Goal: Task Accomplishment & Management: Manage account settings

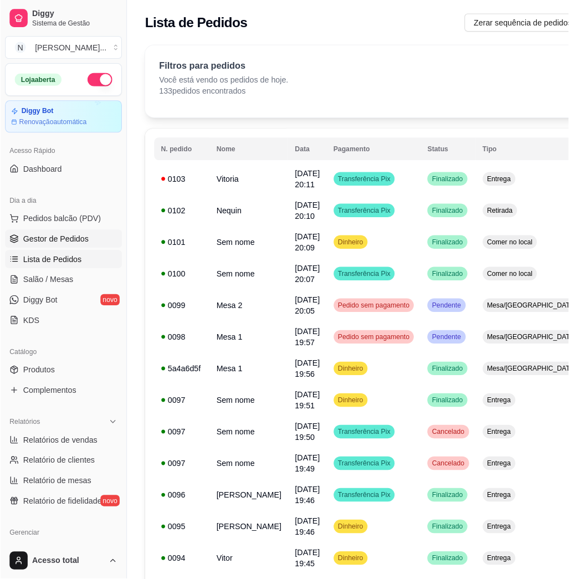
scroll to position [62, 0]
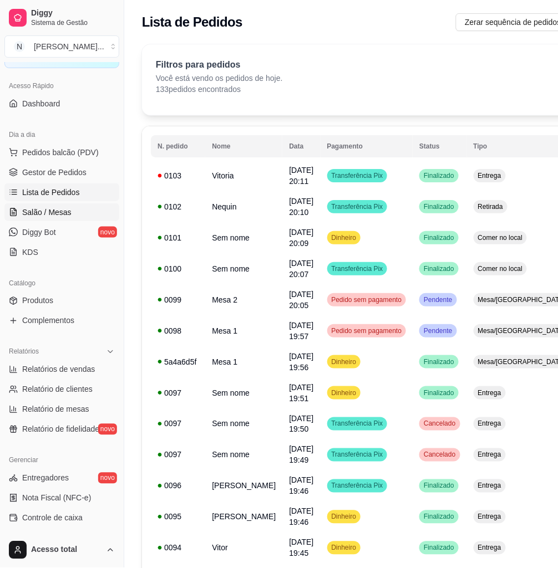
click at [35, 215] on span "Salão / Mesas" at bounding box center [46, 212] width 49 height 11
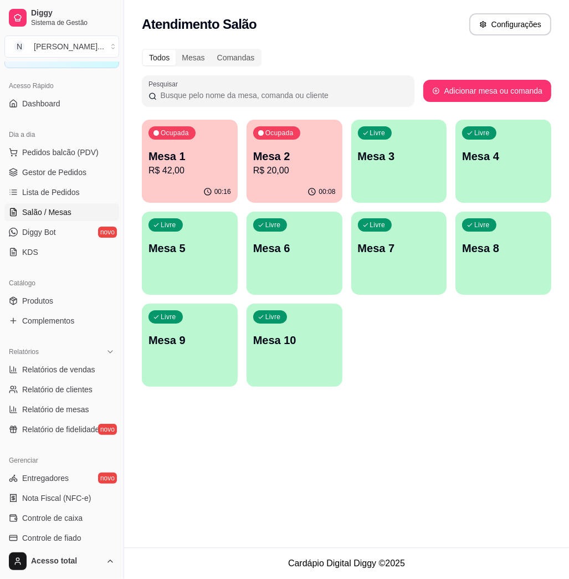
click at [271, 182] on div "00:08" at bounding box center [295, 192] width 96 height 22
click at [183, 154] on p "Mesa 1" at bounding box center [190, 156] width 80 height 15
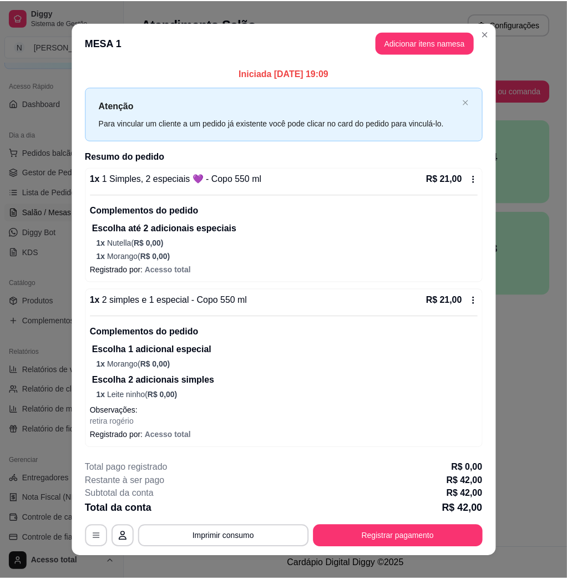
scroll to position [13, 0]
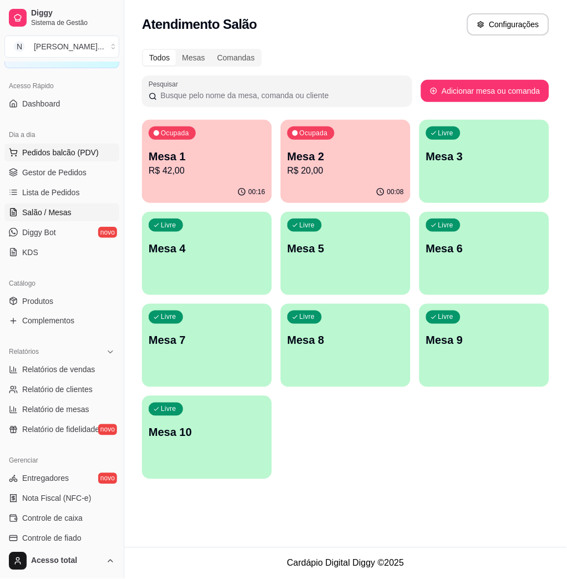
click at [63, 156] on span "Pedidos balcão (PDV)" at bounding box center [60, 152] width 77 height 11
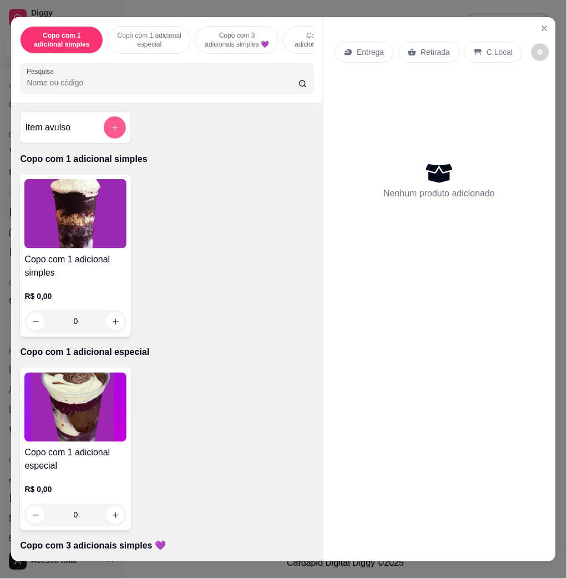
click at [110, 129] on button "add-separate-item" at bounding box center [115, 127] width 22 height 22
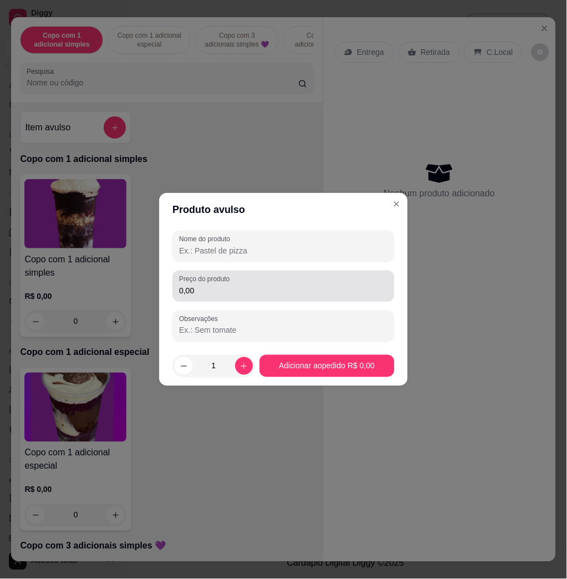
drag, startPoint x: 255, startPoint y: 286, endPoint x: 207, endPoint y: 282, distance: 48.4
click at [255, 287] on input "0,00" at bounding box center [283, 290] width 208 height 11
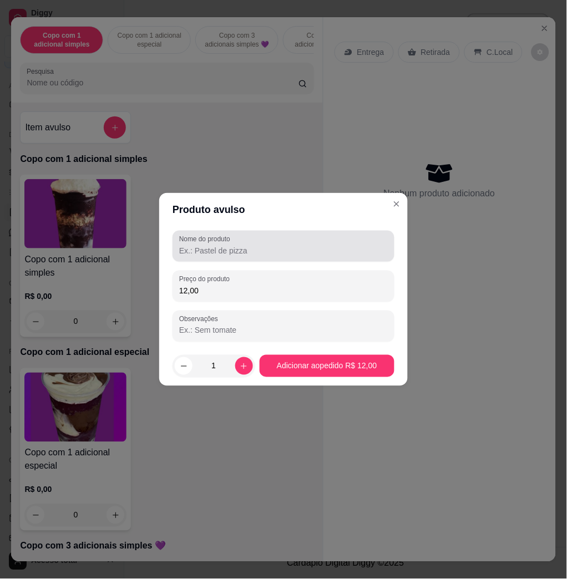
type input "12,00"
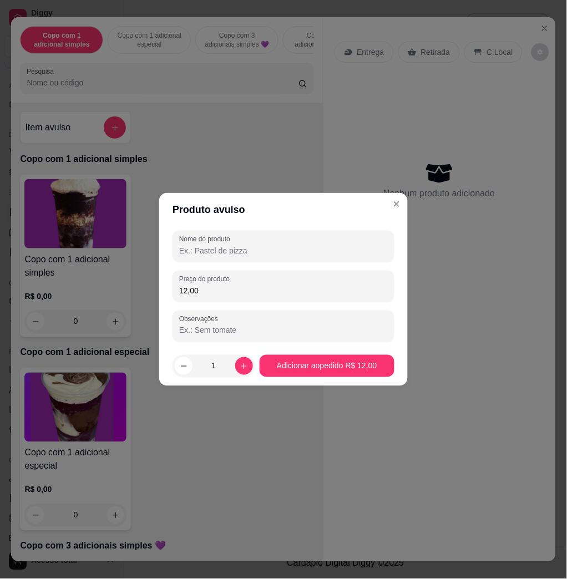
click at [254, 248] on input "Nome do produto" at bounding box center [283, 250] width 208 height 11
type input "KG"
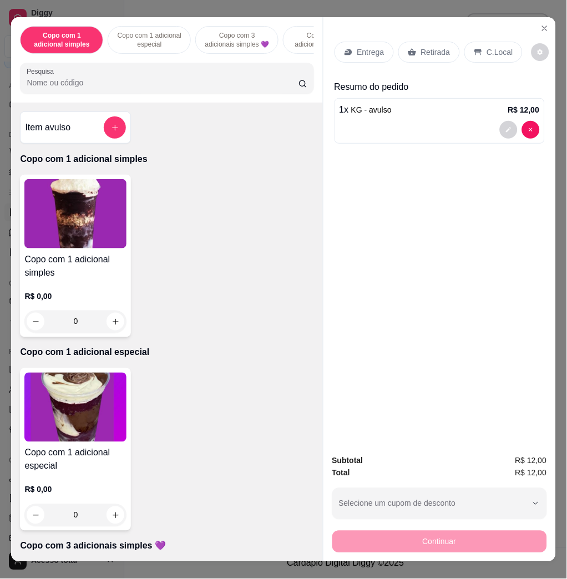
click at [487, 50] on p "C.Local" at bounding box center [500, 52] width 26 height 11
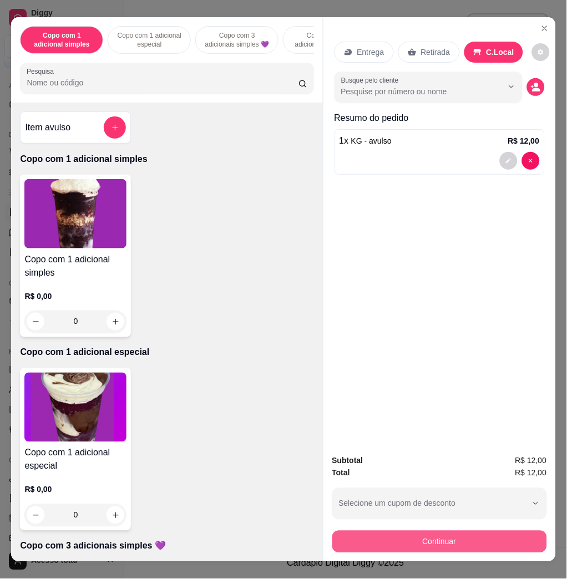
click at [508, 533] on button "Continuar" at bounding box center [439, 542] width 215 height 22
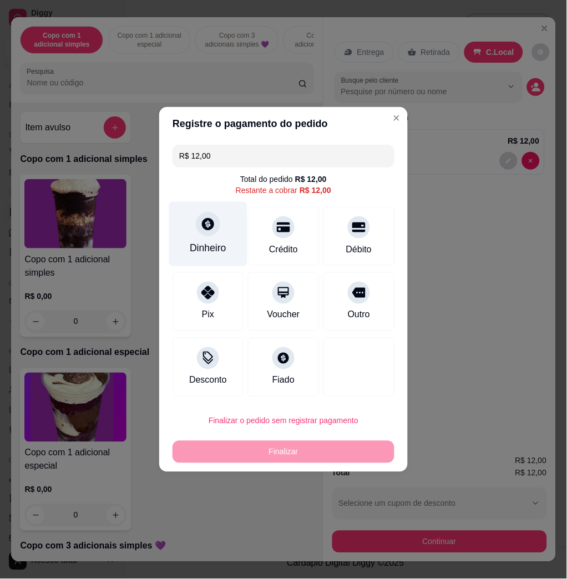
click at [208, 244] on div "Dinheiro" at bounding box center [208, 248] width 37 height 14
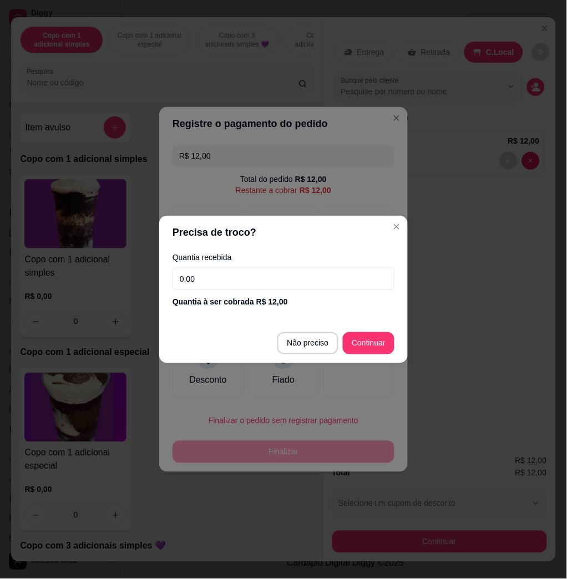
click at [263, 289] on input "0,00" at bounding box center [283, 279] width 222 height 22
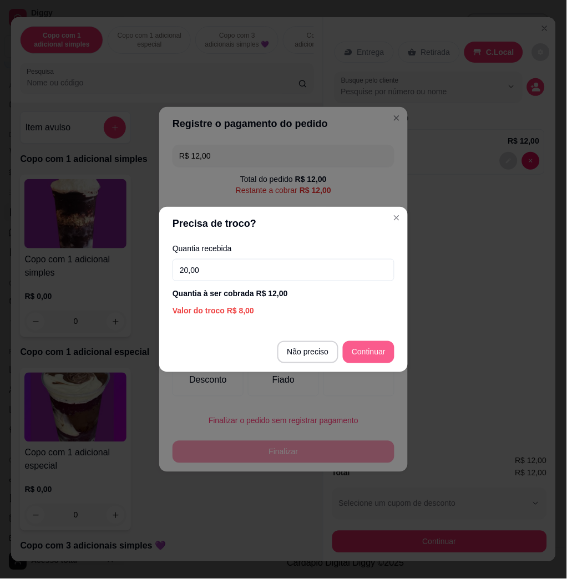
type input "20,00"
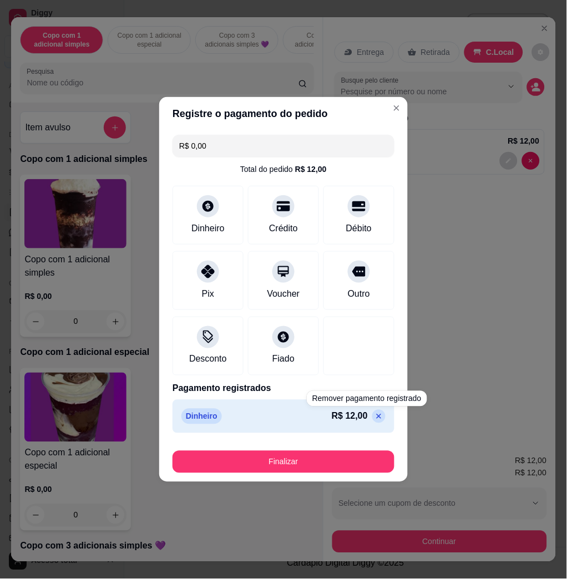
click at [346, 450] on div "Finalizar" at bounding box center [283, 459] width 222 height 27
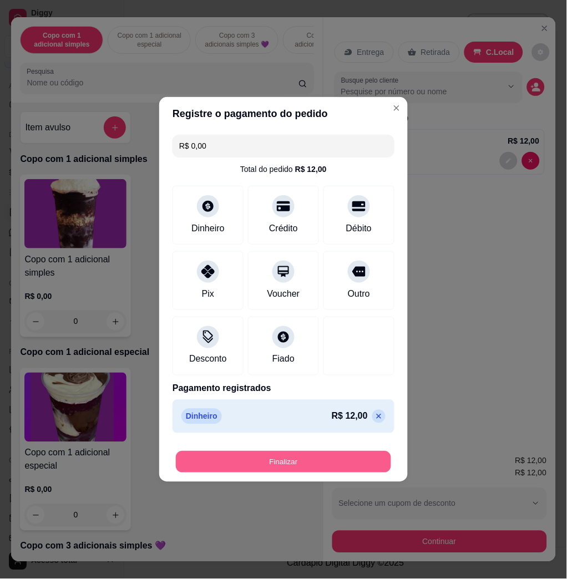
click at [346, 457] on button "Finalizar" at bounding box center [283, 462] width 215 height 22
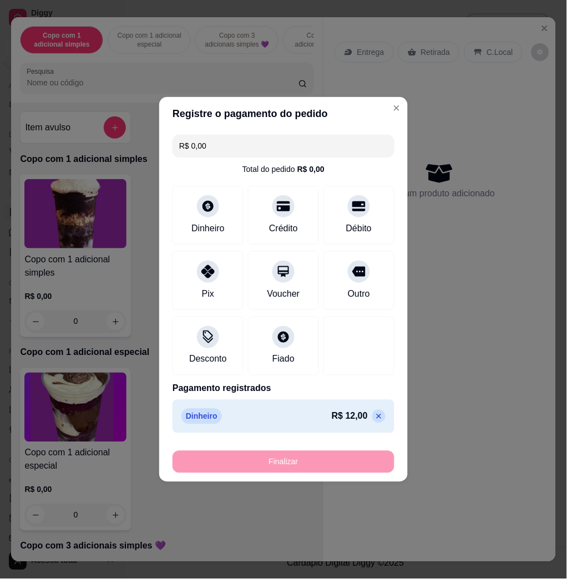
type input "-R$ 12,00"
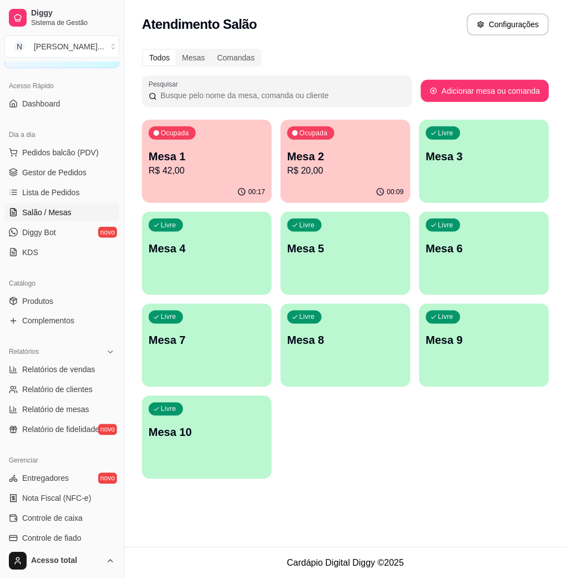
click at [503, 134] on div "Livre Mesa 3" at bounding box center [484, 155] width 130 height 70
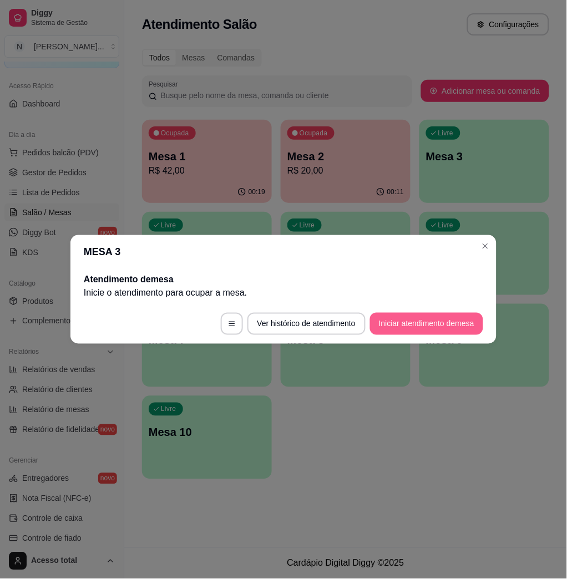
click at [403, 330] on button "Iniciar atendimento de mesa" at bounding box center [426, 324] width 113 height 22
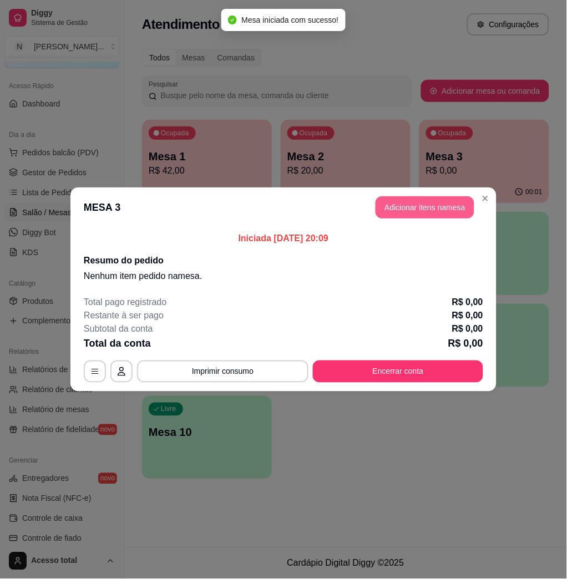
click at [388, 205] on button "Adicionar itens na mesa" at bounding box center [424, 207] width 99 height 22
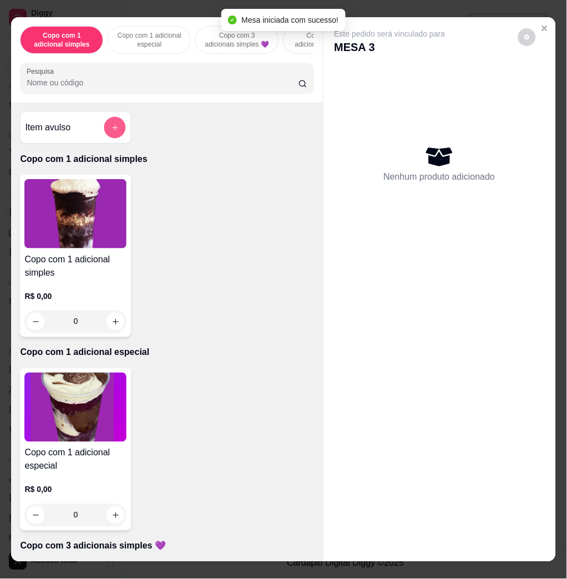
click at [111, 139] on button "add-separate-item" at bounding box center [115, 128] width 22 height 22
click at [225, 289] on input "0,00" at bounding box center [283, 290] width 208 height 11
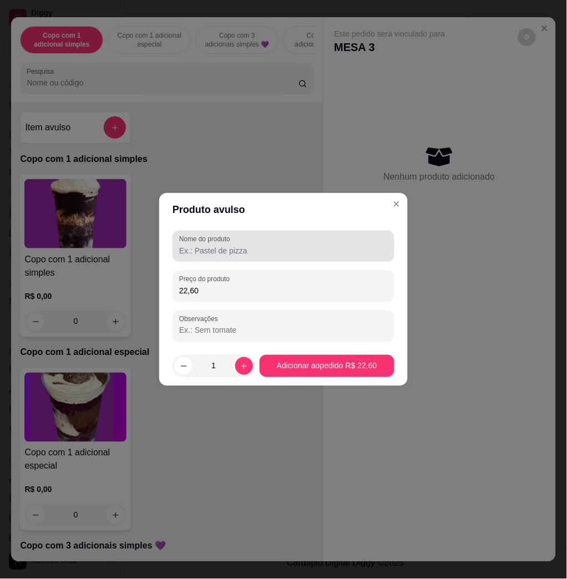
type input "22,60"
click at [281, 254] on input "Nome do produto" at bounding box center [283, 250] width 208 height 11
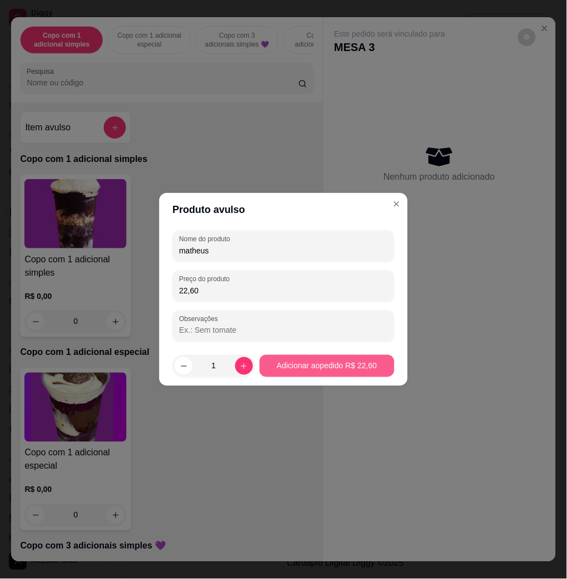
type input "matheus"
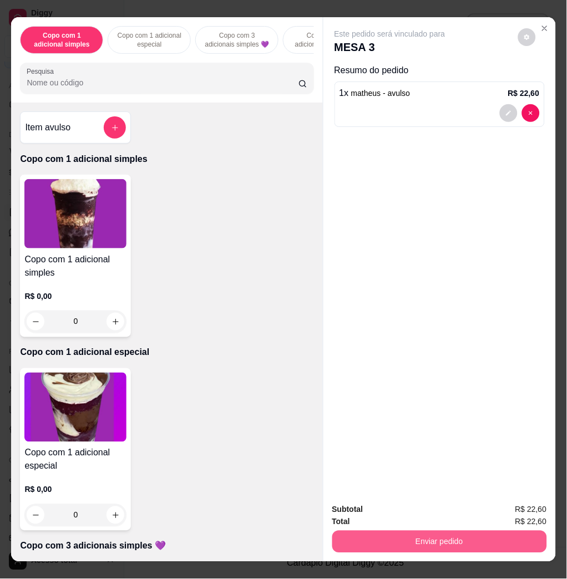
click at [456, 541] on button "Enviar pedido" at bounding box center [439, 542] width 215 height 22
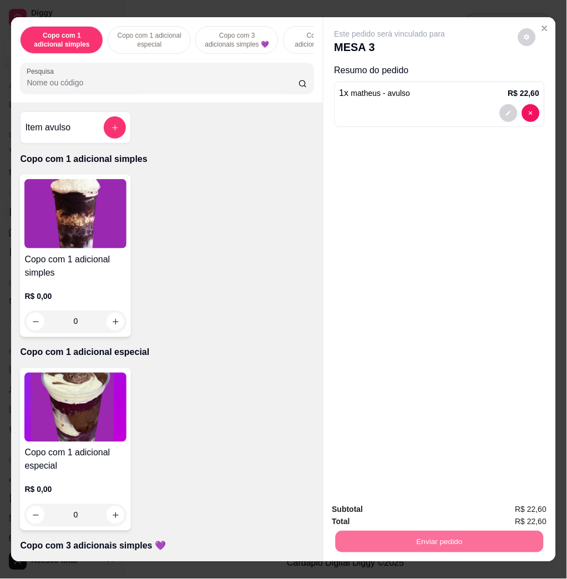
click at [417, 509] on button "Não registrar e enviar pedido" at bounding box center [401, 508] width 115 height 21
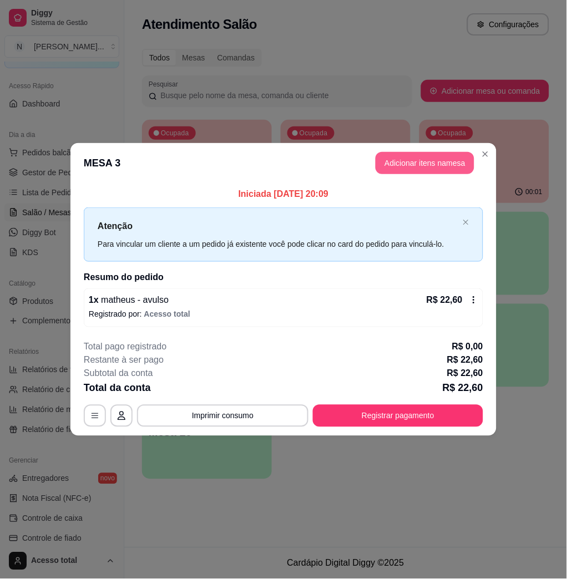
click at [427, 158] on button "Adicionar itens na mesa" at bounding box center [424, 163] width 99 height 22
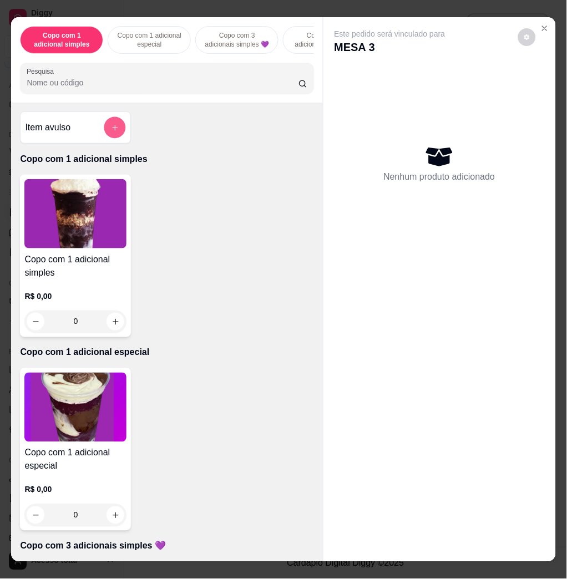
click at [104, 132] on button "add-separate-item" at bounding box center [115, 128] width 22 height 22
click at [211, 297] on div "0,00" at bounding box center [283, 286] width 208 height 22
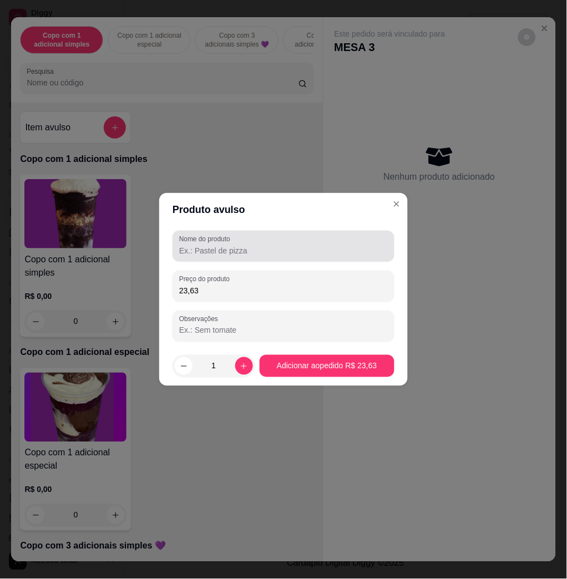
type input "23,63"
drag, startPoint x: 236, startPoint y: 234, endPoint x: 241, endPoint y: 251, distance: 17.7
click at [234, 242] on label "Nome do produto" at bounding box center [206, 238] width 55 height 9
click at [237, 245] on input "Nome do produto" at bounding box center [283, 250] width 208 height 11
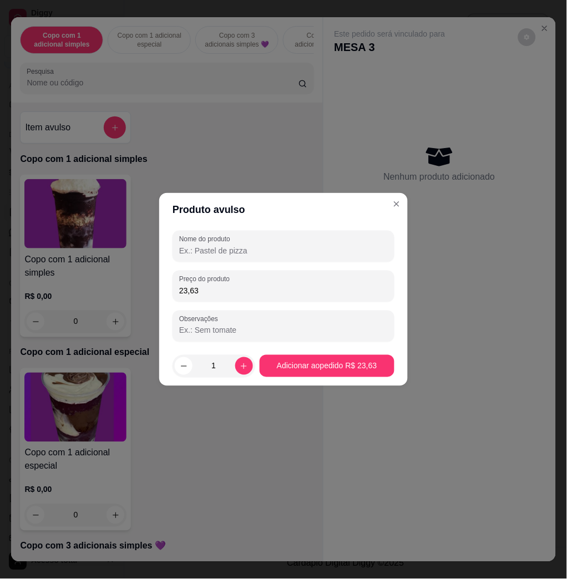
click at [241, 251] on input "Nome do produto" at bounding box center [283, 250] width 208 height 11
type input "."
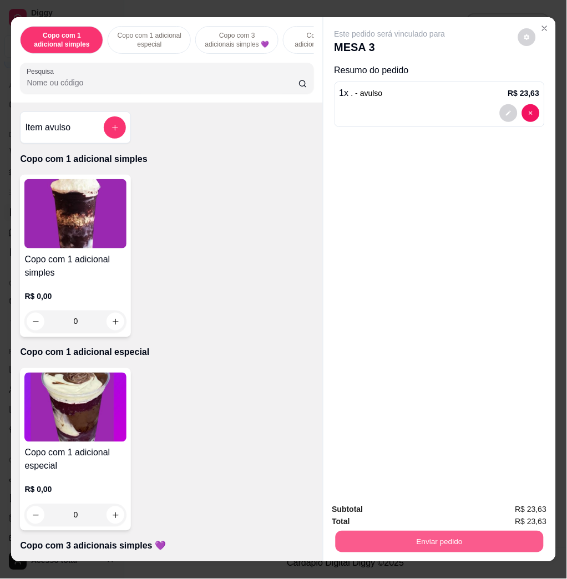
click at [378, 537] on button "Enviar pedido" at bounding box center [439, 542] width 208 height 22
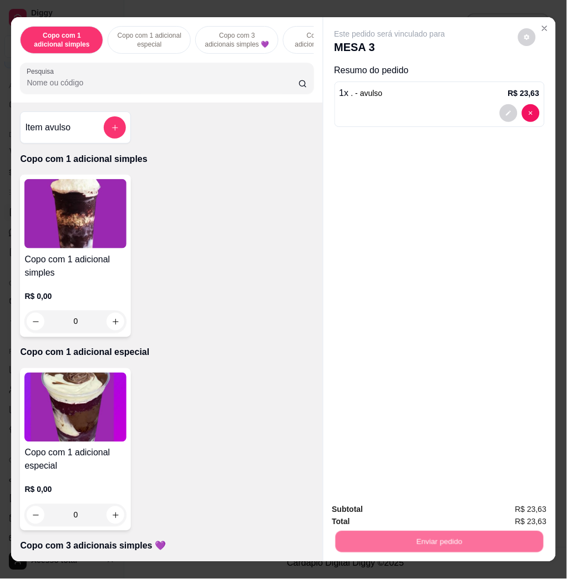
click at [377, 512] on button "Não registrar e enviar pedido" at bounding box center [401, 508] width 115 height 21
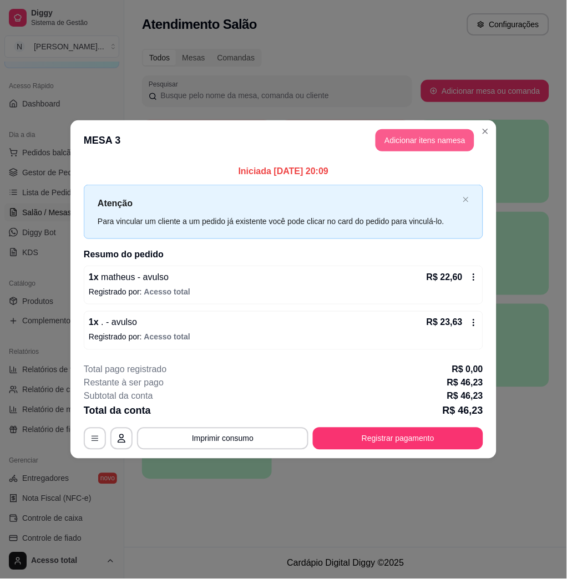
click at [434, 139] on button "Adicionar itens na mesa" at bounding box center [424, 140] width 99 height 22
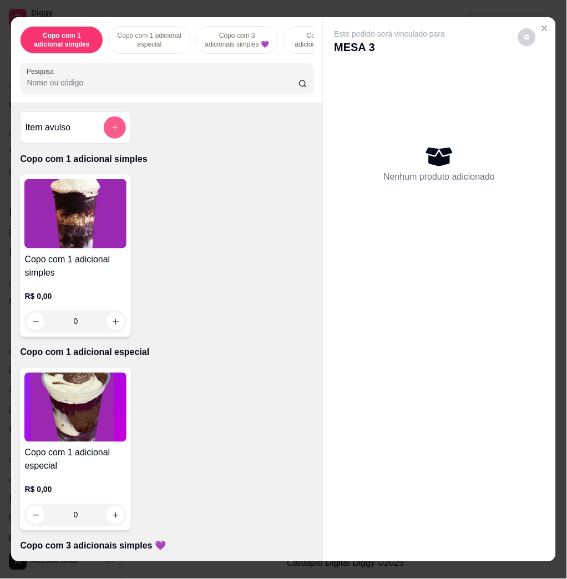
click at [112, 132] on icon "add-separate-item" at bounding box center [115, 128] width 8 height 8
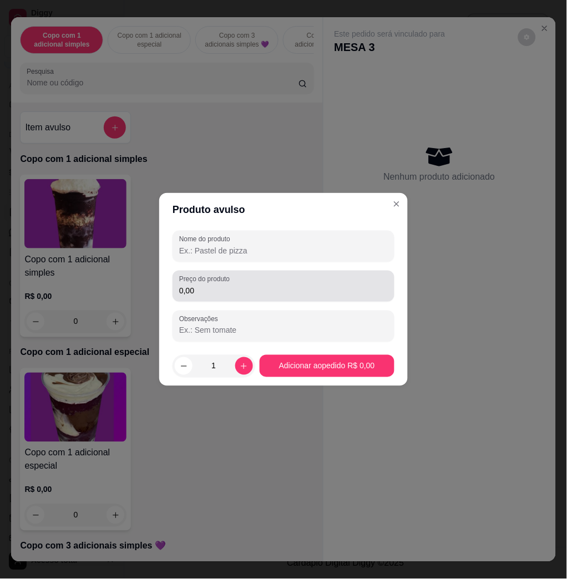
click at [277, 292] on input "0,00" at bounding box center [283, 290] width 208 height 11
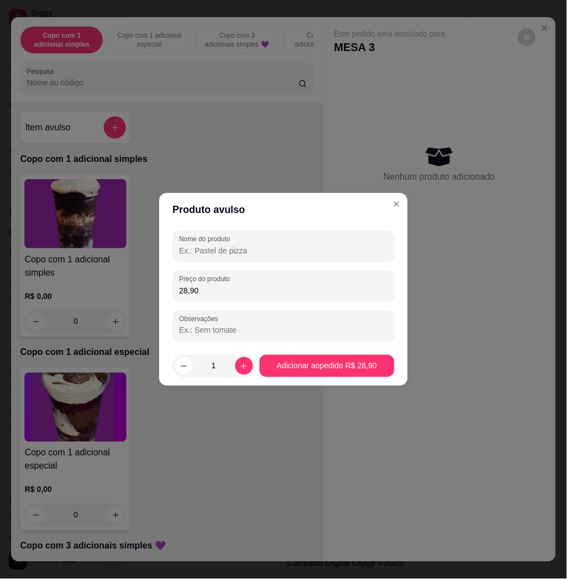
type input "28,90"
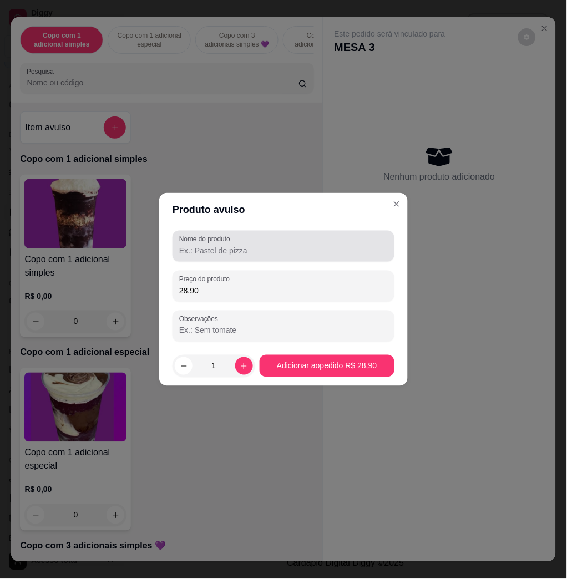
click at [293, 243] on div at bounding box center [283, 246] width 208 height 22
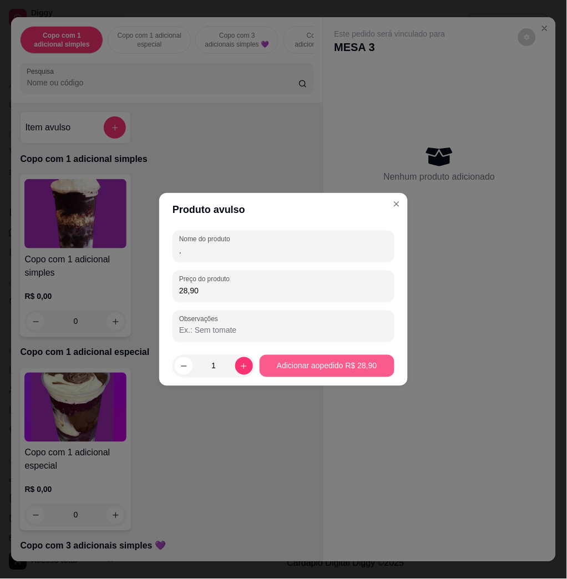
type input "."
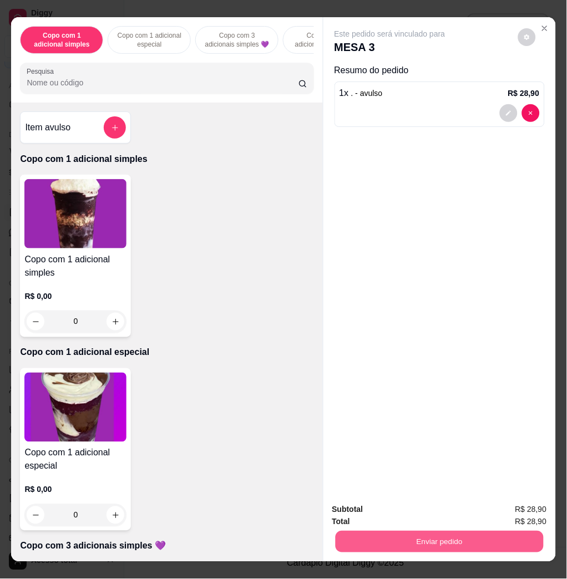
click at [414, 544] on button "Enviar pedido" at bounding box center [439, 542] width 208 height 22
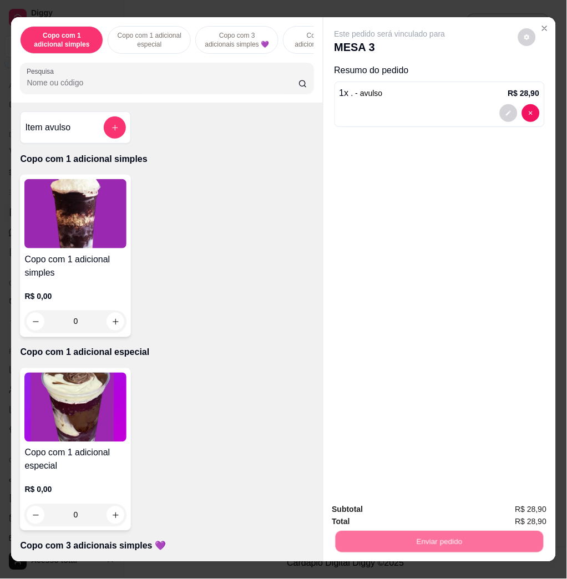
click at [386, 509] on button "Não registrar e enviar pedido" at bounding box center [401, 508] width 112 height 21
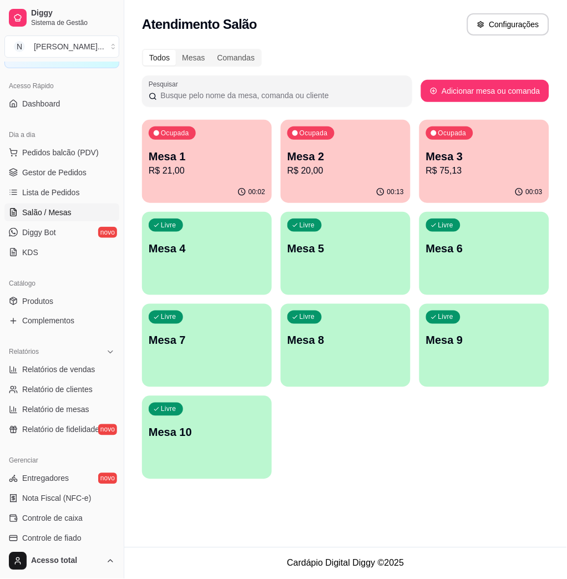
click at [457, 171] on p "R$ 75,13" at bounding box center [484, 170] width 116 height 13
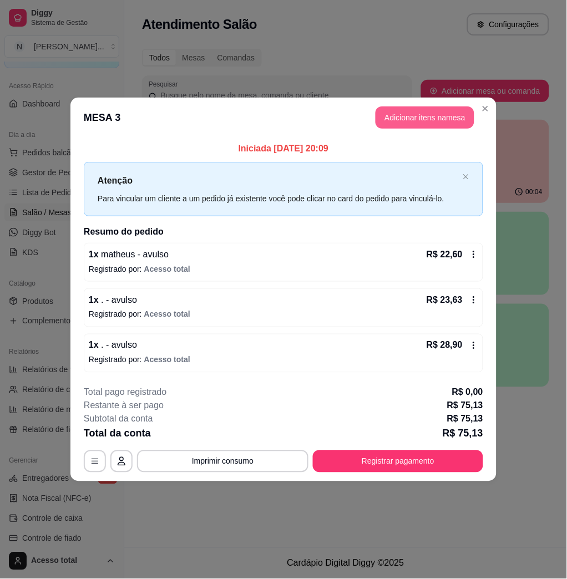
click at [406, 124] on button "Adicionar itens na mesa" at bounding box center [424, 117] width 99 height 22
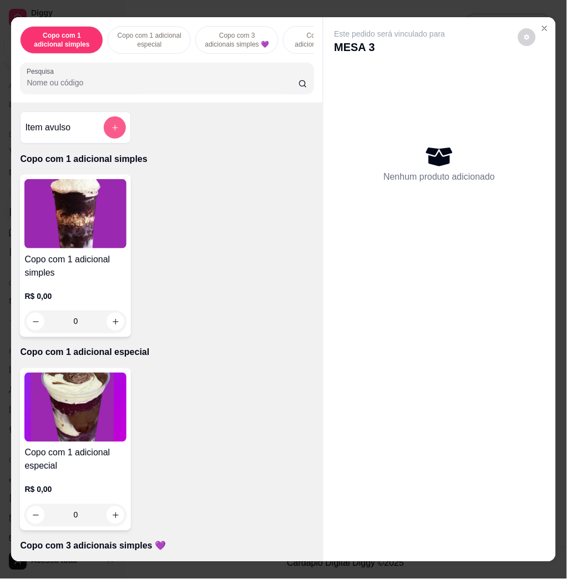
click at [111, 139] on button "add-separate-item" at bounding box center [115, 127] width 22 height 22
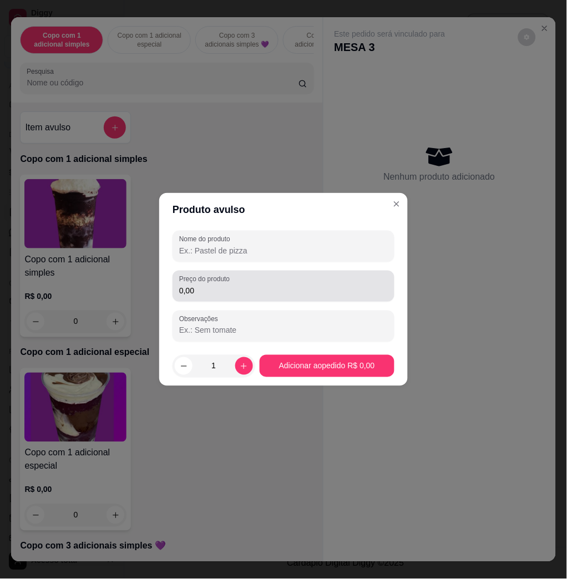
click at [256, 289] on input "0,00" at bounding box center [283, 290] width 208 height 11
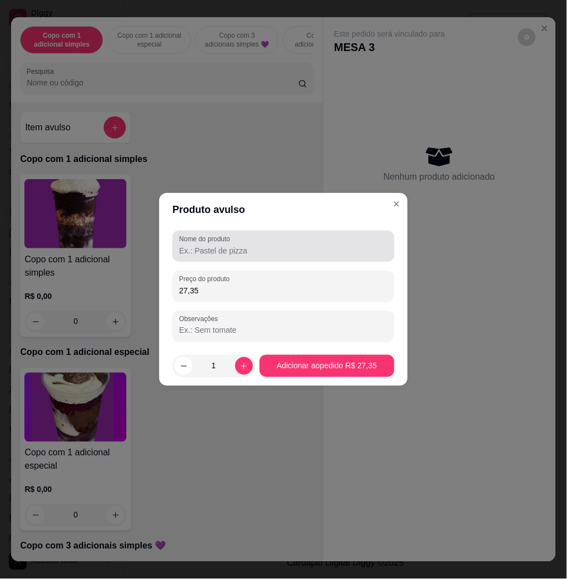
type input "27,35"
click at [254, 251] on input "Nome do produto" at bounding box center [283, 250] width 208 height 11
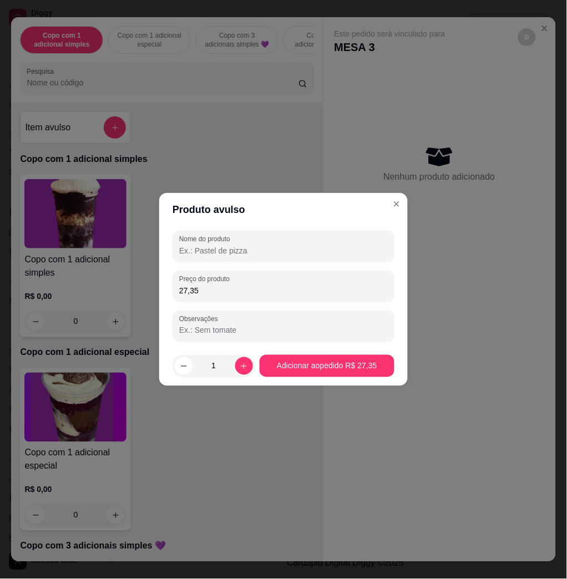
type input "."
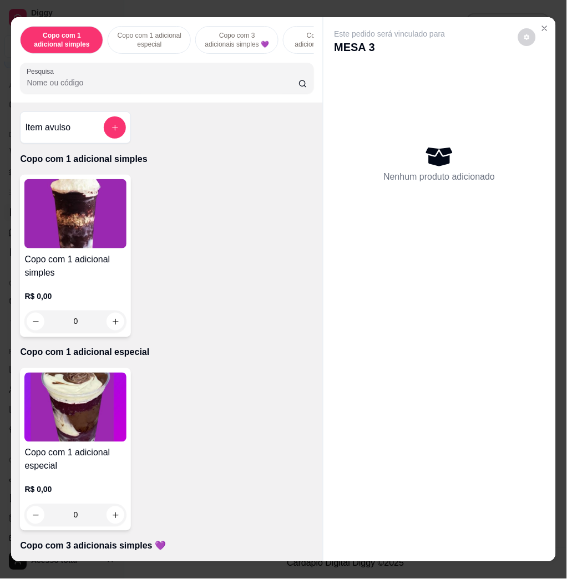
click at [323, 370] on div "Este pedido será vinculado para MESA 3 Nenhum produto adicionado" at bounding box center [439, 280] width 232 height 526
click at [111, 132] on icon "add-separate-item" at bounding box center [115, 128] width 8 height 8
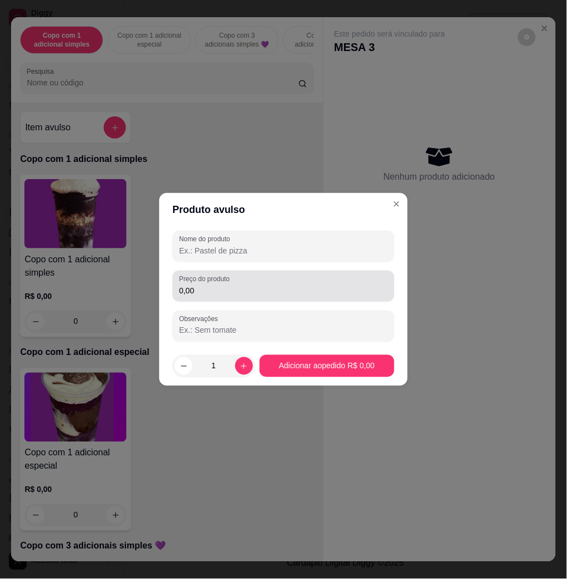
click at [257, 293] on input "0,00" at bounding box center [283, 290] width 208 height 11
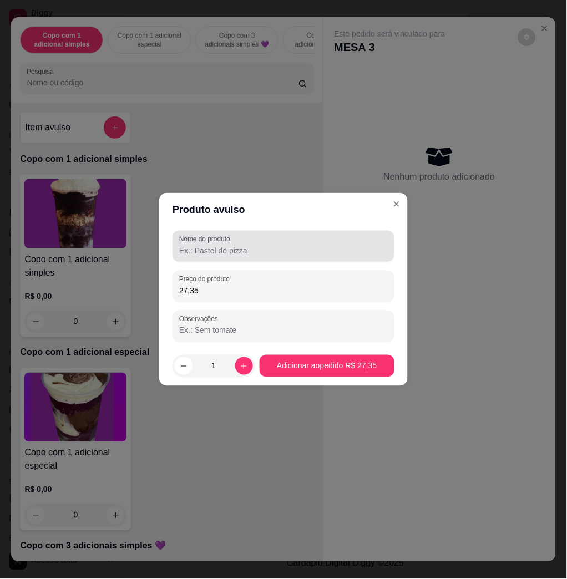
type input "27,35"
click at [271, 247] on input "Nome do produto" at bounding box center [283, 250] width 208 height 11
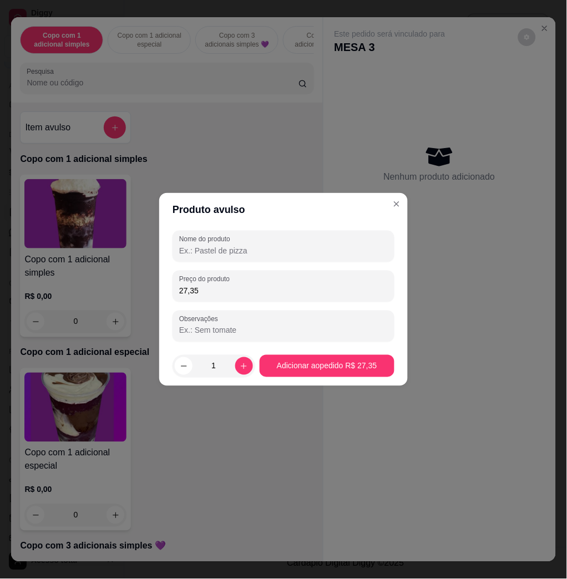
type input "k"
type input "."
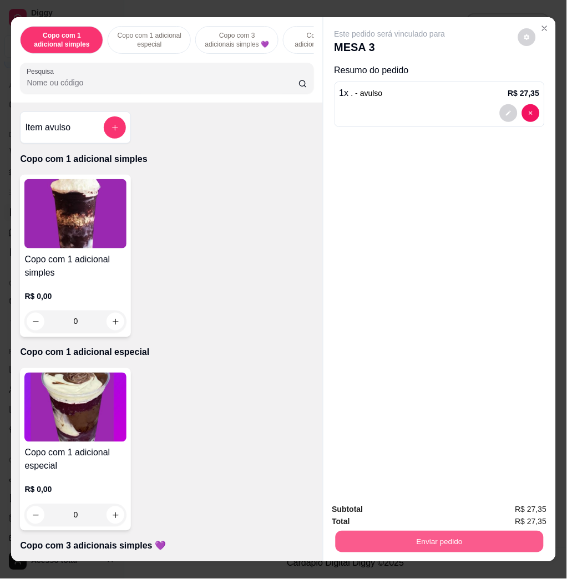
click at [477, 538] on button "Enviar pedido" at bounding box center [439, 542] width 208 height 22
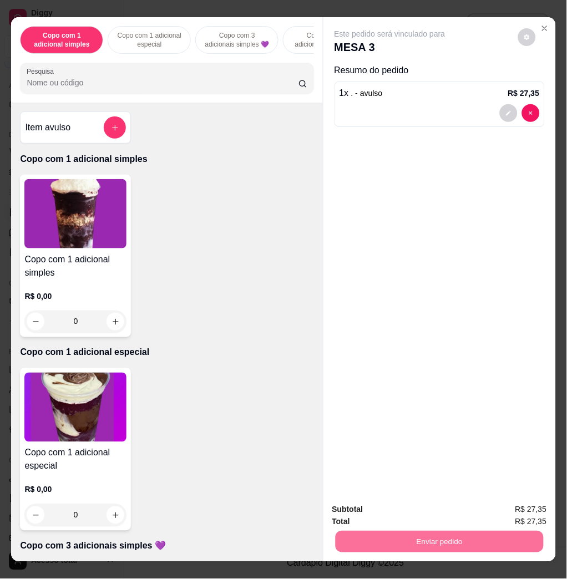
click at [399, 513] on button "Não registrar e enviar pedido" at bounding box center [401, 508] width 112 height 21
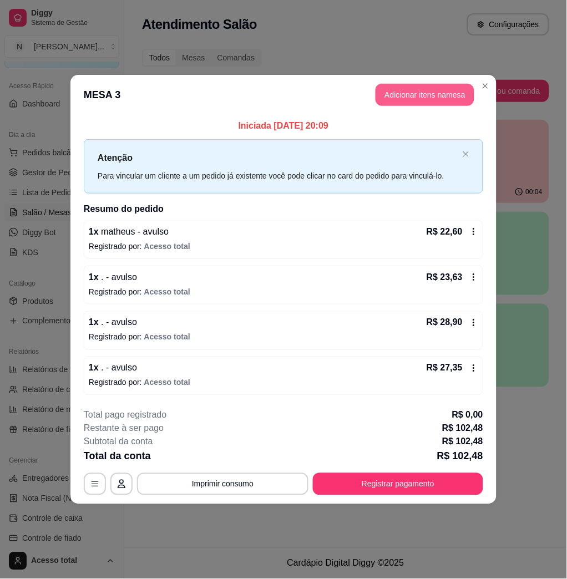
click at [422, 102] on button "Adicionar itens na mesa" at bounding box center [424, 95] width 99 height 22
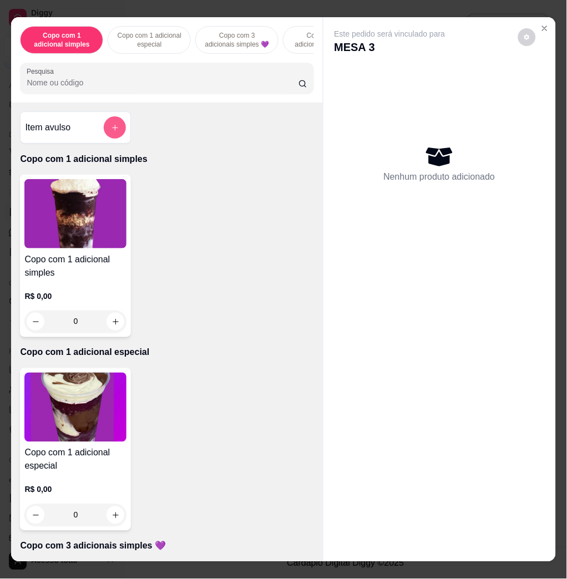
click at [114, 128] on button "add-separate-item" at bounding box center [115, 127] width 22 height 22
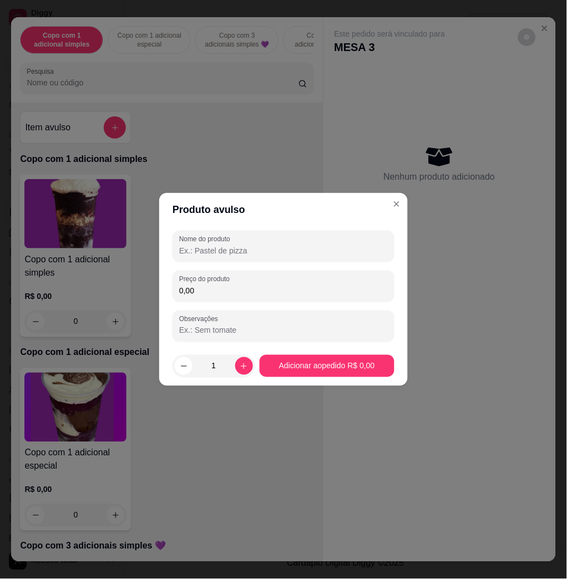
click at [258, 303] on div "Nome do produto Preço do produto 0,00 Observações" at bounding box center [283, 286] width 222 height 111
click at [263, 288] on input "0,00" at bounding box center [283, 290] width 208 height 11
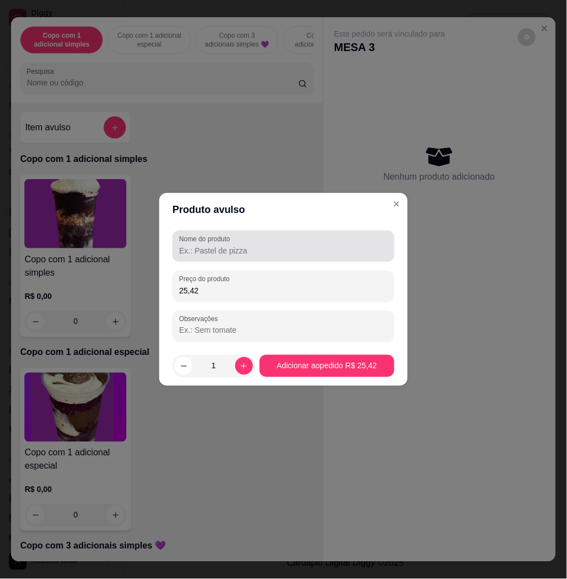
type input "25,42"
click at [289, 251] on input "Nome do produto" at bounding box center [283, 250] width 208 height 11
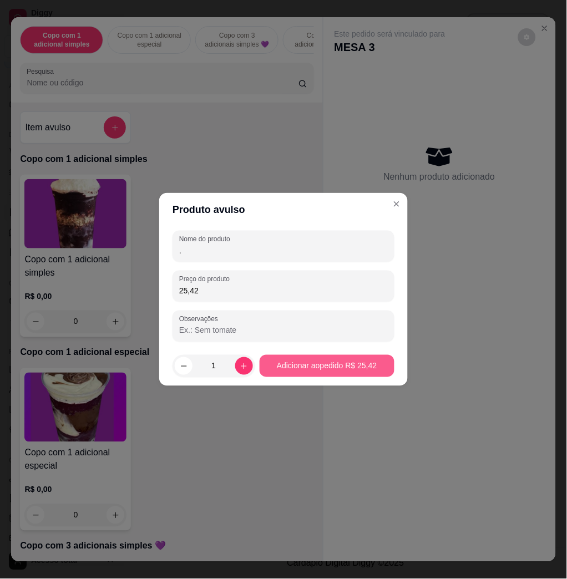
type input "."
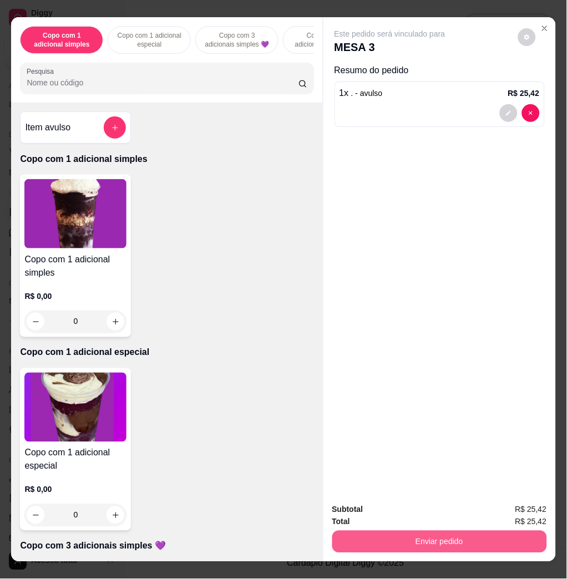
click at [436, 536] on button "Enviar pedido" at bounding box center [439, 542] width 215 height 22
click at [402, 504] on button "Não registrar e enviar pedido" at bounding box center [401, 508] width 115 height 21
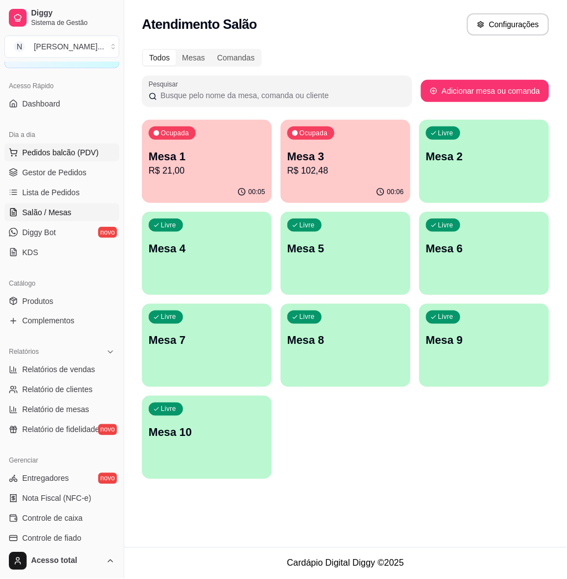
click at [81, 156] on span "Pedidos balcão (PDV)" at bounding box center [60, 152] width 77 height 11
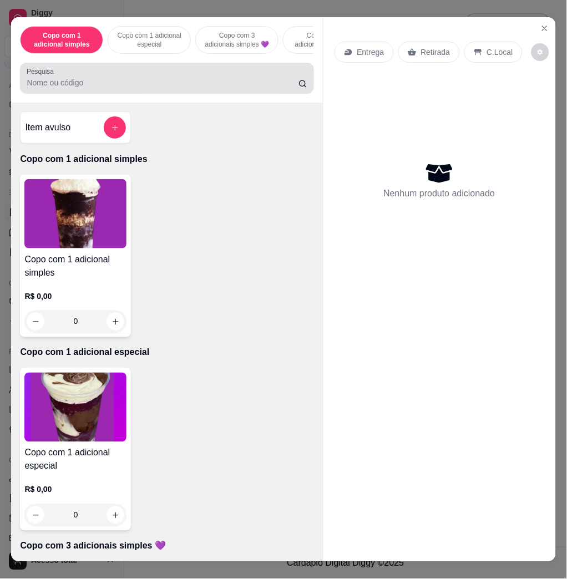
click at [126, 86] on input "Pesquisa" at bounding box center [163, 82] width 272 height 11
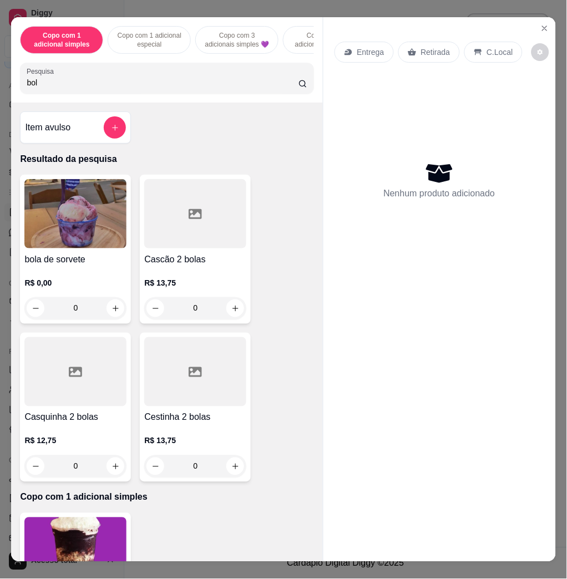
type input "bol"
click at [37, 222] on img at bounding box center [75, 213] width 102 height 69
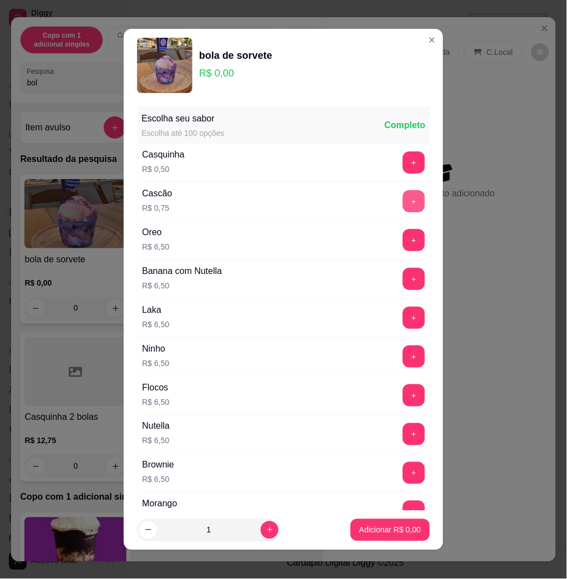
click at [402, 200] on button "+" at bounding box center [413, 201] width 22 height 22
click at [403, 200] on button "+" at bounding box center [414, 202] width 22 height 22
click at [403, 286] on button "+" at bounding box center [414, 279] width 22 height 22
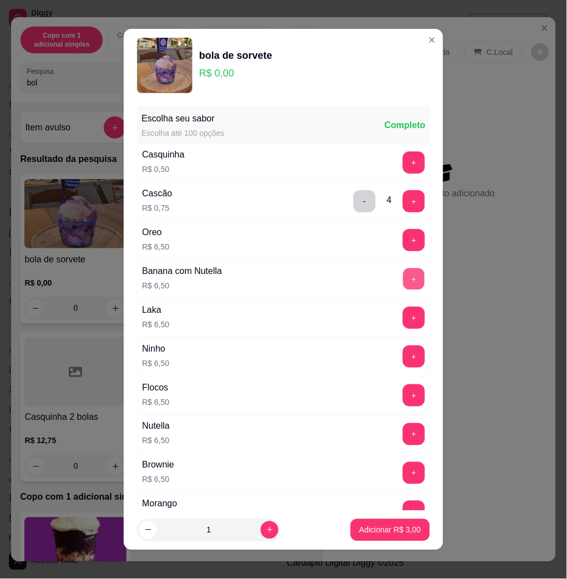
click at [403, 286] on button "+" at bounding box center [414, 279] width 22 height 22
click at [402, 286] on button "+" at bounding box center [413, 279] width 22 height 22
click at [396, 533] on p "Adicionar R$ 29,00" at bounding box center [388, 529] width 66 height 11
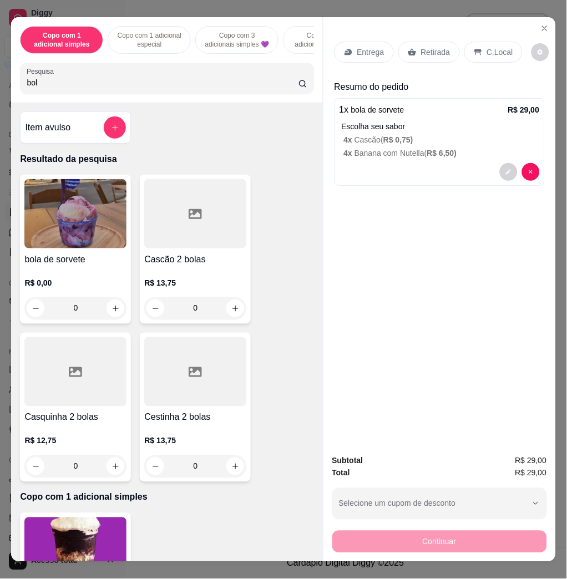
drag, startPoint x: 479, startPoint y: 44, endPoint x: 485, endPoint y: 62, distance: 18.8
click at [480, 45] on div "C.Local" at bounding box center [493, 52] width 58 height 21
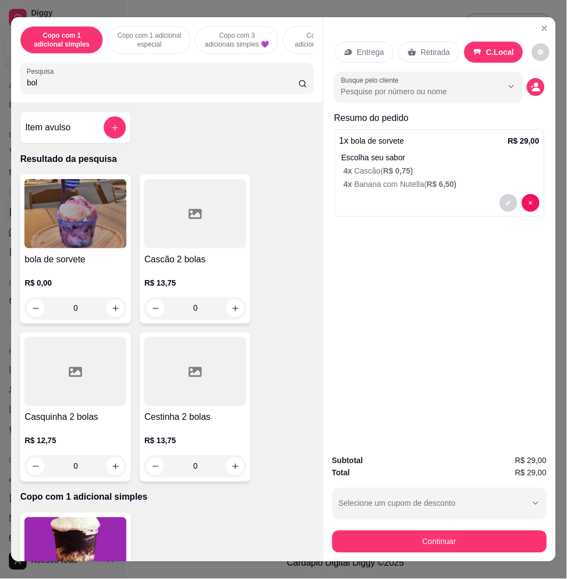
click at [484, 528] on div "Continuar" at bounding box center [439, 540] width 215 height 25
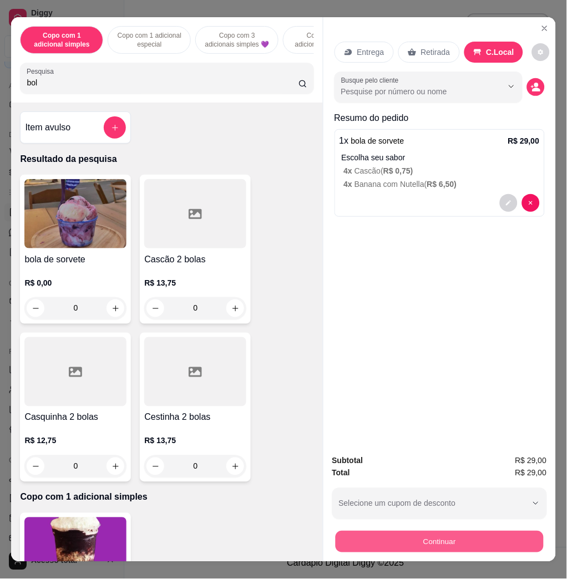
click at [490, 532] on button "Continuar" at bounding box center [439, 542] width 208 height 22
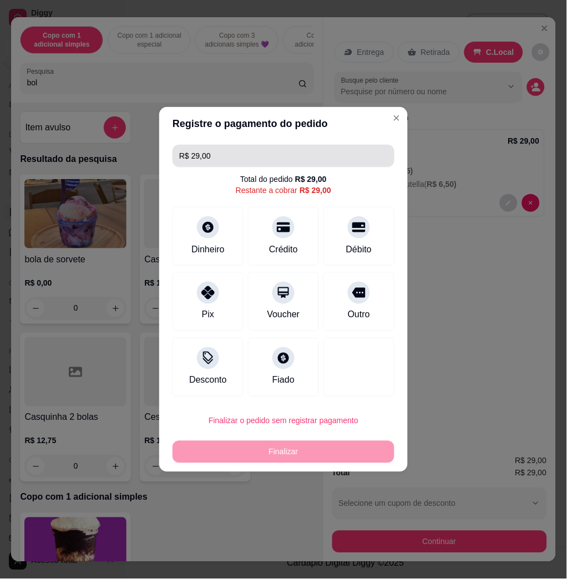
click at [324, 154] on input "R$ 29,00" at bounding box center [283, 156] width 208 height 22
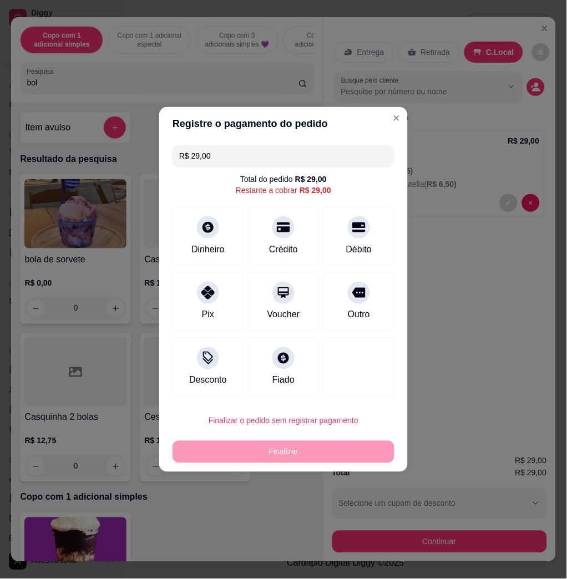
click at [324, 154] on input "R$ 29,00" at bounding box center [283, 156] width 208 height 22
drag, startPoint x: 211, startPoint y: 271, endPoint x: 211, endPoint y: 264, distance: 6.7
click at [211, 266] on div "R$ 20,00 Total do pedido R$ 29,00 Restante a cobrar R$ 29,00 Dinheiro Crédito D…" at bounding box center [283, 270] width 248 height 261
drag, startPoint x: 211, startPoint y: 264, endPoint x: 197, endPoint y: 238, distance: 28.8
click at [197, 238] on div "Dinheiro" at bounding box center [208, 234] width 78 height 65
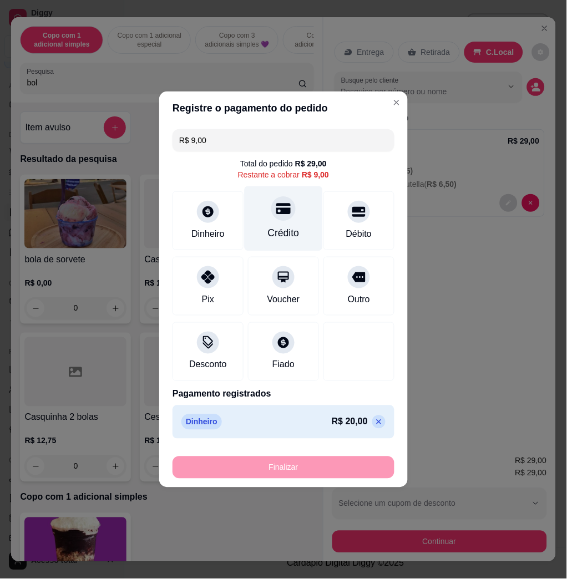
click at [285, 230] on div "Crédito" at bounding box center [284, 233] width 32 height 14
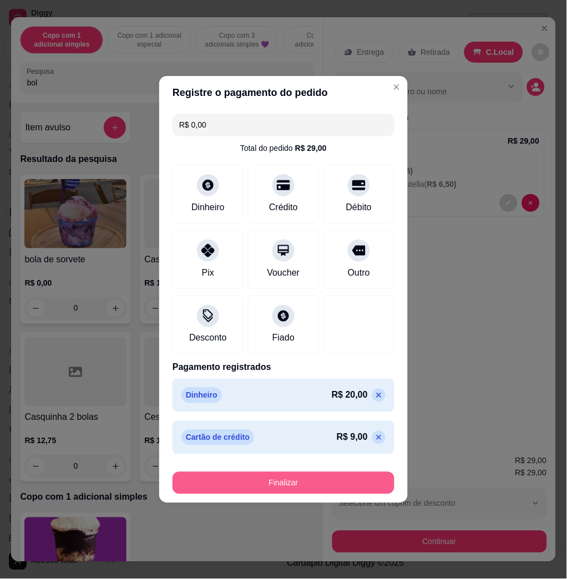
click at [267, 487] on button "Finalizar" at bounding box center [283, 483] width 222 height 22
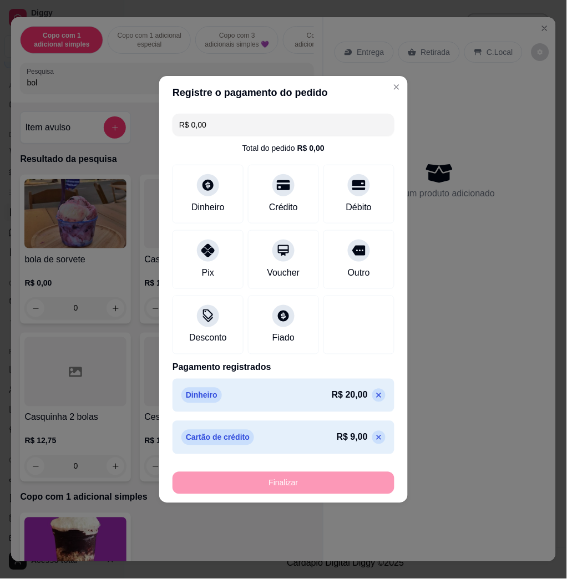
type input "-R$ 29,00"
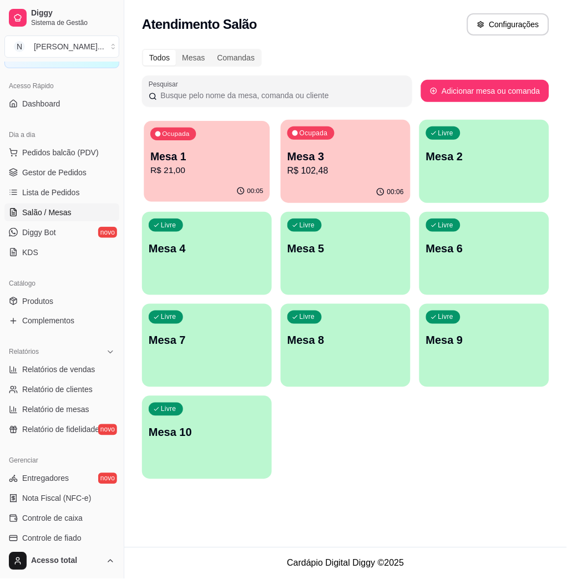
click at [257, 149] on p "Mesa 1" at bounding box center [206, 156] width 113 height 15
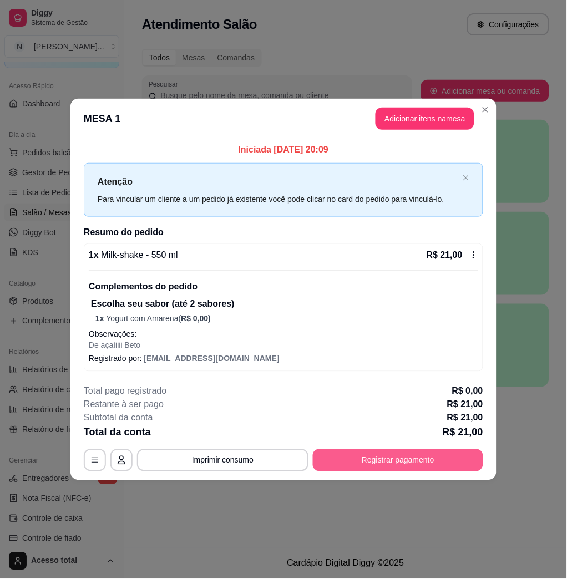
click at [409, 462] on button "Registrar pagamento" at bounding box center [398, 460] width 170 height 22
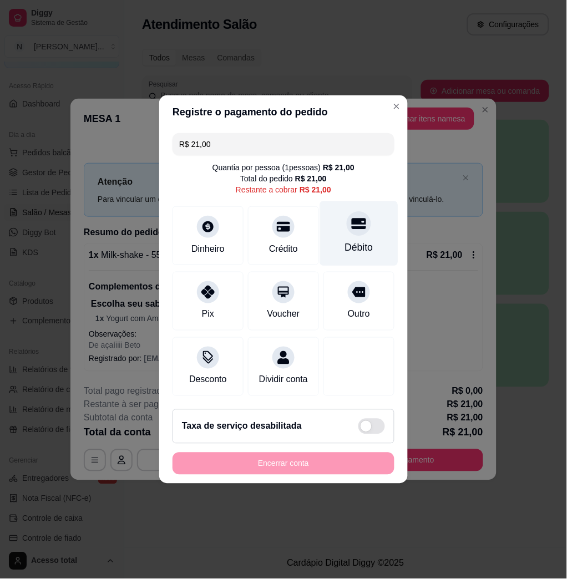
click at [362, 241] on div "Débito" at bounding box center [359, 248] width 28 height 14
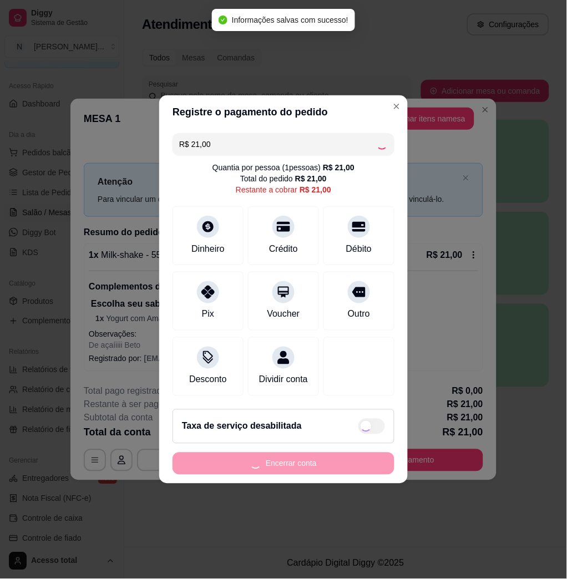
type input "R$ 0,00"
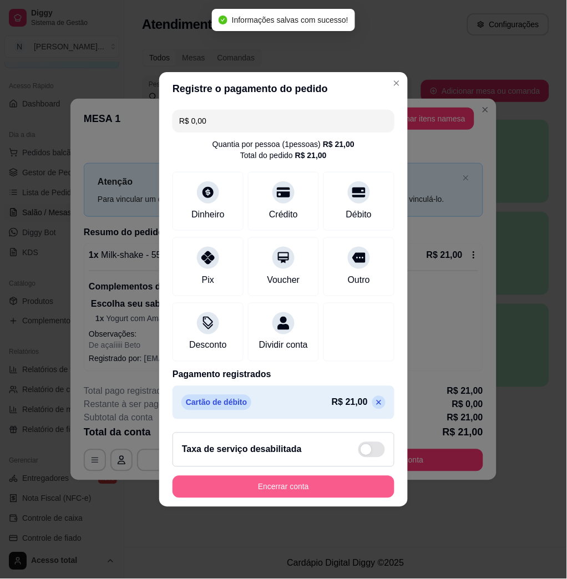
click at [369, 491] on button "Encerrar conta" at bounding box center [283, 487] width 222 height 22
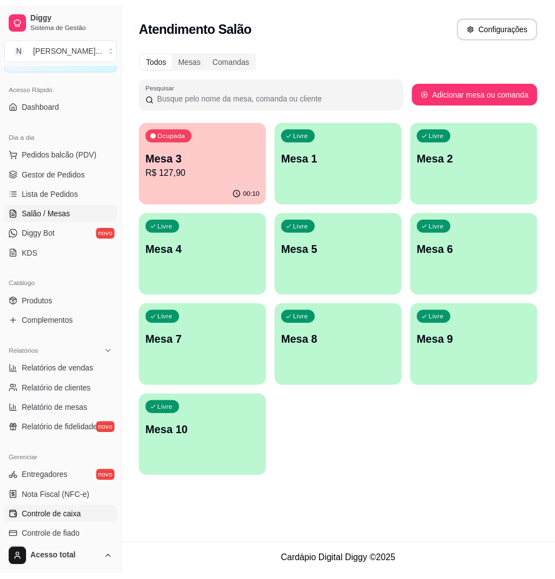
scroll to position [218, 0]
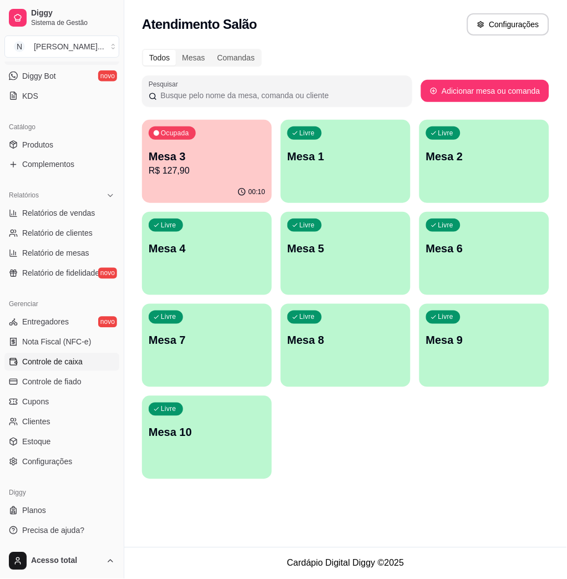
click at [69, 370] on link "Controle de caixa" at bounding box center [61, 362] width 115 height 18
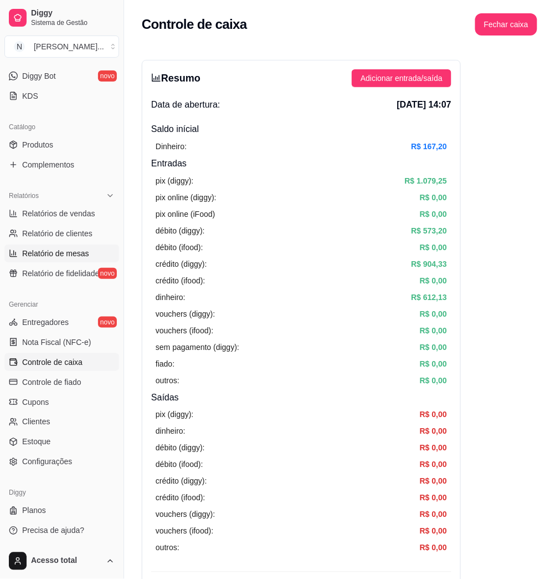
click at [92, 249] on link "Relatório de mesas" at bounding box center [61, 253] width 115 height 18
select select "TOTAL_OF_ORDERS"
select select "7"
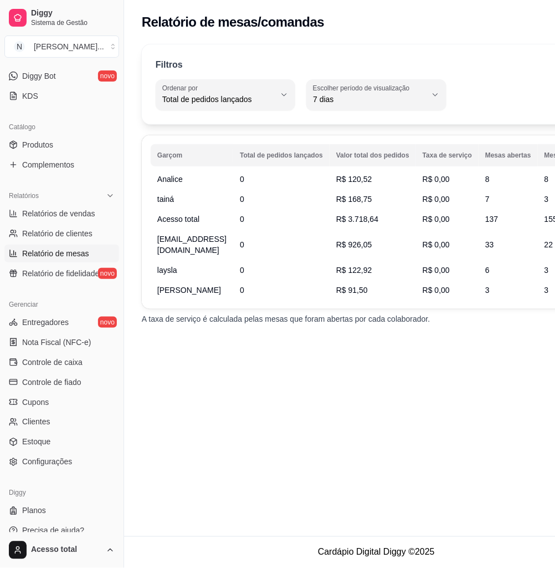
click at [79, 248] on span "Relatório de mesas" at bounding box center [55, 253] width 67 height 11
click at [89, 248] on span "Relatório de mesas" at bounding box center [55, 253] width 67 height 11
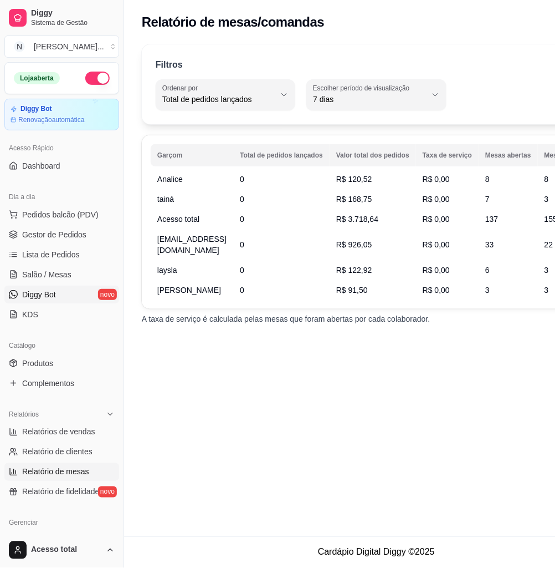
click at [72, 288] on link "Diggy Bot novo" at bounding box center [61, 294] width 115 height 18
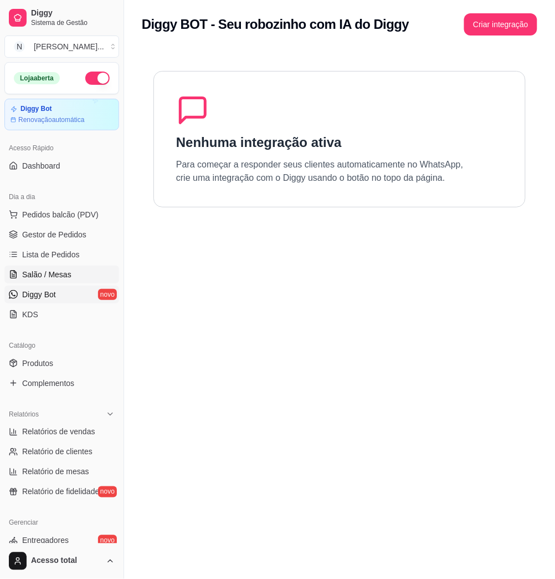
click at [60, 279] on span "Salão / Mesas" at bounding box center [46, 274] width 49 height 11
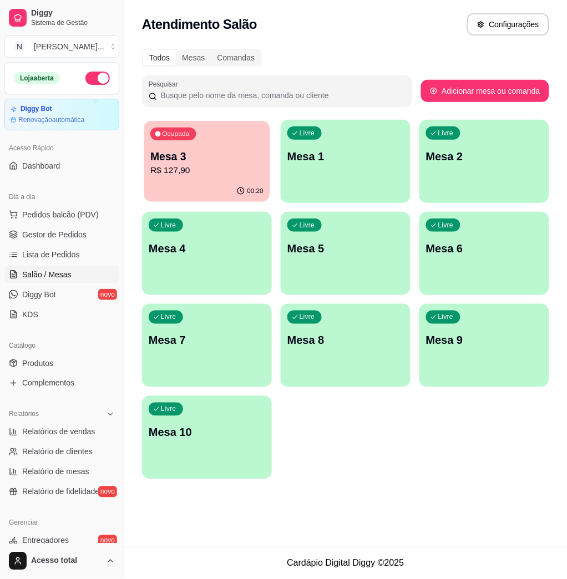
click at [243, 163] on p "Mesa 3" at bounding box center [206, 156] width 113 height 15
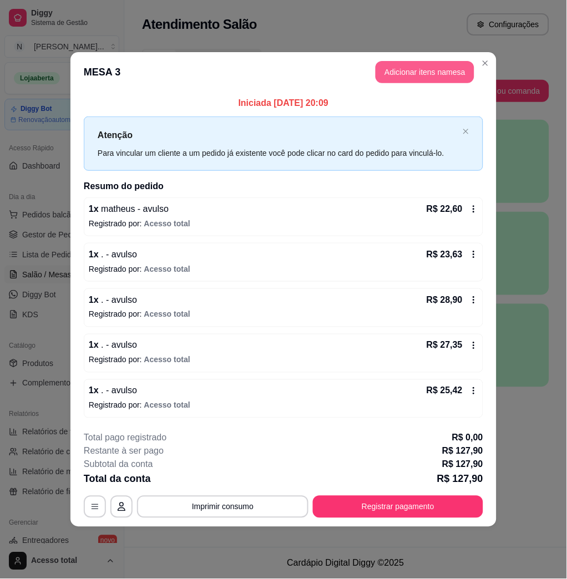
click at [442, 61] on button "Adicionar itens na mesa" at bounding box center [424, 72] width 99 height 22
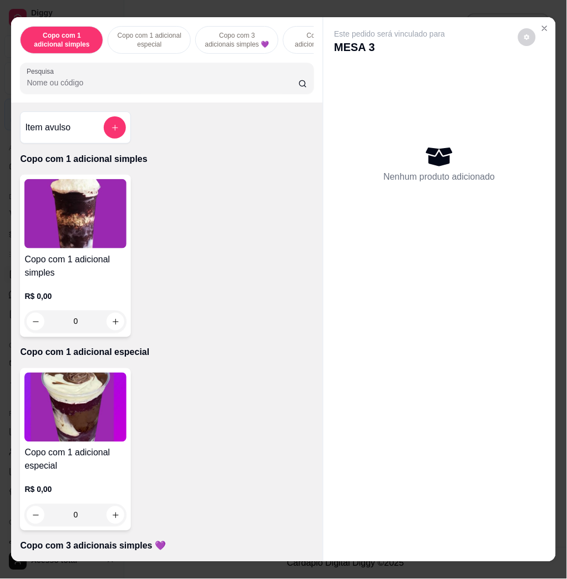
click at [223, 85] on input "Pesquisa" at bounding box center [163, 82] width 272 height 11
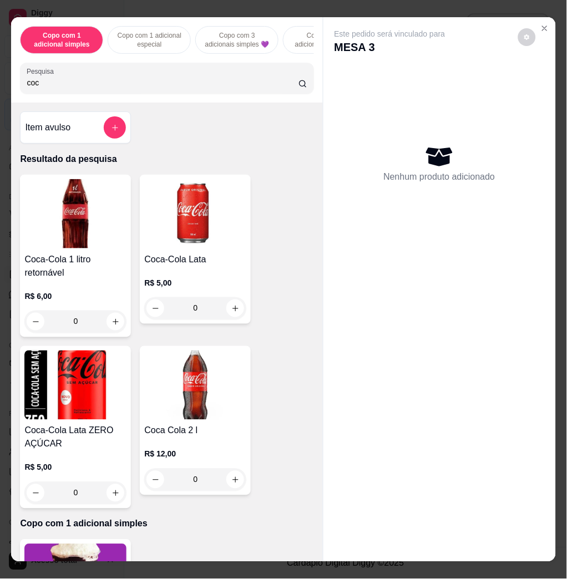
type input "coc"
click at [215, 219] on img at bounding box center [195, 213] width 102 height 69
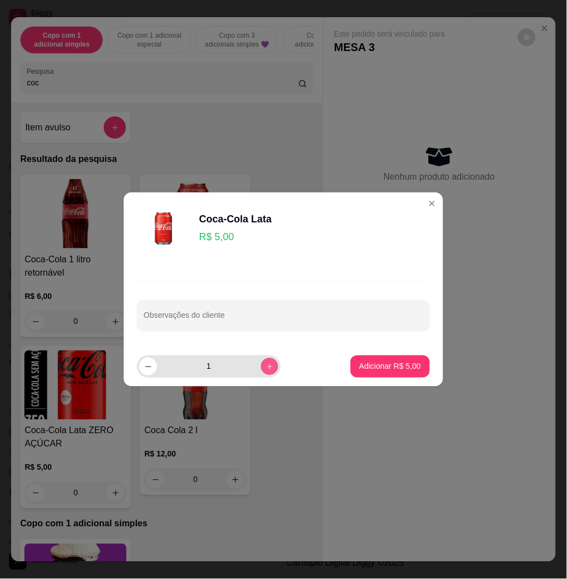
click at [261, 366] on button "increase-product-quantity" at bounding box center [269, 366] width 17 height 17
type input "3"
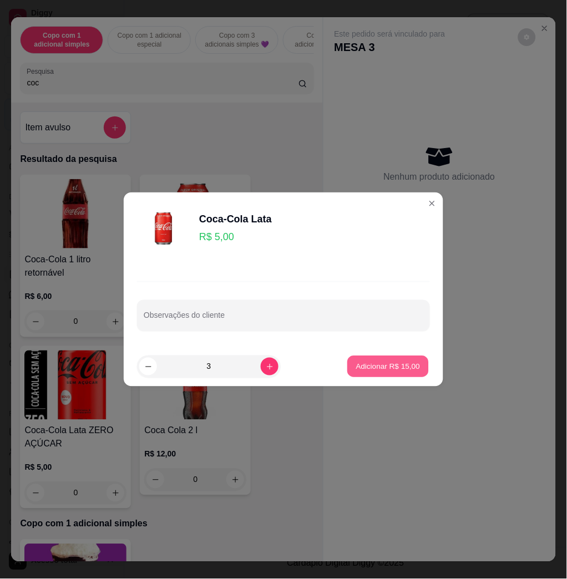
click at [350, 376] on button "Adicionar R$ 15,00" at bounding box center [387, 367] width 81 height 22
type input "3"
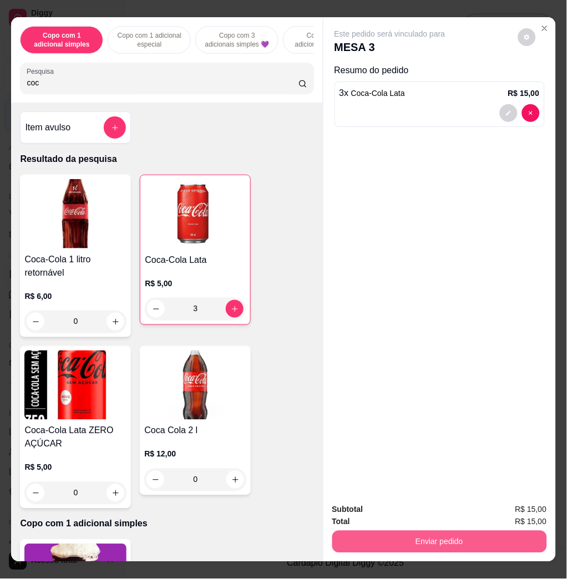
click at [418, 533] on button "Enviar pedido" at bounding box center [439, 542] width 215 height 22
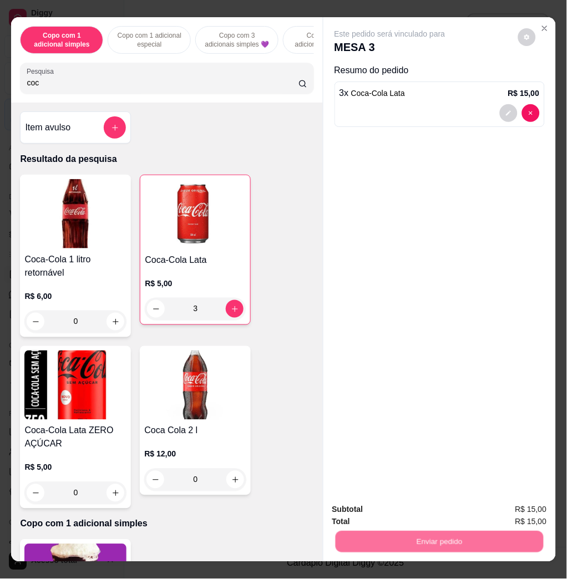
click at [415, 517] on button "Não registrar e enviar pedido" at bounding box center [401, 508] width 115 height 21
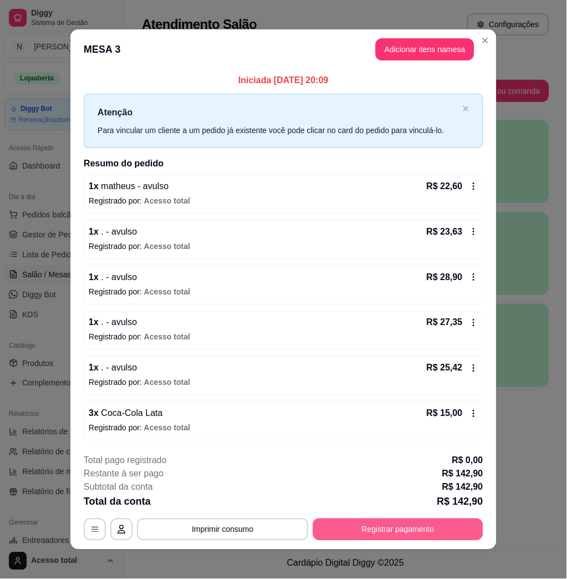
click at [439, 529] on button "Registrar pagamento" at bounding box center [398, 529] width 170 height 22
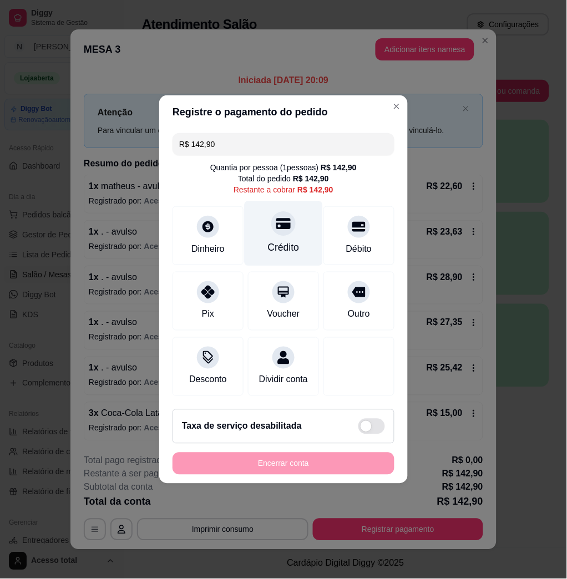
click at [261, 233] on div "Crédito" at bounding box center [283, 233] width 78 height 65
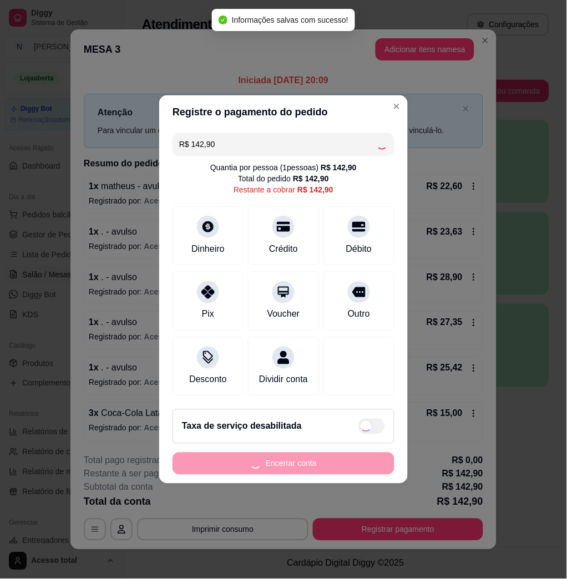
type input "R$ 0,00"
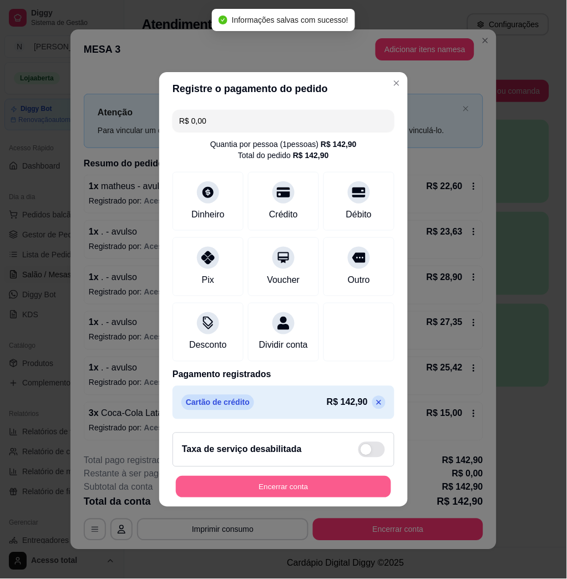
click at [349, 487] on button "Encerrar conta" at bounding box center [283, 487] width 215 height 22
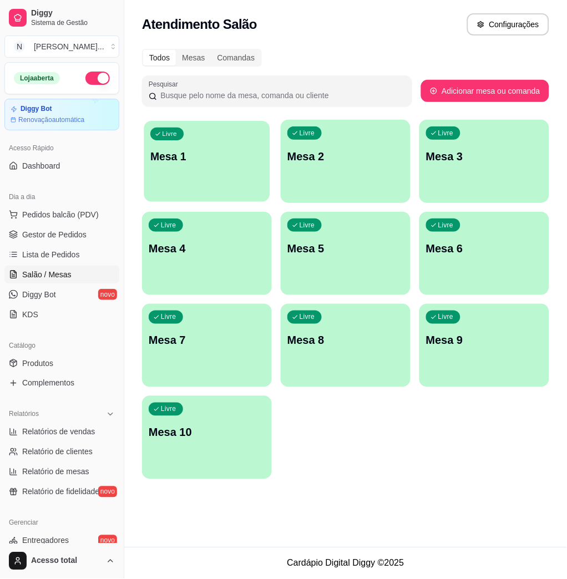
click at [222, 174] on div "Livre Mesa 1" at bounding box center [207, 155] width 126 height 68
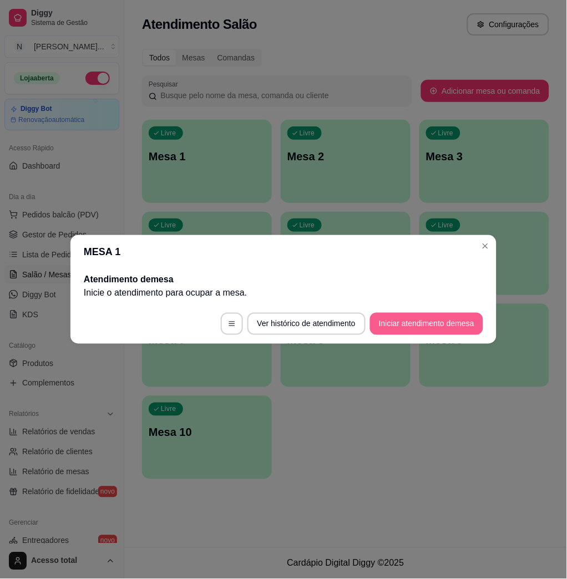
click at [380, 327] on button "Iniciar atendimento de mesa" at bounding box center [426, 324] width 113 height 22
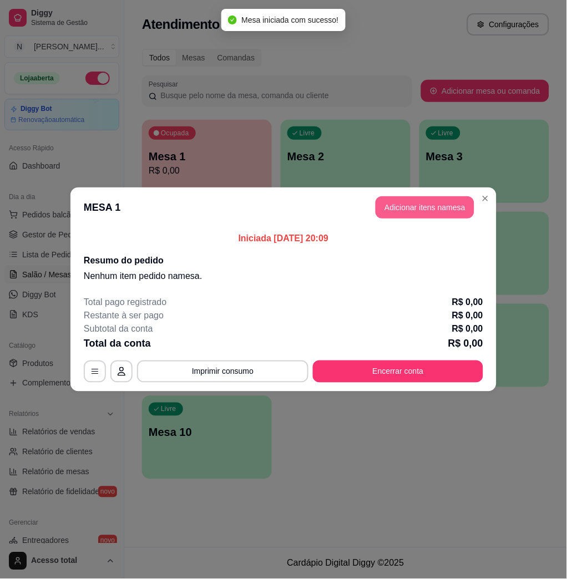
click at [429, 207] on button "Adicionar itens na mesa" at bounding box center [424, 207] width 99 height 22
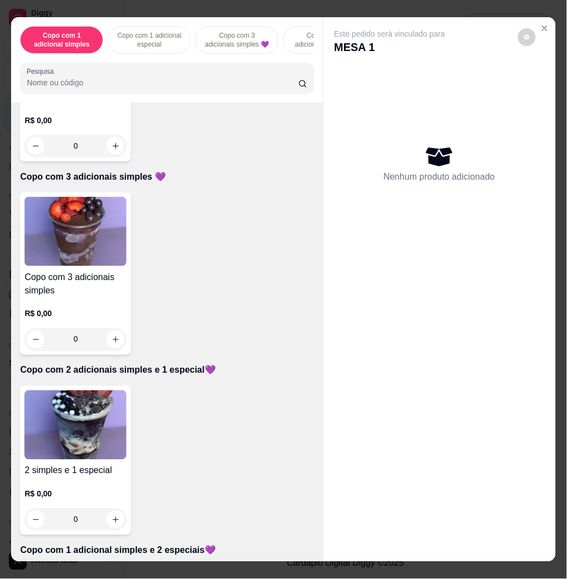
scroll to position [517, 0]
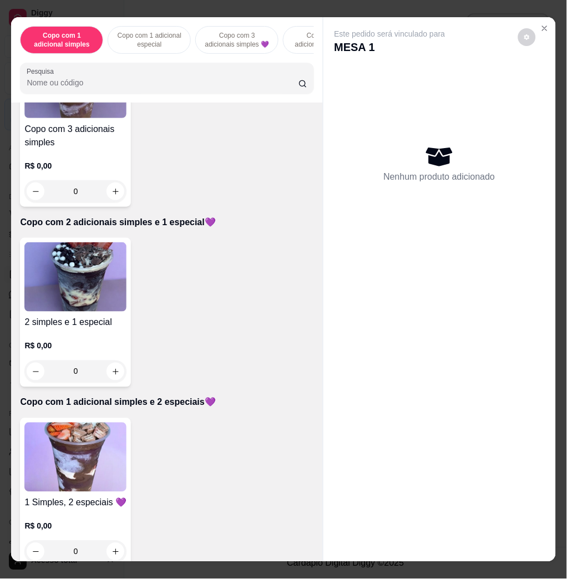
click at [74, 306] on img at bounding box center [75, 276] width 102 height 69
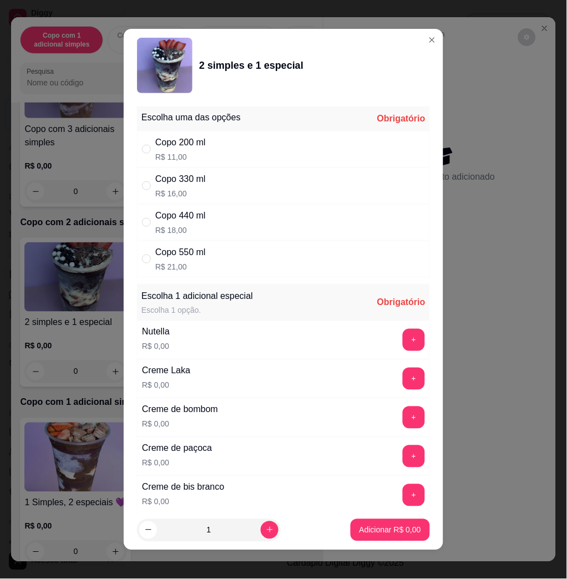
click at [262, 220] on div "Copo 440 ml R$ 18,00" at bounding box center [283, 222] width 293 height 37
radio input "true"
click at [403, 342] on button "+" at bounding box center [414, 340] width 22 height 22
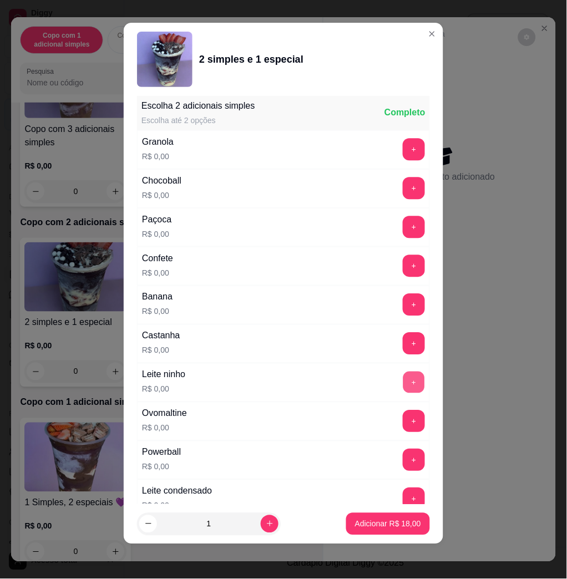
click at [403, 390] on button "+" at bounding box center [414, 383] width 22 height 22
click at [403, 190] on button "+" at bounding box center [414, 189] width 22 height 22
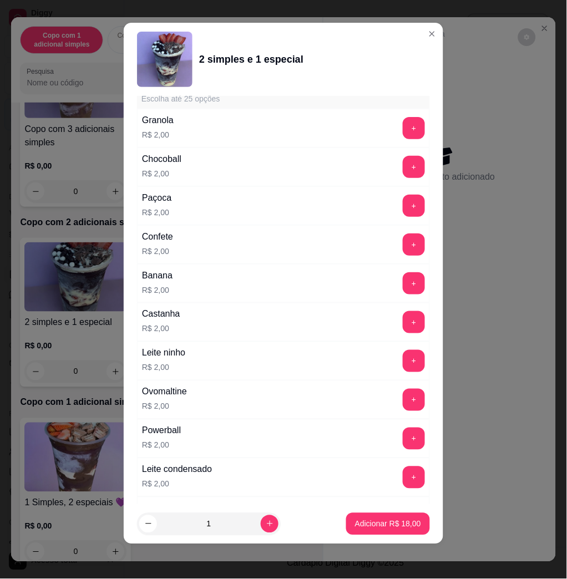
scroll to position [1938, 0]
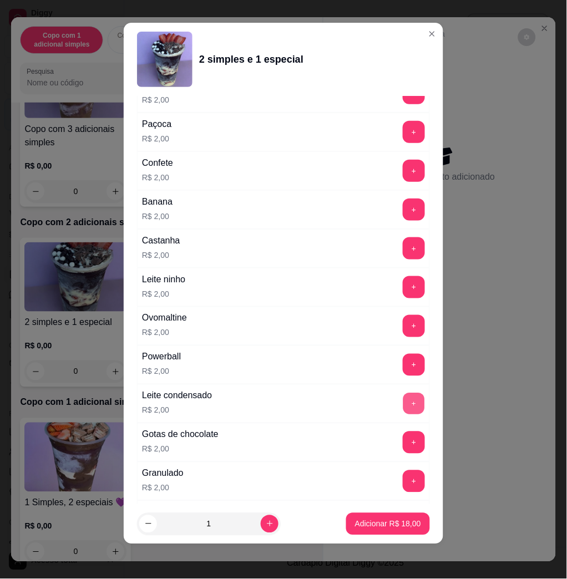
click at [403, 400] on button "+" at bounding box center [414, 404] width 22 height 22
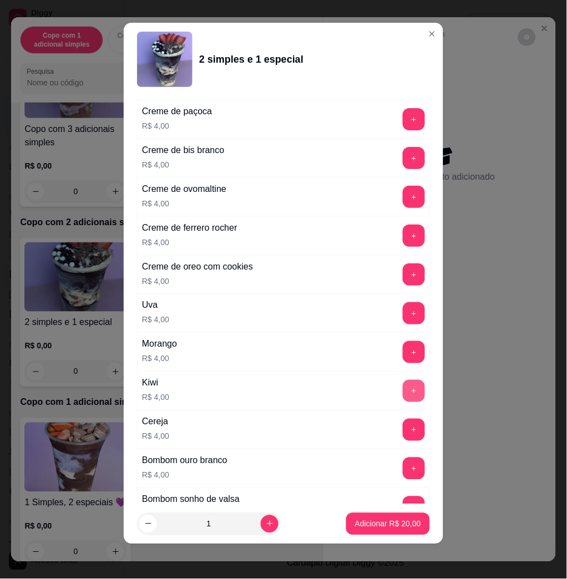
scroll to position [2721, 0]
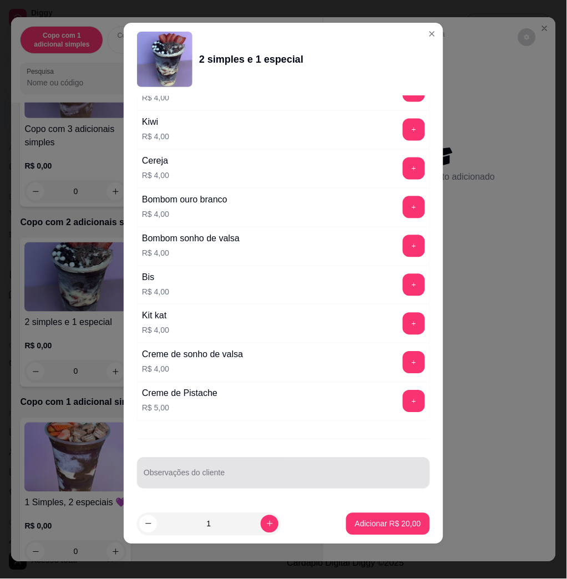
click at [350, 480] on input "Observações do cliente" at bounding box center [283, 477] width 279 height 11
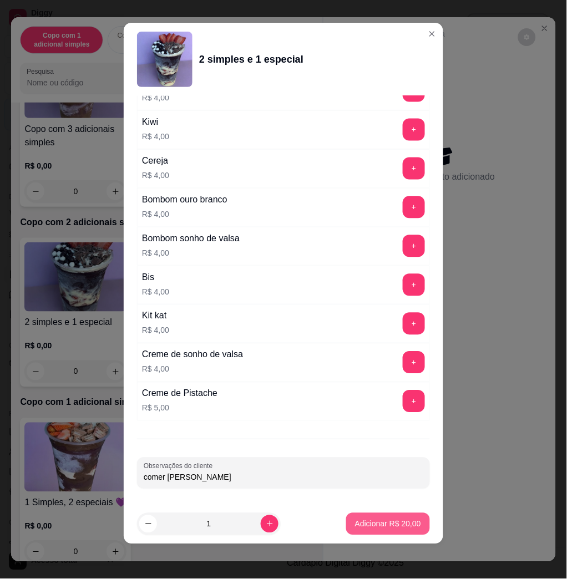
type input "comer [PERSON_NAME]"
click at [396, 520] on p "Adicionar R$ 20,00" at bounding box center [388, 523] width 66 height 11
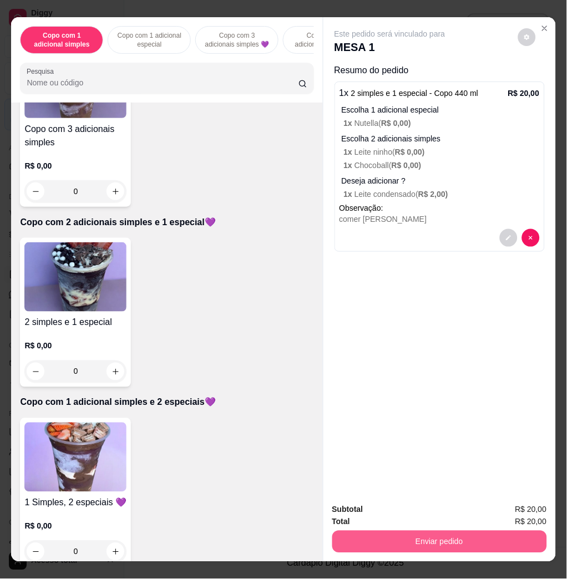
click at [515, 537] on button "Enviar pedido" at bounding box center [439, 542] width 215 height 22
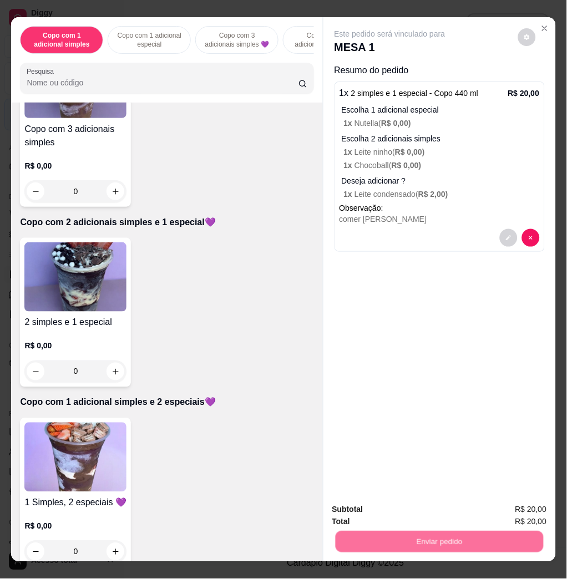
click at [420, 508] on button "Não registrar e enviar pedido" at bounding box center [401, 508] width 115 height 21
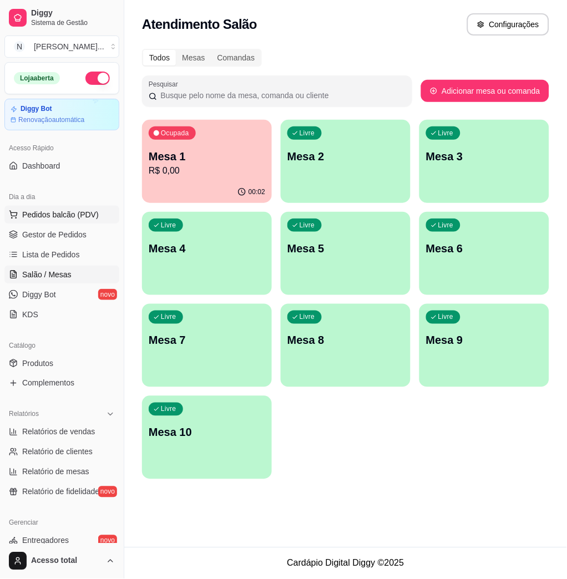
click at [49, 207] on button "Pedidos balcão (PDV)" at bounding box center [61, 215] width 115 height 18
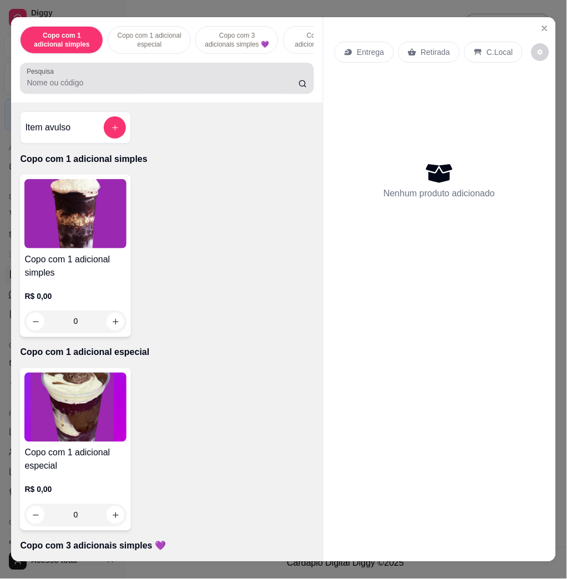
click at [71, 88] on input "Pesquisa" at bounding box center [163, 82] width 272 height 11
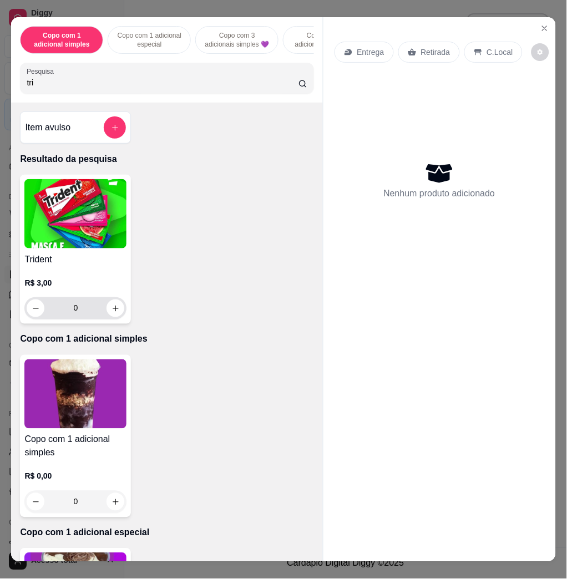
type input "tri"
click at [111, 313] on icon "increase-product-quantity" at bounding box center [115, 308] width 8 height 8
type input "1"
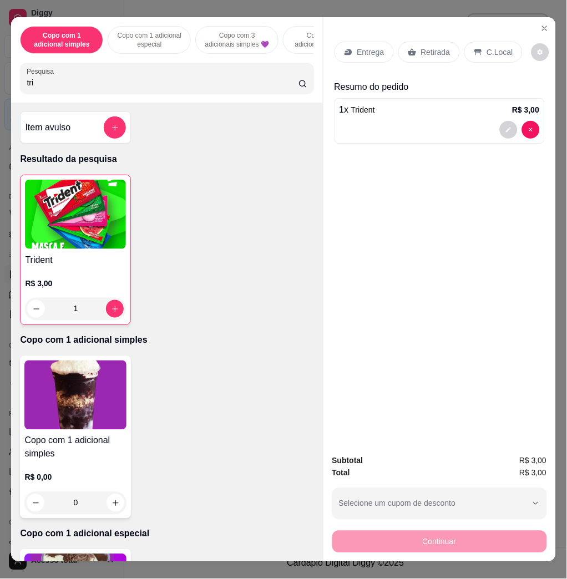
click at [135, 88] on input "tri" at bounding box center [163, 82] width 272 height 11
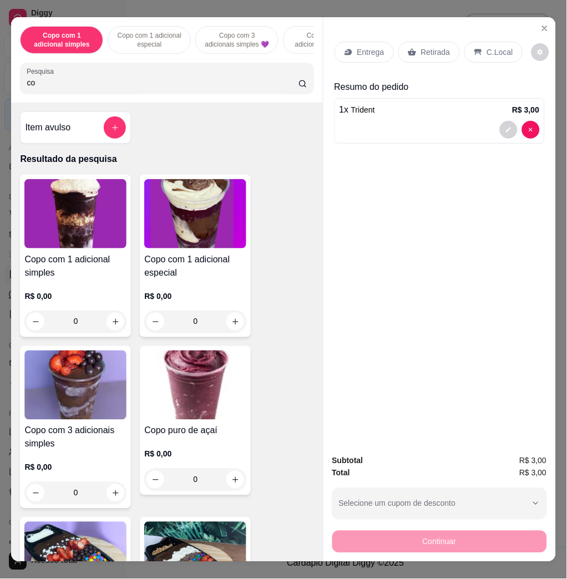
type input "c"
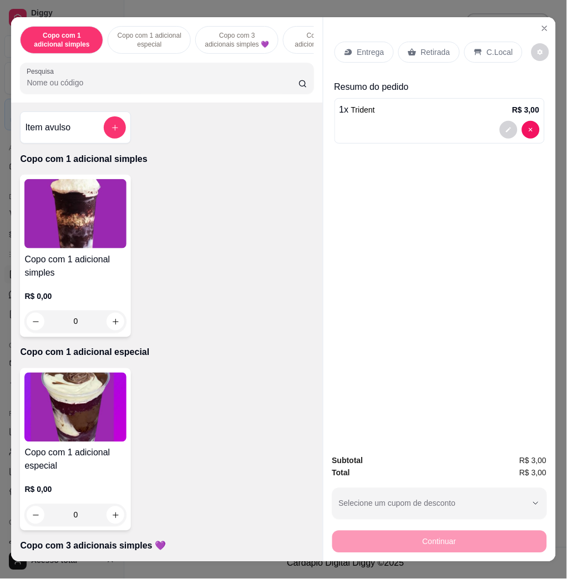
click at [481, 42] on div "C.Local" at bounding box center [493, 52] width 58 height 21
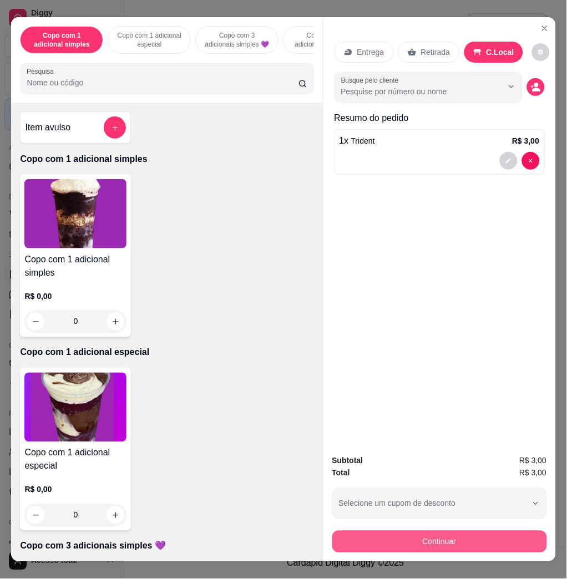
click at [484, 531] on button "Continuar" at bounding box center [439, 542] width 215 height 22
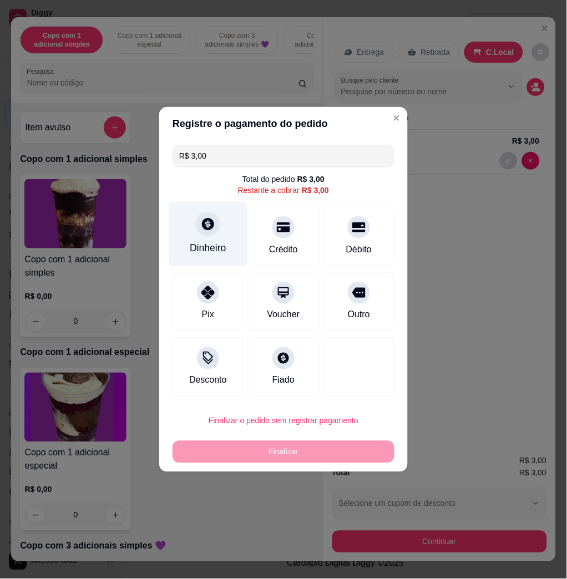
click at [227, 236] on div "Dinheiro" at bounding box center [208, 234] width 78 height 65
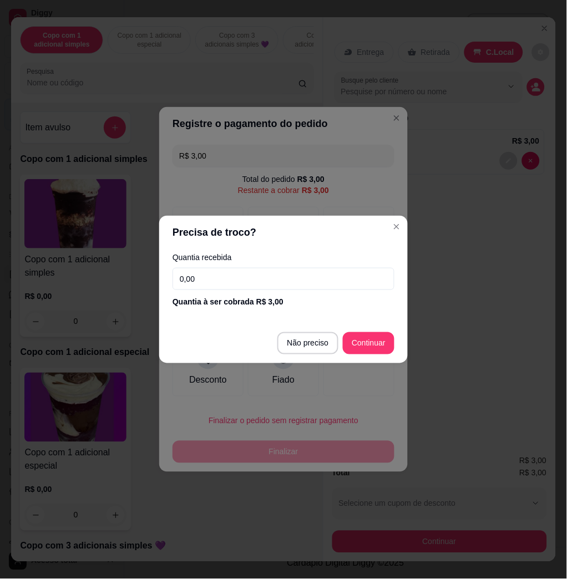
drag, startPoint x: 274, startPoint y: 266, endPoint x: 276, endPoint y: 276, distance: 10.1
click at [274, 267] on div "Quantia recebida 0,00 Quantia à ser cobrada R$ 3,00" at bounding box center [283, 280] width 248 height 63
click at [276, 276] on input "0,00" at bounding box center [283, 279] width 222 height 22
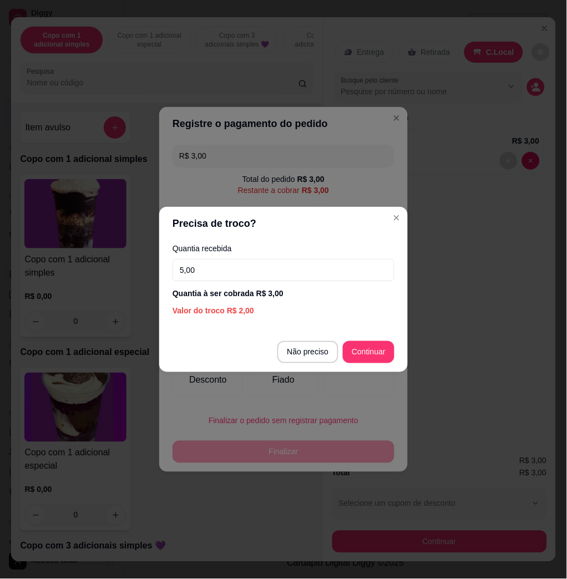
type input "5,00"
type input "R$ 0,00"
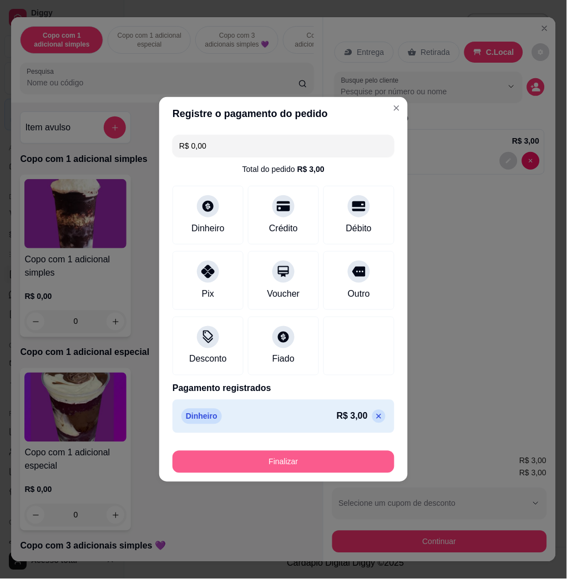
click at [358, 455] on button "Finalizar" at bounding box center [283, 462] width 222 height 22
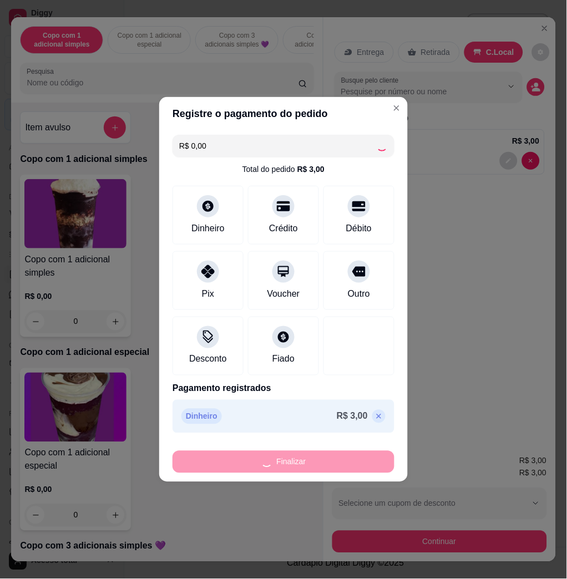
type input "0"
type input "-R$ 3,00"
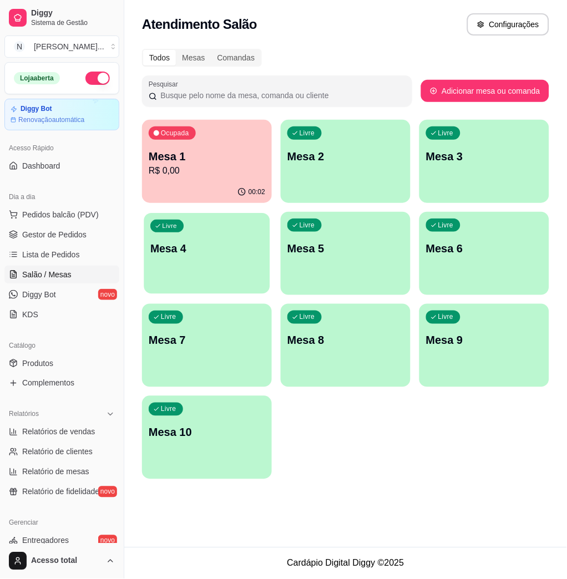
click at [196, 260] on div "Livre Mesa 4" at bounding box center [207, 247] width 126 height 68
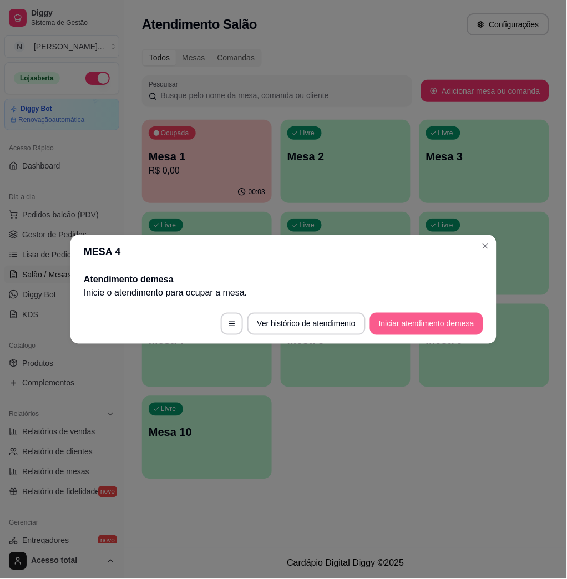
click at [443, 323] on button "Iniciar atendimento de mesa" at bounding box center [426, 324] width 113 height 22
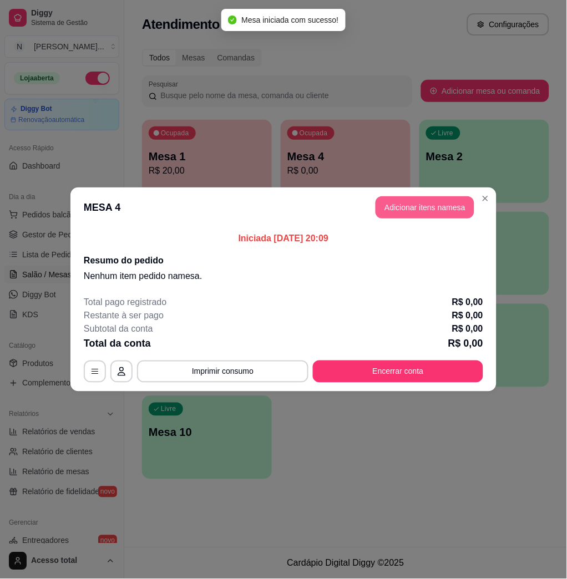
click at [449, 207] on button "Adicionar itens na mesa" at bounding box center [424, 207] width 99 height 22
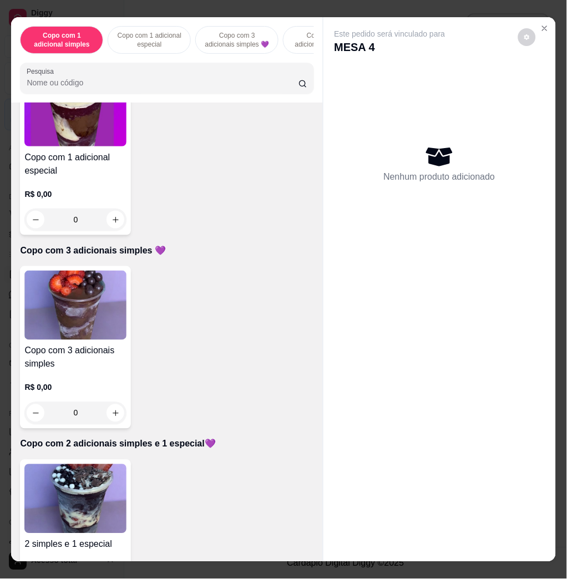
scroll to position [517, 0]
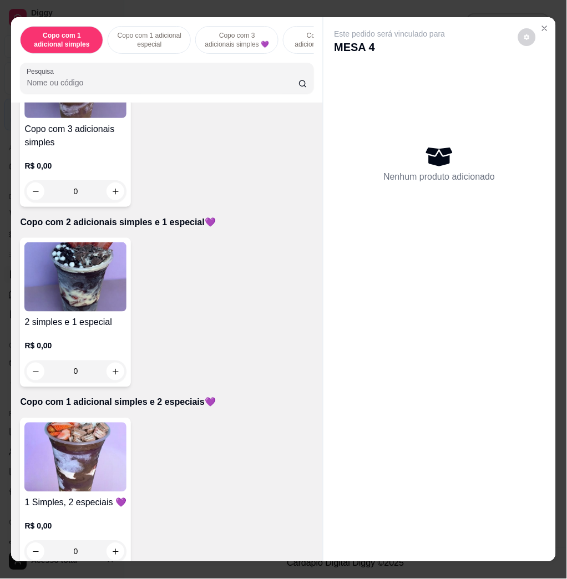
click at [99, 439] on img at bounding box center [75, 456] width 102 height 69
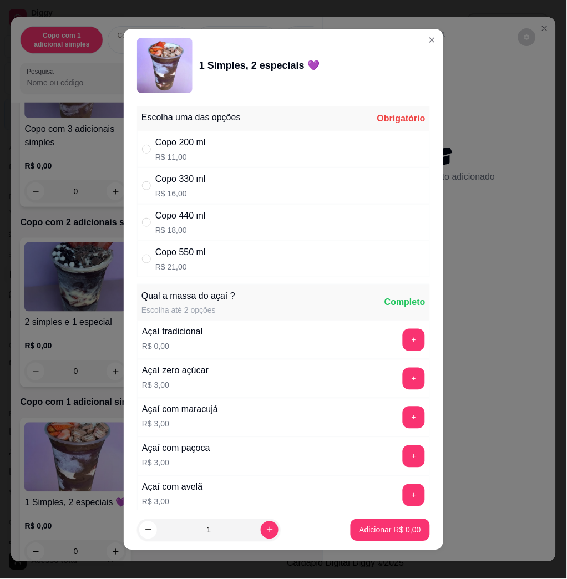
click at [214, 186] on div "Copo 330 ml R$ 16,00" at bounding box center [283, 185] width 293 height 37
radio input "true"
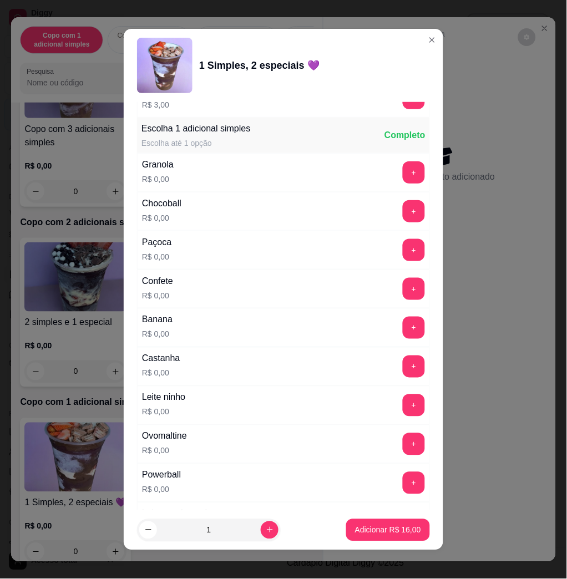
scroll to position [813, 0]
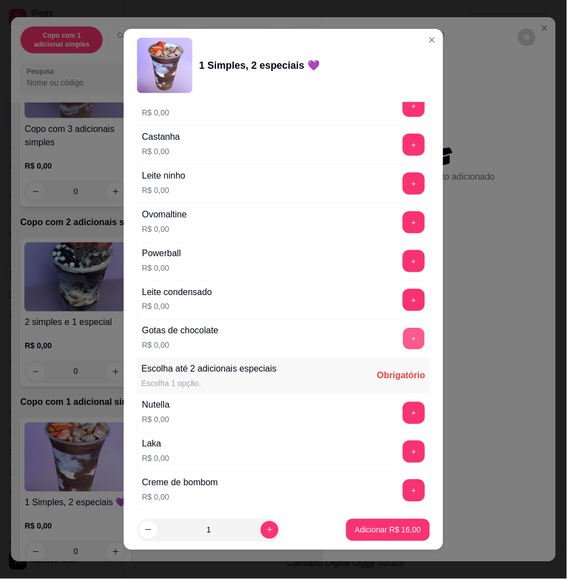
click at [403, 347] on button "+" at bounding box center [414, 339] width 22 height 22
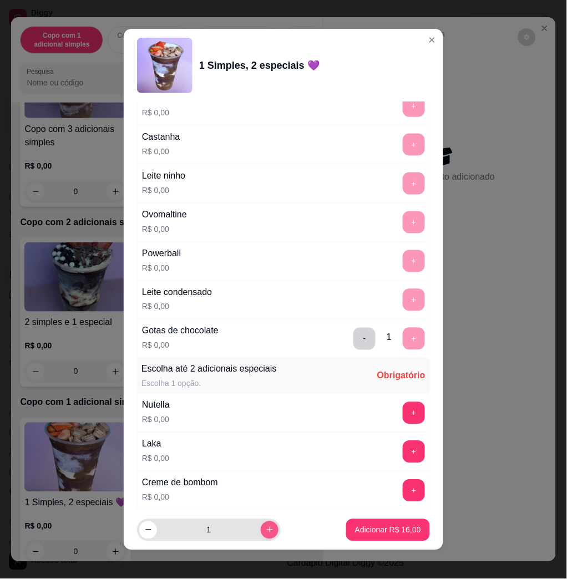
click at [266, 529] on icon "increase-product-quantity" at bounding box center [270, 530] width 8 height 8
type input "2"
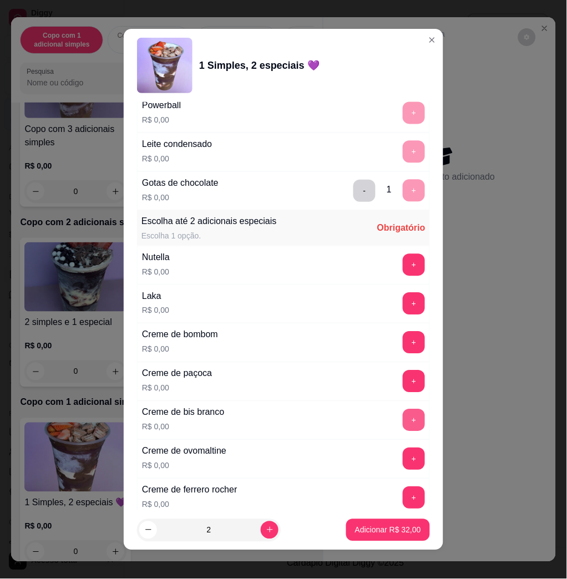
scroll to position [1034, 0]
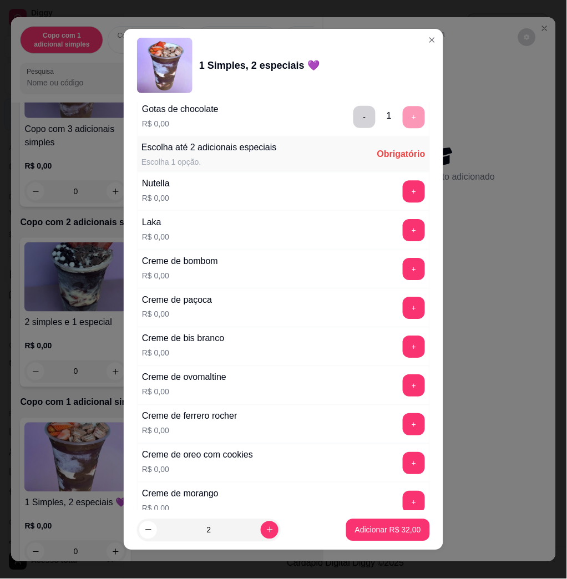
click at [386, 452] on div "Creme de oreo com cookies R$ 0,00 +" at bounding box center [283, 462] width 293 height 39
click at [402, 465] on button "+" at bounding box center [413, 463] width 22 height 22
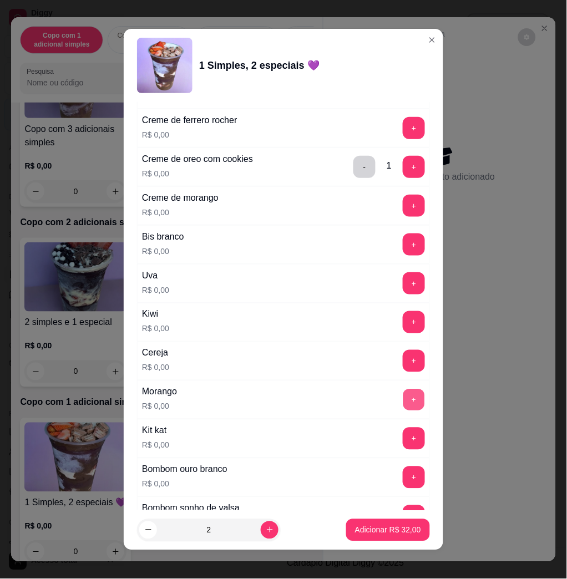
click at [403, 410] on button "+" at bounding box center [414, 400] width 22 height 22
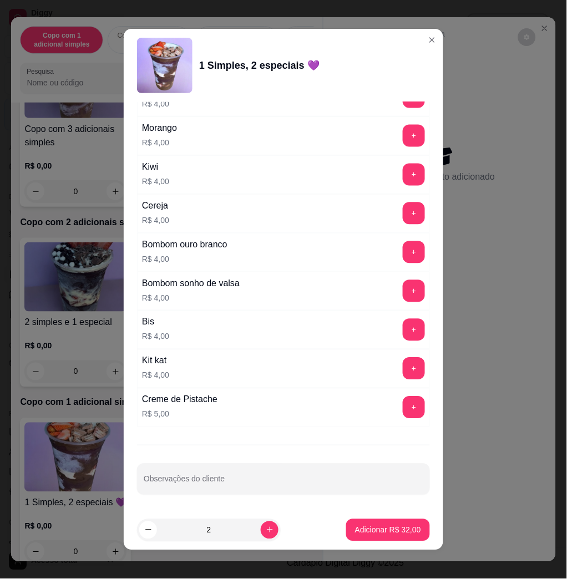
scroll to position [6, 0]
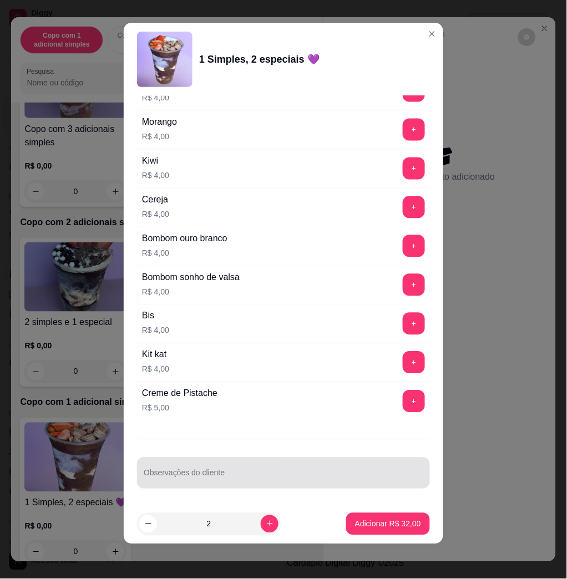
click at [263, 470] on div at bounding box center [283, 473] width 279 height 22
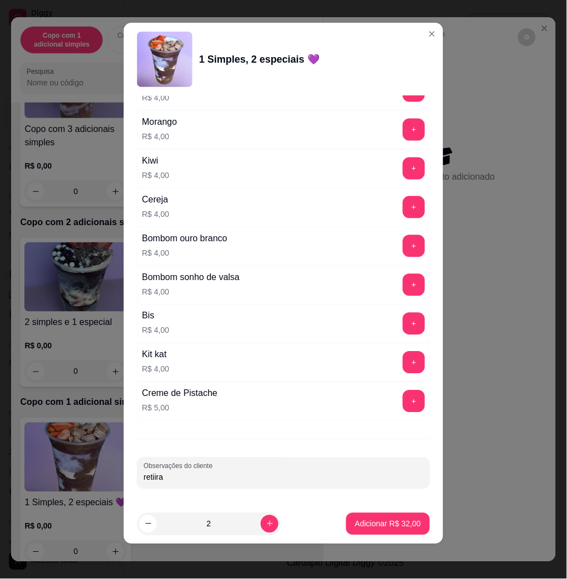
type input "retiira"
click at [374, 524] on p "Adicionar R$ 32,00" at bounding box center [388, 523] width 64 height 11
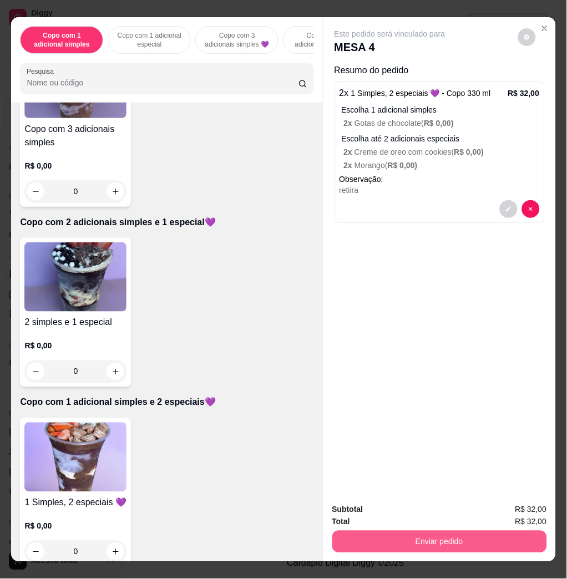
click at [405, 531] on button "Enviar pedido" at bounding box center [439, 542] width 215 height 22
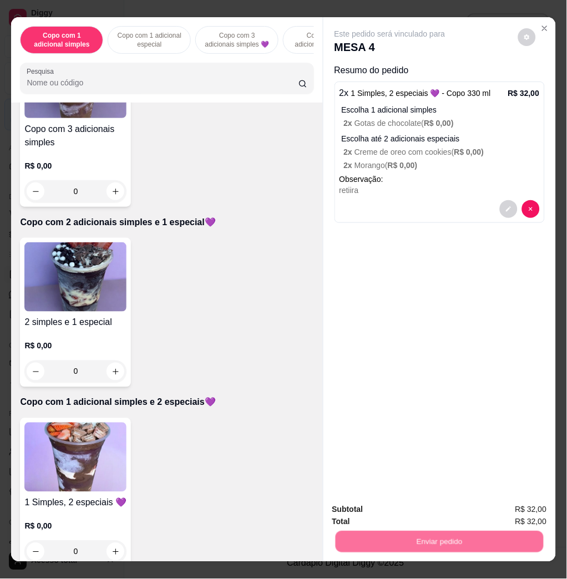
click at [389, 513] on button "Não registrar e enviar pedido" at bounding box center [401, 508] width 115 height 21
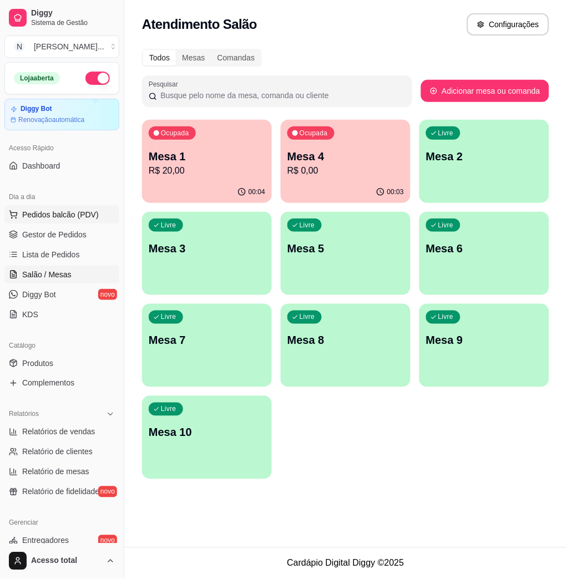
drag, startPoint x: 70, startPoint y: 207, endPoint x: 71, endPoint y: 213, distance: 6.2
click at [70, 207] on button "Pedidos balcão (PDV)" at bounding box center [61, 215] width 115 height 18
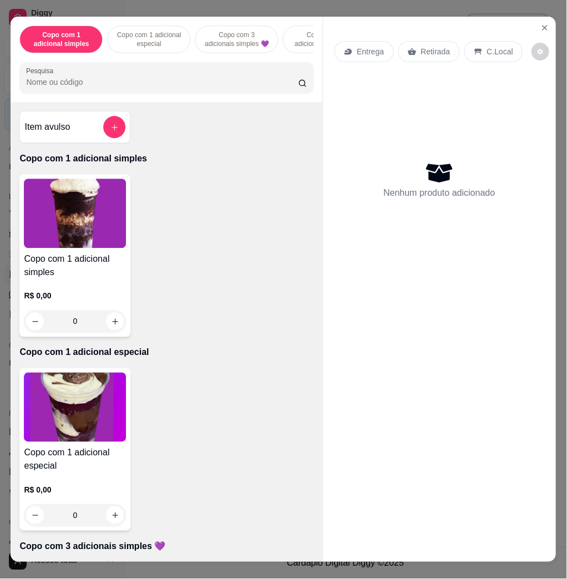
click at [151, 94] on div "Pesquisa" at bounding box center [167, 78] width 294 height 31
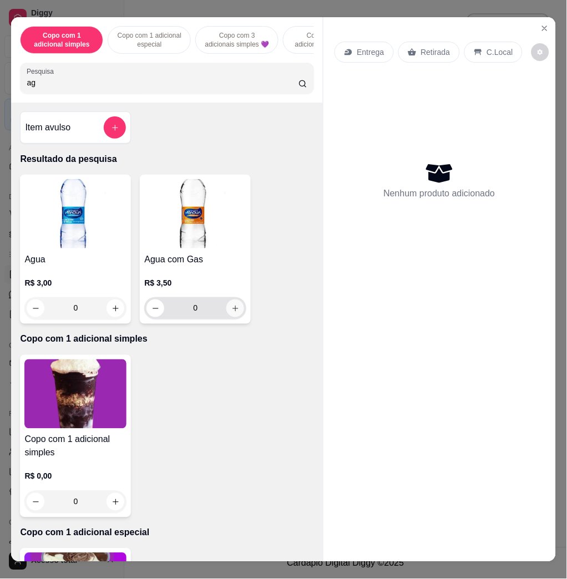
type input "ag"
click at [233, 311] on button "increase-product-quantity" at bounding box center [235, 308] width 18 height 18
type input "1"
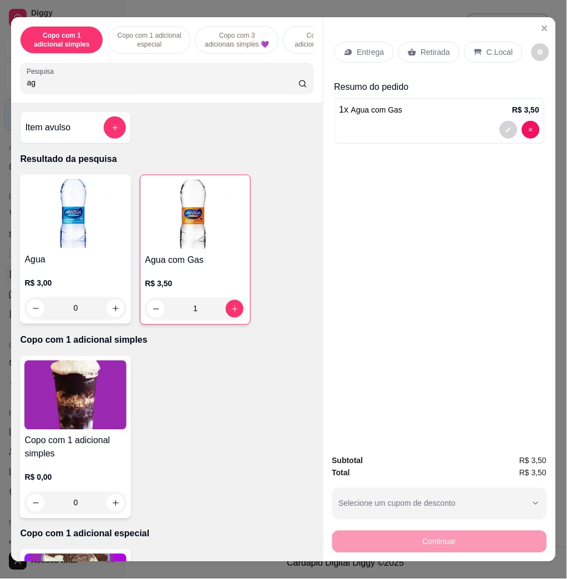
click at [476, 48] on icon at bounding box center [477, 52] width 9 height 9
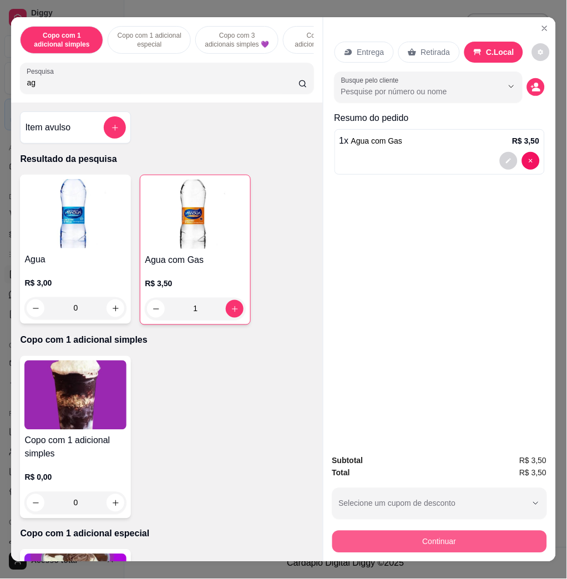
click at [420, 539] on button "Continuar" at bounding box center [439, 542] width 215 height 22
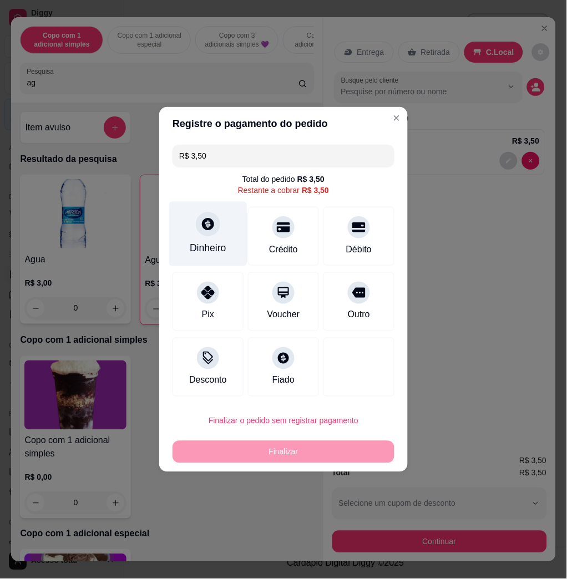
click at [226, 252] on div "Dinheiro" at bounding box center [208, 234] width 78 height 65
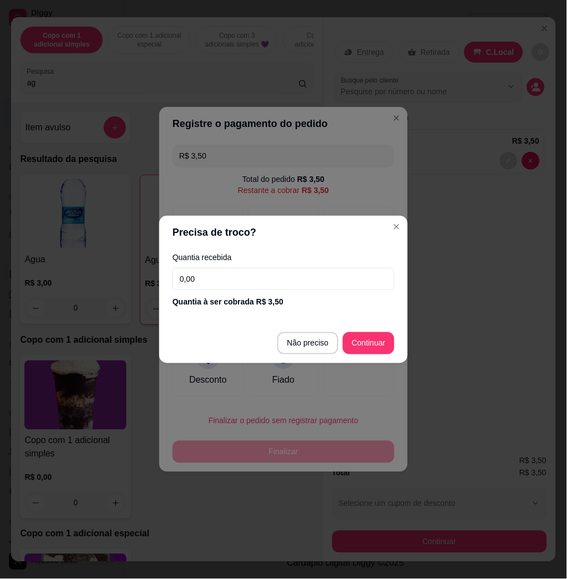
click at [283, 281] on input "0,00" at bounding box center [283, 279] width 222 height 22
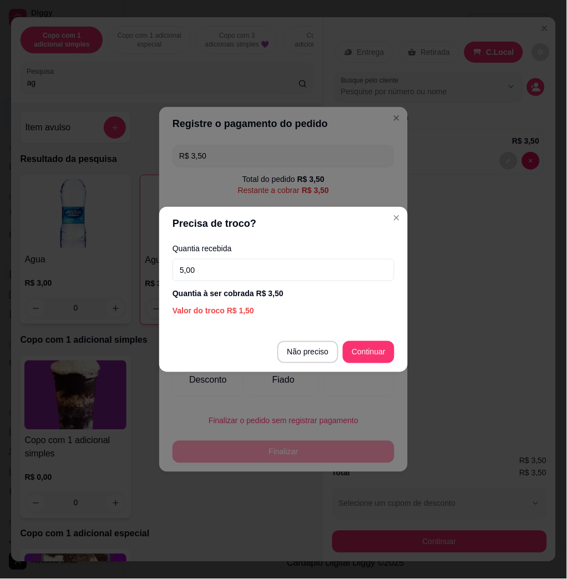
type input "5,00"
type input "R$ 0,00"
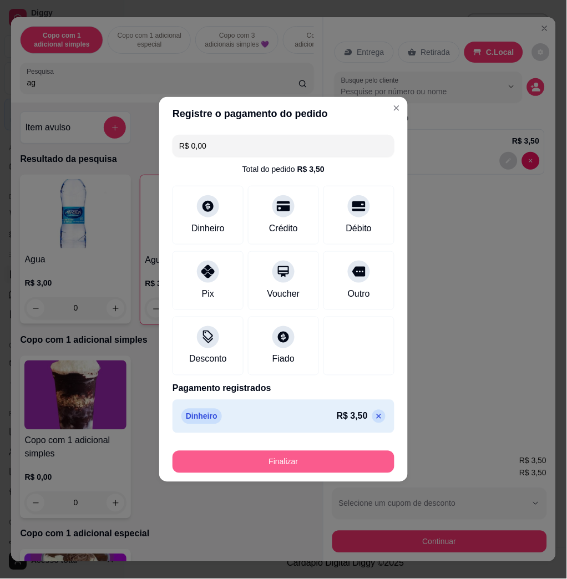
click at [364, 466] on button "Finalizar" at bounding box center [283, 462] width 222 height 22
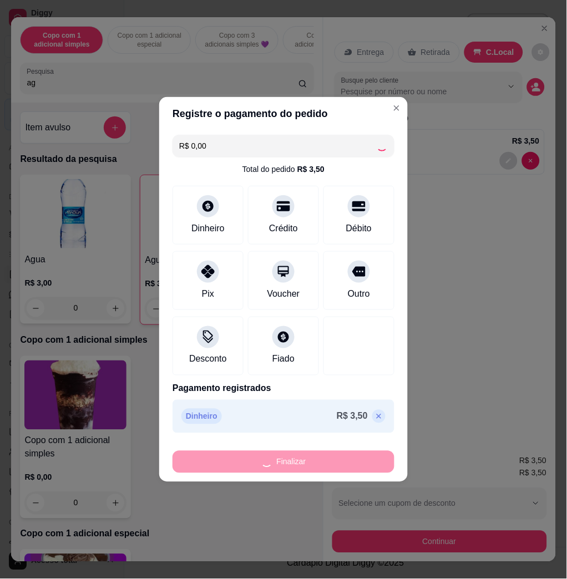
type input "0"
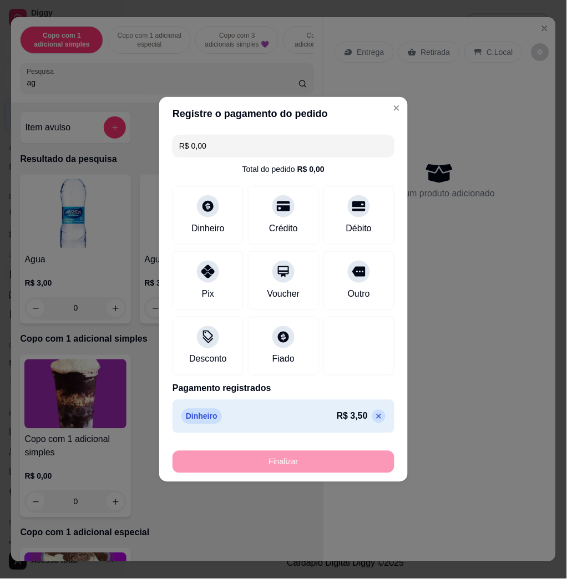
type input "-R$ 3,50"
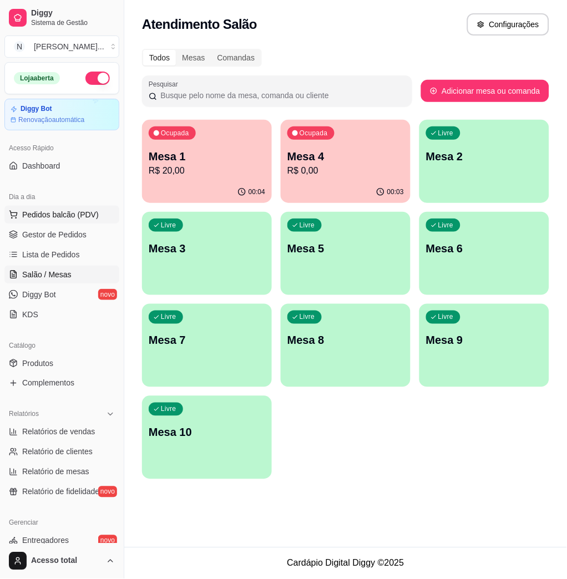
click at [83, 216] on span "Pedidos balcão (PDV)" at bounding box center [60, 214] width 77 height 11
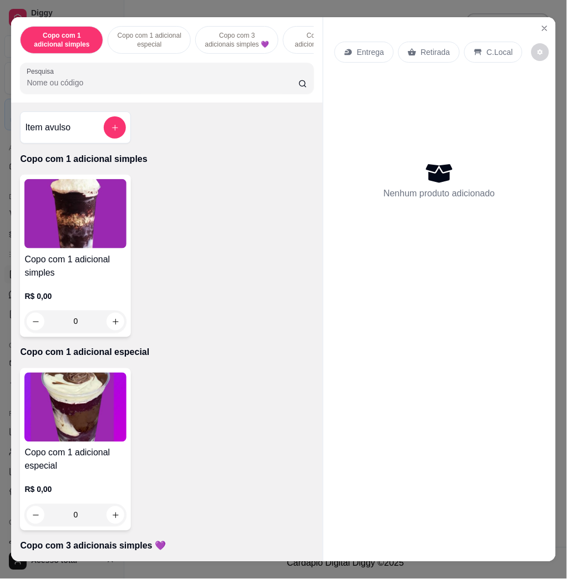
click at [231, 102] on div "Copo com 1 adicional simples Copo com 1 adicional especial Copo com 3 adicionai…" at bounding box center [166, 59] width 311 height 85
click at [232, 89] on div at bounding box center [167, 78] width 280 height 22
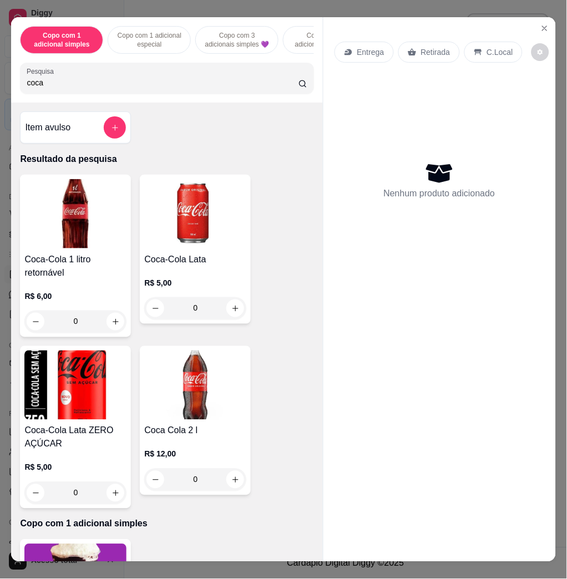
type input "coca"
click at [66, 200] on img at bounding box center [75, 213] width 102 height 69
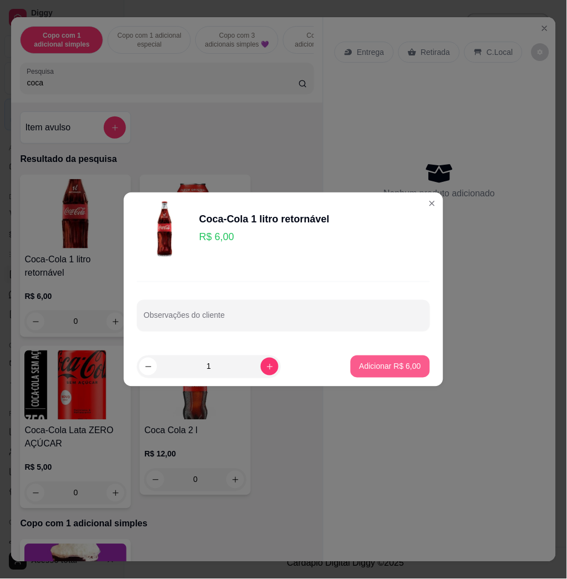
click at [386, 366] on p "Adicionar R$ 6,00" at bounding box center [390, 366] width 62 height 11
type input "1"
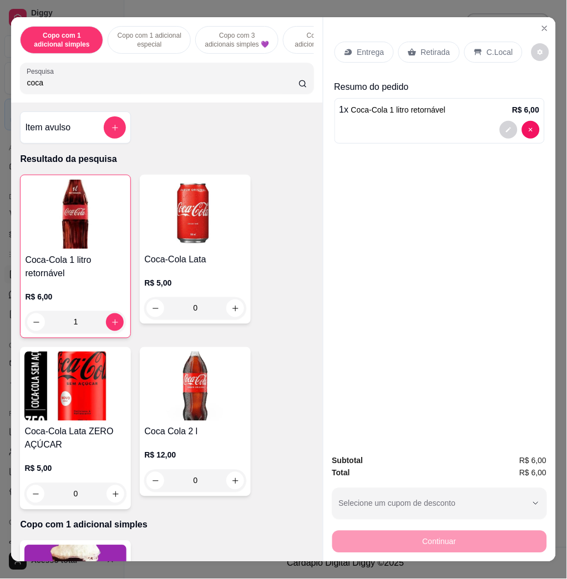
click at [488, 48] on p "C.Local" at bounding box center [500, 52] width 26 height 11
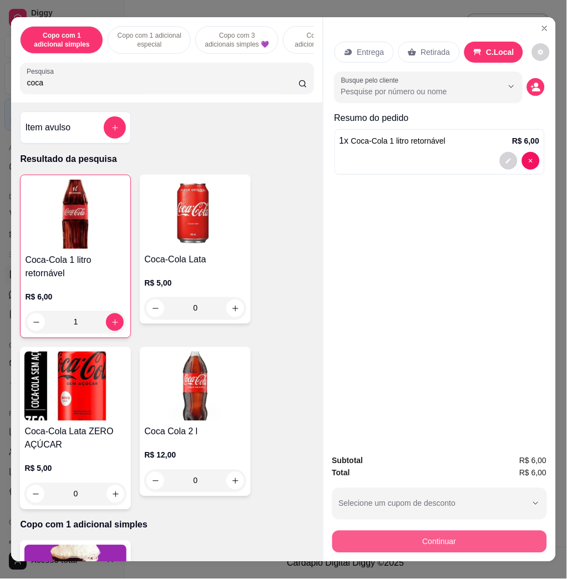
click at [411, 535] on button "Continuar" at bounding box center [439, 542] width 215 height 22
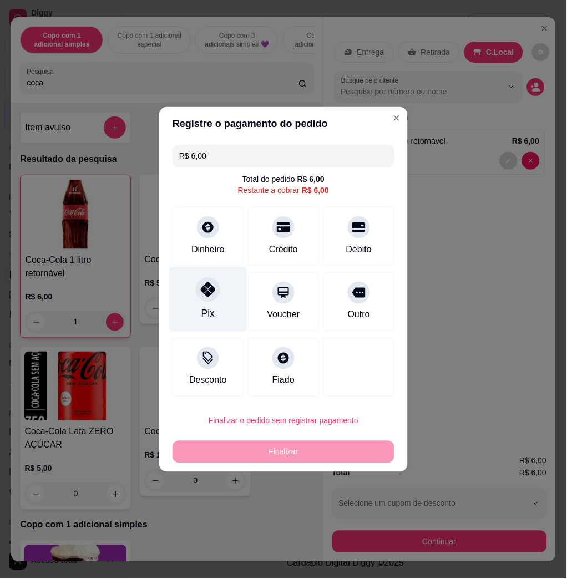
click at [221, 288] on div "Pix" at bounding box center [208, 299] width 78 height 65
type input "R$ 0,00"
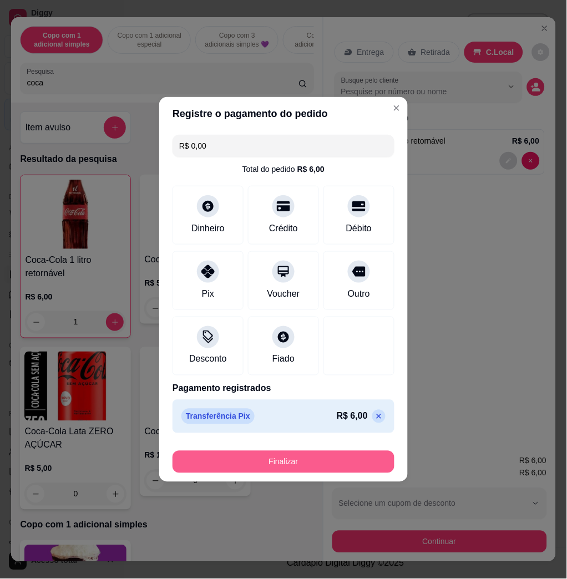
click at [294, 460] on button "Finalizar" at bounding box center [283, 462] width 222 height 22
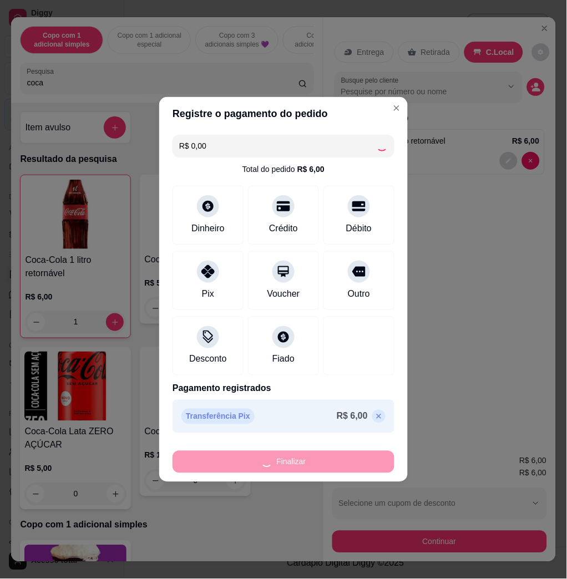
type input "0"
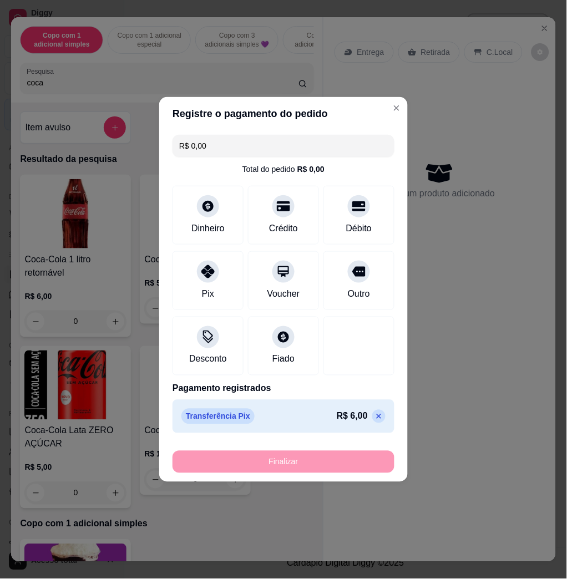
type input "-R$ 6,00"
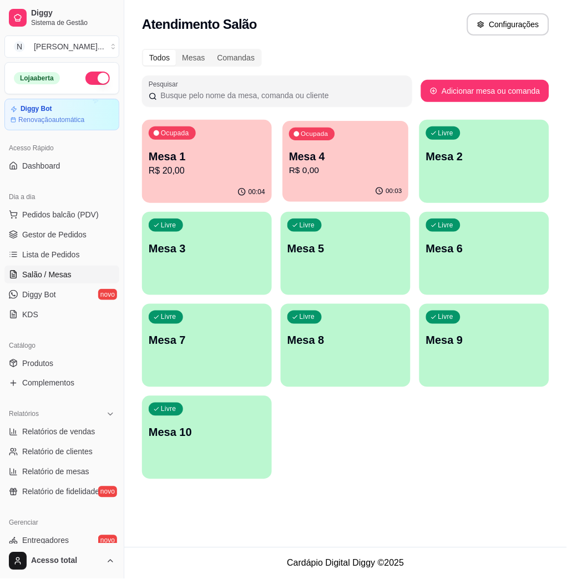
click at [348, 186] on div "00:03" at bounding box center [346, 191] width 126 height 21
click at [262, 157] on p "Mesa 1" at bounding box center [207, 157] width 116 height 16
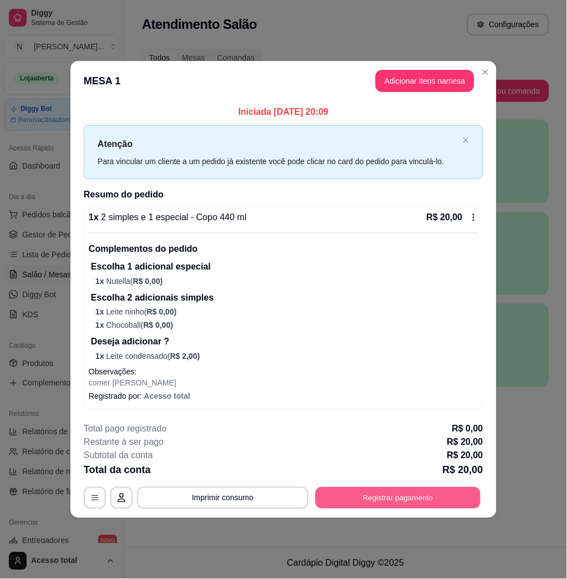
click at [373, 498] on button "Registrar pagamento" at bounding box center [397, 498] width 165 height 22
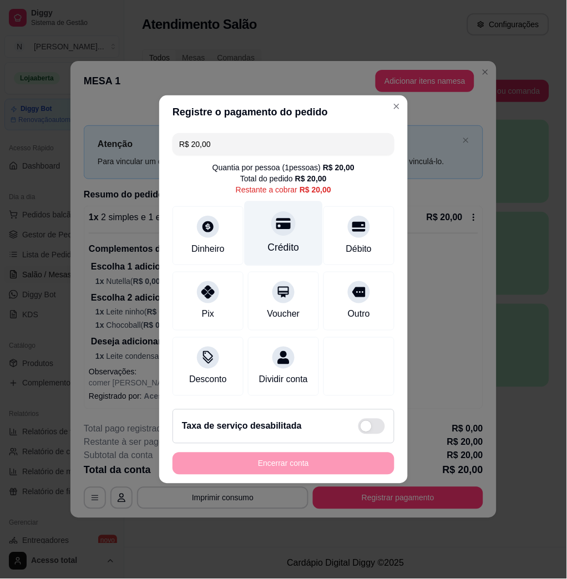
click at [276, 218] on icon at bounding box center [283, 223] width 14 height 11
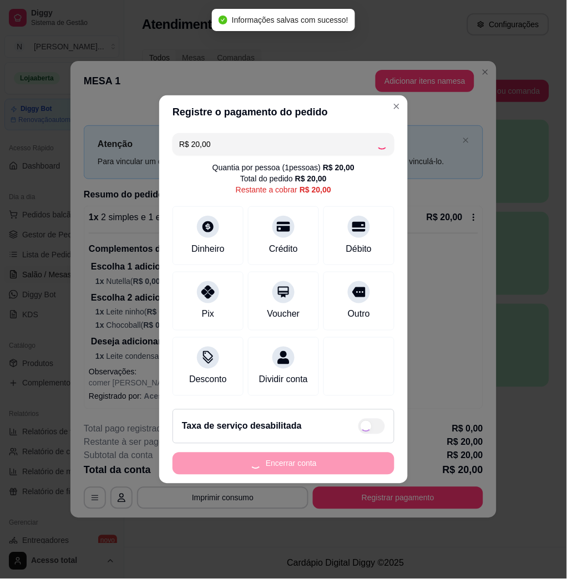
type input "R$ 0,00"
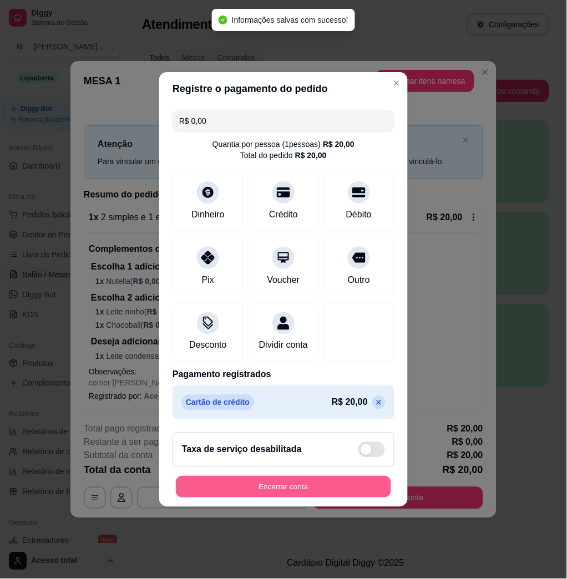
click at [325, 498] on button "Encerrar conta" at bounding box center [283, 487] width 215 height 22
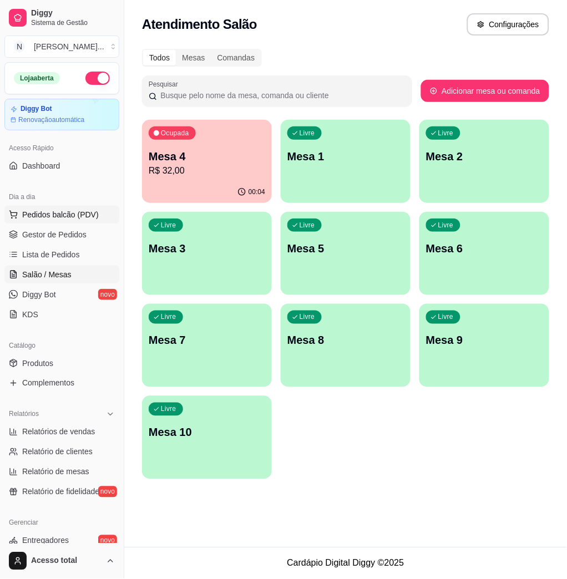
click at [91, 209] on span "Pedidos balcão (PDV)" at bounding box center [60, 214] width 77 height 11
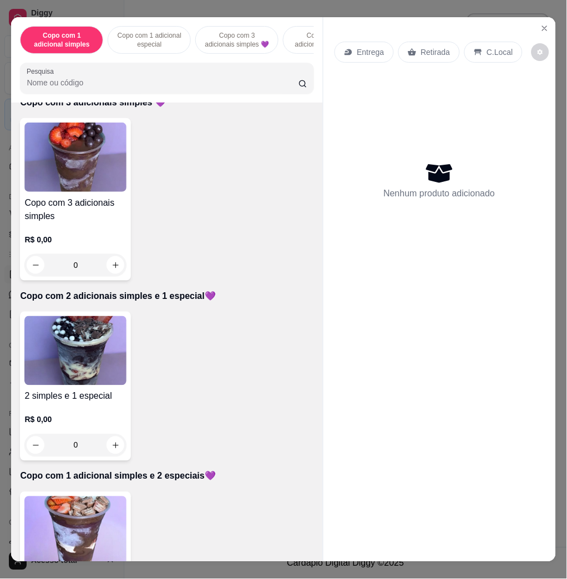
scroll to position [517, 0]
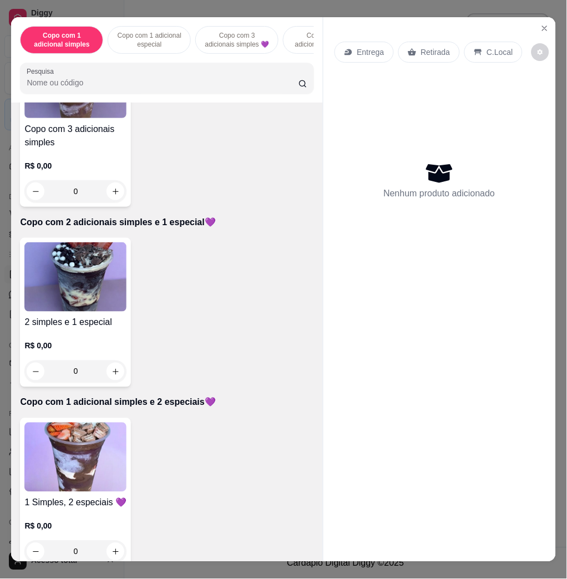
click at [89, 312] on img at bounding box center [75, 276] width 102 height 69
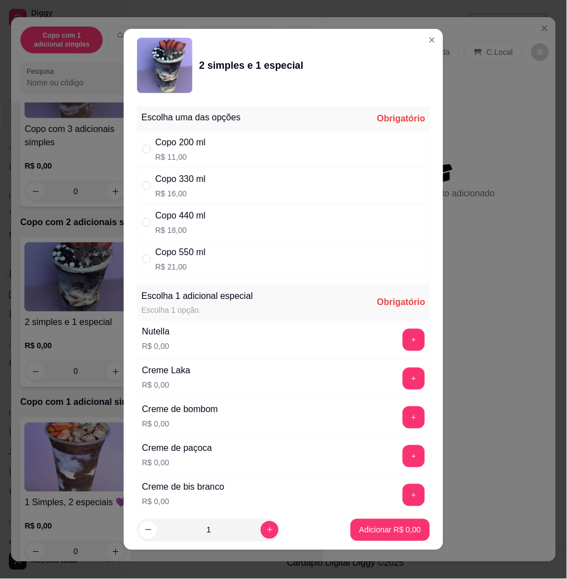
click at [268, 181] on div "Copo 330 ml R$ 16,00" at bounding box center [283, 185] width 293 height 37
radio input "true"
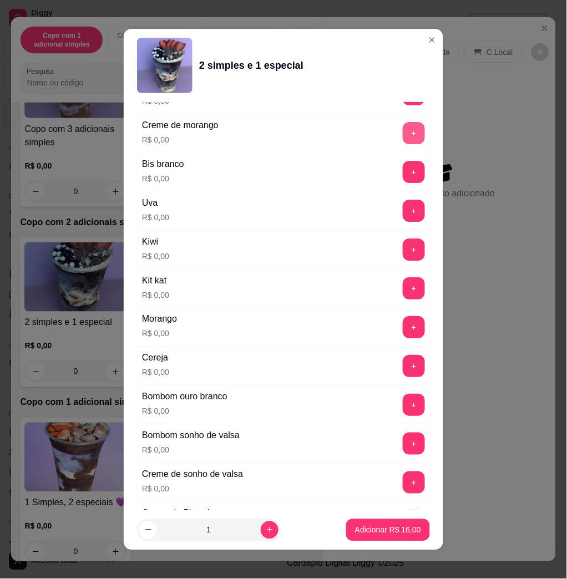
click at [402, 136] on button "+" at bounding box center [413, 133] width 22 height 22
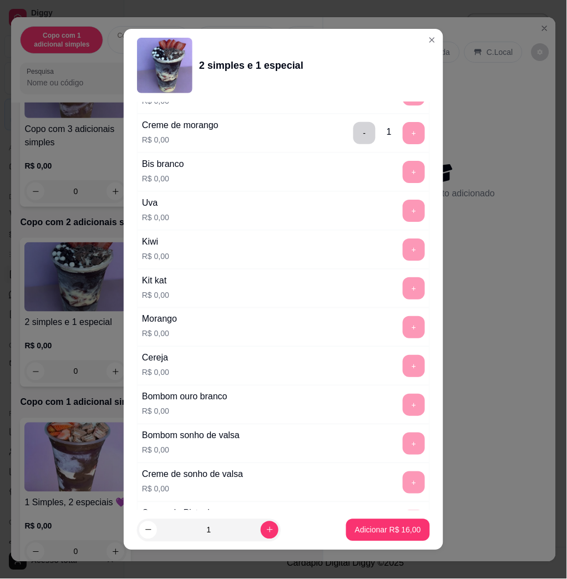
scroll to position [6, 0]
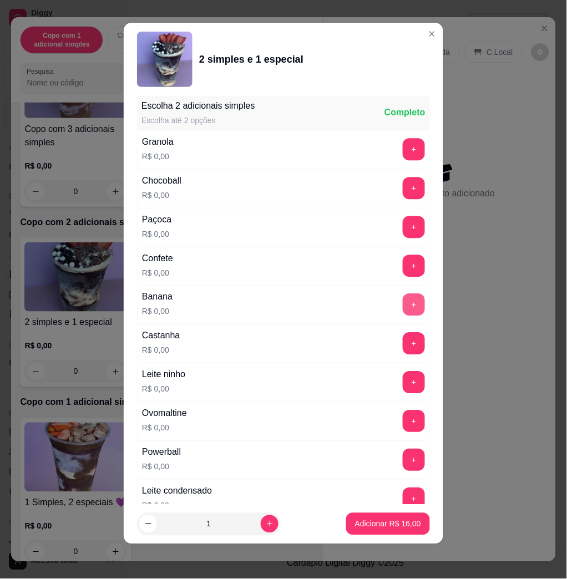
click at [402, 307] on button "+" at bounding box center [413, 305] width 22 height 22
click at [402, 389] on button "+" at bounding box center [413, 382] width 22 height 22
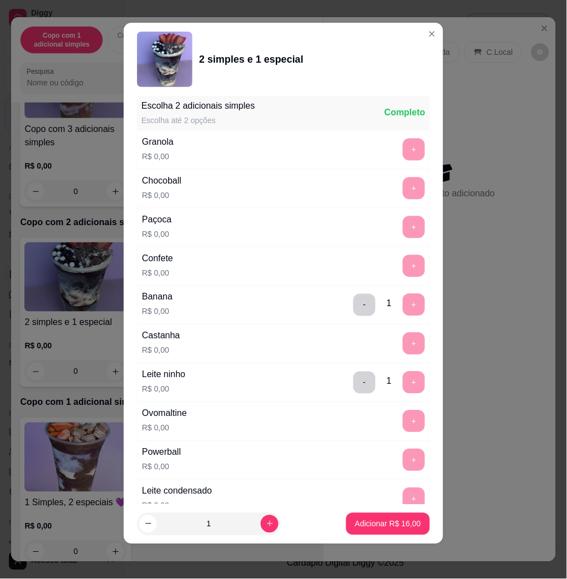
scroll to position [1421, 0]
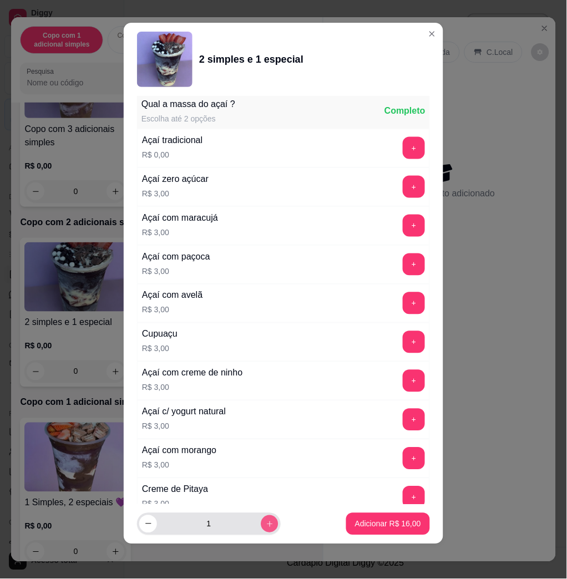
click at [266, 522] on icon "increase-product-quantity" at bounding box center [270, 524] width 8 height 8
type input "2"
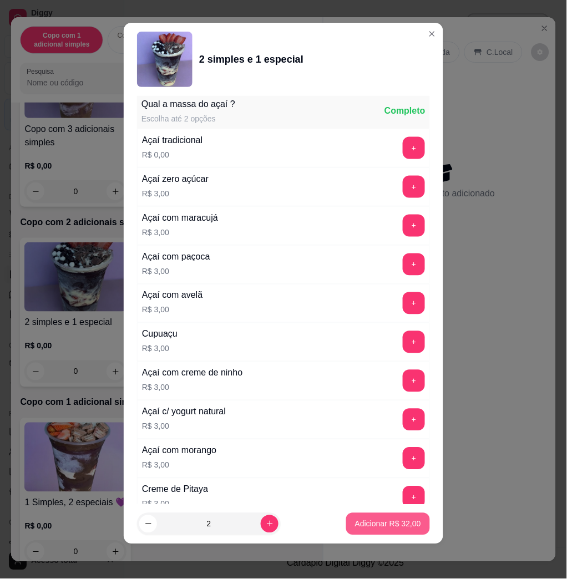
click at [405, 535] on footer "2 Adicionar R$ 32,00" at bounding box center [283, 524] width 319 height 40
click at [396, 527] on p "Adicionar R$ 32,00" at bounding box center [388, 523] width 66 height 11
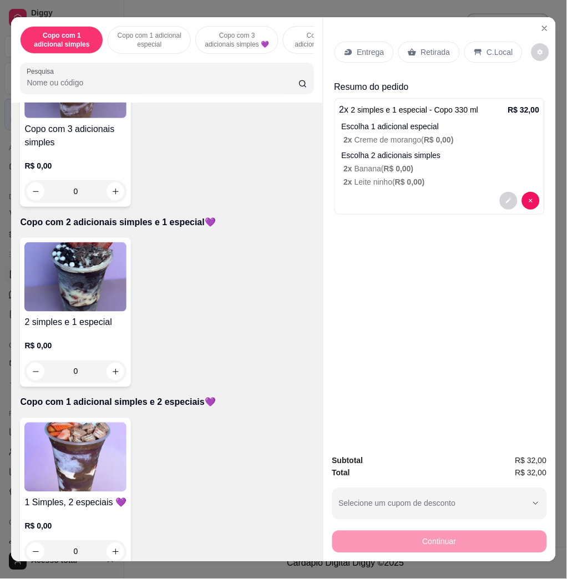
click at [363, 47] on p "Entrega" at bounding box center [370, 52] width 27 height 11
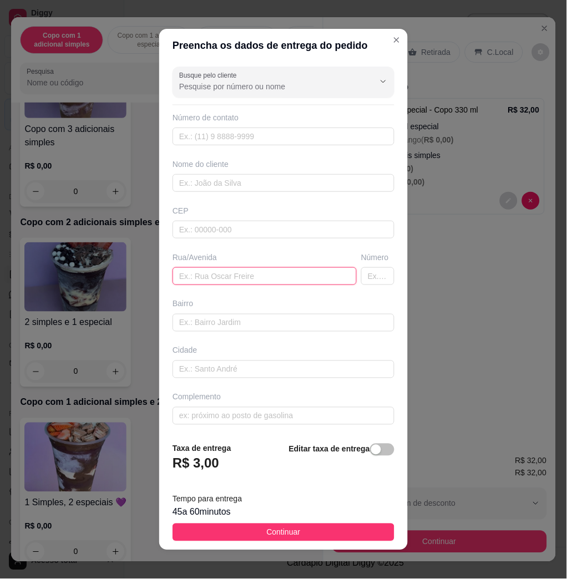
click at [270, 278] on input "text" at bounding box center [264, 276] width 184 height 18
paste input "[STREET_ADDRESS][PERSON_NAME]"
type input "[STREET_ADDRESS][PERSON_NAME]"
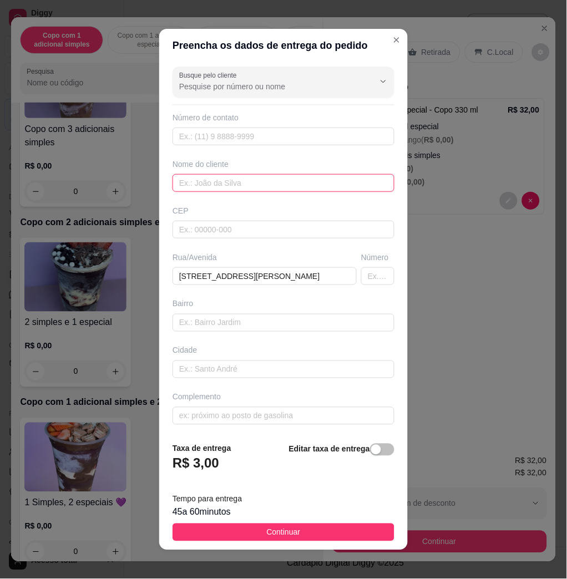
click at [262, 177] on input "text" at bounding box center [283, 183] width 222 height 18
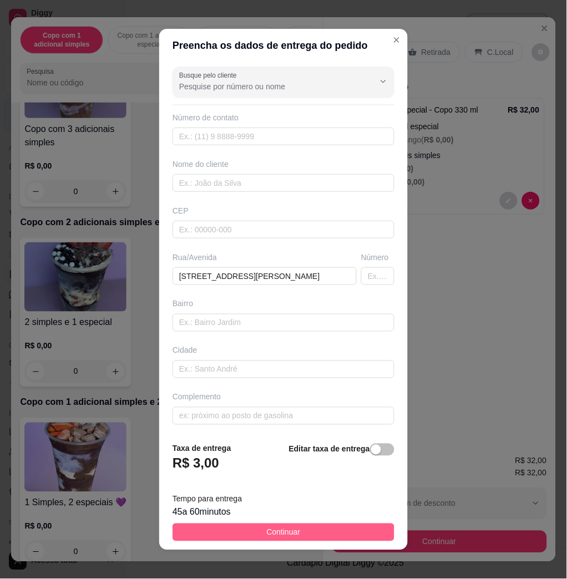
click at [305, 535] on button "Continuar" at bounding box center [283, 532] width 222 height 18
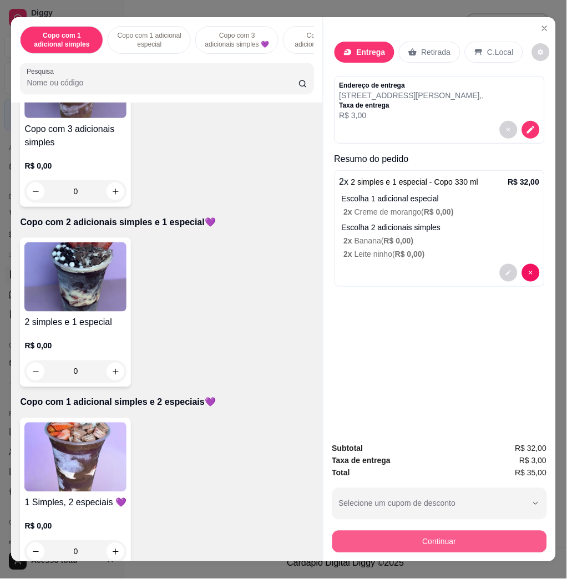
click at [359, 531] on button "Continuar" at bounding box center [439, 542] width 215 height 22
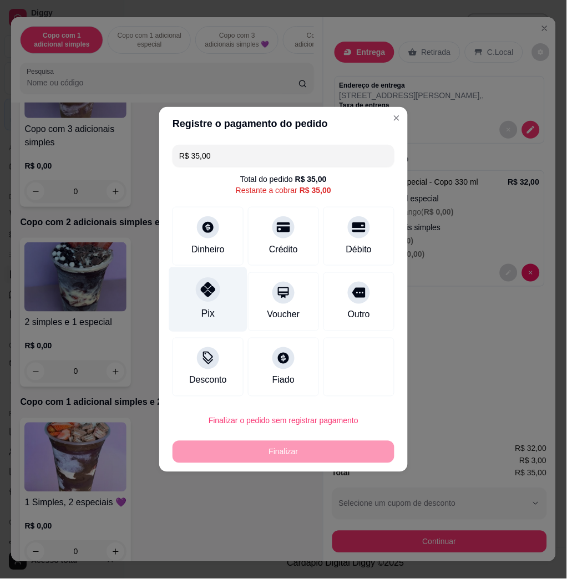
click at [237, 287] on div "Pix" at bounding box center [208, 299] width 78 height 65
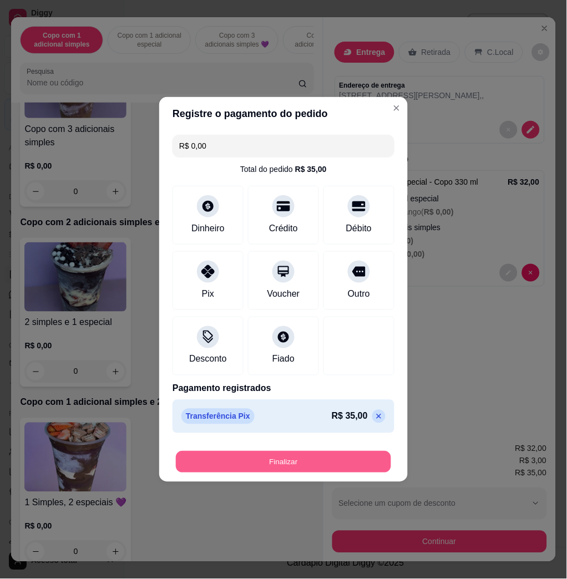
click at [254, 457] on button "Finalizar" at bounding box center [283, 462] width 215 height 22
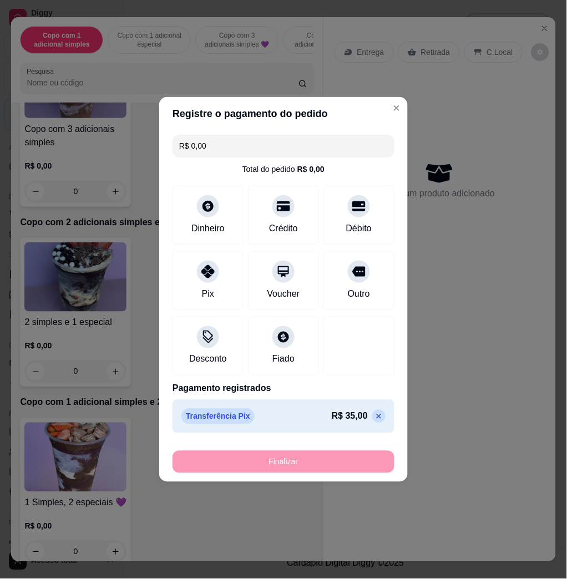
type input "-R$ 35,00"
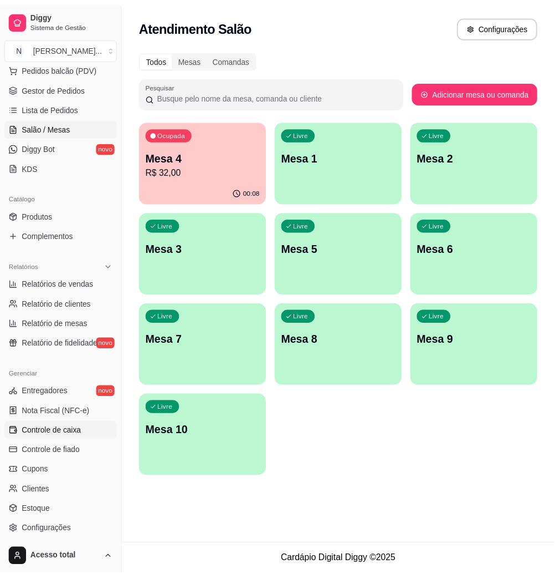
scroll to position [218, 0]
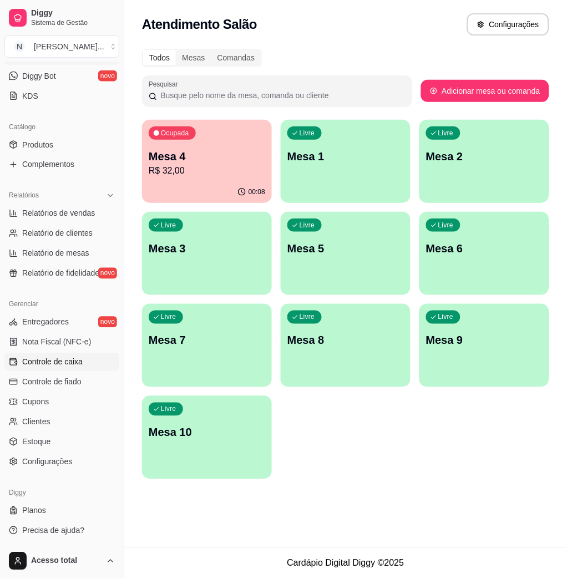
click at [63, 366] on span "Controle de caixa" at bounding box center [52, 361] width 60 height 11
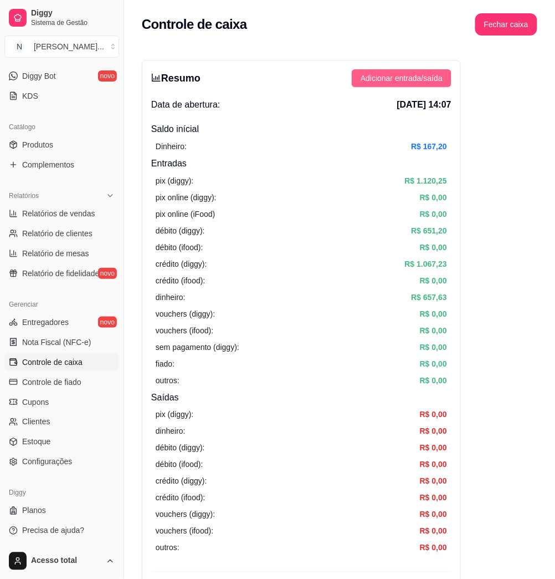
click at [419, 80] on span "Adicionar entrada/saída" at bounding box center [402, 78] width 82 height 12
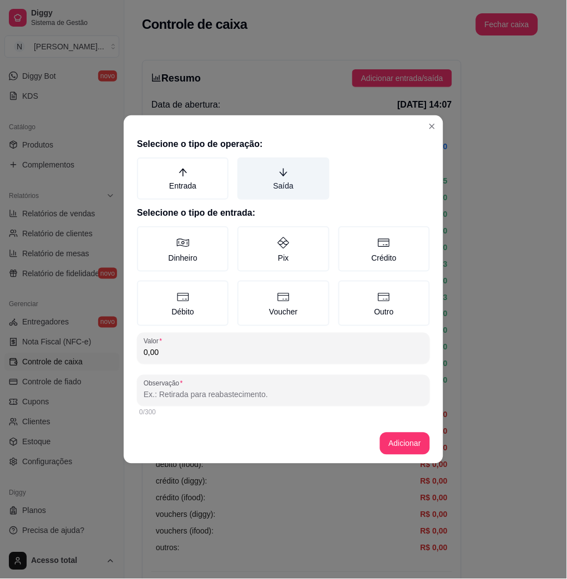
click at [270, 190] on label "Saída" at bounding box center [282, 178] width 91 height 42
click at [246, 166] on button "Saída" at bounding box center [241, 161] width 9 height 9
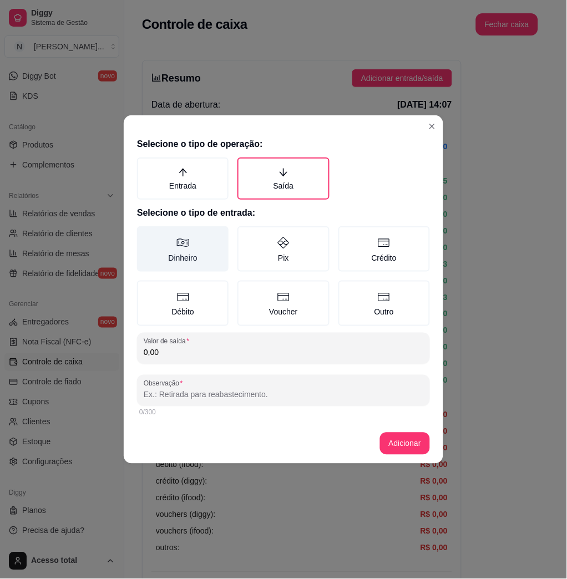
click at [183, 257] on label "Dinheiro" at bounding box center [182, 248] width 91 height 45
click at [145, 234] on button "Dinheiro" at bounding box center [140, 230] width 9 height 9
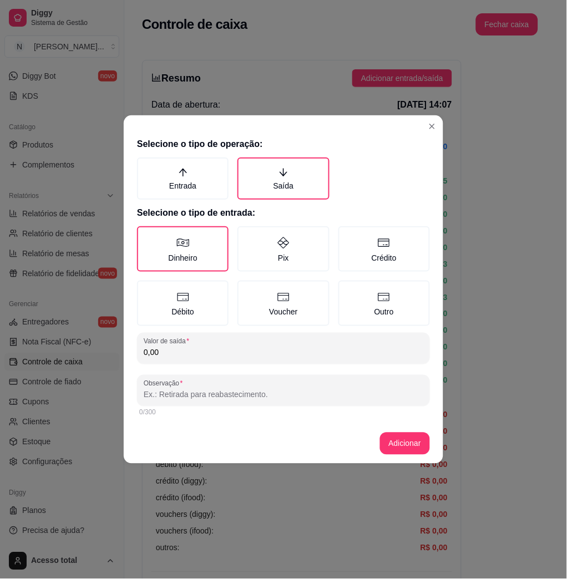
click at [247, 353] on input "0,00" at bounding box center [283, 352] width 279 height 11
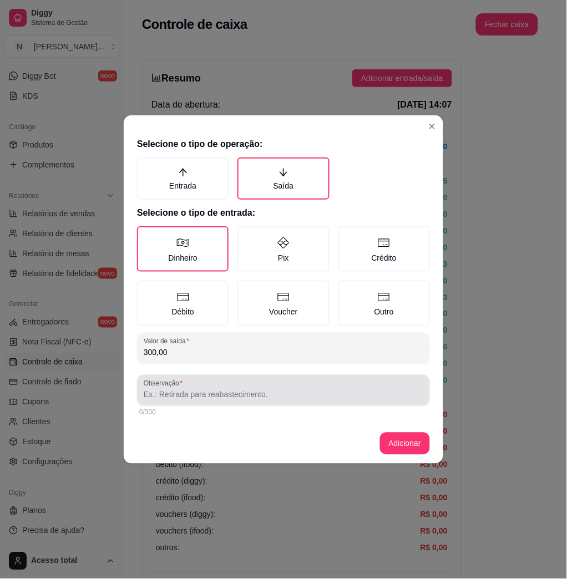
type input "300,00"
click at [279, 384] on div at bounding box center [283, 390] width 279 height 22
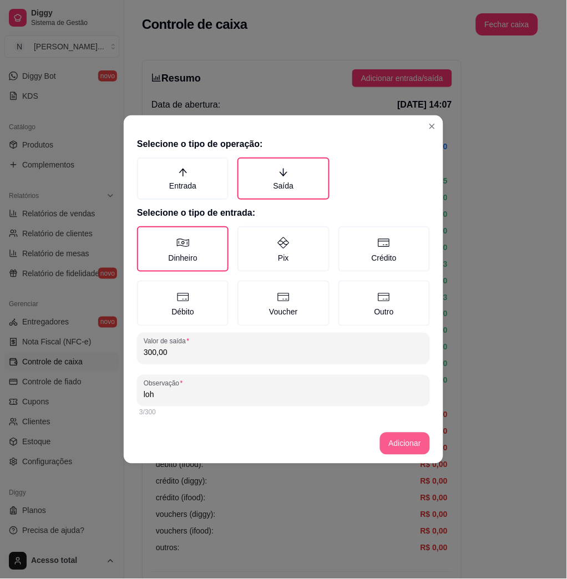
type input "loh"
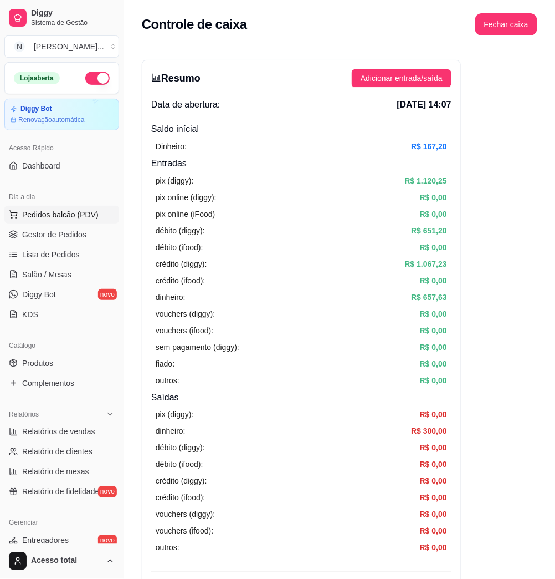
click at [50, 225] on ul "Pedidos balcão (PDV) Gestor de Pedidos Lista de Pedidos Salão / Mesas Diggy Bot…" at bounding box center [61, 265] width 115 height 118
click at [56, 218] on span "Pedidos balcão (PDV)" at bounding box center [60, 214] width 77 height 11
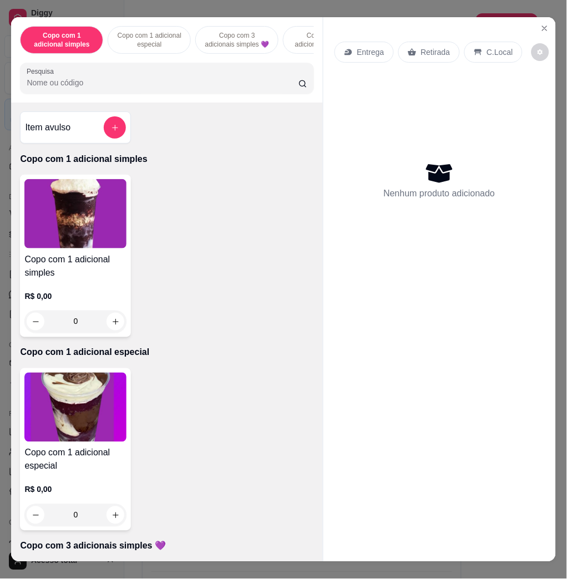
click at [90, 431] on img at bounding box center [75, 407] width 102 height 69
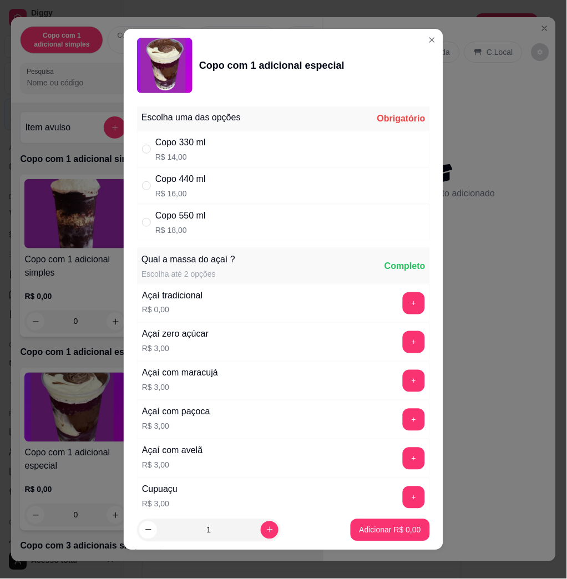
click at [350, 150] on div "Copo 330 ml R$ 14,00" at bounding box center [283, 149] width 293 height 37
radio input "true"
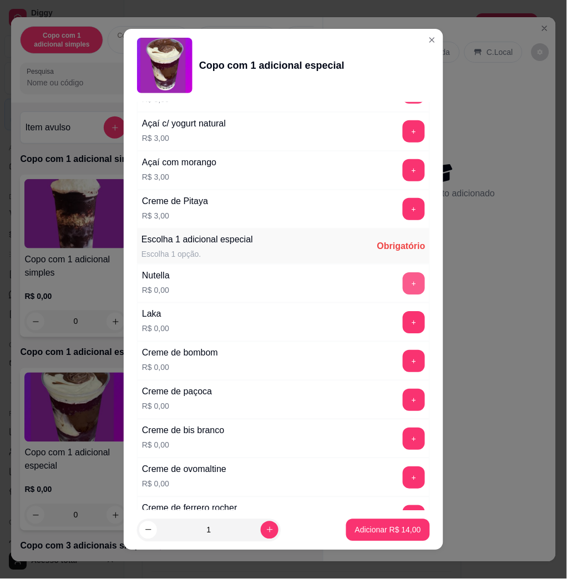
click at [402, 284] on button "+" at bounding box center [413, 283] width 22 height 22
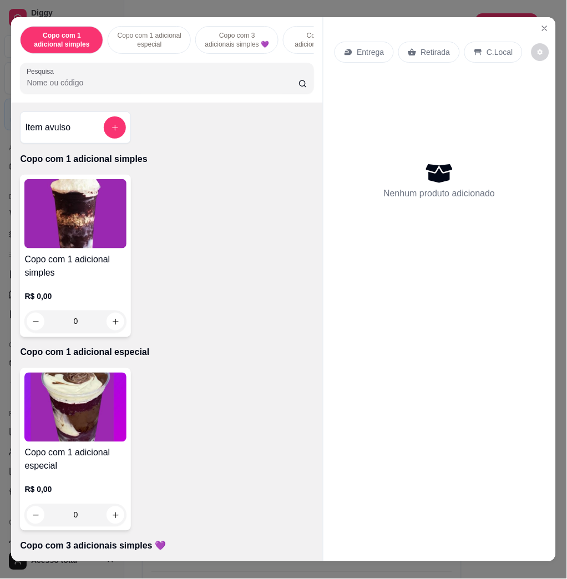
click at [67, 88] on input "Pesquisa" at bounding box center [163, 82] width 272 height 11
type input "v"
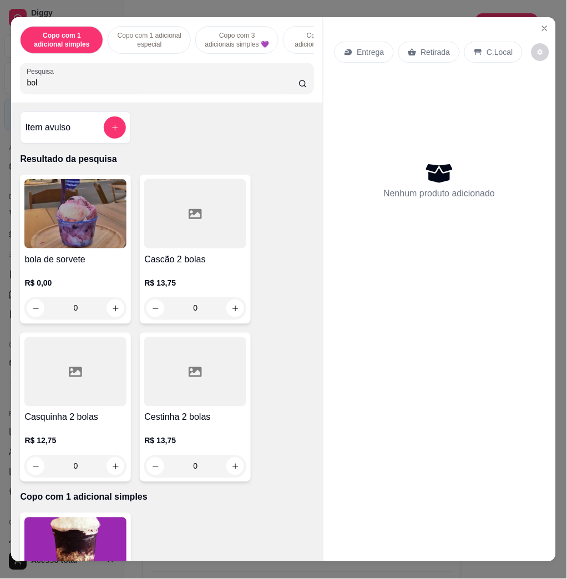
type input "bol"
click at [81, 243] on img at bounding box center [75, 213] width 102 height 69
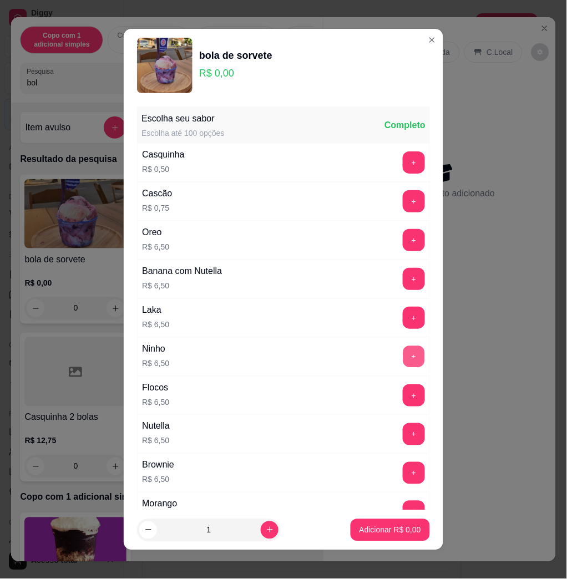
click at [403, 350] on button "+" at bounding box center [414, 357] width 22 height 22
click at [388, 539] on button "Adicionar R$ 6,50" at bounding box center [389, 530] width 79 height 22
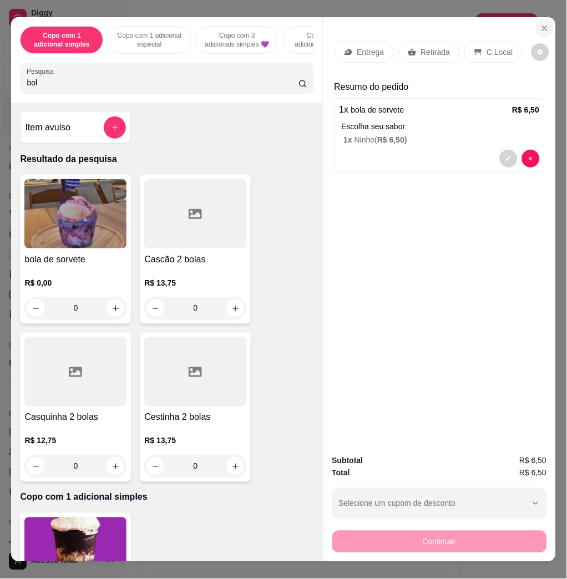
click at [540, 26] on icon "Close" at bounding box center [544, 28] width 9 height 9
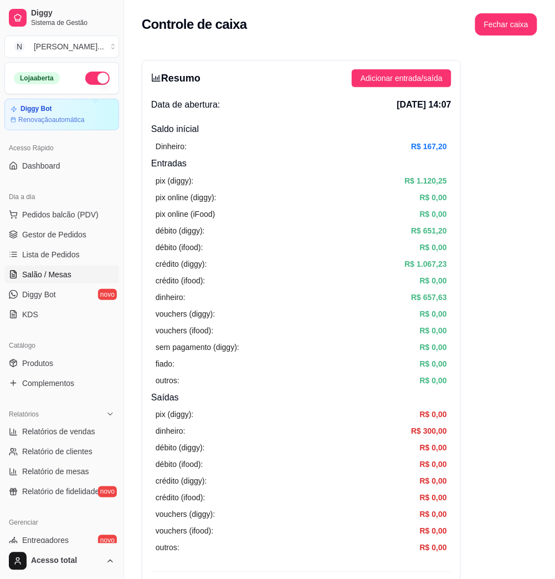
click at [52, 271] on span "Salão / Mesas" at bounding box center [46, 274] width 49 height 11
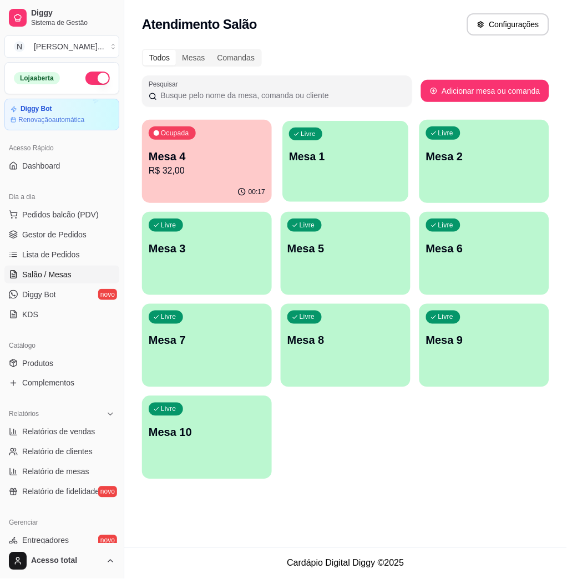
click at [332, 159] on div "Livre Mesa 1" at bounding box center [346, 155] width 126 height 68
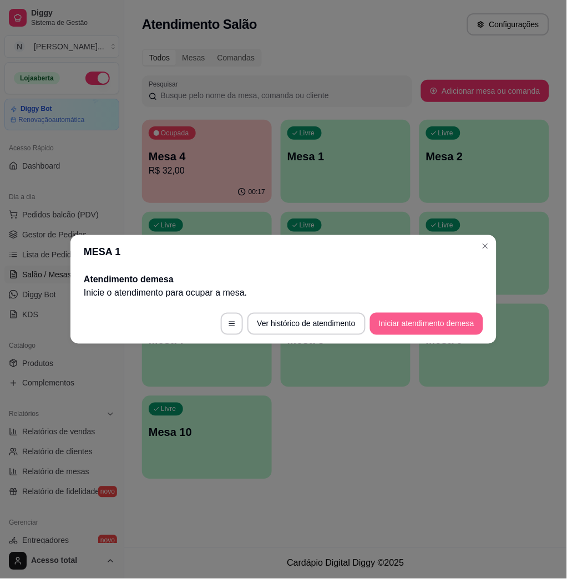
click at [423, 318] on button "Iniciar atendimento de mesa" at bounding box center [426, 324] width 113 height 22
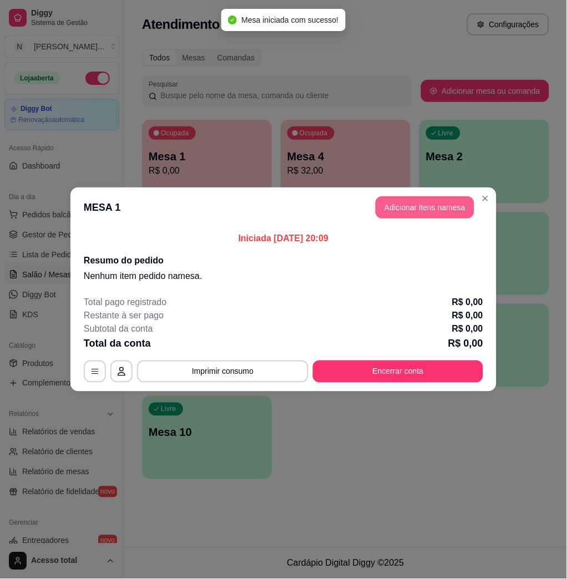
click at [404, 213] on button "Adicionar itens na mesa" at bounding box center [424, 207] width 99 height 22
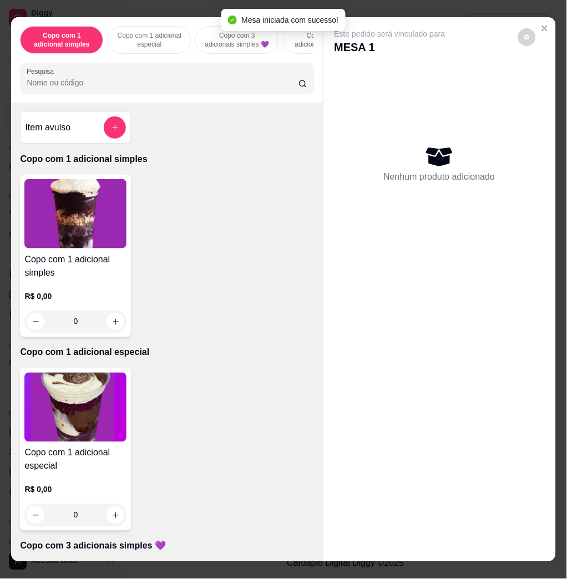
click at [147, 83] on input "Pesquisa" at bounding box center [163, 82] width 272 height 11
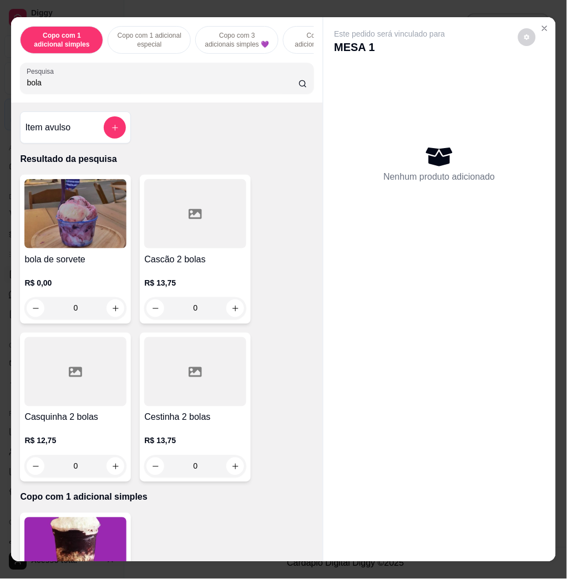
type input "bola"
click at [65, 248] on img at bounding box center [75, 213] width 102 height 69
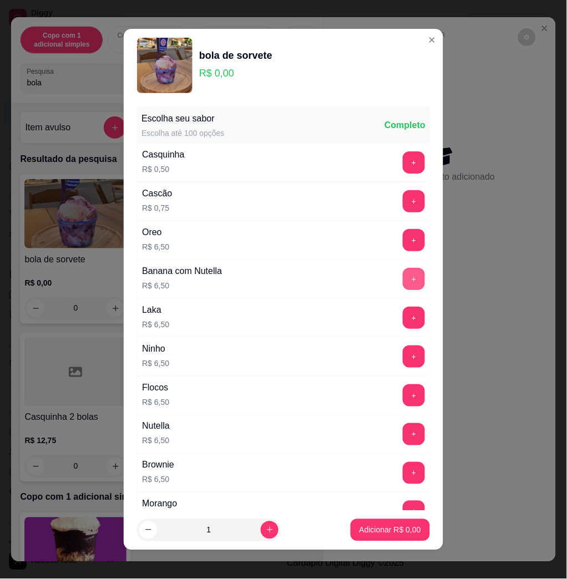
click at [402, 276] on button "+" at bounding box center [413, 279] width 22 height 22
click at [403, 276] on button "+" at bounding box center [414, 279] width 22 height 22
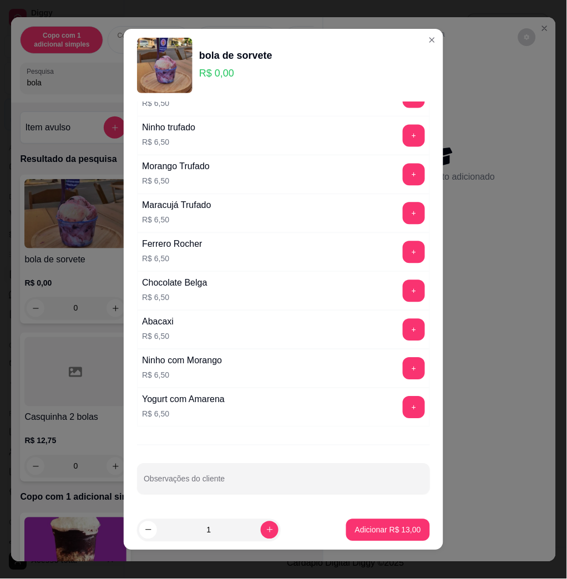
scroll to position [6, 0]
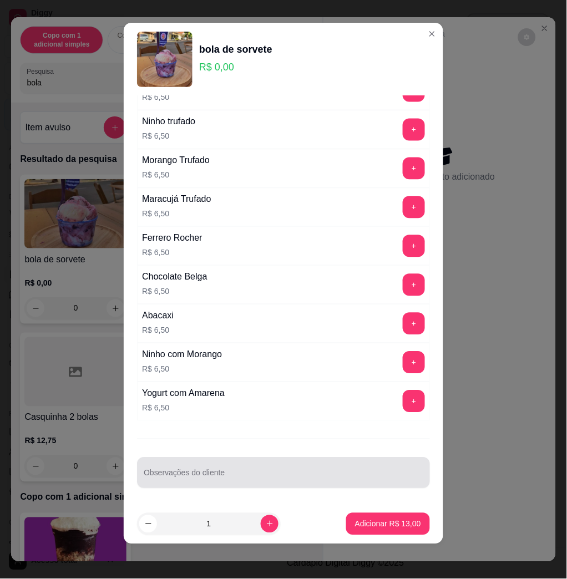
drag, startPoint x: 302, startPoint y: 465, endPoint x: 324, endPoint y: 492, distance: 35.1
click at [314, 482] on div at bounding box center [283, 473] width 279 height 22
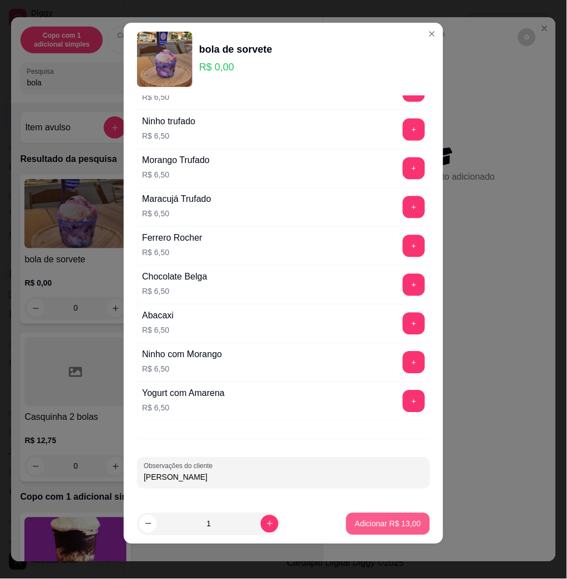
type input "[PERSON_NAME]"
click at [384, 522] on p "Adicionar R$ 13,00" at bounding box center [388, 523] width 66 height 11
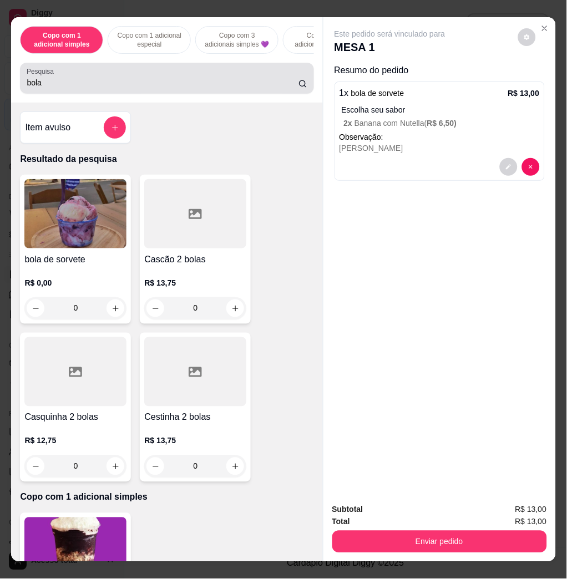
click at [113, 77] on div "bola" at bounding box center [167, 78] width 280 height 22
click at [113, 78] on div "bola" at bounding box center [167, 78] width 280 height 22
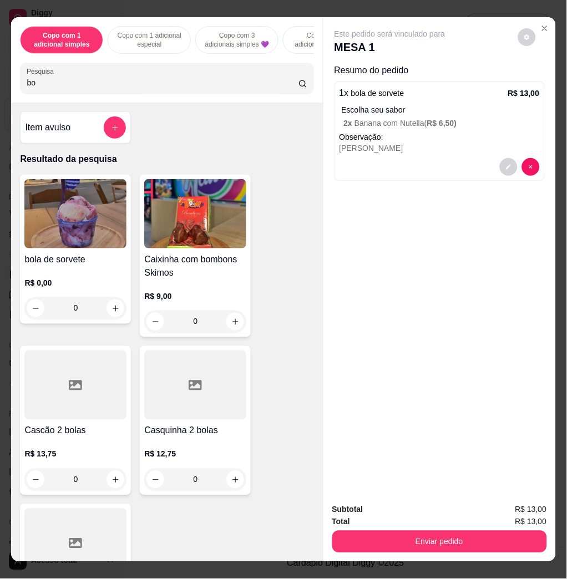
type input "b"
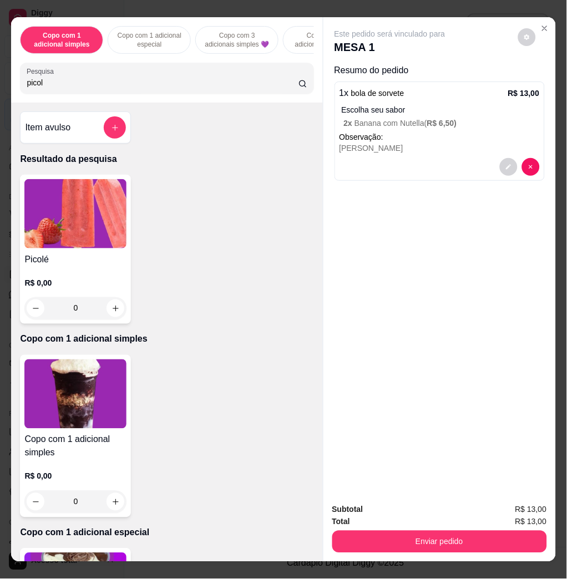
type input "picol"
click at [74, 236] on img at bounding box center [75, 213] width 102 height 69
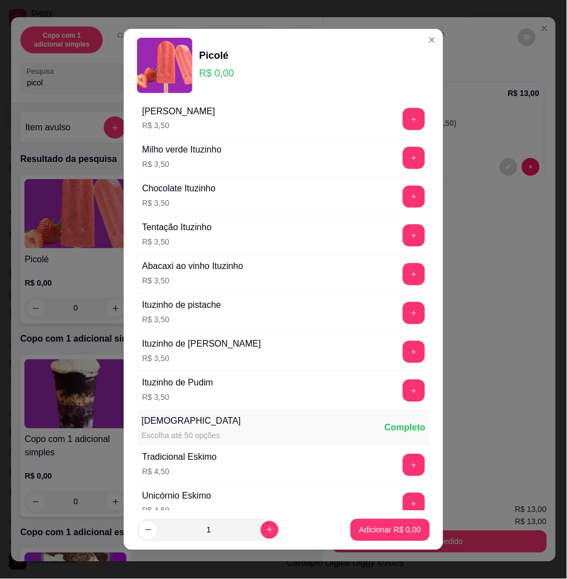
scroll to position [813, 0]
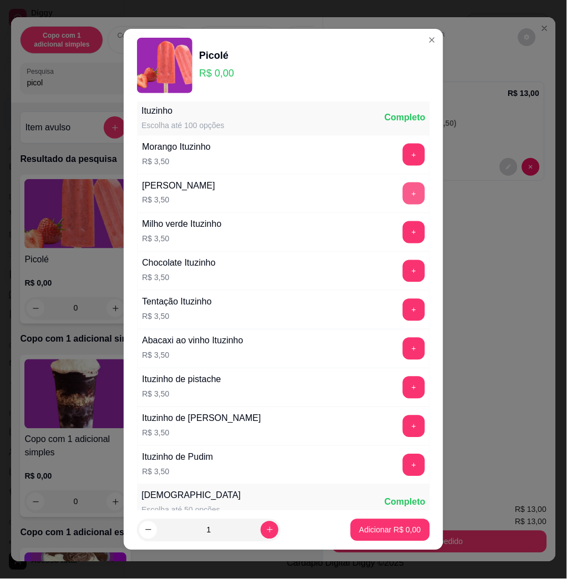
click at [402, 195] on button "+" at bounding box center [413, 193] width 22 height 22
click at [398, 526] on p "Adicionar R$ 3,50" at bounding box center [390, 529] width 60 height 11
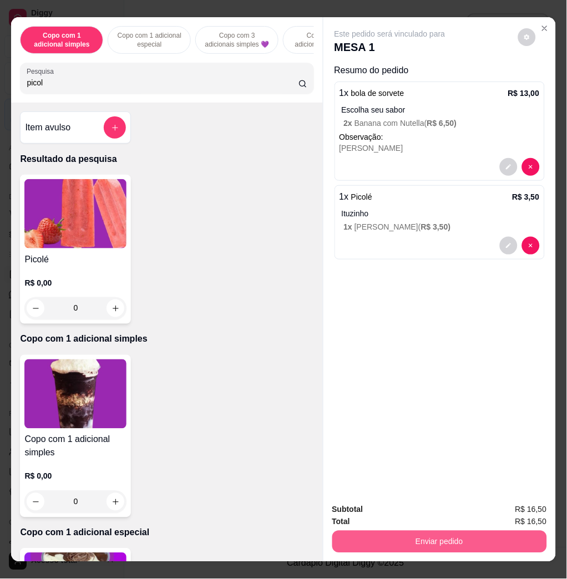
click at [453, 538] on button "Enviar pedido" at bounding box center [439, 542] width 215 height 22
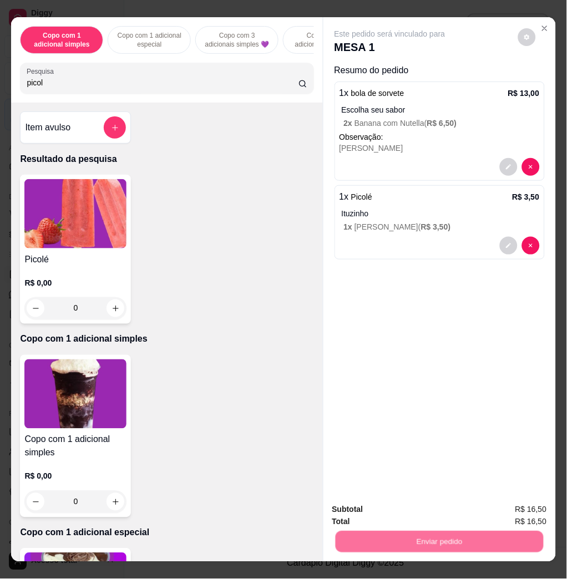
click at [404, 514] on button "Não registrar e enviar pedido" at bounding box center [401, 508] width 115 height 21
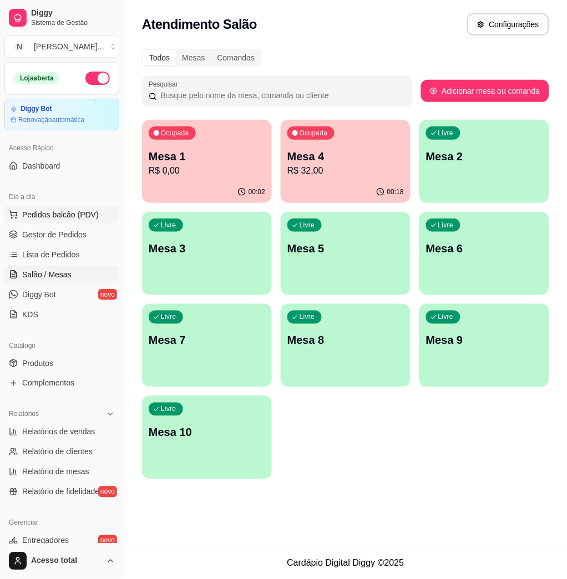
click at [69, 213] on span "Pedidos balcão (PDV)" at bounding box center [60, 214] width 77 height 11
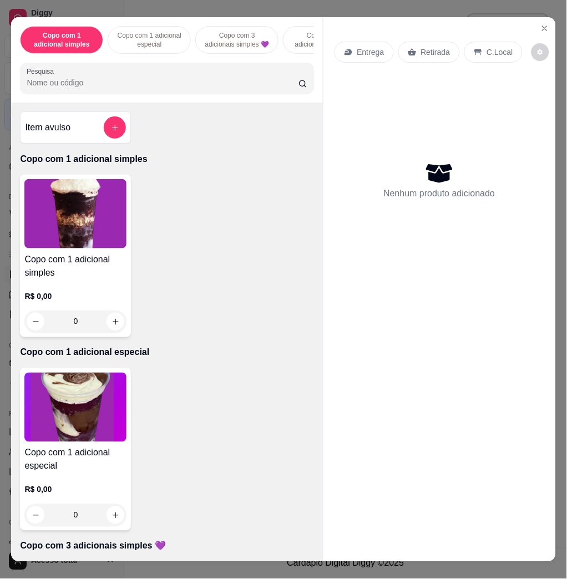
click at [112, 431] on img at bounding box center [75, 407] width 102 height 69
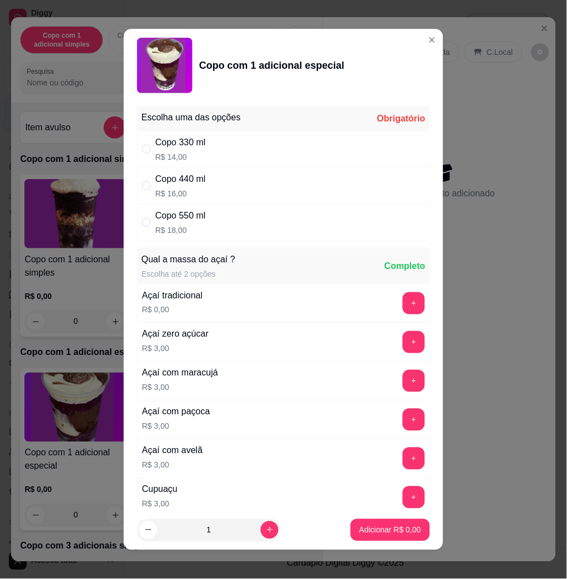
click at [236, 164] on div "Copo 330 ml R$ 14,00" at bounding box center [283, 149] width 293 height 37
radio input "true"
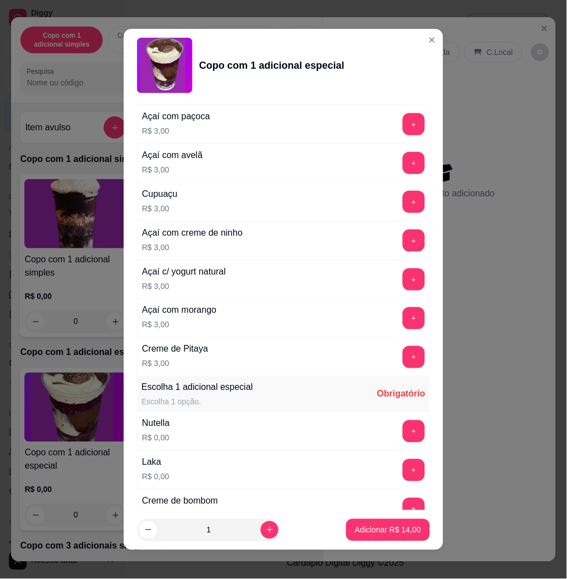
scroll to position [517, 0]
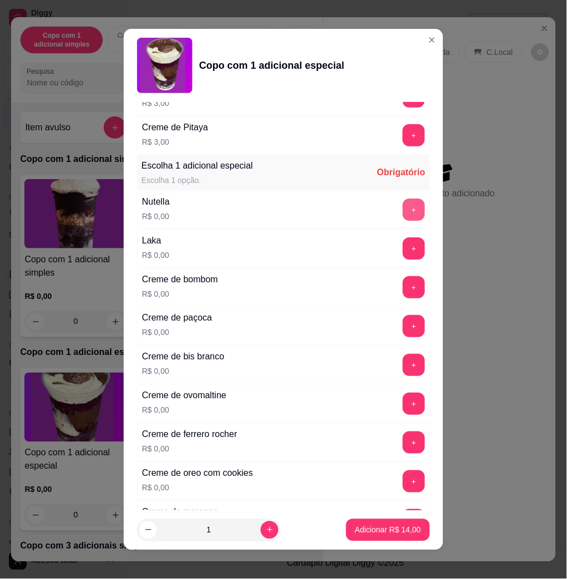
click at [402, 205] on button "+" at bounding box center [413, 209] width 22 height 22
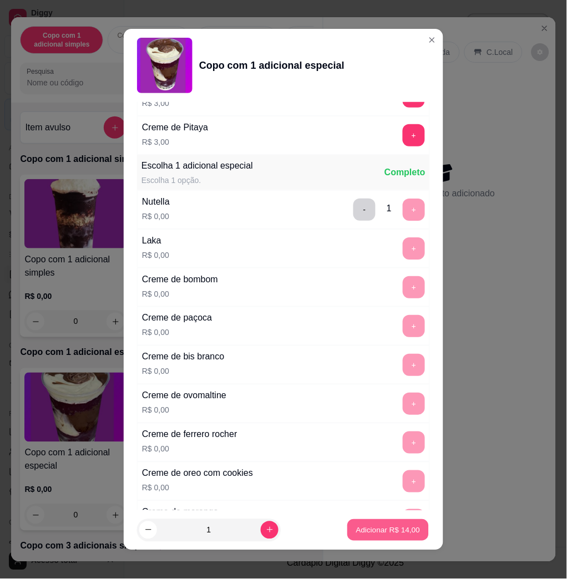
click at [408, 529] on button "Adicionar R$ 14,00" at bounding box center [387, 530] width 81 height 22
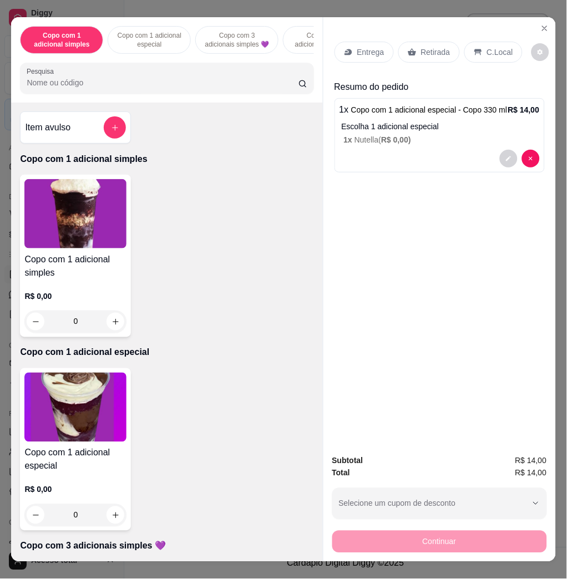
click at [363, 47] on p "Entrega" at bounding box center [370, 52] width 27 height 11
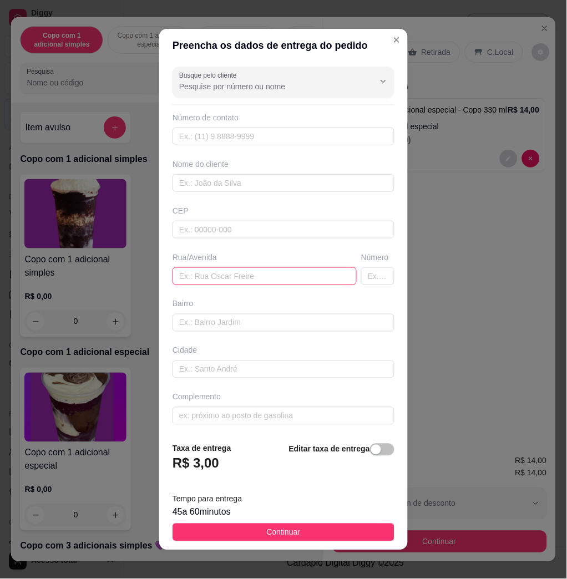
click at [203, 281] on input "text" at bounding box center [264, 276] width 184 height 18
paste input "[PERSON_NAME] n 11"
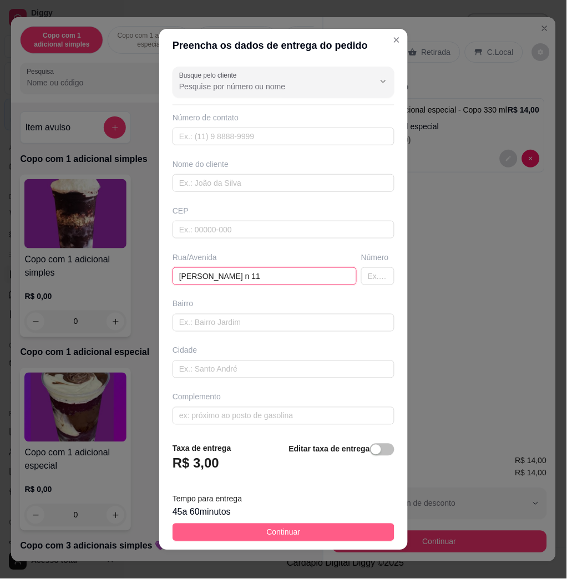
type input "[PERSON_NAME] n 11"
click at [278, 534] on span "Continuar" at bounding box center [284, 532] width 34 height 12
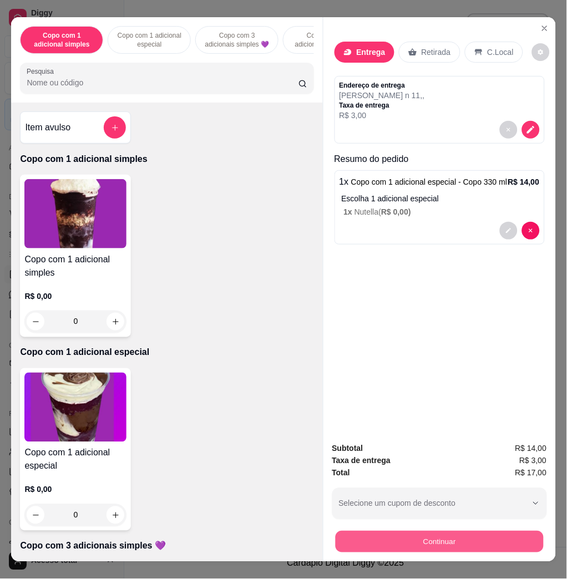
click at [475, 531] on button "Continuar" at bounding box center [439, 542] width 208 height 22
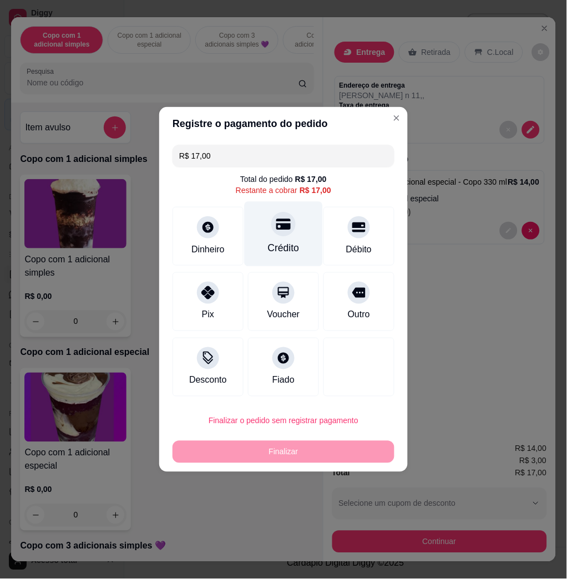
drag, startPoint x: 270, startPoint y: 220, endPoint x: 277, endPoint y: 239, distance: 20.5
click at [271, 220] on div at bounding box center [283, 224] width 24 height 24
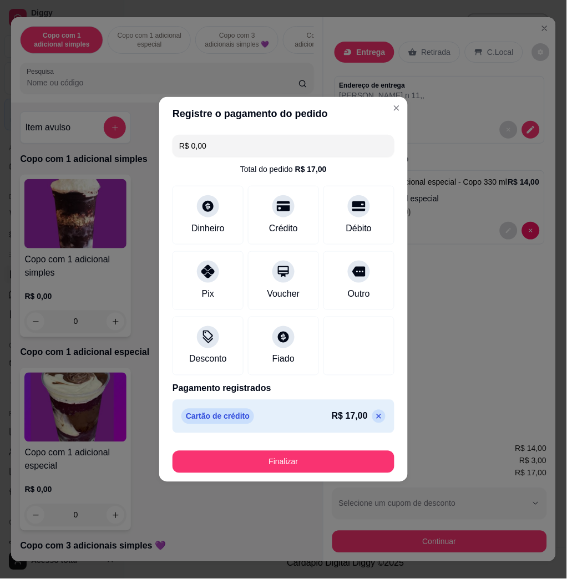
click at [293, 450] on div "Finalizar" at bounding box center [283, 459] width 222 height 27
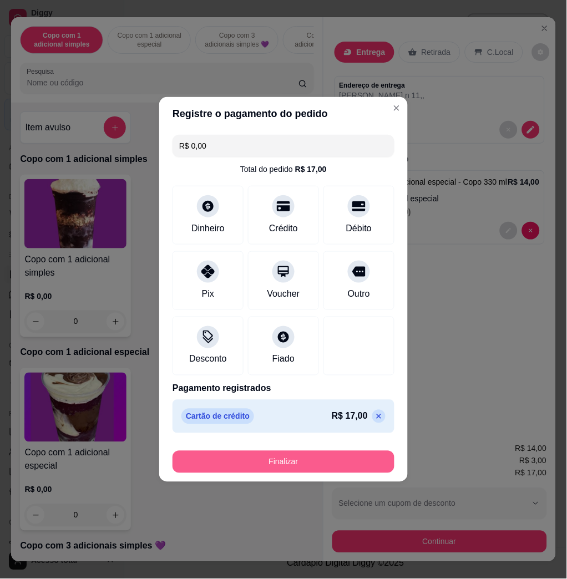
click at [293, 457] on button "Finalizar" at bounding box center [283, 462] width 222 height 22
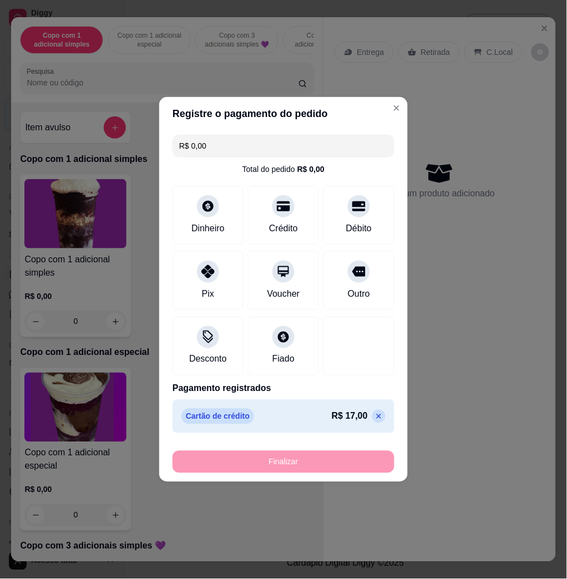
type input "-R$ 17,00"
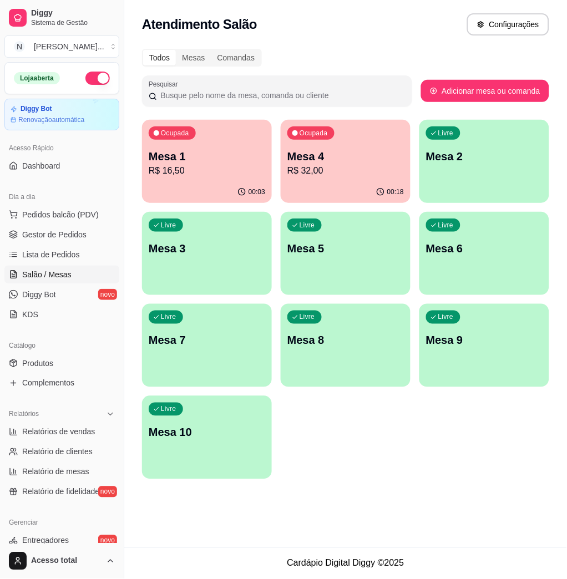
click at [341, 150] on p "Mesa 4" at bounding box center [345, 157] width 116 height 16
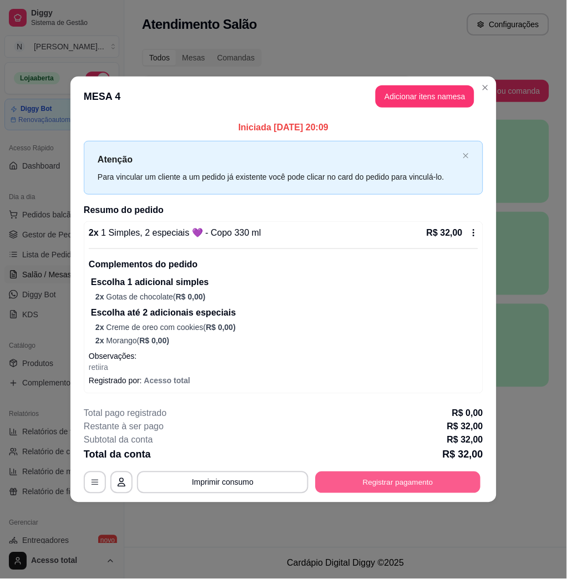
click at [427, 484] on button "Registrar pagamento" at bounding box center [397, 483] width 165 height 22
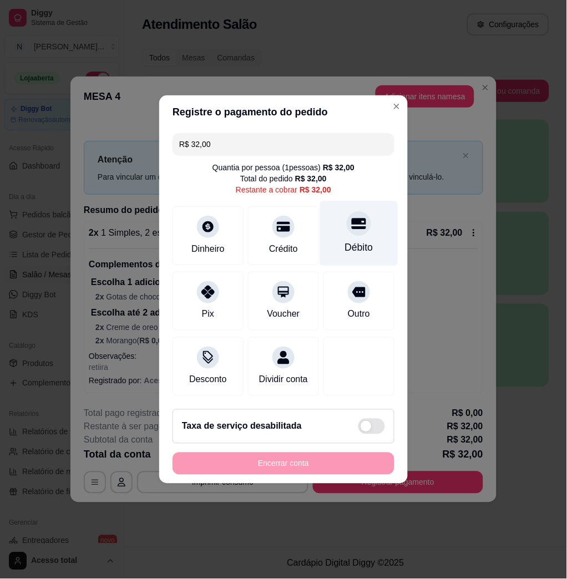
click at [329, 241] on div "Débito" at bounding box center [359, 233] width 78 height 65
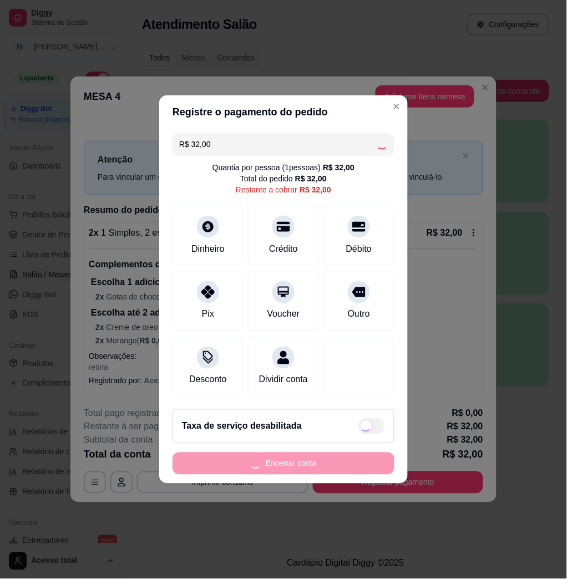
type input "R$ 0,00"
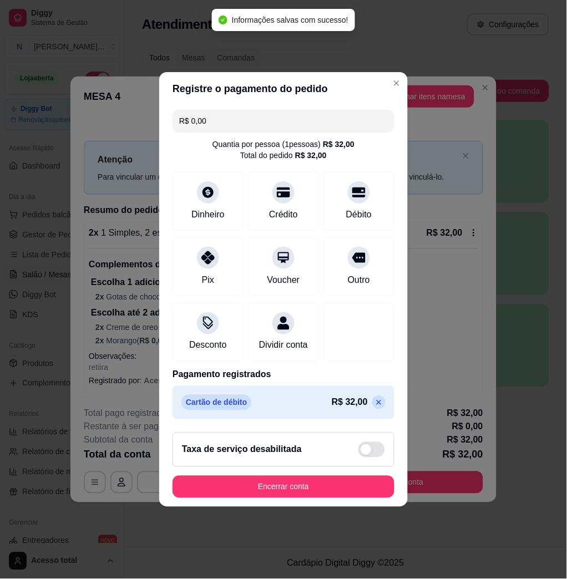
click at [361, 505] on footer "Taxa de serviço desabilitada Encerrar conta" at bounding box center [283, 465] width 248 height 83
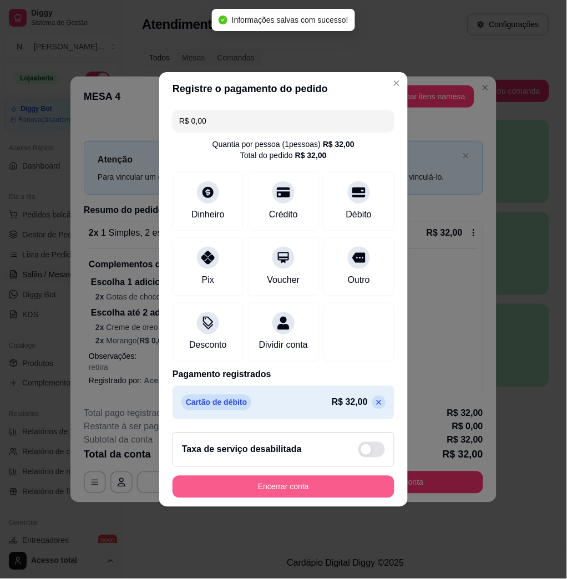
click at [360, 491] on button "Encerrar conta" at bounding box center [283, 487] width 222 height 22
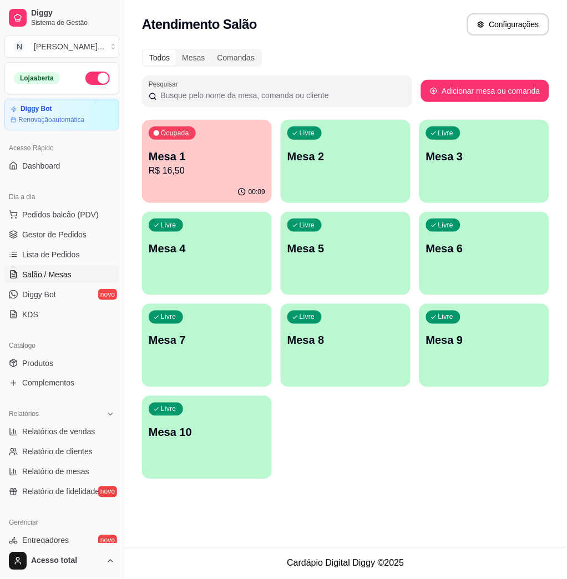
click at [370, 171] on div "Livre Mesa 2" at bounding box center [346, 155] width 130 height 70
click at [376, 161] on p "Mesa 2" at bounding box center [345, 156] width 113 height 15
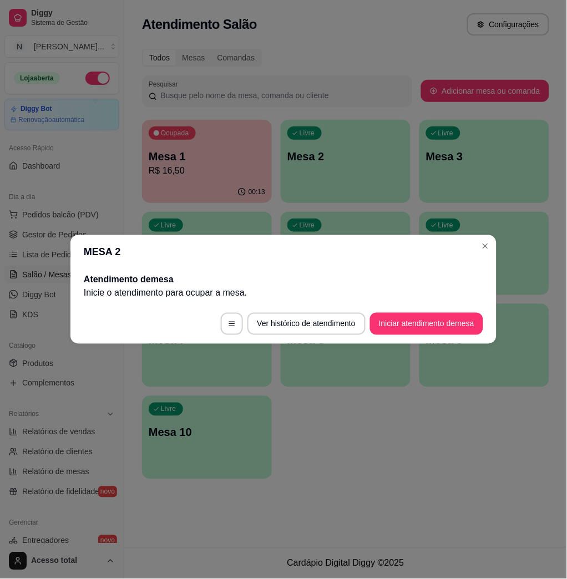
click at [436, 336] on footer "Ver histórico de atendimento Iniciar atendimento de mesa" at bounding box center [283, 324] width 426 height 40
click at [437, 325] on button "Iniciar atendimento de mesa" at bounding box center [426, 324] width 110 height 22
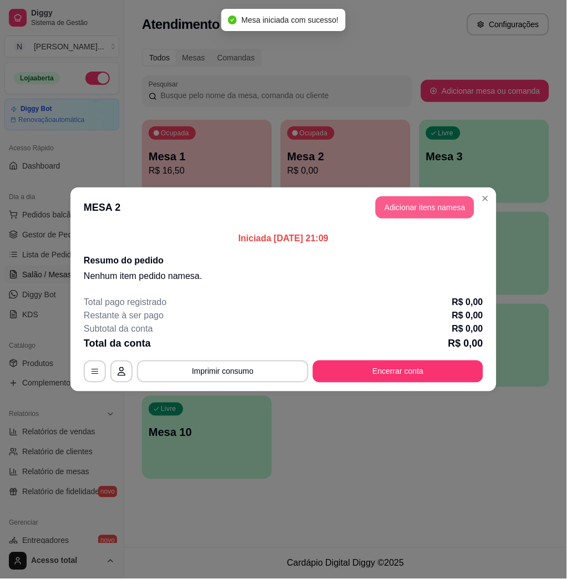
click at [450, 201] on button "Adicionar itens na mesa" at bounding box center [424, 207] width 99 height 22
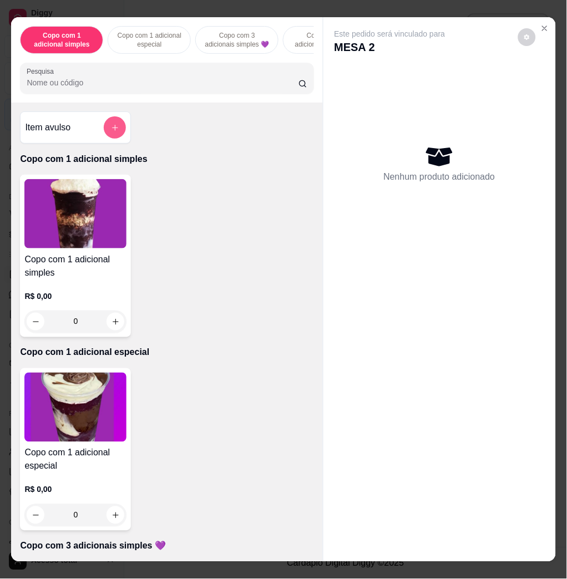
click at [111, 131] on icon "add-separate-item" at bounding box center [115, 128] width 8 height 8
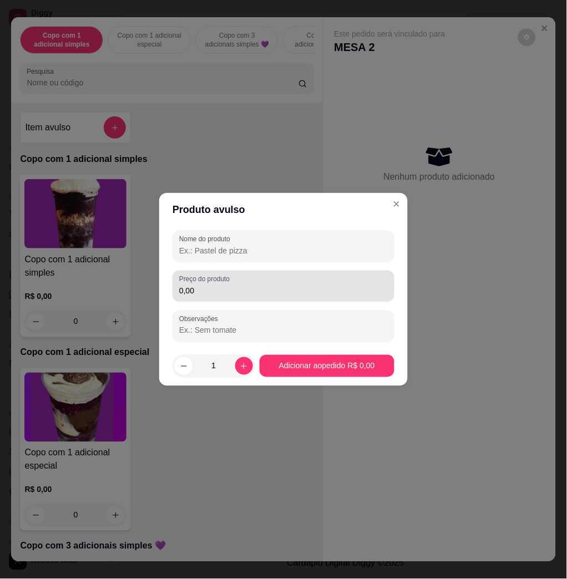
click at [302, 273] on div "Preço do produto 0,00" at bounding box center [283, 286] width 222 height 31
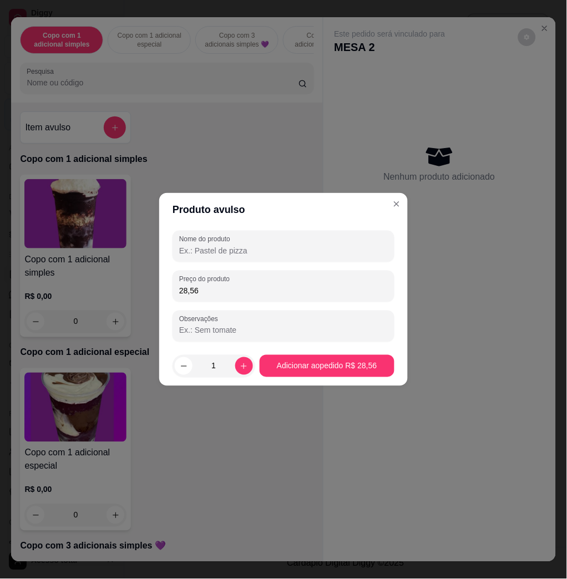
type input "28,56"
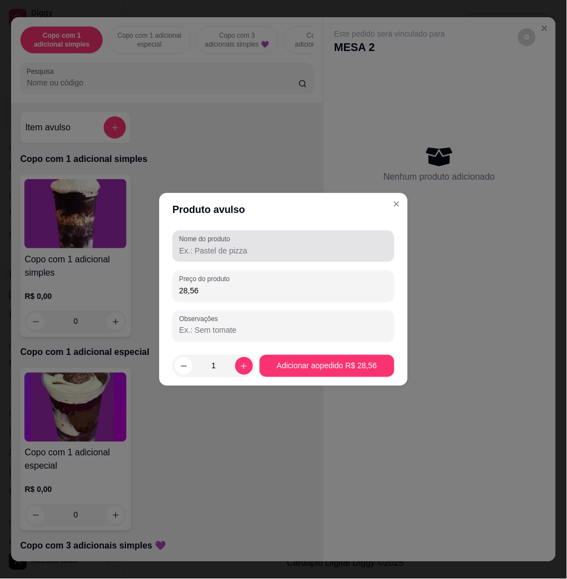
click at [288, 236] on div at bounding box center [283, 246] width 208 height 22
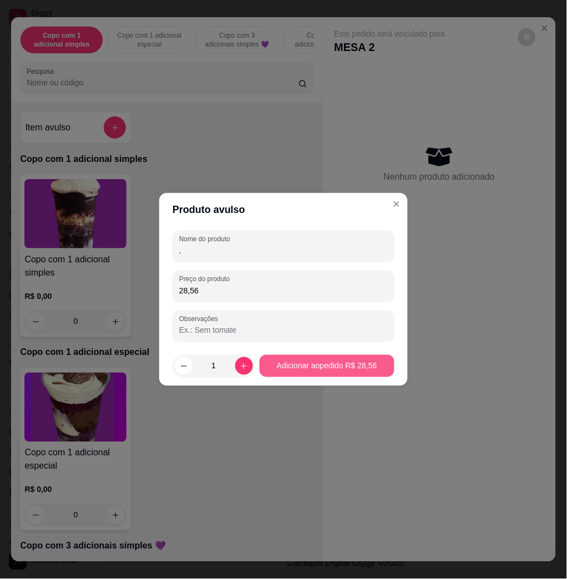
type input "."
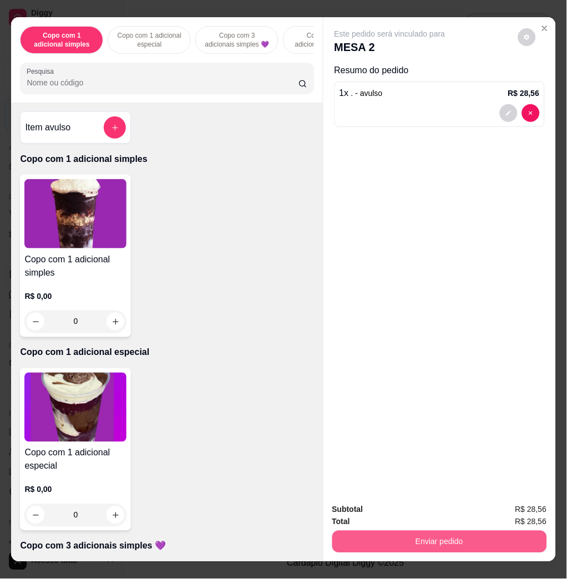
click at [458, 541] on button "Enviar pedido" at bounding box center [439, 542] width 215 height 22
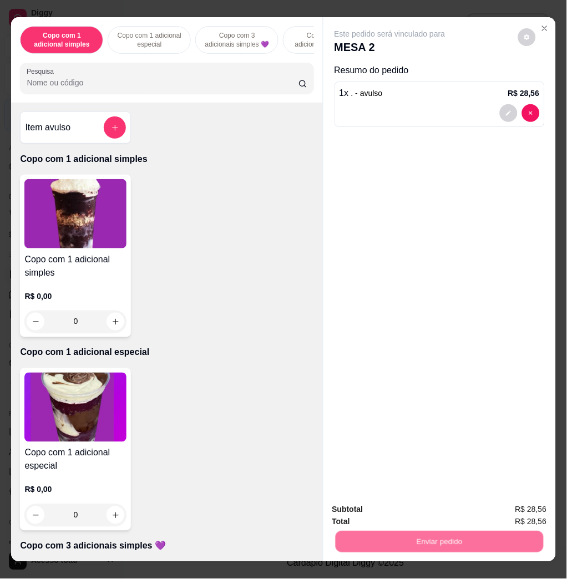
click at [425, 504] on button "Não registrar e enviar pedido" at bounding box center [401, 508] width 112 height 21
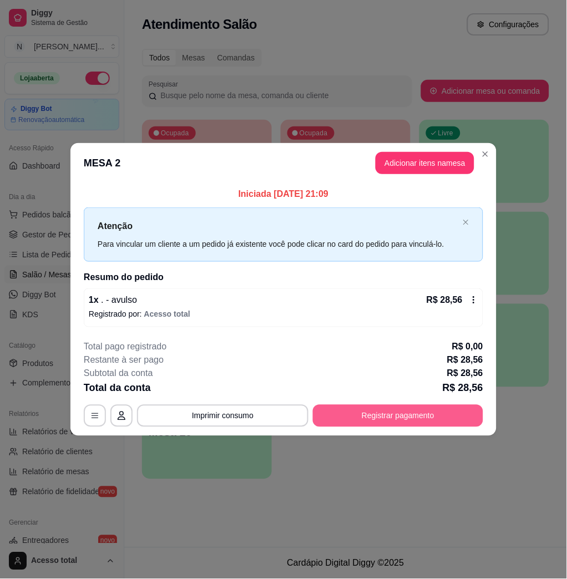
click at [406, 422] on button "Registrar pagamento" at bounding box center [398, 416] width 170 height 22
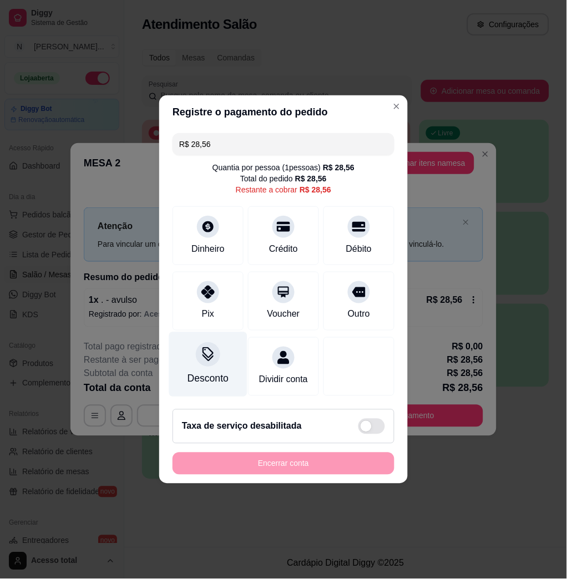
click at [215, 343] on div at bounding box center [208, 354] width 24 height 24
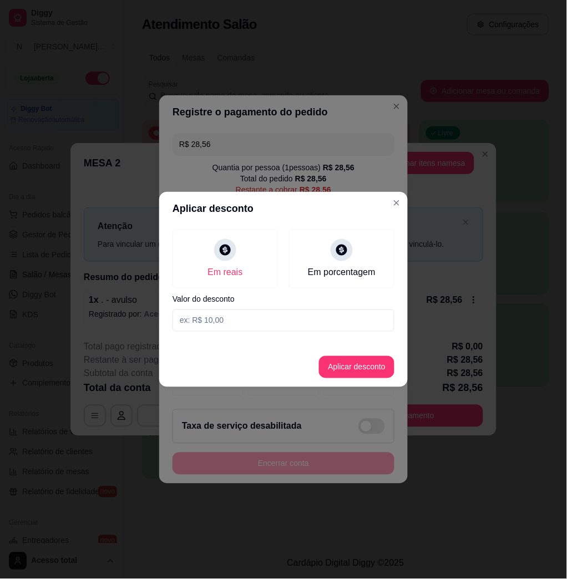
click at [282, 324] on input at bounding box center [283, 320] width 222 height 22
type input "0,56"
click at [375, 367] on button "Aplicar desconto" at bounding box center [356, 367] width 75 height 22
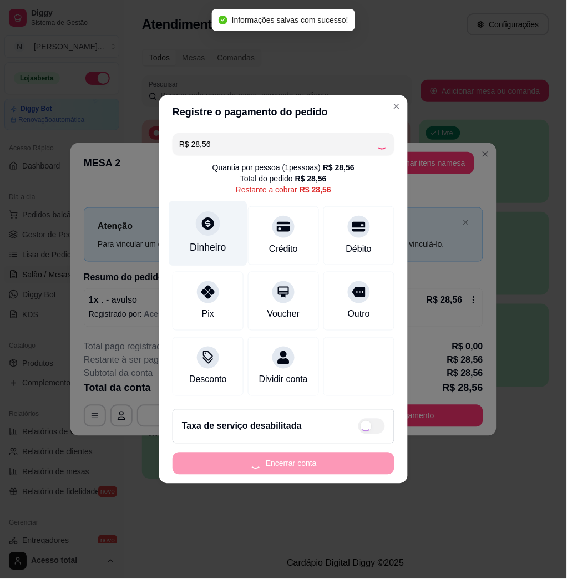
type input "R$ 28,00"
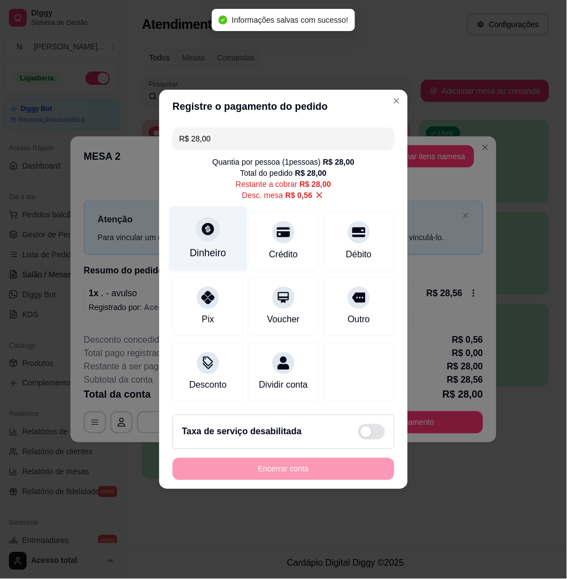
click at [205, 254] on div "Dinheiro" at bounding box center [208, 239] width 78 height 65
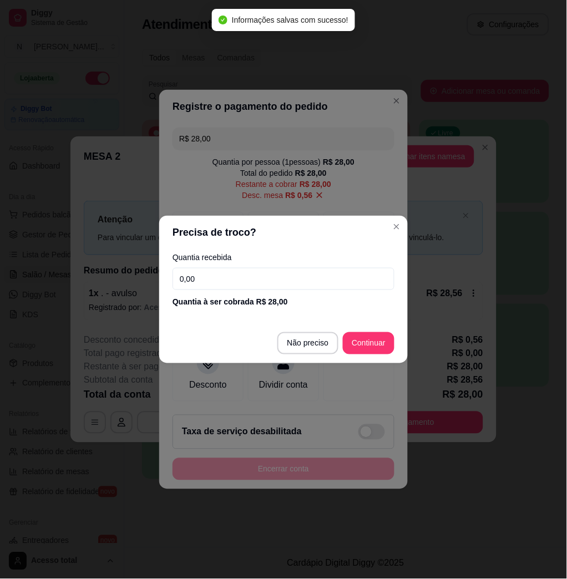
click at [237, 281] on input "0,00" at bounding box center [283, 279] width 222 height 22
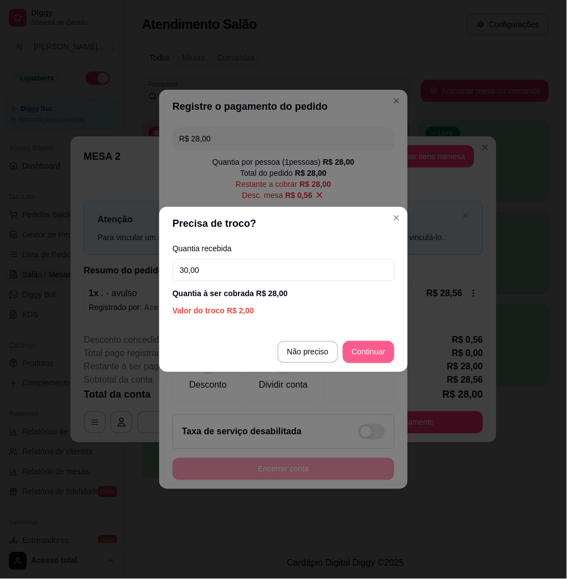
type input "30,00"
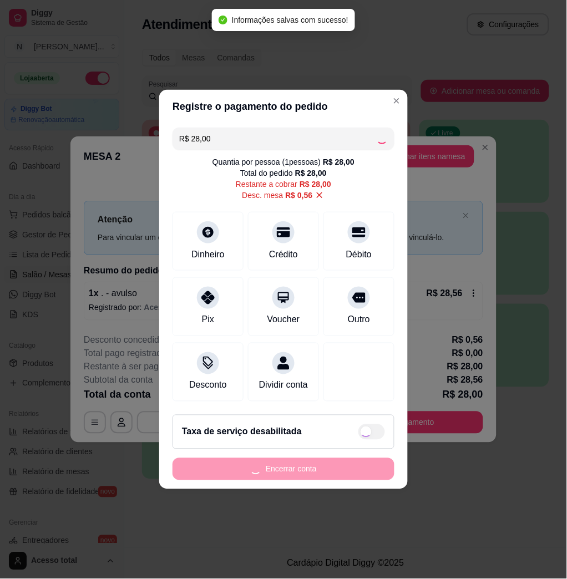
type input "R$ 0,00"
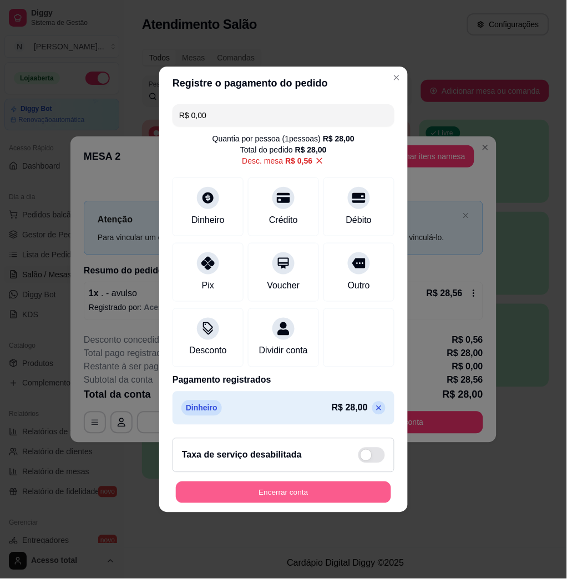
click at [327, 492] on button "Encerrar conta" at bounding box center [283, 493] width 215 height 22
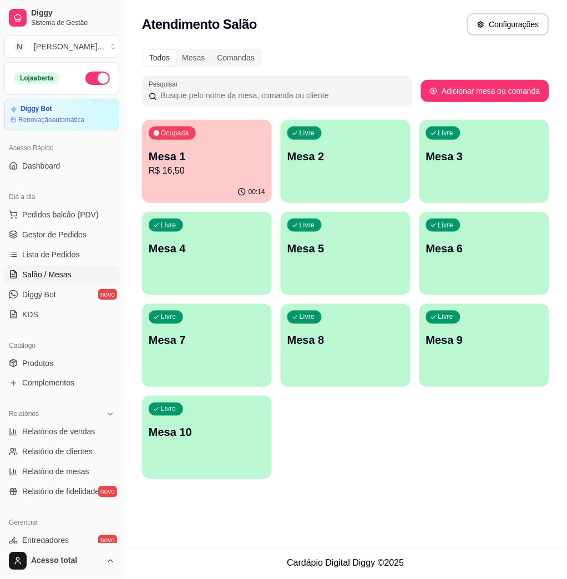
click at [330, 183] on div "Livre Mesa 2" at bounding box center [346, 155] width 130 height 70
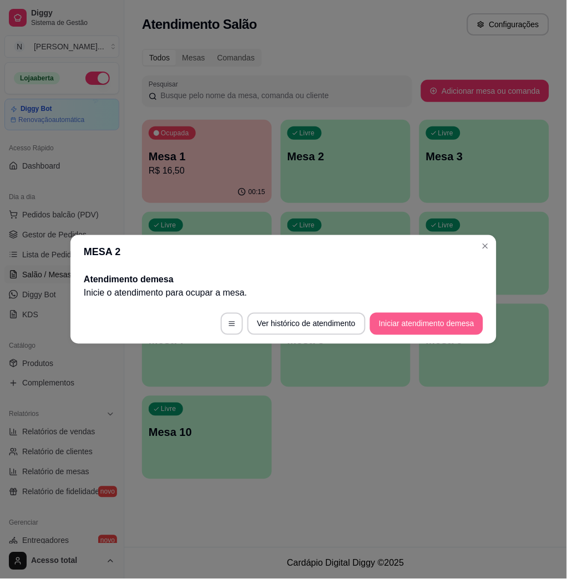
click at [390, 327] on button "Iniciar atendimento de mesa" at bounding box center [426, 324] width 113 height 22
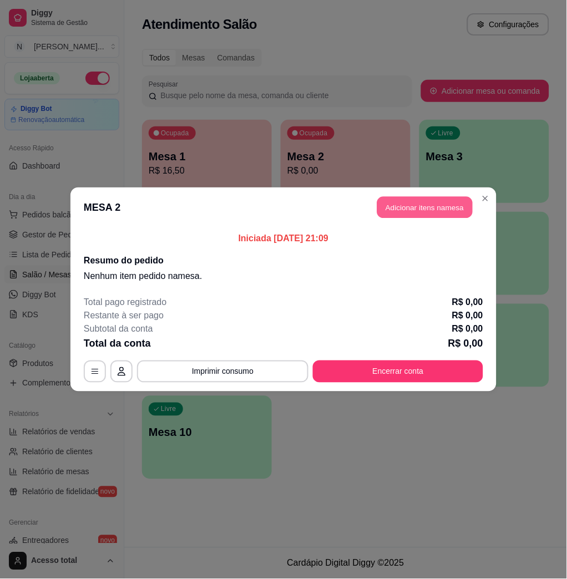
click at [454, 212] on button "Adicionar itens na mesa" at bounding box center [424, 208] width 95 height 22
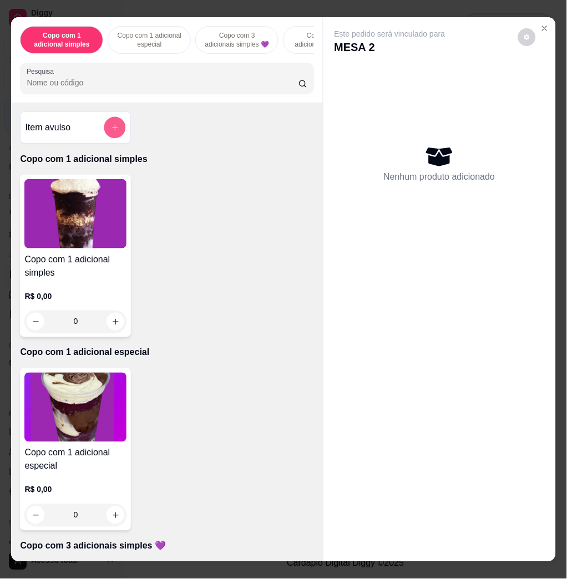
click at [111, 132] on icon "add-separate-item" at bounding box center [115, 128] width 8 height 8
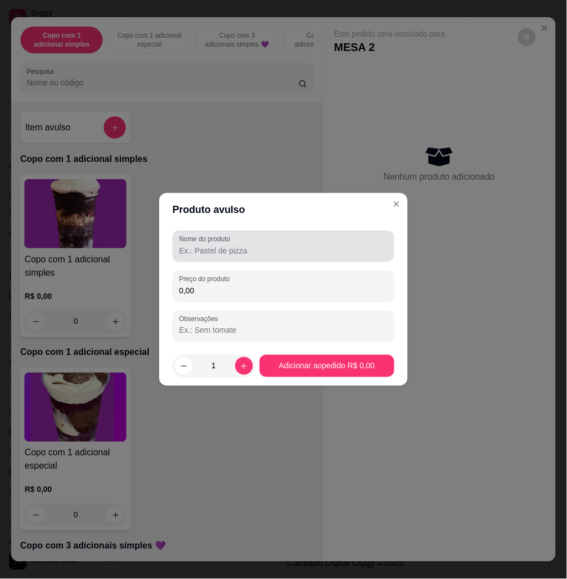
click at [233, 244] on div at bounding box center [283, 246] width 208 height 22
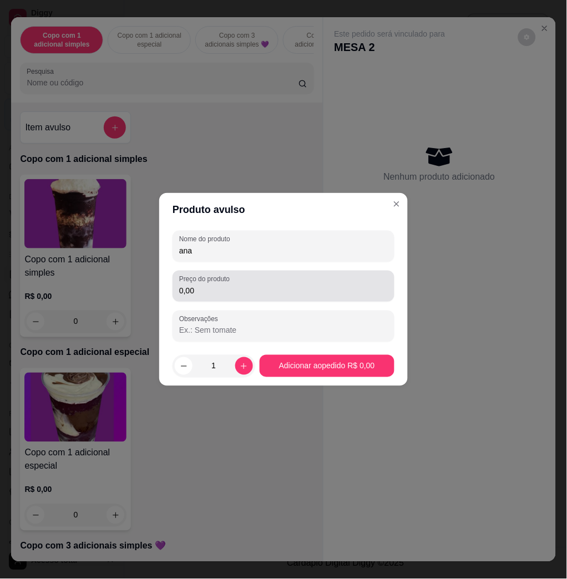
type input "ana"
click at [241, 288] on input "0,00" at bounding box center [283, 290] width 208 height 11
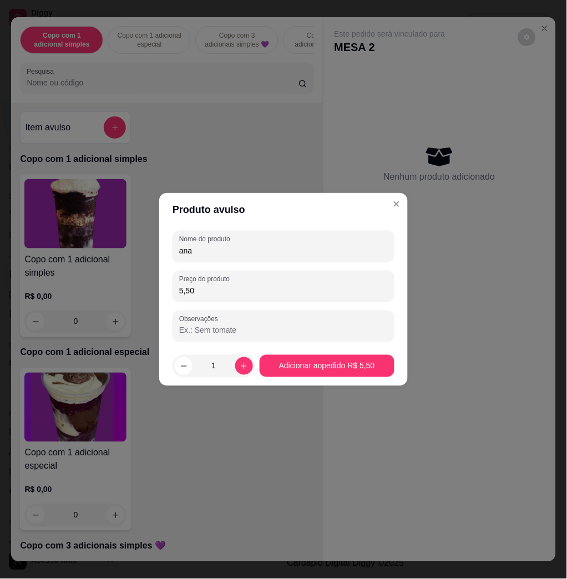
type input "5,50"
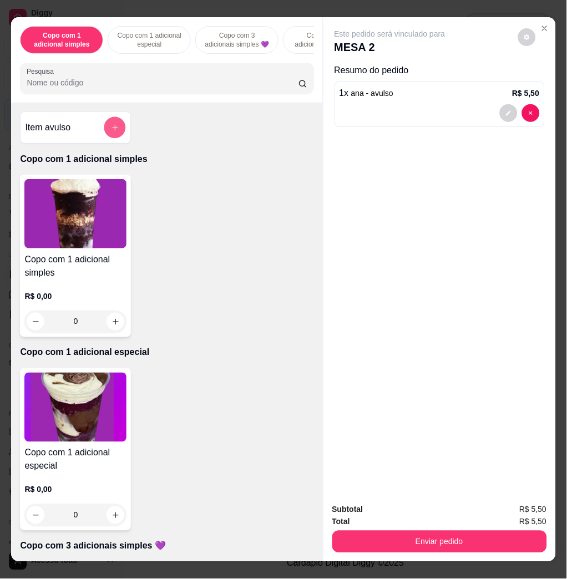
click at [104, 130] on button "add-separate-item" at bounding box center [115, 128] width 22 height 22
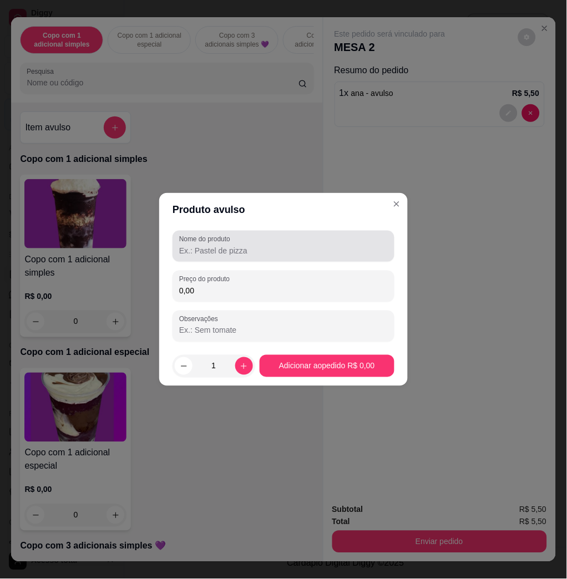
click at [219, 249] on input "Nome do produto" at bounding box center [283, 250] width 208 height 11
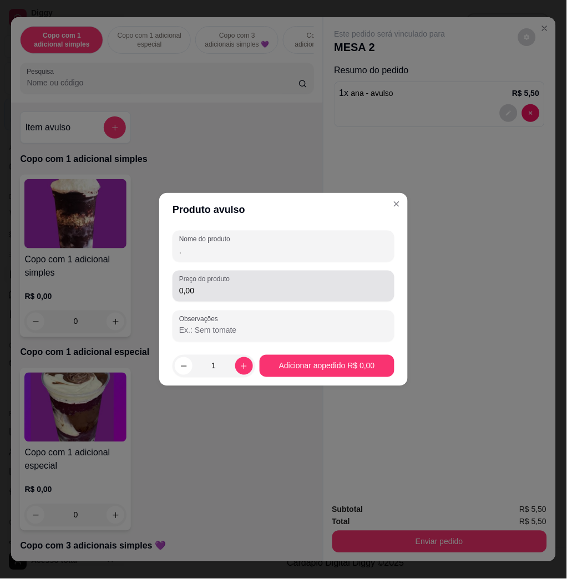
type input "."
click at [298, 288] on input "0,00" at bounding box center [283, 290] width 208 height 11
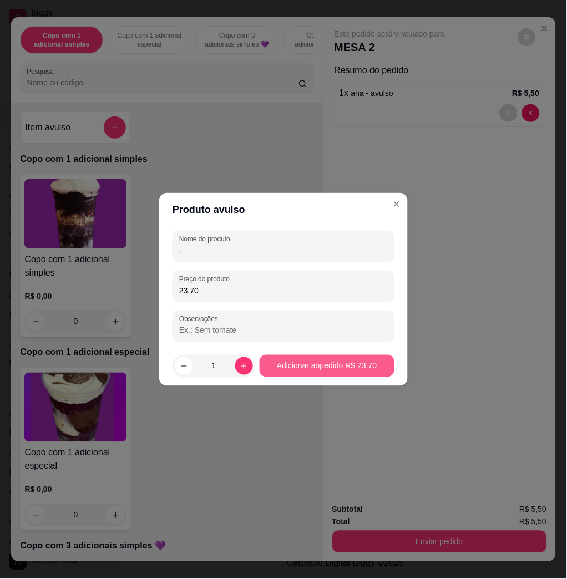
type input "23,70"
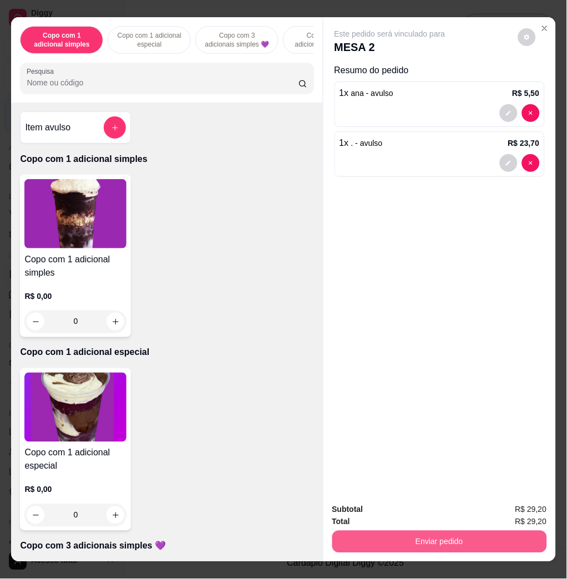
click at [501, 532] on button "Enviar pedido" at bounding box center [439, 542] width 215 height 22
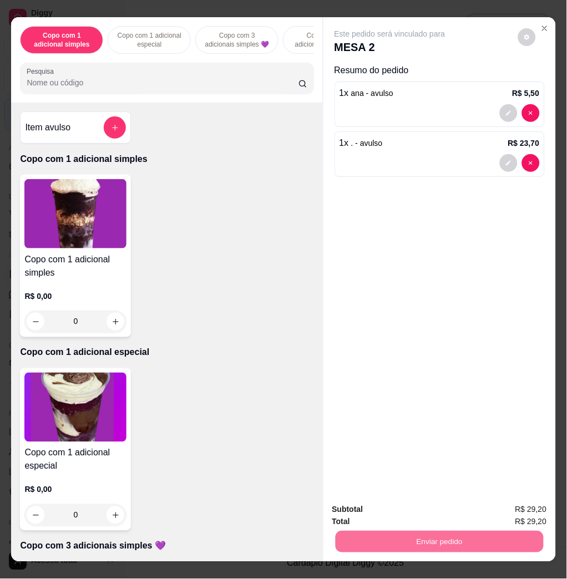
click at [422, 508] on button "Não registrar e enviar pedido" at bounding box center [401, 508] width 115 height 21
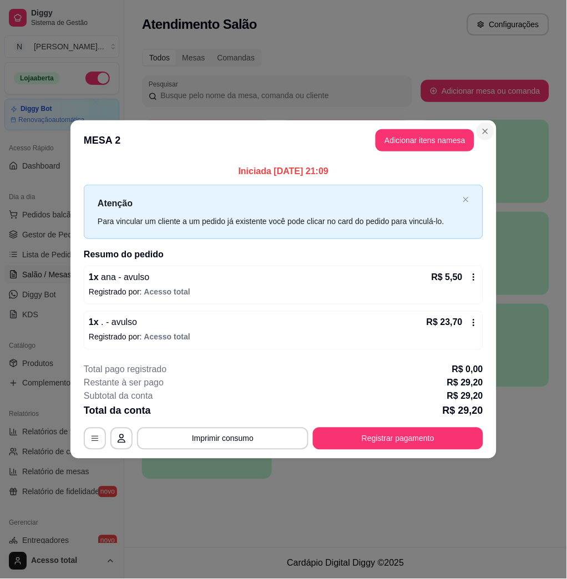
drag, startPoint x: 483, startPoint y: 121, endPoint x: 482, endPoint y: 126, distance: 5.7
click at [483, 121] on header "MESA 2 Adicionar itens na mesa" at bounding box center [283, 140] width 426 height 40
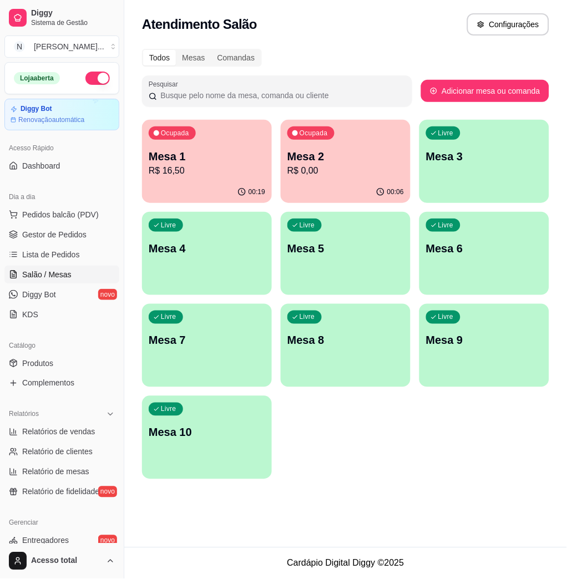
click at [198, 185] on div "00:19" at bounding box center [207, 192] width 130 height 22
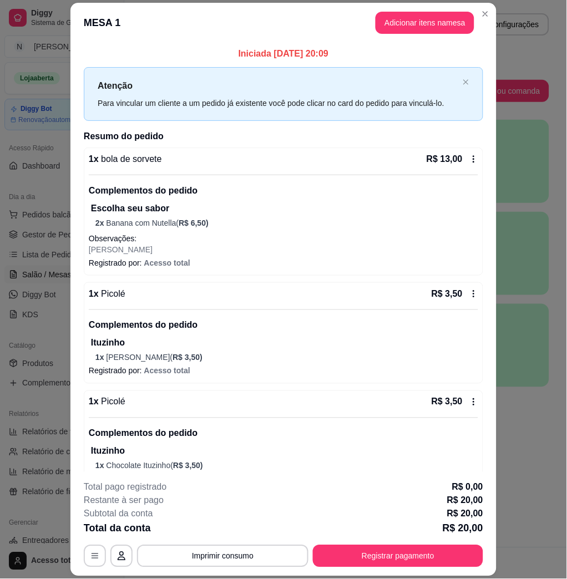
scroll to position [37, 0]
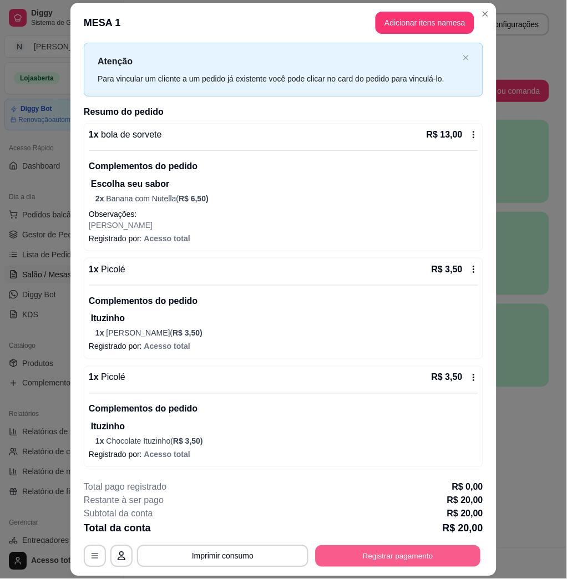
click at [442, 548] on button "Registrar pagamento" at bounding box center [397, 556] width 165 height 22
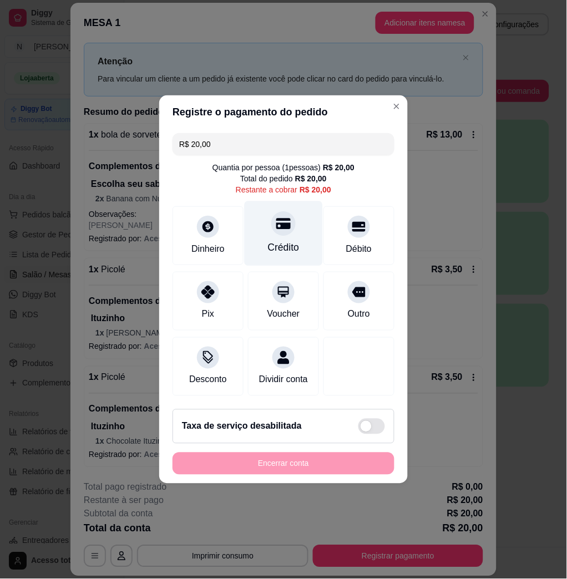
click at [281, 227] on div at bounding box center [283, 223] width 24 height 24
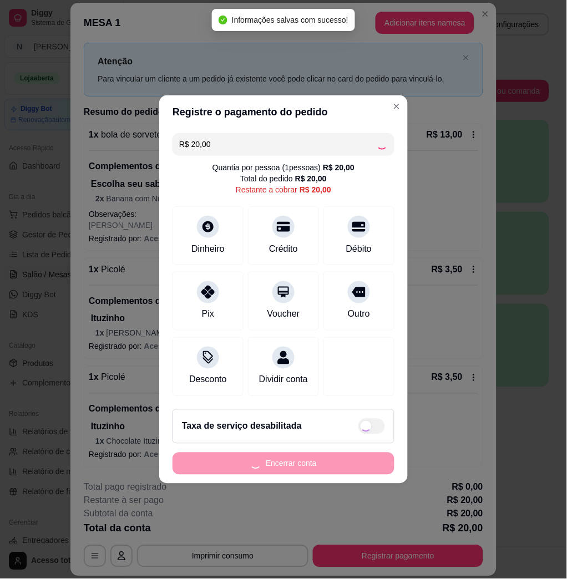
type input "R$ 0,00"
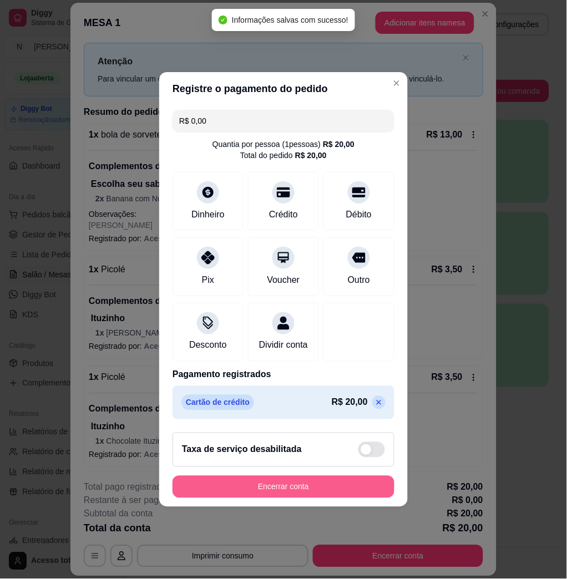
click at [348, 491] on button "Encerrar conta" at bounding box center [283, 487] width 222 height 22
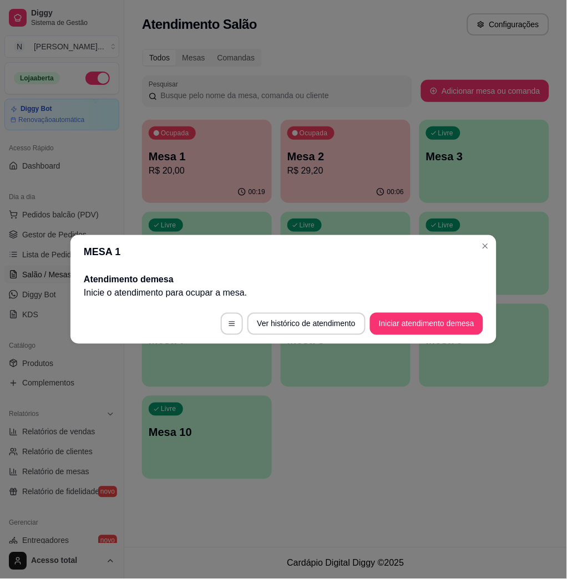
scroll to position [0, 0]
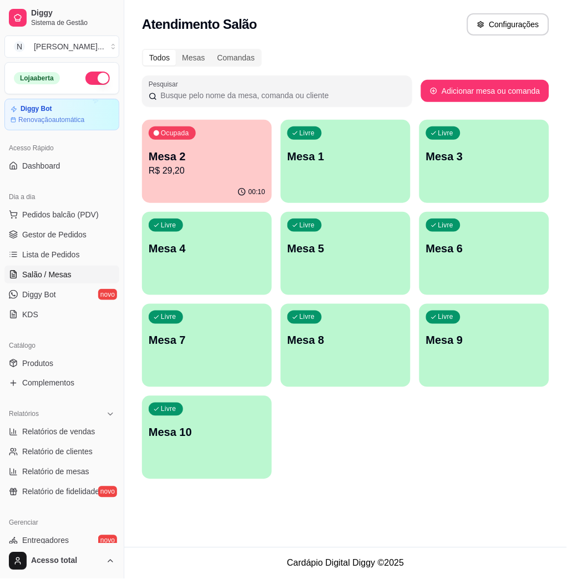
click at [210, 149] on p "Mesa 2" at bounding box center [207, 157] width 116 height 16
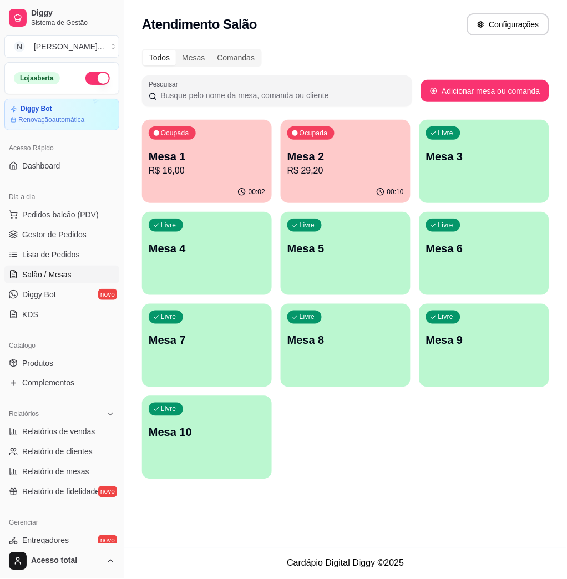
click at [74, 203] on div "Dia a dia" at bounding box center [61, 197] width 115 height 18
click at [76, 218] on span "Pedidos balcão (PDV)" at bounding box center [60, 214] width 77 height 11
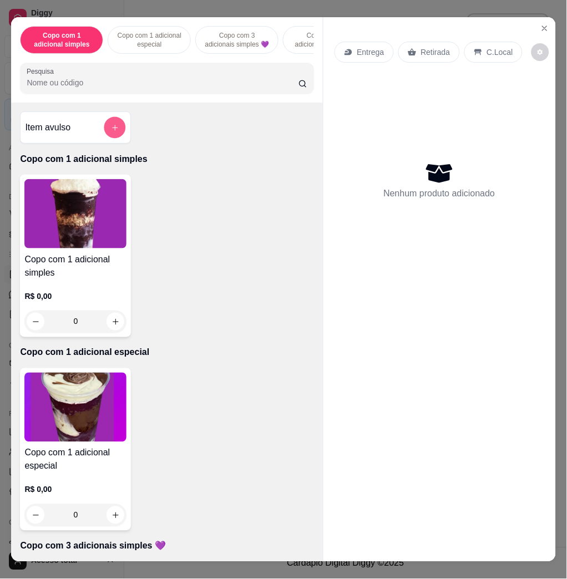
click at [111, 130] on icon "add-separate-item" at bounding box center [115, 128] width 8 height 8
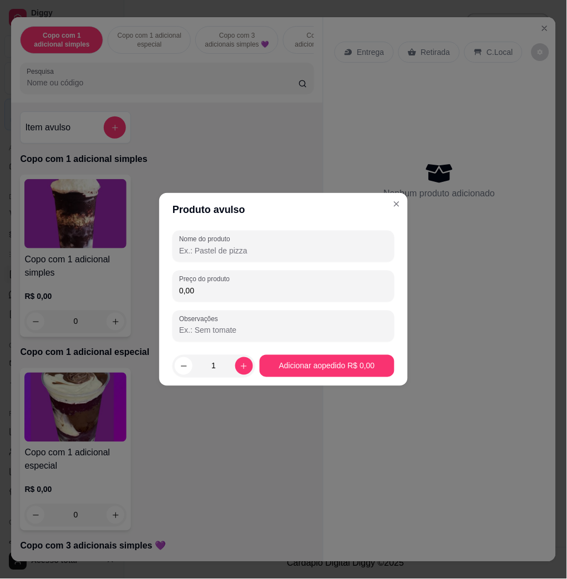
click at [206, 285] on input "0,00" at bounding box center [283, 290] width 208 height 11
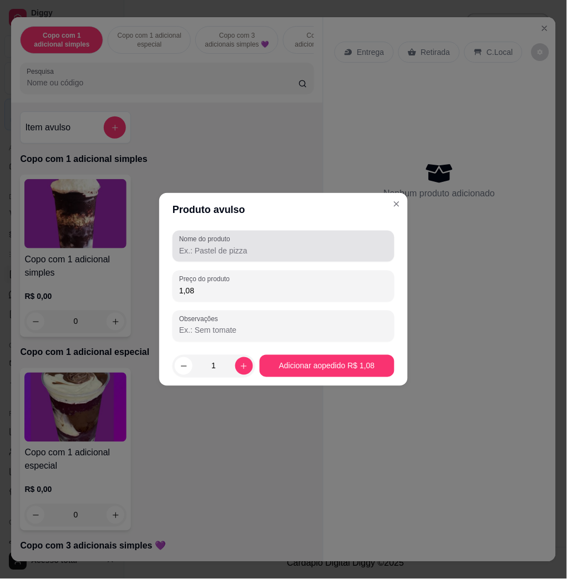
type input "1,08"
click at [261, 253] on input "Nome do produto" at bounding box center [283, 250] width 208 height 11
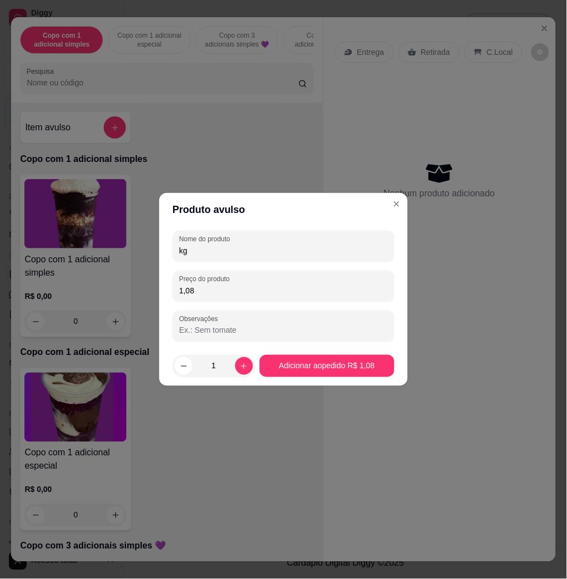
type input "kg"
click at [347, 379] on footer "1 Adicionar ao pedido R$ 1,08" at bounding box center [283, 366] width 248 height 40
click at [181, 293] on input "1,08" at bounding box center [283, 290] width 208 height 11
drag, startPoint x: 183, startPoint y: 289, endPoint x: 207, endPoint y: 304, distance: 28.1
click at [185, 290] on input "1,08" at bounding box center [283, 290] width 208 height 11
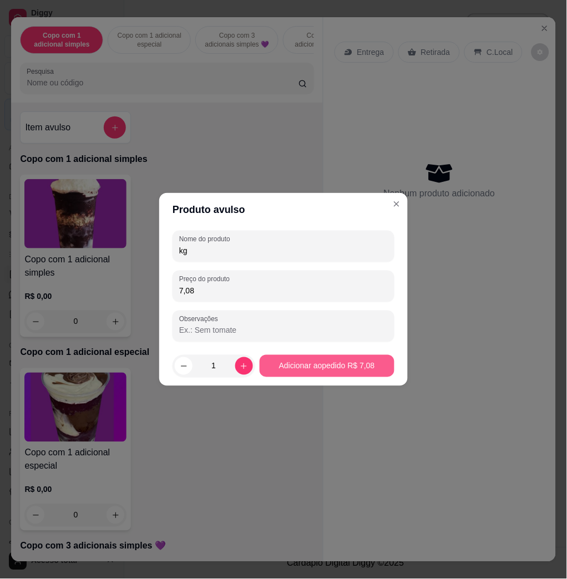
type input "7,08"
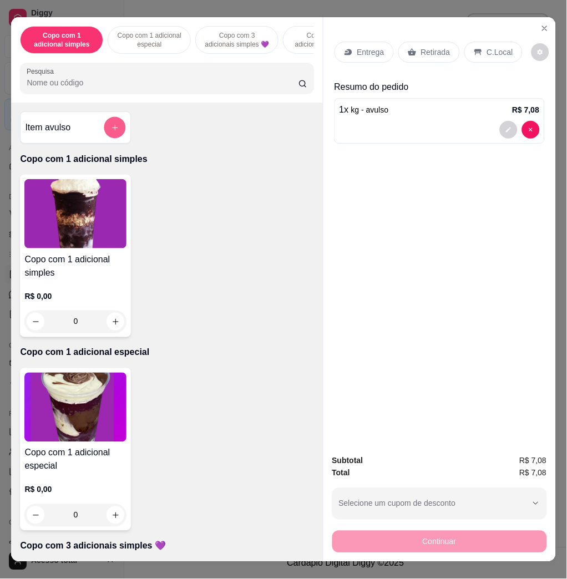
click at [104, 131] on button "add-separate-item" at bounding box center [115, 128] width 22 height 22
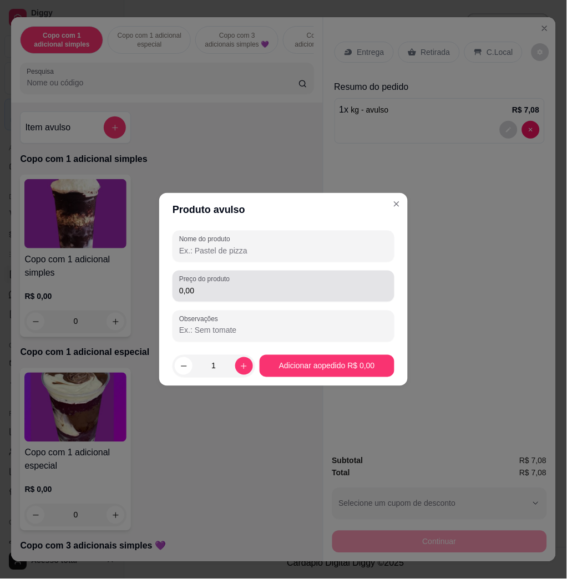
click at [330, 289] on input "0,00" at bounding box center [283, 290] width 208 height 11
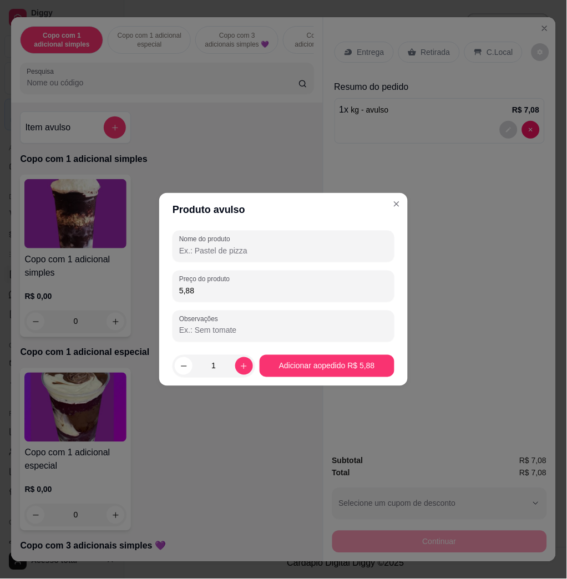
type input "5,88"
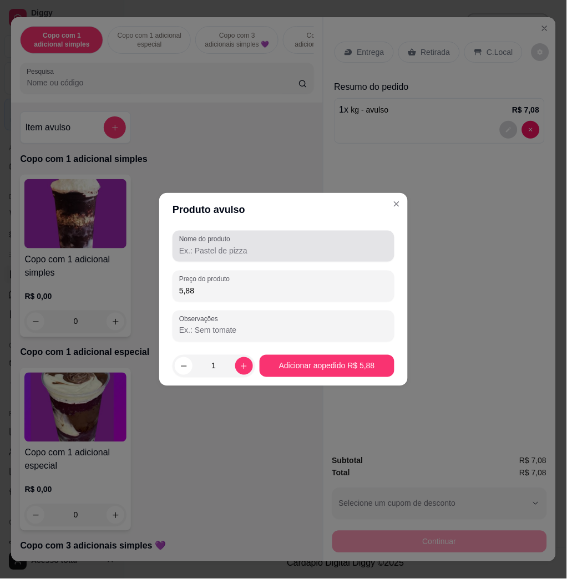
click at [297, 237] on div at bounding box center [283, 246] width 208 height 22
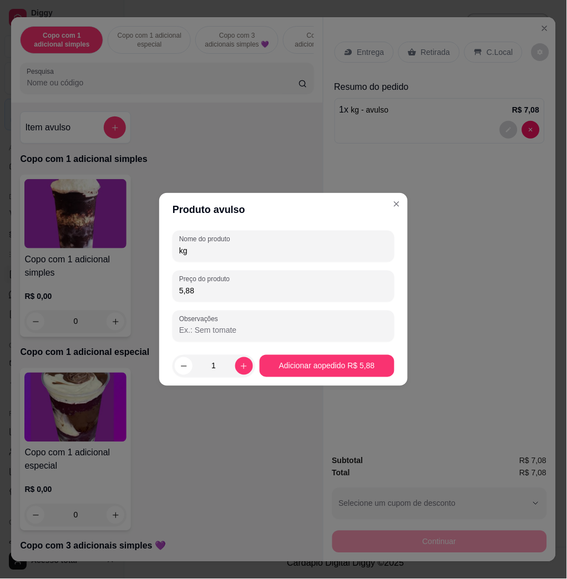
type input "kg"
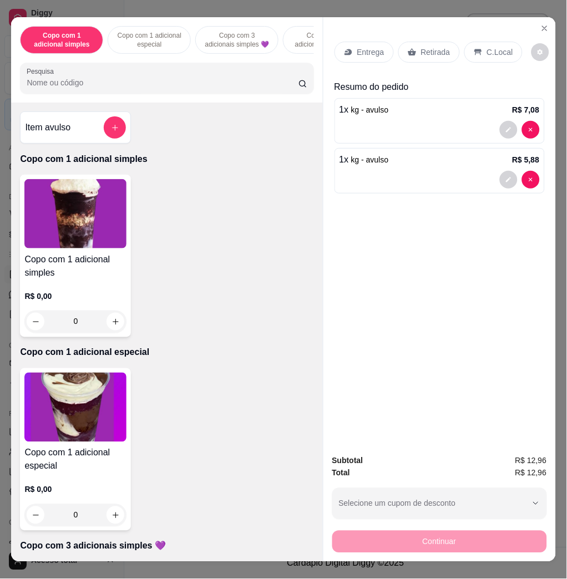
click at [487, 50] on p "C.Local" at bounding box center [500, 52] width 26 height 11
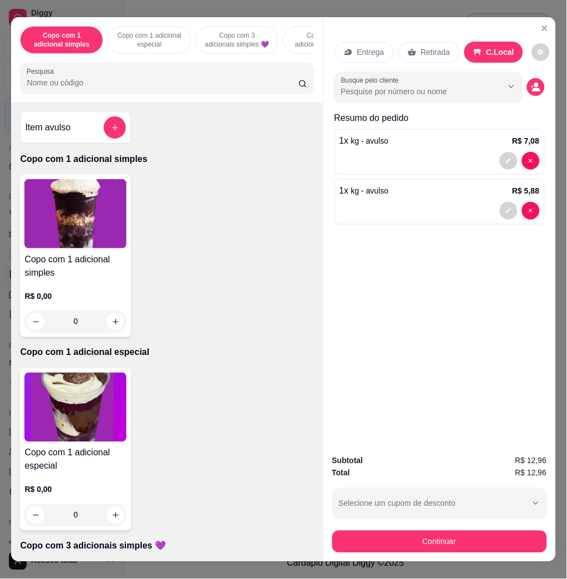
click at [522, 518] on div "Subtotal R$ 12,96 Total R$ 12,96 Selecione um cupom de desconto COMBO Selecione…" at bounding box center [439, 504] width 215 height 98
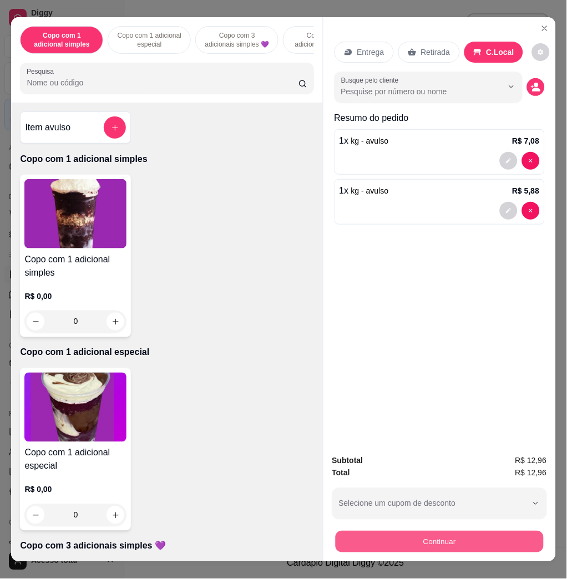
click at [521, 531] on button "Continuar" at bounding box center [439, 542] width 208 height 22
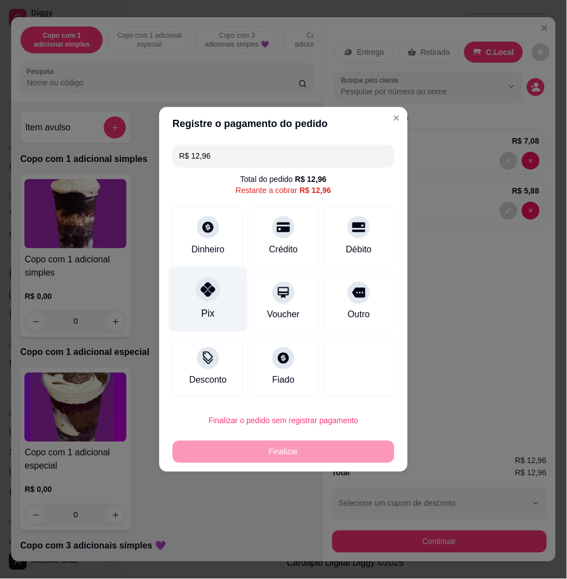
click at [209, 309] on div "Pix" at bounding box center [207, 314] width 13 height 14
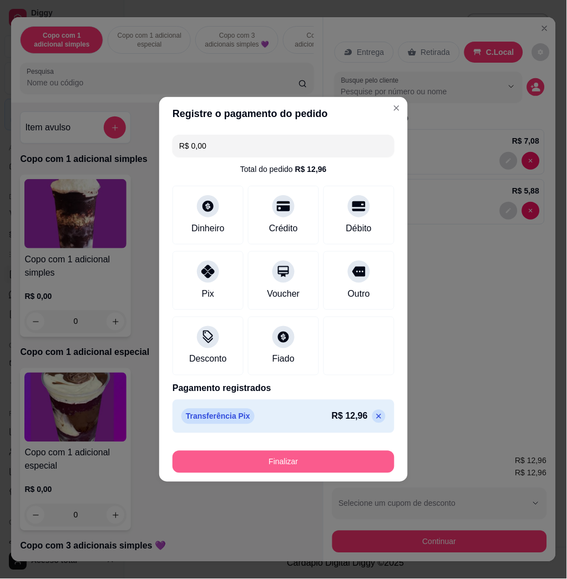
click at [333, 468] on button "Finalizar" at bounding box center [283, 462] width 222 height 22
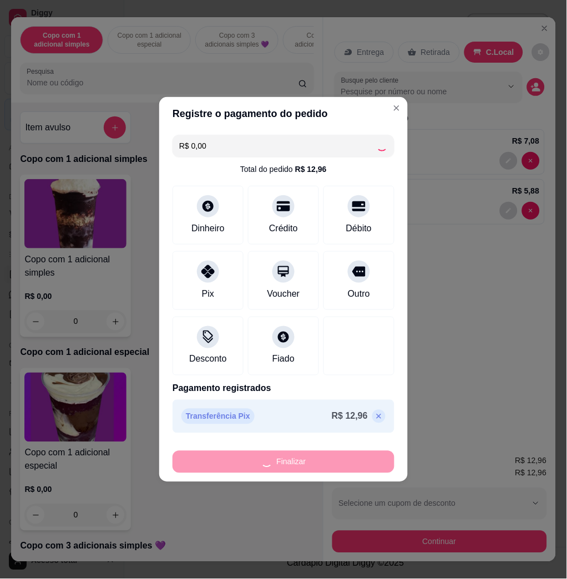
type input "-R$ 12,96"
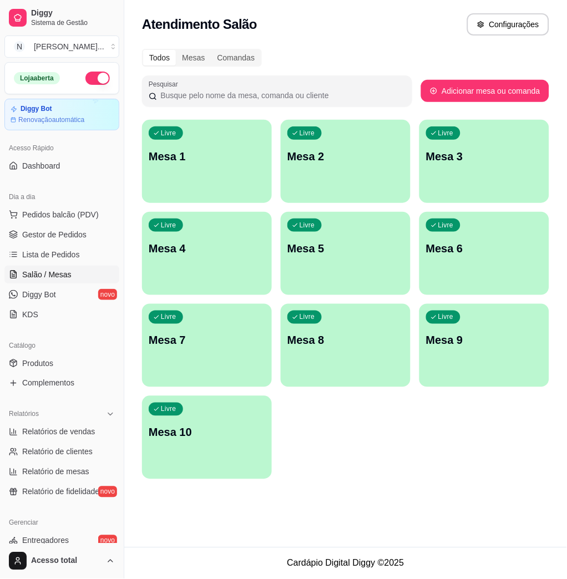
drag, startPoint x: 563, startPoint y: 514, endPoint x: 527, endPoint y: 499, distance: 39.2
click at [557, 514] on div "Atendimento Salão Configurações Todos Mesas Comandas Pesquisar Adicionar mesa o…" at bounding box center [345, 273] width 442 height 547
click at [325, 482] on div "Todos Mesas Comandas Pesquisar Adicionar mesa ou comanda Livre Mesa 1 Livre Mes…" at bounding box center [345, 267] width 442 height 450
click at [269, 180] on div "Livre Mesa 1" at bounding box center [207, 155] width 126 height 68
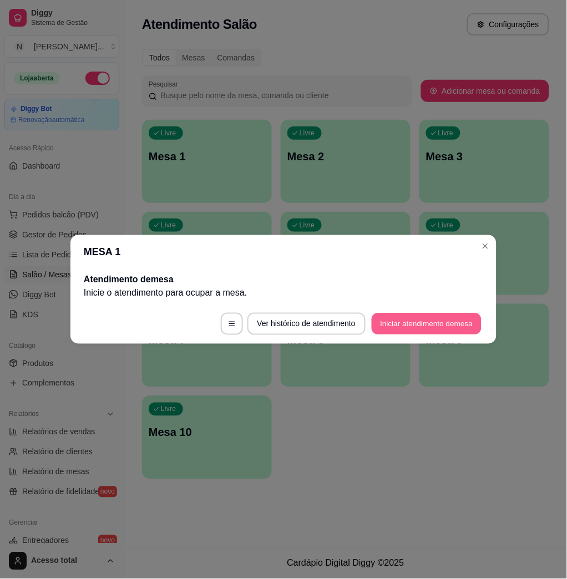
click at [411, 324] on button "Iniciar atendimento de mesa" at bounding box center [426, 324] width 110 height 22
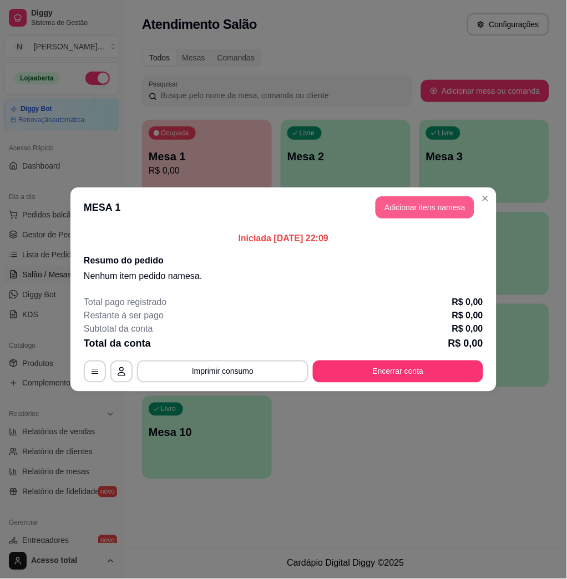
click at [400, 207] on button "Adicionar itens na mesa" at bounding box center [424, 207] width 99 height 22
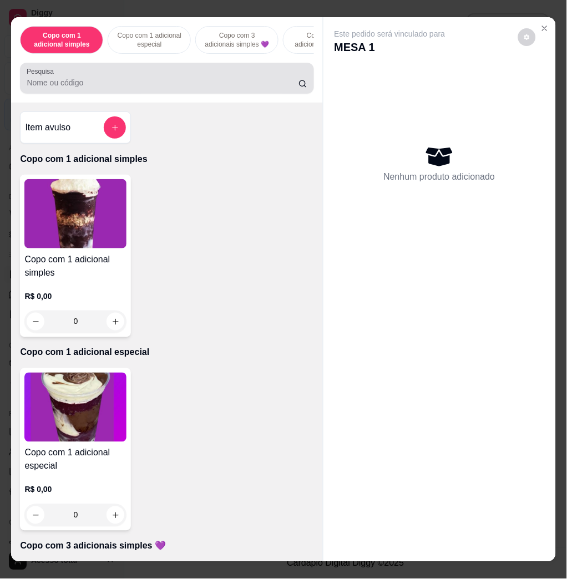
click at [146, 94] on div "Pesquisa" at bounding box center [166, 78] width 293 height 31
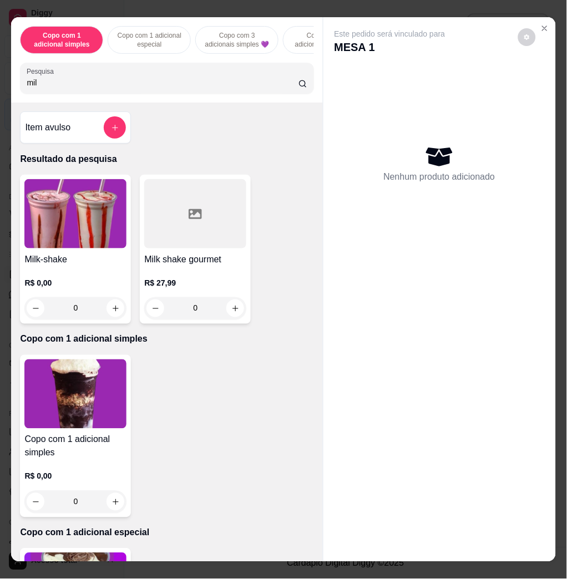
type input "mil"
click at [89, 209] on img at bounding box center [75, 213] width 102 height 69
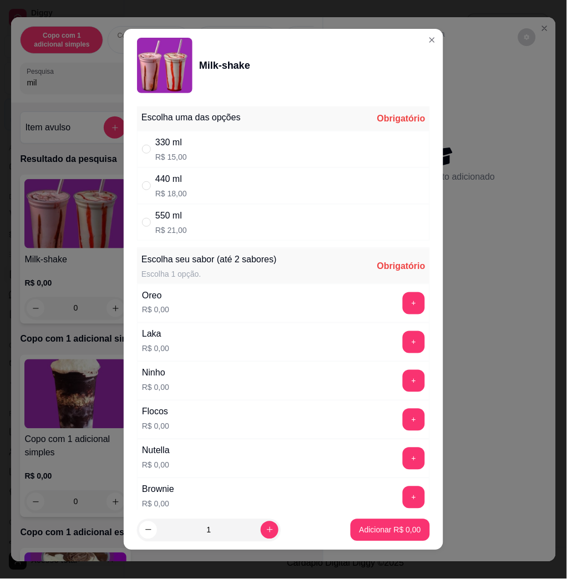
click at [271, 156] on div "330 ml R$ 15,00" at bounding box center [283, 149] width 293 height 37
radio input "true"
click at [402, 415] on button "+" at bounding box center [413, 420] width 22 height 22
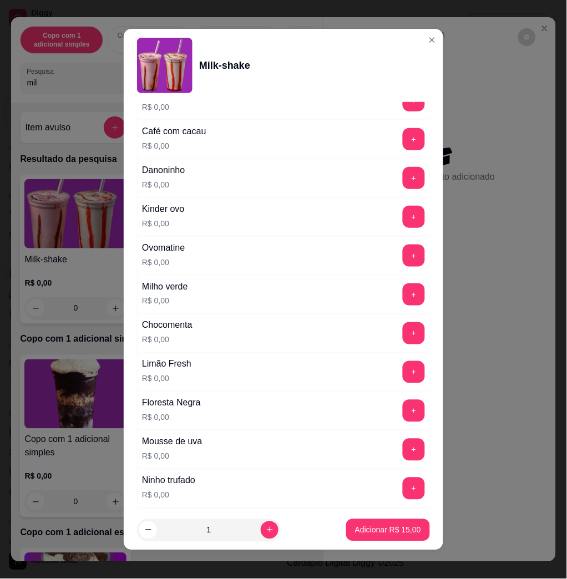
scroll to position [985, 0]
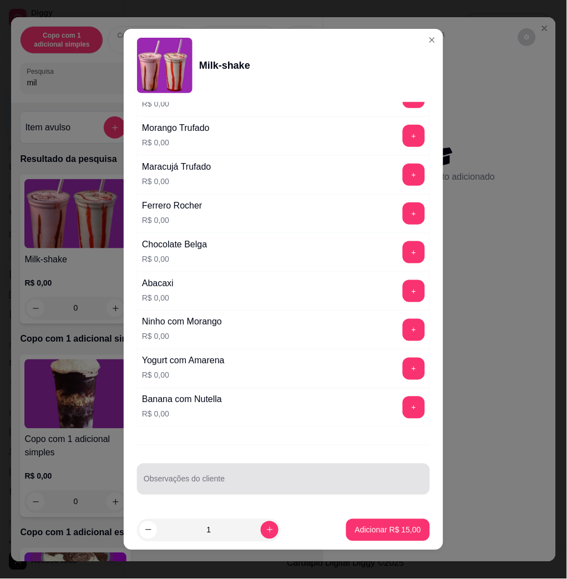
click at [304, 482] on input "Observações do cliente" at bounding box center [283, 483] width 279 height 11
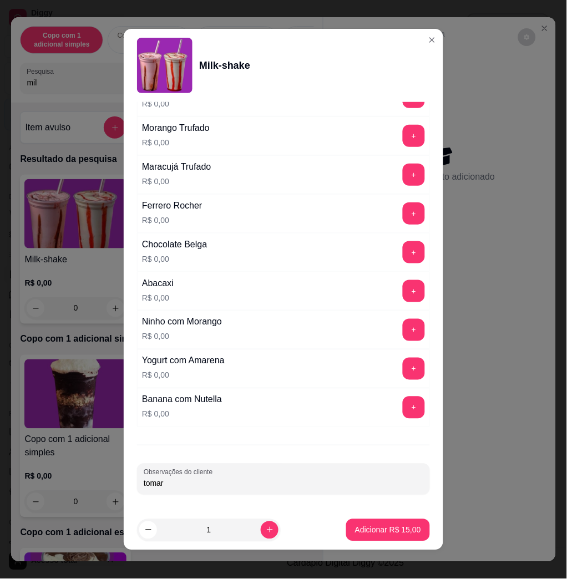
type input "tomar"
click at [409, 533] on button "Adicionar R$ 15,00" at bounding box center [387, 530] width 81 height 22
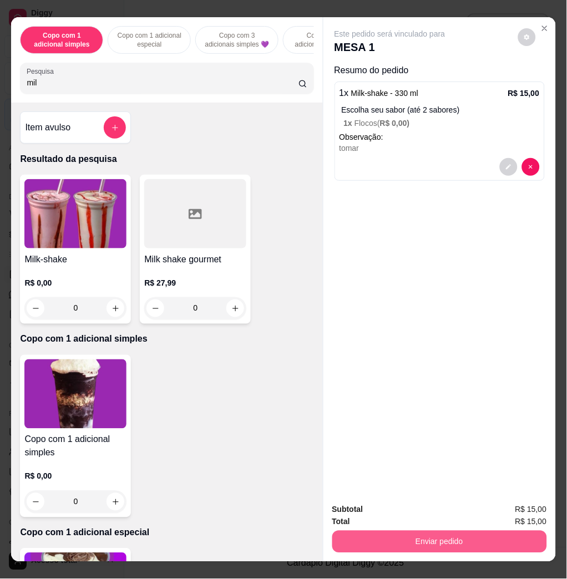
click at [467, 533] on button "Enviar pedido" at bounding box center [439, 542] width 215 height 22
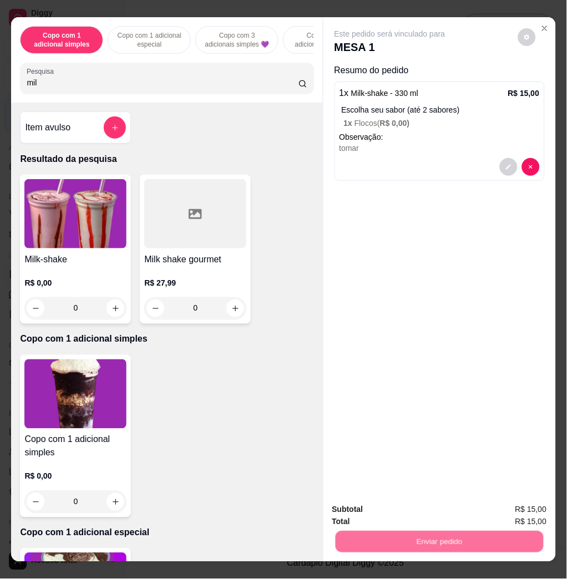
click at [439, 513] on button "Não registrar e enviar pedido" at bounding box center [401, 508] width 115 height 21
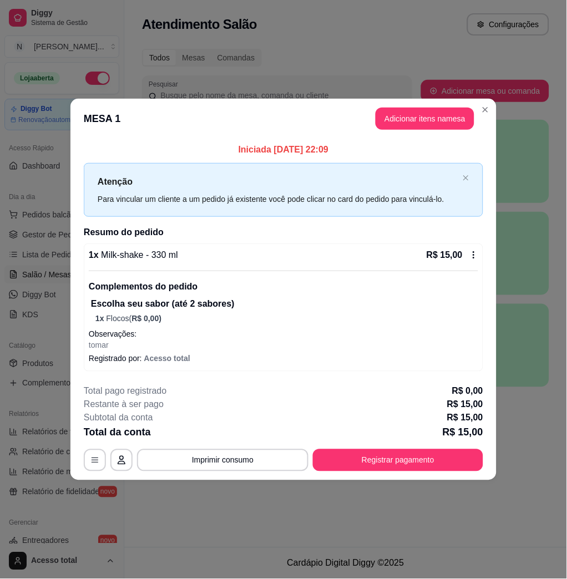
click at [396, 443] on div "**********" at bounding box center [283, 428] width 399 height 86
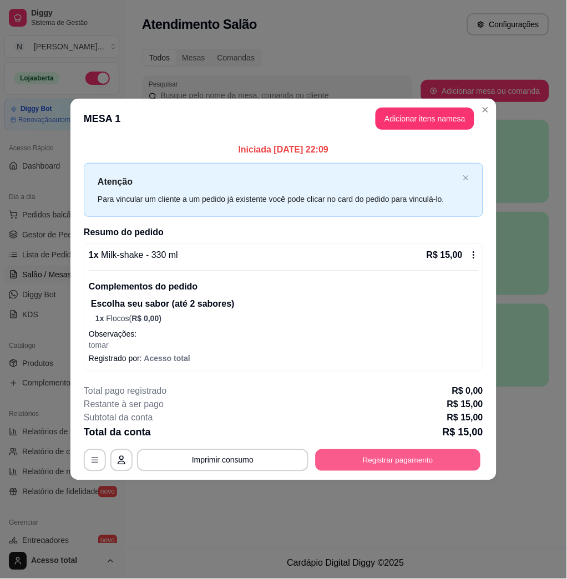
click at [399, 452] on button "Registrar pagamento" at bounding box center [397, 461] width 165 height 22
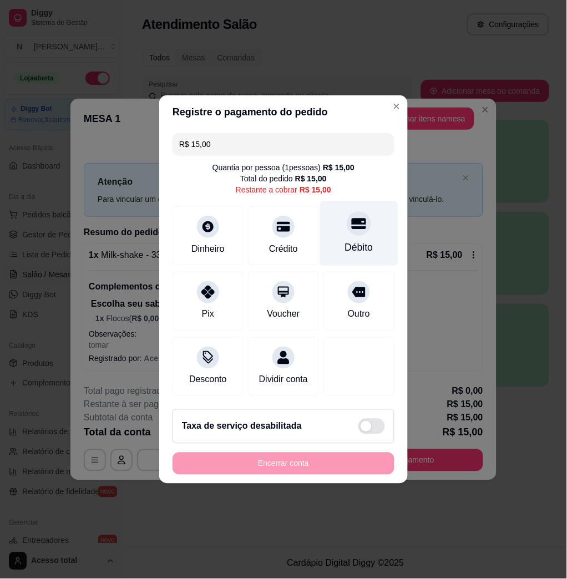
click at [351, 219] on icon at bounding box center [358, 223] width 14 height 14
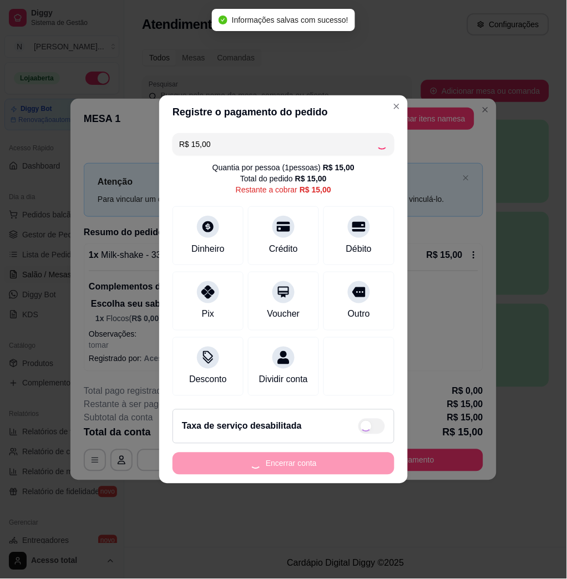
type input "R$ 0,00"
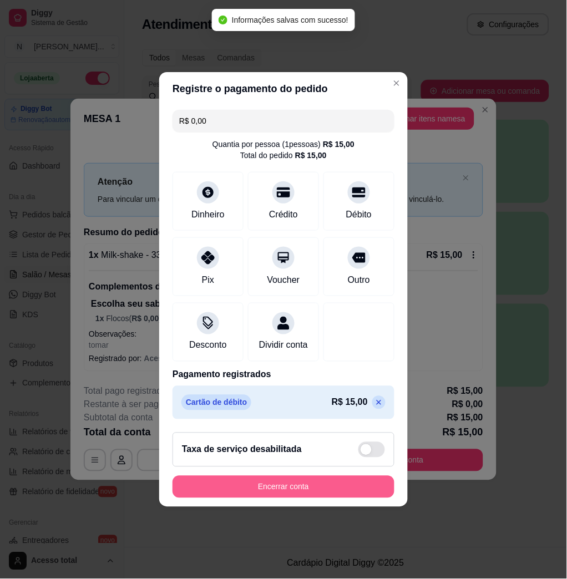
click at [319, 487] on button "Encerrar conta" at bounding box center [283, 487] width 222 height 22
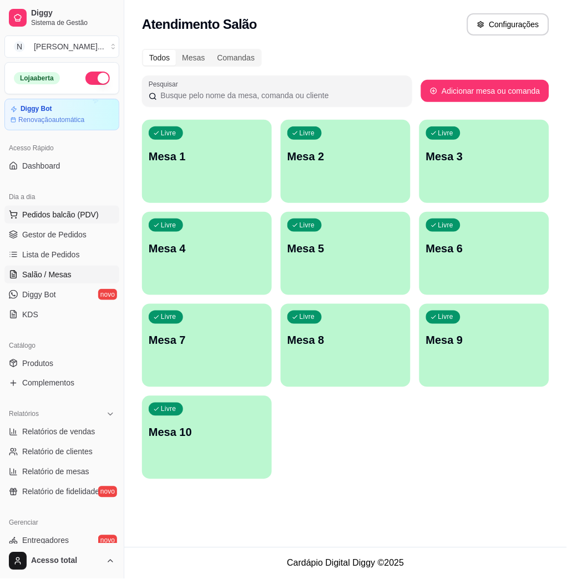
drag, startPoint x: 100, startPoint y: 203, endPoint x: 96, endPoint y: 208, distance: 6.8
click at [96, 208] on div "Dia a dia Pedidos balcão (PDV) Gestor de Pedidos Lista de Pedidos Salão / Mesas…" at bounding box center [62, 255] width 124 height 144
click at [93, 212] on span "Pedidos balcão (PDV)" at bounding box center [60, 214] width 77 height 11
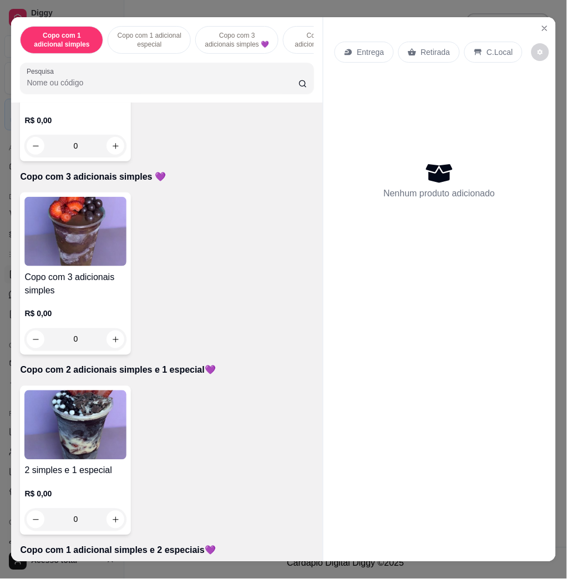
scroll to position [665, 0]
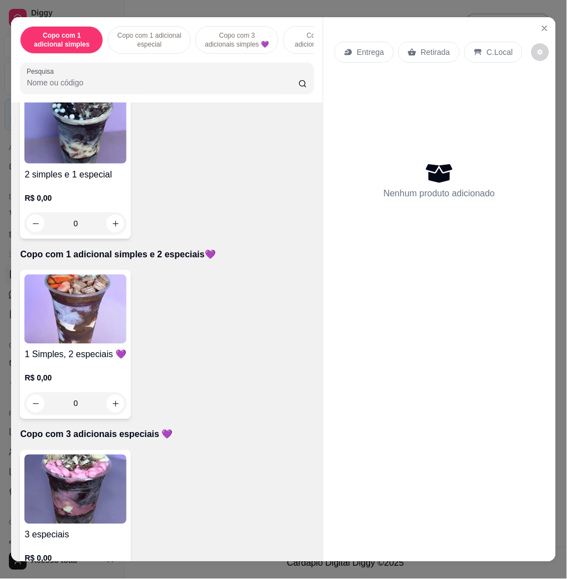
click at [77, 344] on img at bounding box center [75, 308] width 102 height 69
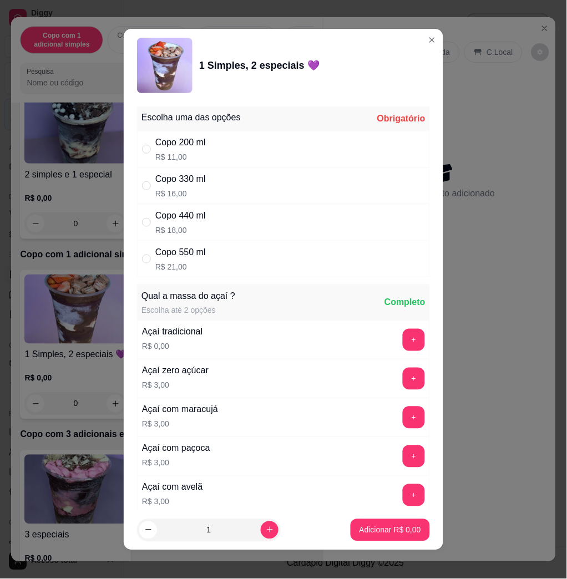
click at [207, 247] on div "Copo 550 ml R$ 21,00" at bounding box center [283, 259] width 293 height 37
radio input "true"
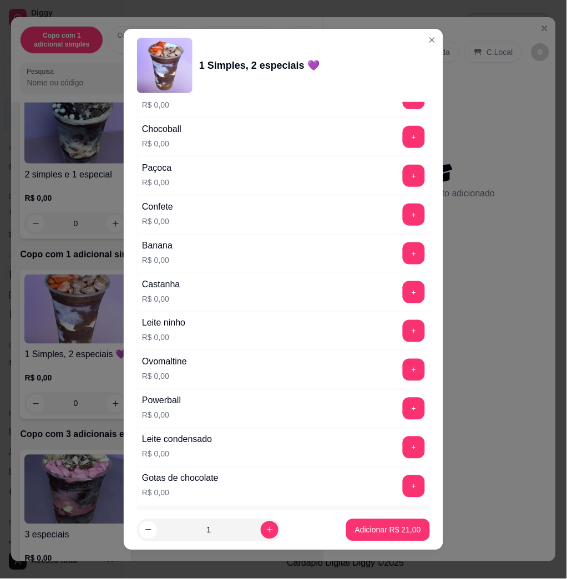
click at [366, 332] on div "Leite ninho R$ 0,00 +" at bounding box center [283, 331] width 293 height 39
click at [402, 333] on button "+" at bounding box center [413, 331] width 22 height 22
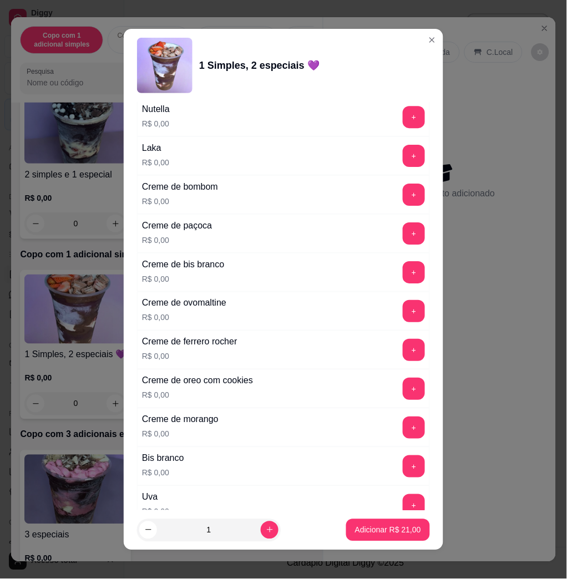
scroll to position [1404, 0]
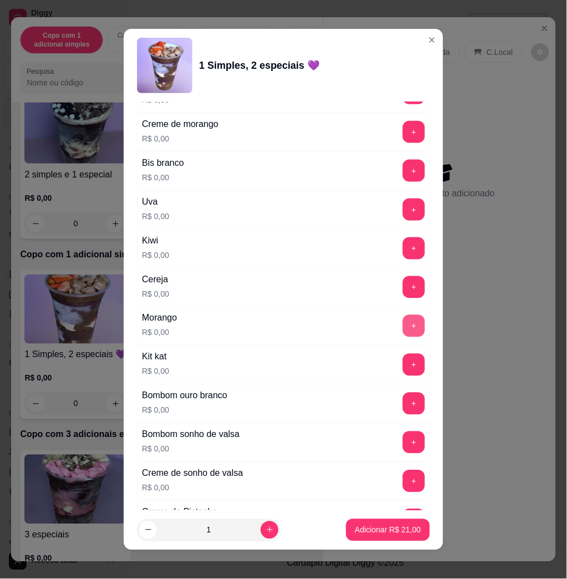
click at [402, 333] on button "+" at bounding box center [413, 326] width 22 height 22
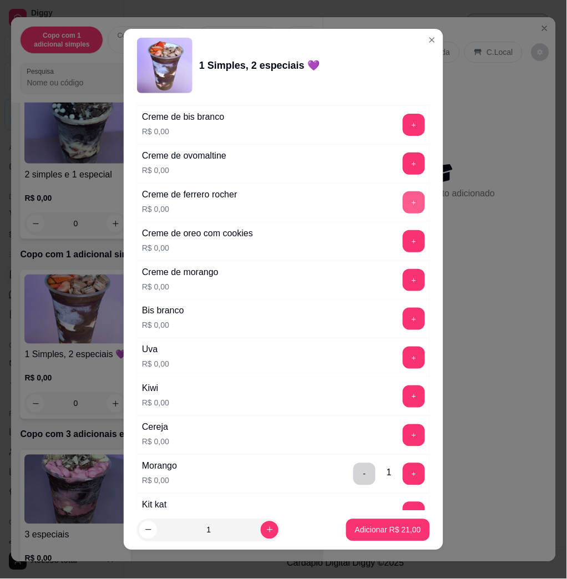
scroll to position [961, 0]
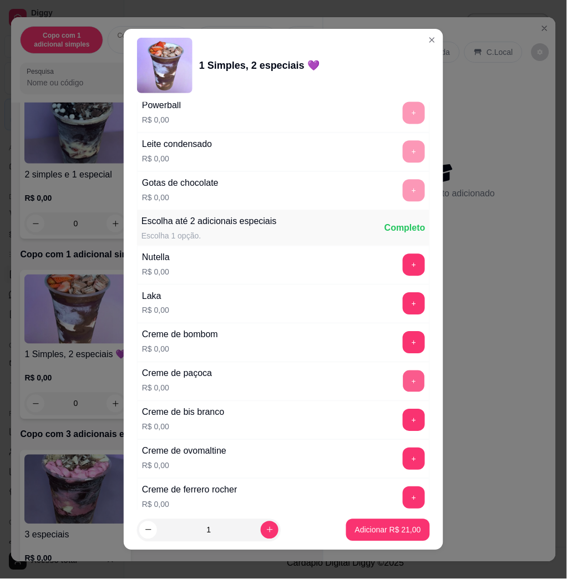
click at [403, 387] on button "+" at bounding box center [414, 382] width 22 height 22
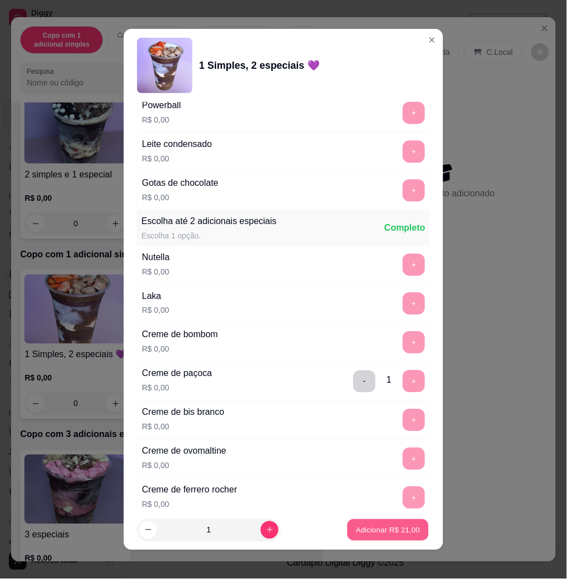
click at [383, 526] on p "Adicionar R$ 21,00" at bounding box center [388, 529] width 64 height 11
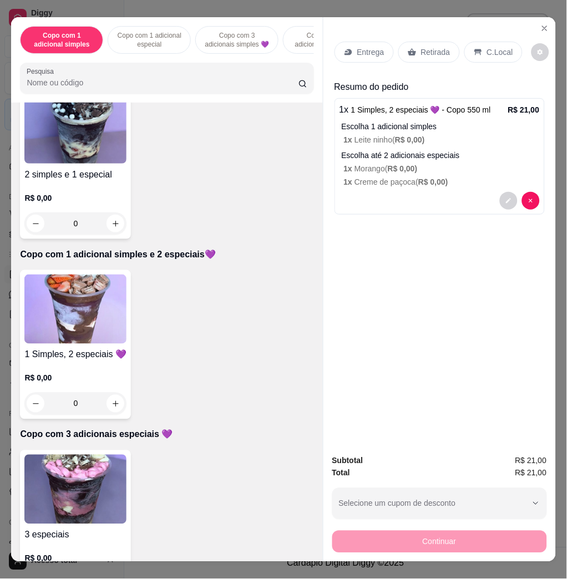
click at [373, 47] on p "Entrega" at bounding box center [370, 52] width 27 height 11
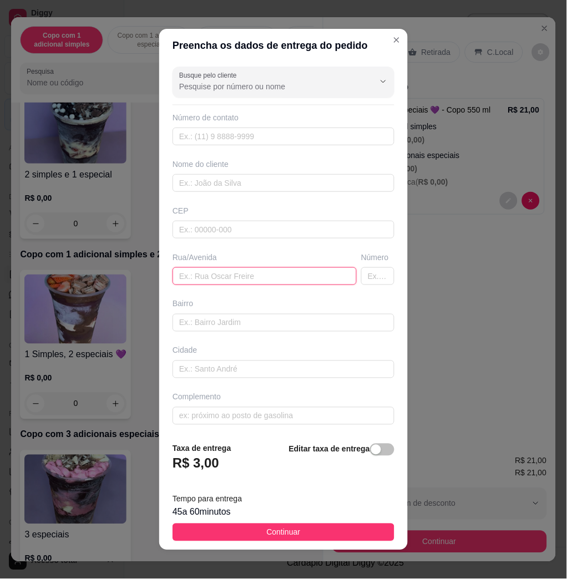
click at [227, 285] on div "Busque pelo cliente Número de contato Nome do cliente CEP Rua/[GEOGRAPHIC_DATA]" at bounding box center [283, 247] width 248 height 371
click at [235, 267] on input "text" at bounding box center [264, 276] width 184 height 18
paste input "[STREET_ADDRESS][PERSON_NAME]"
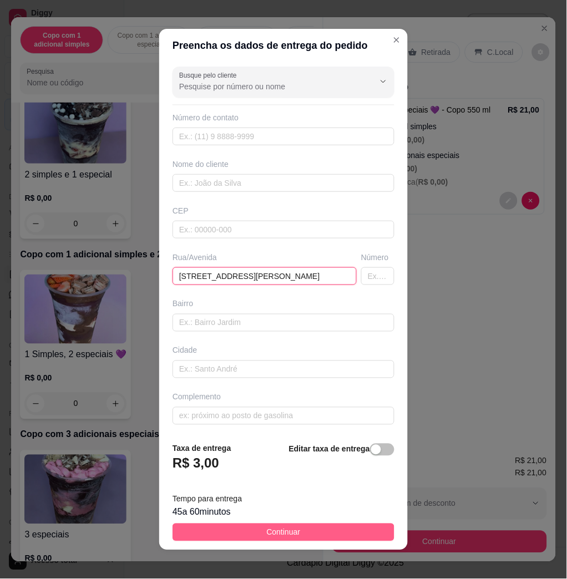
type input "[STREET_ADDRESS][PERSON_NAME]"
click at [312, 537] on button "Continuar" at bounding box center [283, 532] width 222 height 18
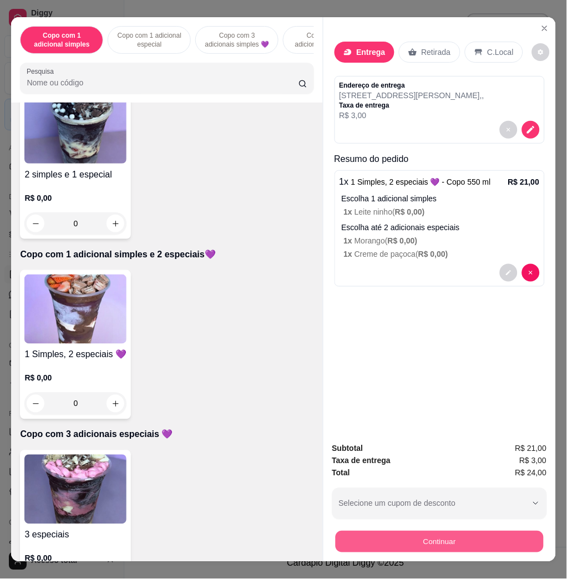
click at [358, 531] on button "Continuar" at bounding box center [439, 542] width 208 height 22
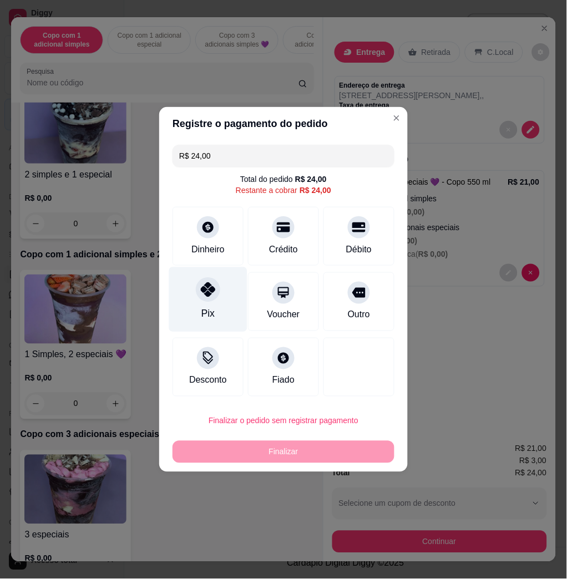
click at [189, 276] on div "Pix" at bounding box center [208, 299] width 78 height 65
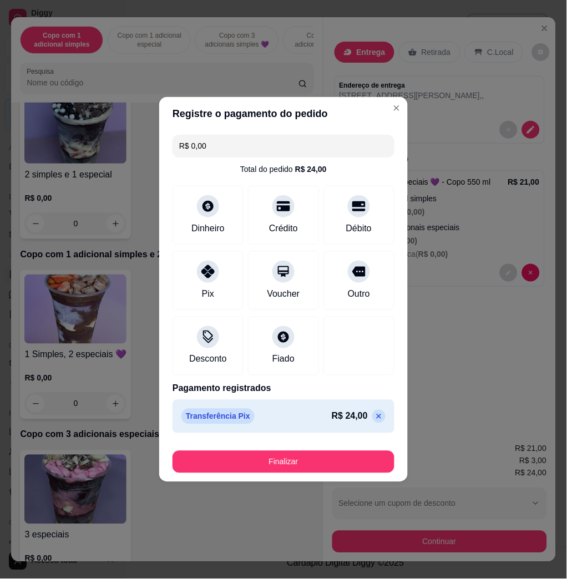
click at [314, 446] on footer "Finalizar" at bounding box center [283, 459] width 248 height 44
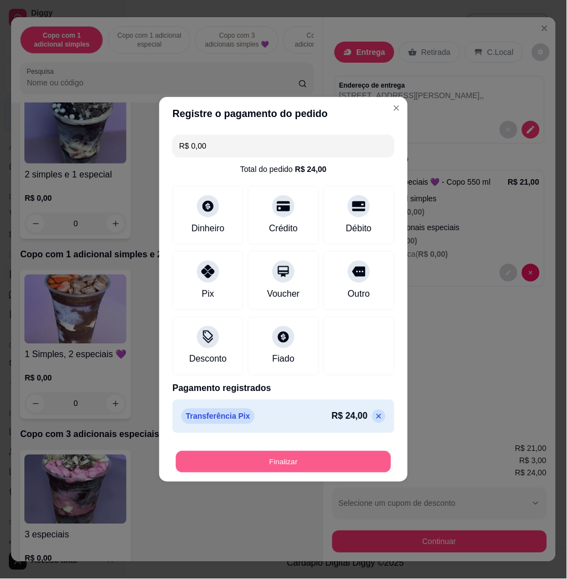
click at [314, 455] on button "Finalizar" at bounding box center [283, 462] width 215 height 22
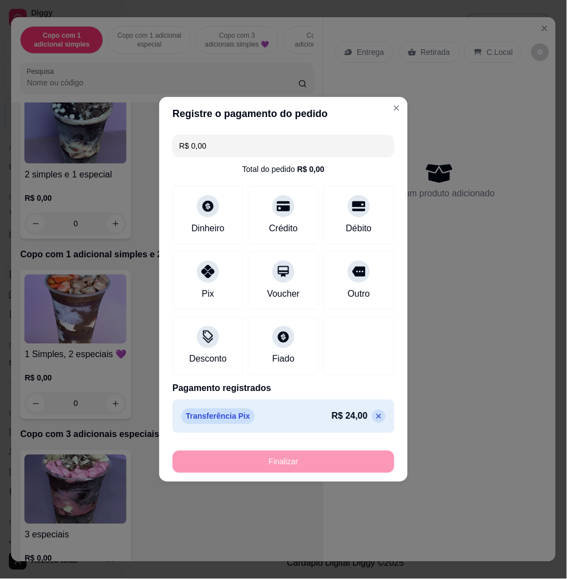
type input "-R$ 24,00"
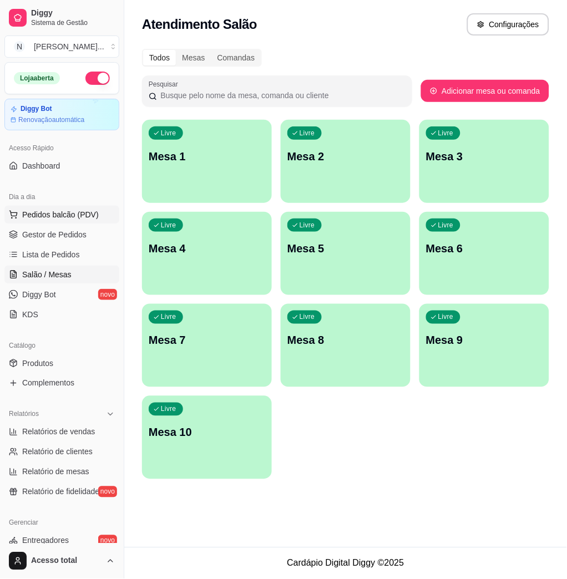
click at [56, 219] on span "Pedidos balcão (PDV)" at bounding box center [60, 214] width 77 height 11
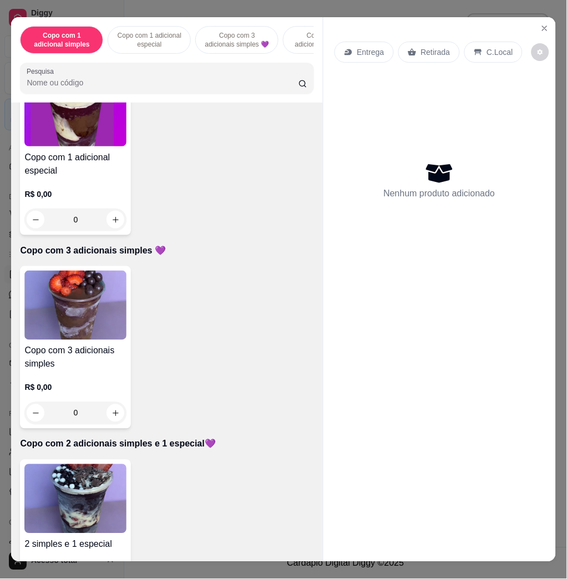
scroll to position [591, 0]
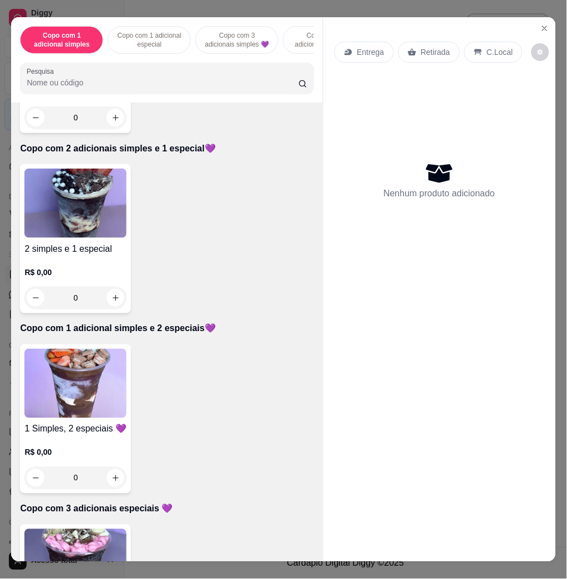
click at [76, 539] on img at bounding box center [75, 563] width 102 height 69
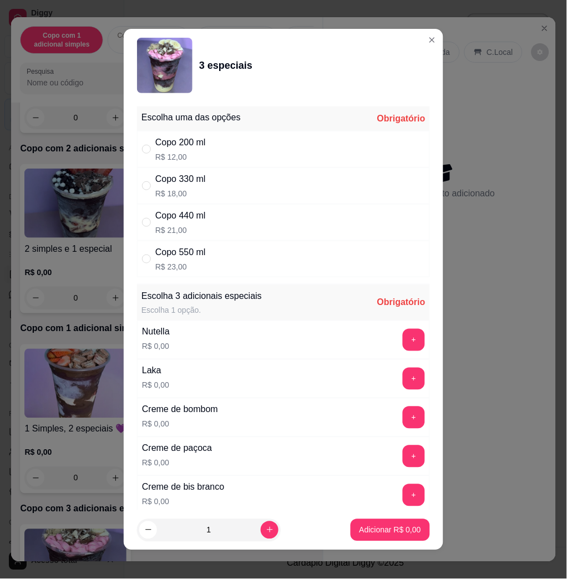
click at [201, 252] on div "Copo 550 ml R$ 23,00" at bounding box center [283, 259] width 293 height 37
radio input "true"
click at [402, 341] on button "+" at bounding box center [413, 340] width 22 height 22
click at [402, 376] on button "+" at bounding box center [413, 379] width 22 height 22
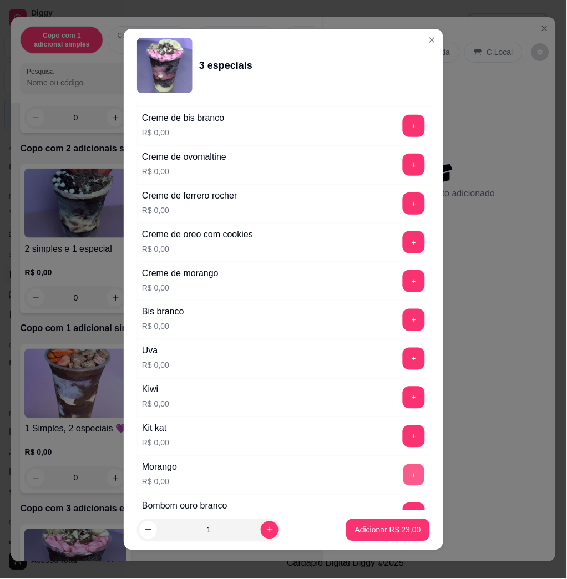
click at [403, 478] on button "+" at bounding box center [414, 476] width 22 height 22
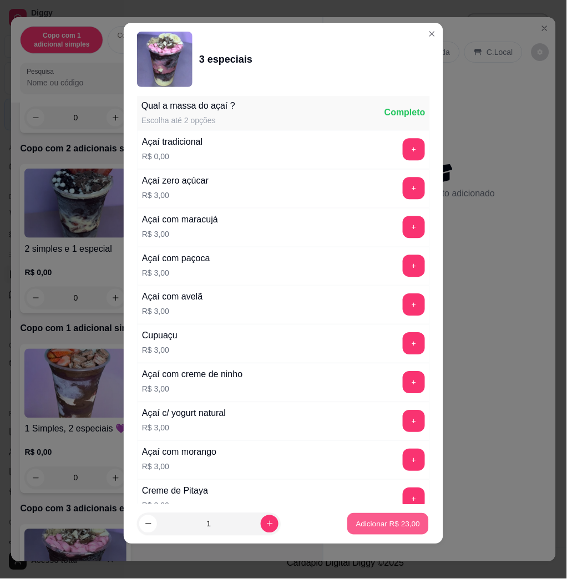
click at [371, 527] on p "Adicionar R$ 23,00" at bounding box center [388, 523] width 64 height 11
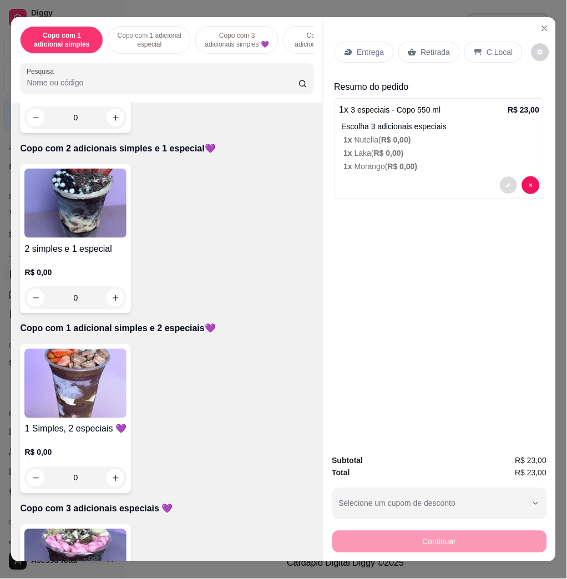
click at [502, 185] on button "decrease-product-quantity" at bounding box center [507, 185] width 17 height 17
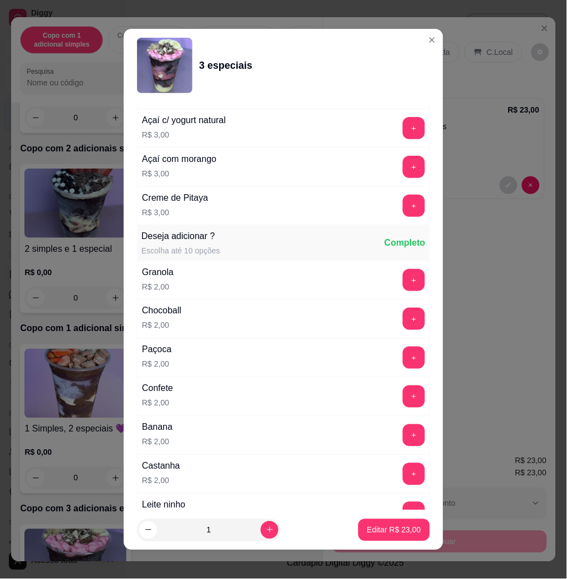
scroll to position [1404, 0]
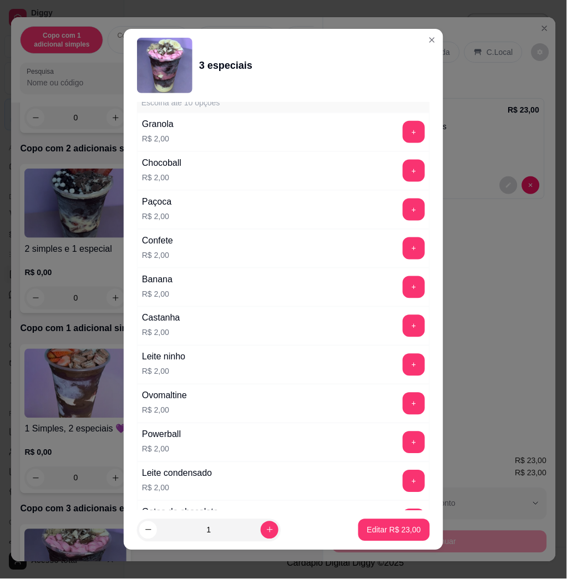
click at [402, 369] on button "+" at bounding box center [413, 365] width 22 height 22
click at [374, 533] on p "Editar R$ 25,00" at bounding box center [394, 529] width 52 height 11
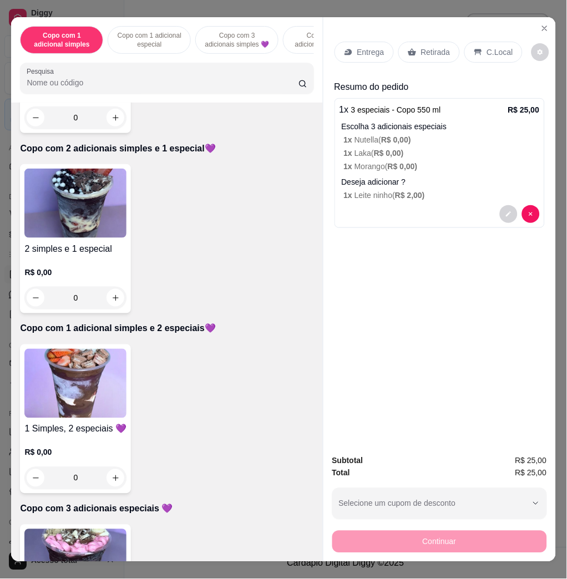
click at [353, 58] on div "Entrega Retirada C.Local" at bounding box center [439, 52] width 210 height 39
click at [359, 47] on p "Entrega" at bounding box center [370, 52] width 27 height 11
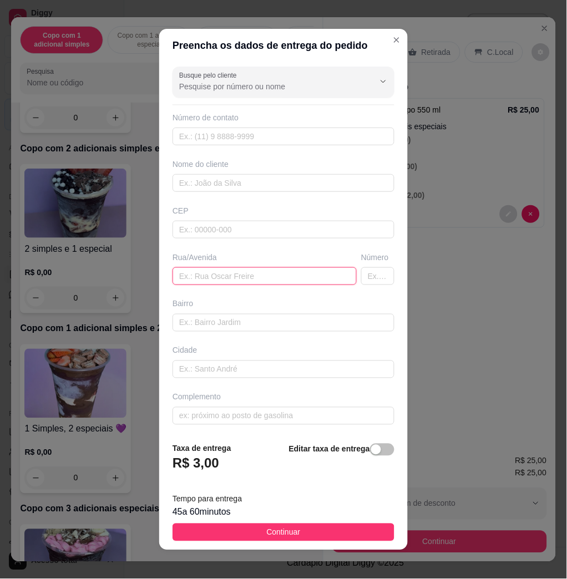
click at [225, 282] on input "text" at bounding box center [264, 276] width 184 height 18
paste input "R: Trindade [PERSON_NAME], 362 - Ecoville II - [GEOGRAPHIC_DATA]"
type input "R: Trindade [PERSON_NAME], 362 - Ecoville II - [GEOGRAPHIC_DATA]"
click at [324, 522] on footer "Taxa de entrega R$ 3,00 Editar taxa de entrega Tempo para entrega 45 a 60 minut…" at bounding box center [283, 492] width 248 height 116
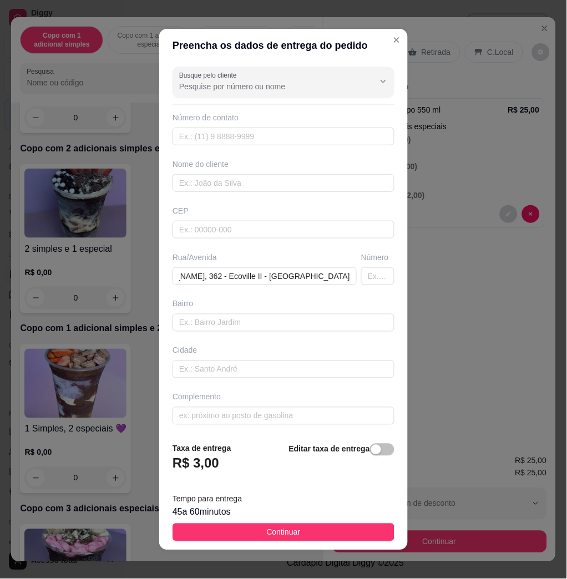
scroll to position [0, 0]
click at [309, 531] on button "Continuar" at bounding box center [283, 532] width 222 height 18
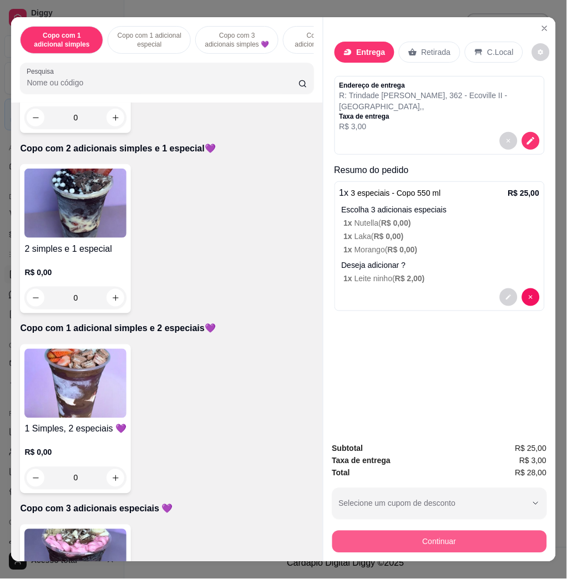
click at [398, 538] on button "Continuar" at bounding box center [439, 542] width 215 height 22
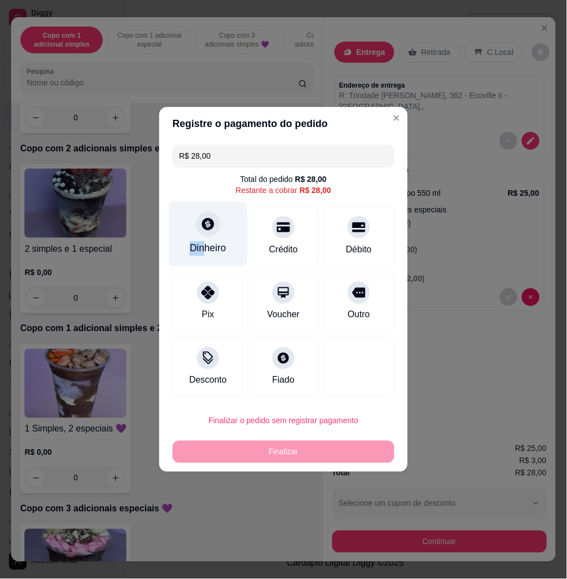
click at [210, 217] on div "Dinheiro" at bounding box center [208, 234] width 78 height 65
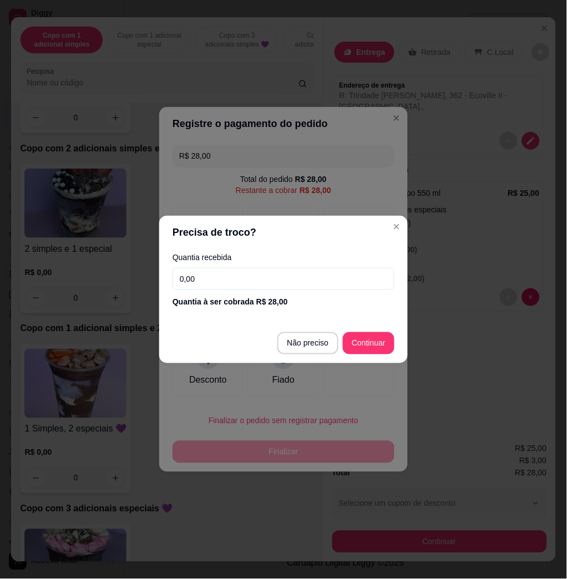
drag, startPoint x: 210, startPoint y: 217, endPoint x: 206, endPoint y: 272, distance: 54.5
click at [206, 272] on input "0,00" at bounding box center [283, 279] width 222 height 22
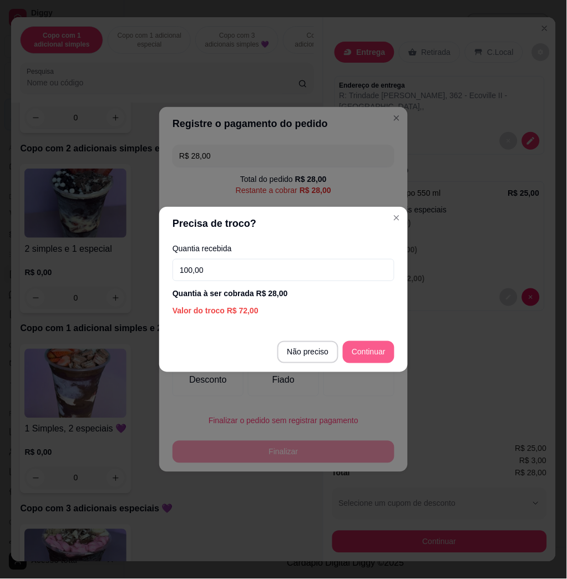
type input "100,00"
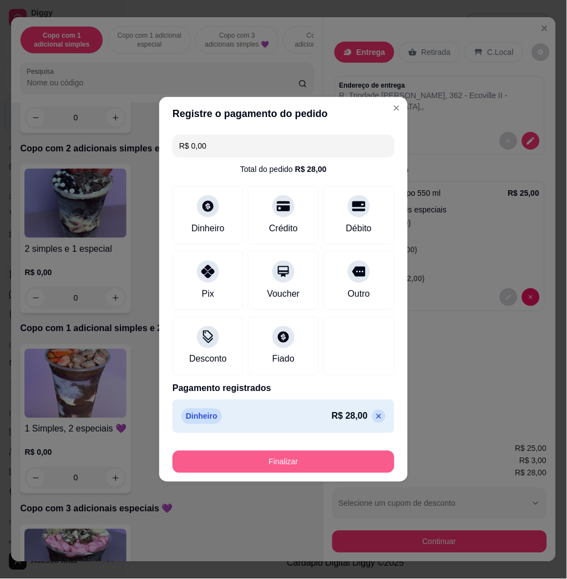
click at [329, 461] on button "Finalizar" at bounding box center [283, 462] width 222 height 22
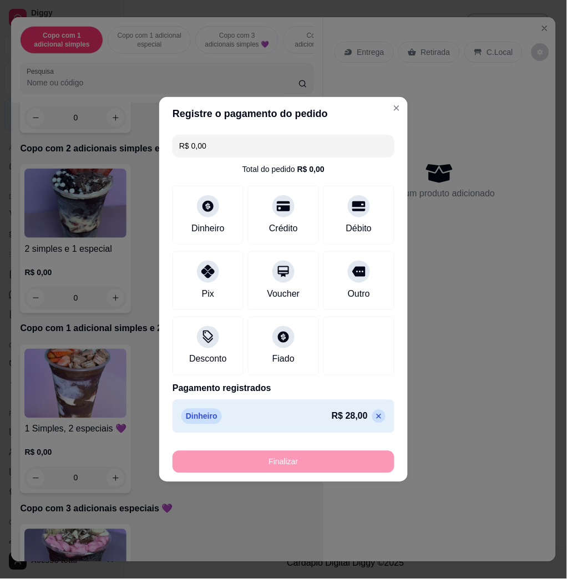
type input "-R$ 28,00"
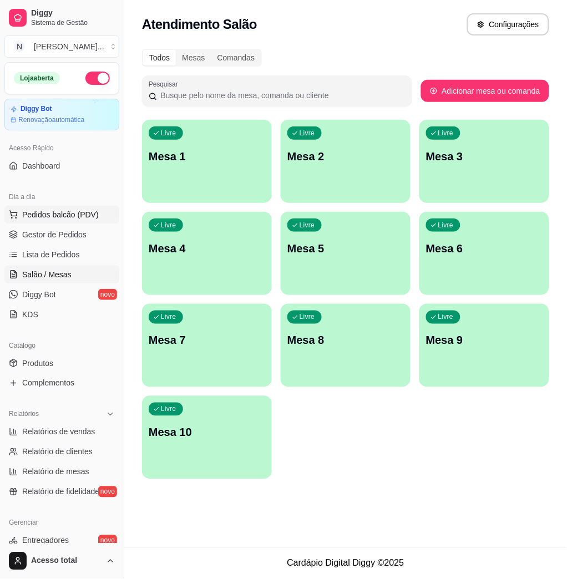
click at [68, 211] on span "Pedidos balcão (PDV)" at bounding box center [60, 214] width 77 height 11
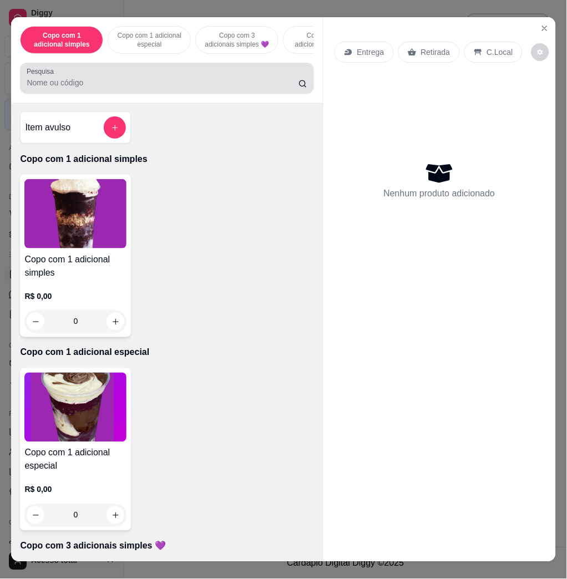
click at [170, 75] on div at bounding box center [167, 78] width 280 height 22
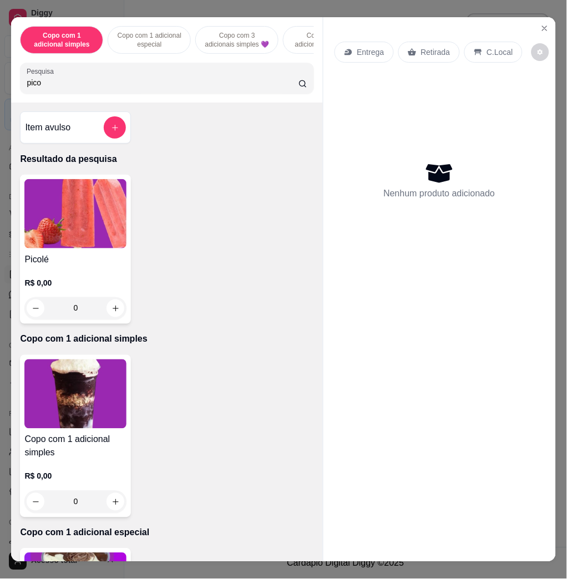
type input "pico"
click at [90, 215] on img at bounding box center [75, 213] width 102 height 69
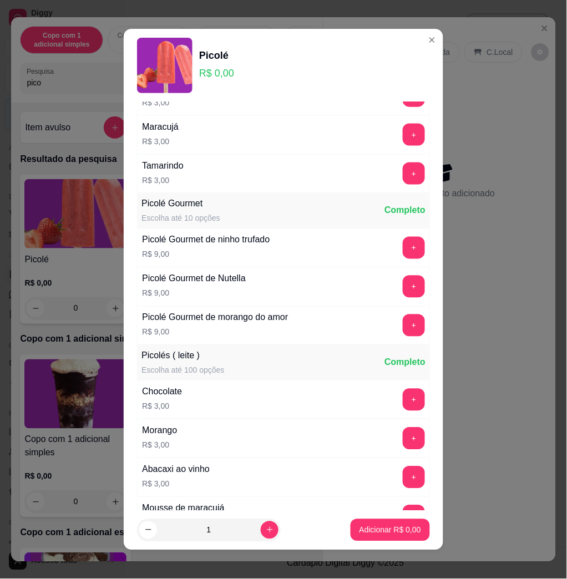
scroll to position [295, 0]
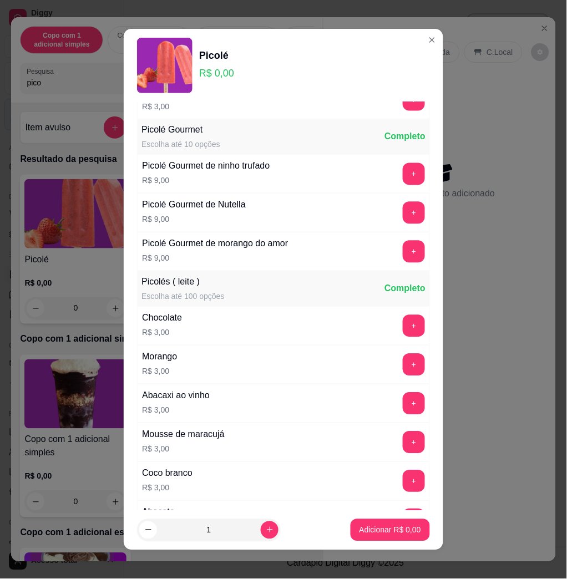
click at [402, 216] on button "+" at bounding box center [413, 213] width 22 height 22
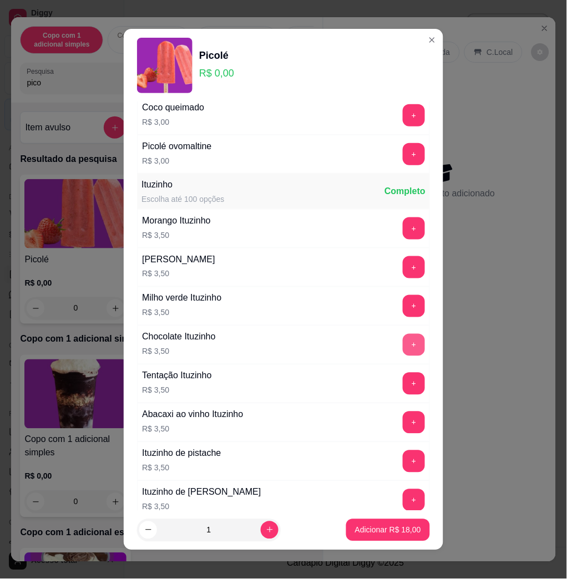
click at [402, 346] on button "+" at bounding box center [413, 345] width 22 height 22
click at [374, 522] on button "Adicionar R$ 21,50" at bounding box center [388, 530] width 84 height 22
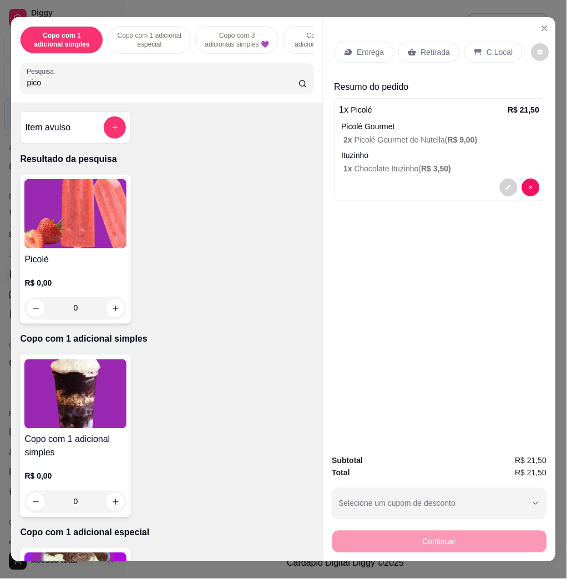
click at [478, 42] on div "C.Local" at bounding box center [493, 52] width 58 height 21
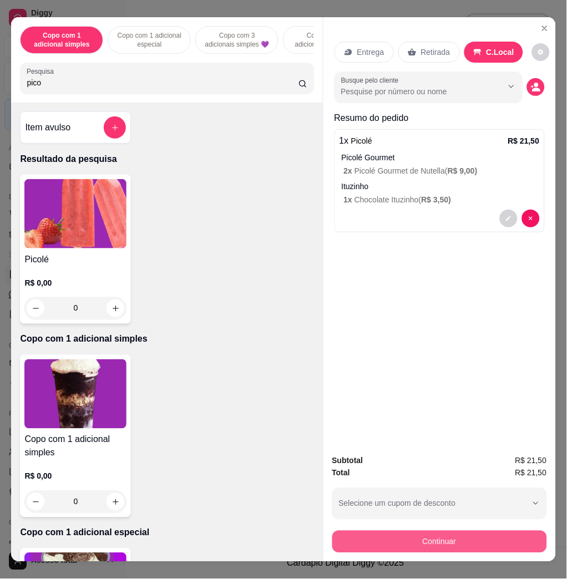
click at [438, 532] on button "Continuar" at bounding box center [439, 542] width 215 height 22
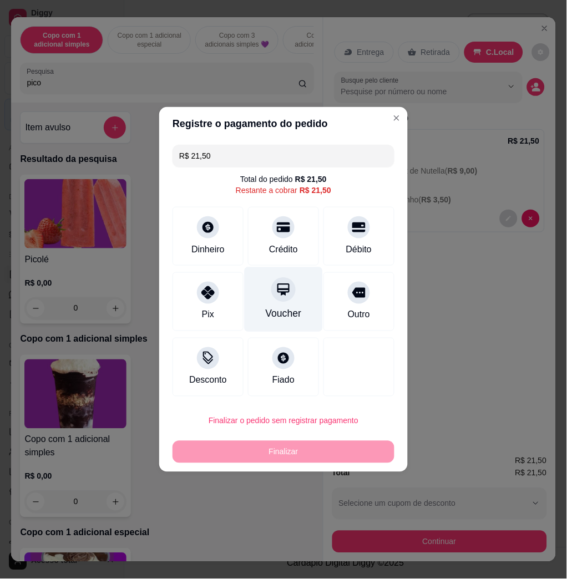
drag, startPoint x: 286, startPoint y: 238, endPoint x: 300, endPoint y: 256, distance: 22.4
click at [287, 238] on div "Crédito" at bounding box center [283, 236] width 71 height 59
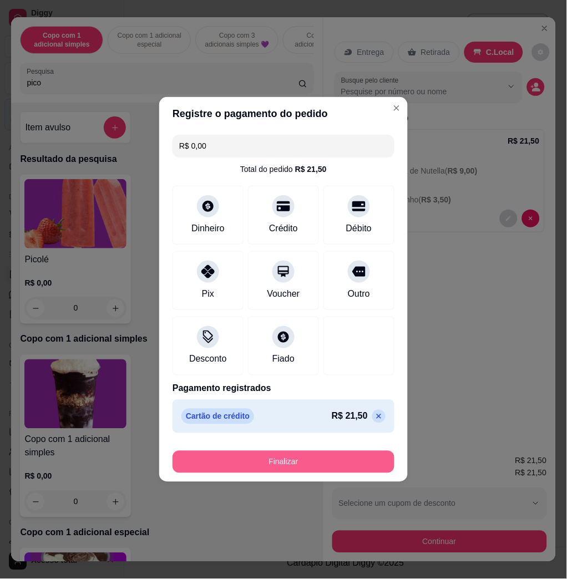
click at [312, 464] on button "Finalizar" at bounding box center [283, 462] width 222 height 22
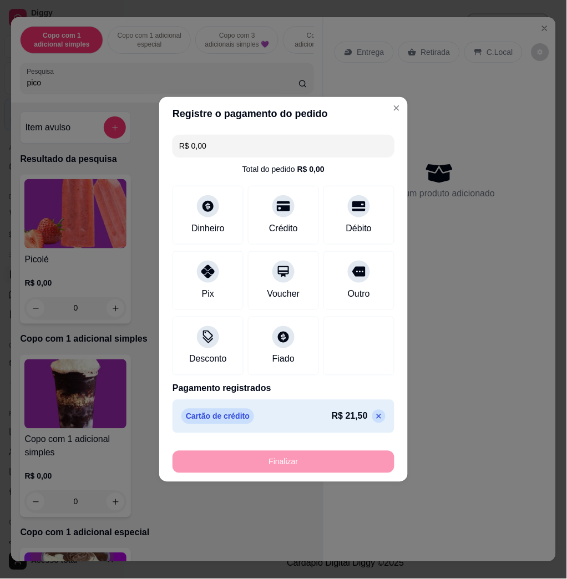
type input "-R$ 21,50"
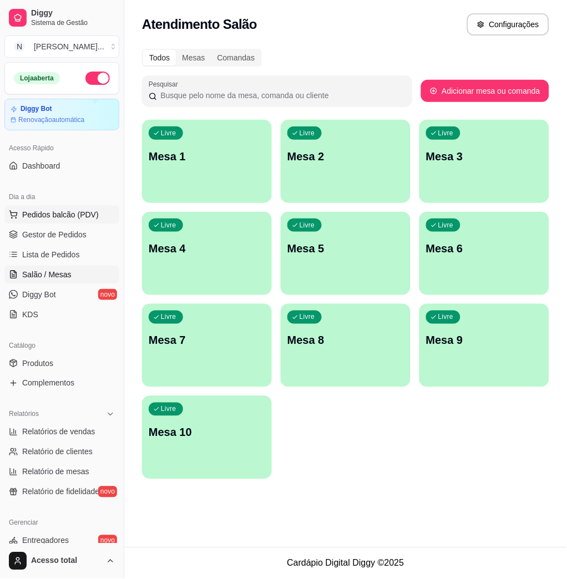
click at [85, 213] on span "Pedidos balcão (PDV)" at bounding box center [60, 214] width 77 height 11
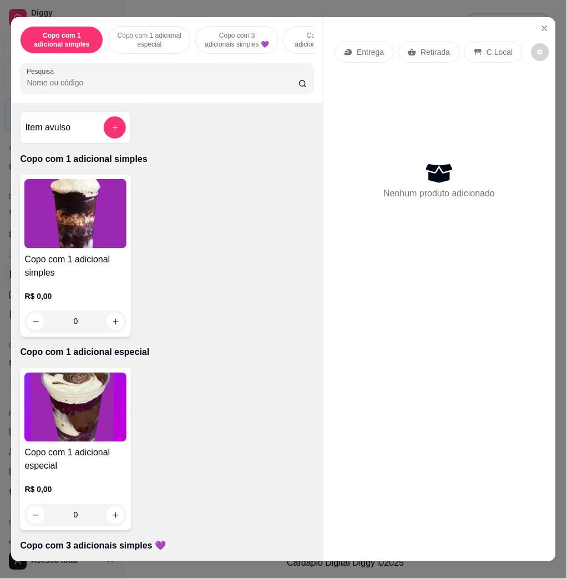
scroll to position [295, 0]
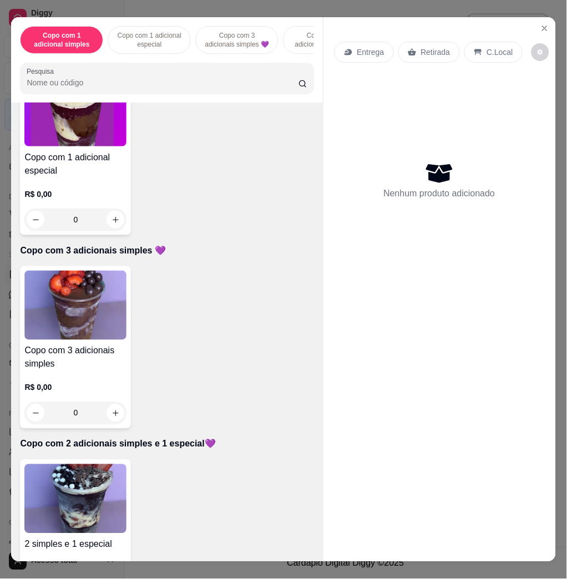
click at [80, 358] on h4 "Copo com 3 adicionais simples" at bounding box center [75, 357] width 102 height 27
click at [38, 295] on img at bounding box center [75, 305] width 102 height 69
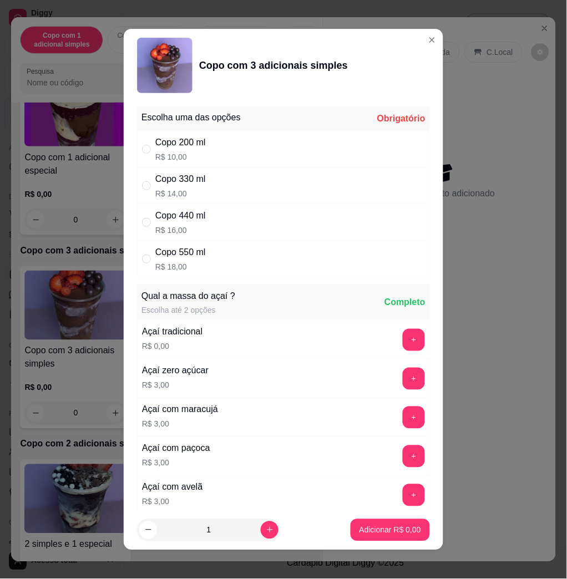
drag, startPoint x: 227, startPoint y: 225, endPoint x: 227, endPoint y: 264, distance: 38.8
click at [227, 226] on div "Copo 440 ml R$ 16,00" at bounding box center [283, 222] width 293 height 37
click at [231, 273] on div "Copo 550 ml R$ 18,00" at bounding box center [283, 259] width 293 height 37
radio input "false"
radio input "true"
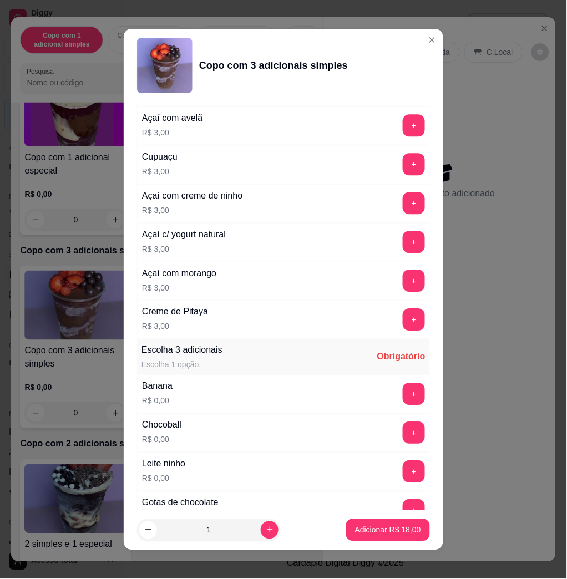
scroll to position [517, 0]
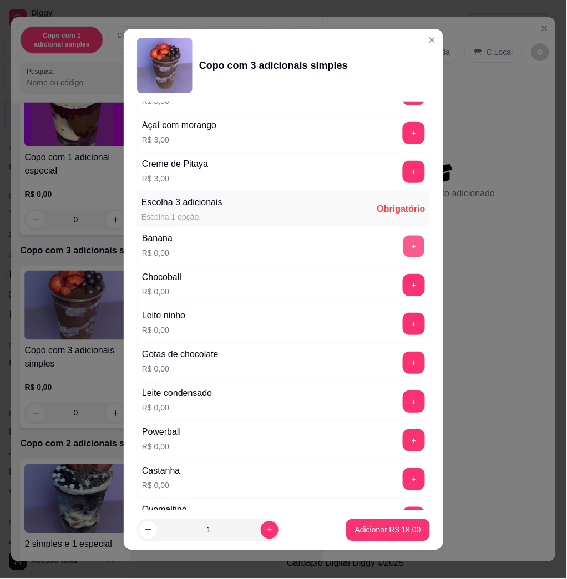
click at [403, 252] on button "+" at bounding box center [414, 247] width 22 height 22
click at [399, 397] on div "+" at bounding box center [413, 401] width 31 height 22
click at [402, 399] on button "+" at bounding box center [413, 401] width 22 height 22
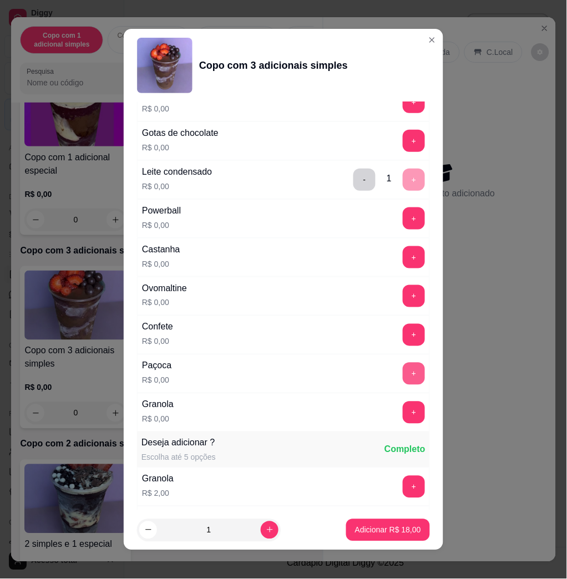
click at [402, 378] on button "+" at bounding box center [413, 374] width 22 height 22
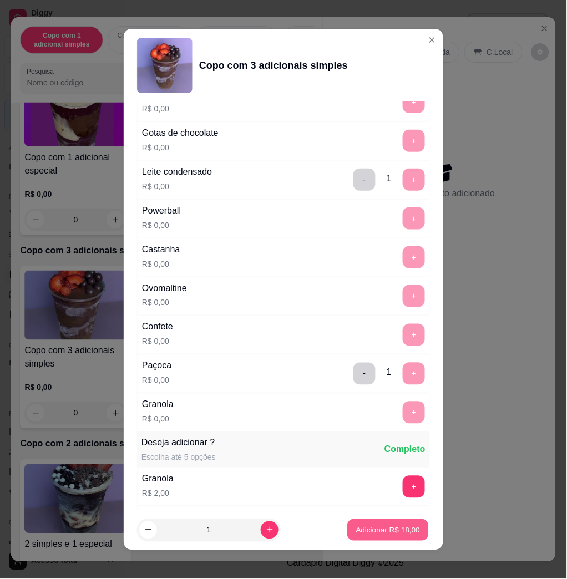
click at [394, 528] on p "Adicionar R$ 18,00" at bounding box center [388, 529] width 64 height 11
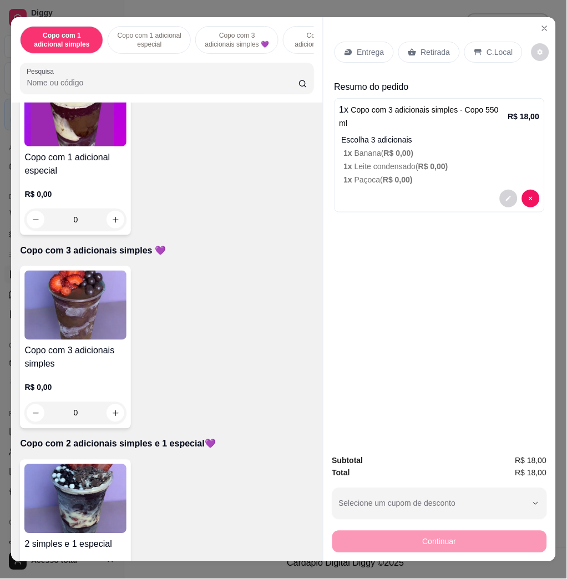
click at [361, 47] on p "Entrega" at bounding box center [370, 52] width 27 height 11
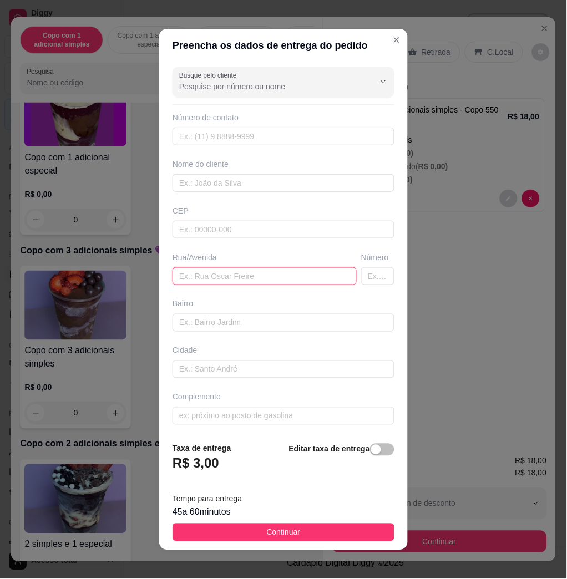
click at [213, 276] on input "text" at bounding box center [264, 276] width 184 height 18
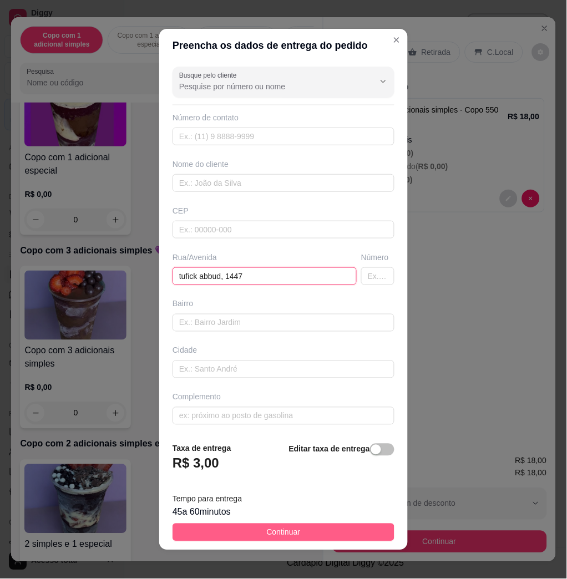
type input "tufick abbud, 1447"
click at [329, 535] on button "Continuar" at bounding box center [283, 532] width 222 height 18
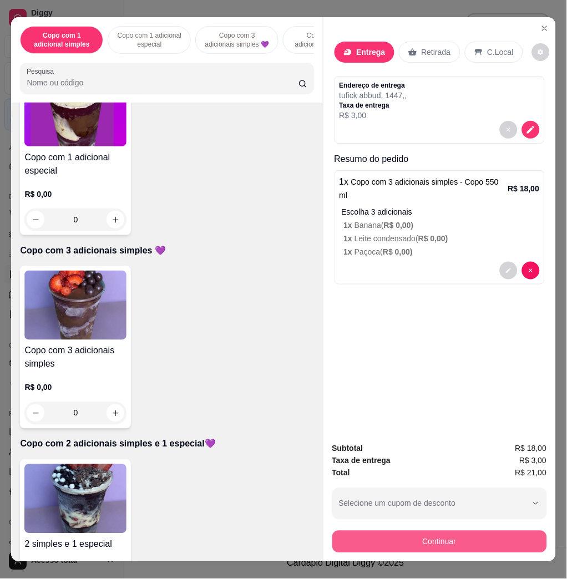
click at [410, 533] on button "Continuar" at bounding box center [439, 542] width 215 height 22
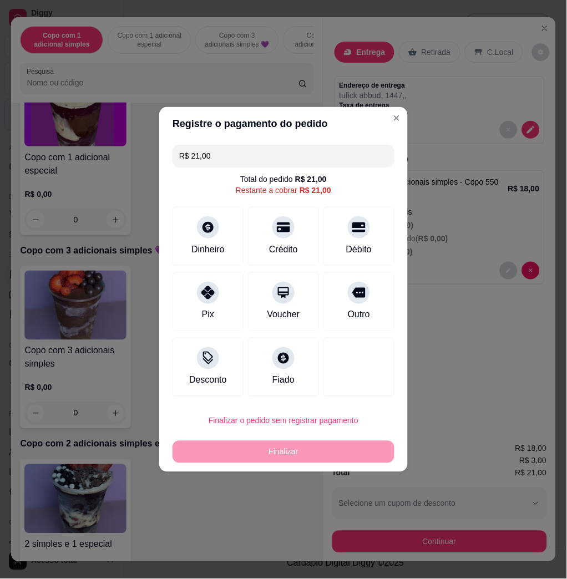
click at [273, 148] on input "R$ 21,00" at bounding box center [283, 156] width 208 height 22
drag, startPoint x: 282, startPoint y: 231, endPoint x: 227, endPoint y: 237, distance: 55.2
click at [279, 233] on div at bounding box center [283, 224] width 24 height 24
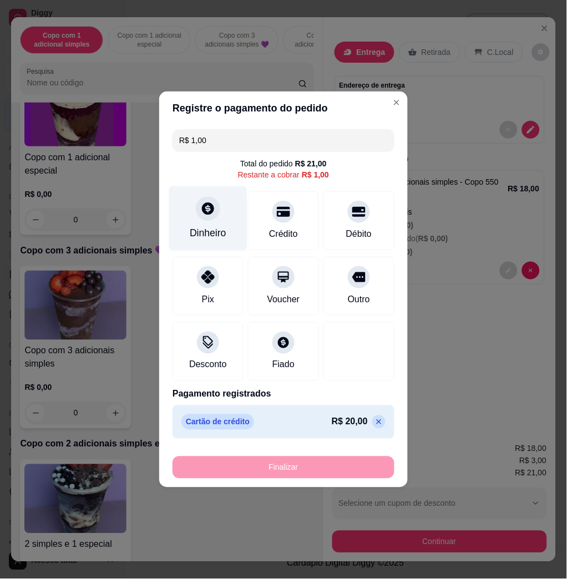
click at [223, 220] on div "Dinheiro" at bounding box center [208, 218] width 78 height 65
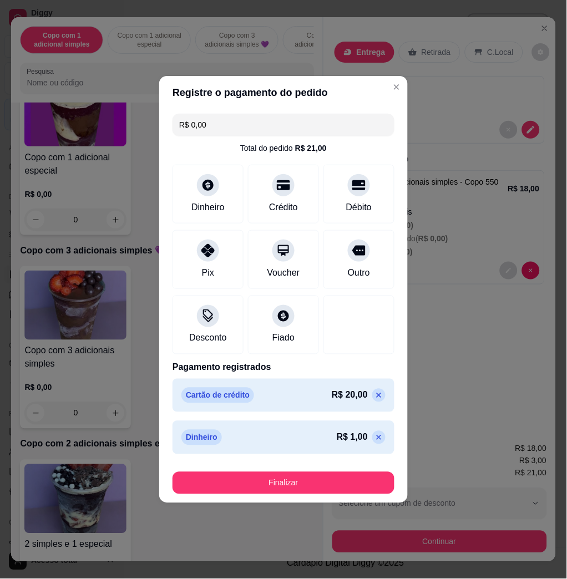
click at [337, 473] on button "Finalizar" at bounding box center [283, 483] width 222 height 22
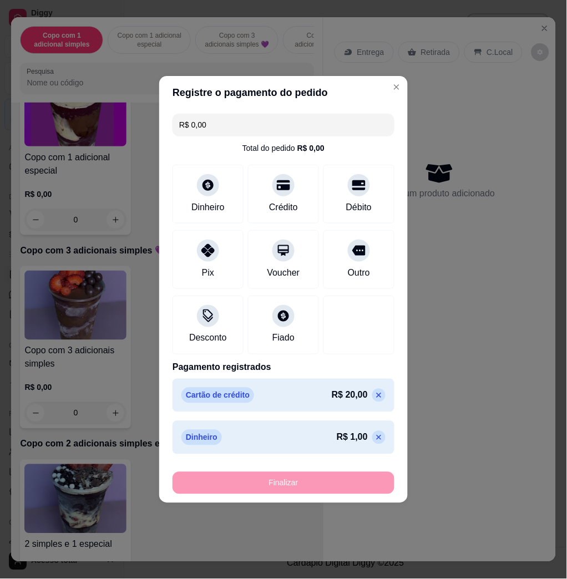
type input "-R$ 21,00"
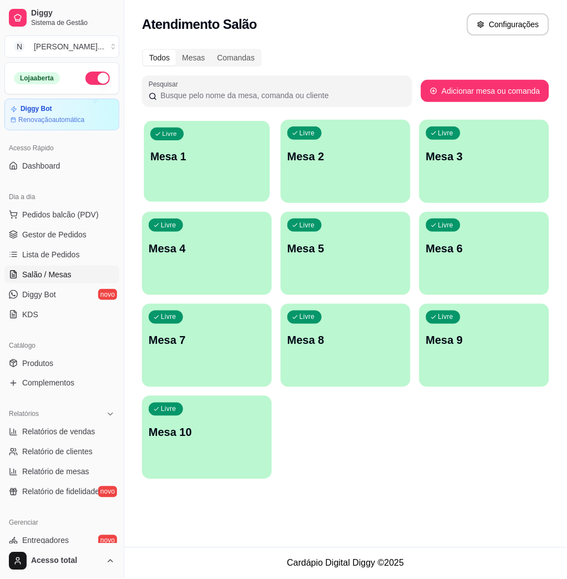
click at [203, 180] on div "Livre Mesa 1" at bounding box center [207, 155] width 126 height 68
drag, startPoint x: 225, startPoint y: 108, endPoint x: 226, endPoint y: 131, distance: 23.9
click at [225, 114] on div "Todos Mesas Comandas Pesquisar Adicionar mesa ou comanda Livre Mesa 1 Livre Mes…" at bounding box center [345, 267] width 442 height 450
click at [231, 146] on div "Livre Mesa 1" at bounding box center [207, 155] width 130 height 70
click at [489, 242] on p "Mesa 6" at bounding box center [484, 249] width 116 height 16
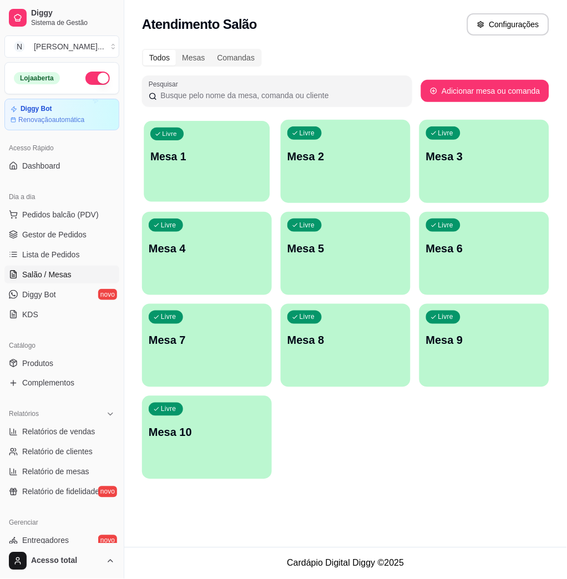
click at [228, 168] on div "Livre Mesa 1" at bounding box center [207, 155] width 126 height 68
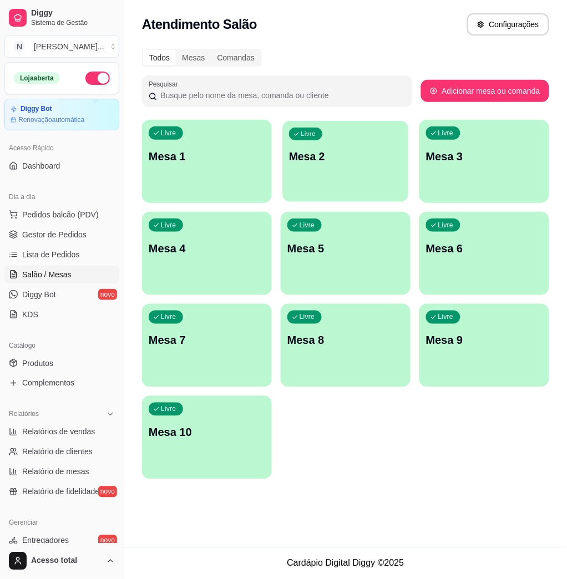
click at [316, 166] on div "Livre Mesa 2" at bounding box center [346, 155] width 126 height 68
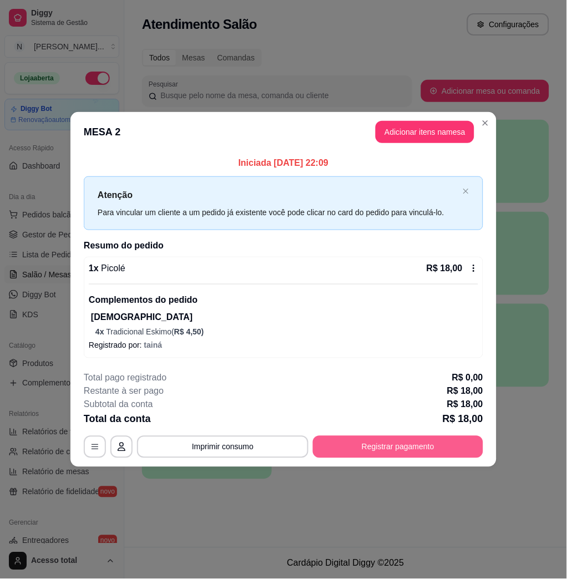
click at [446, 443] on button "Registrar pagamento" at bounding box center [398, 447] width 170 height 22
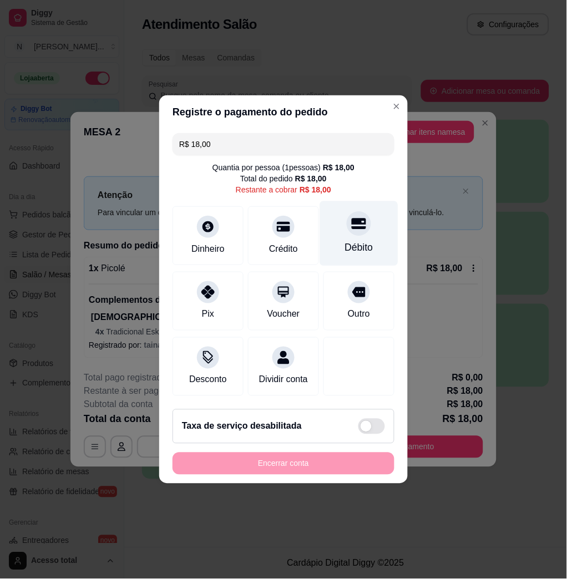
click at [356, 242] on div "Débito" at bounding box center [359, 248] width 28 height 14
type input "R$ 0,00"
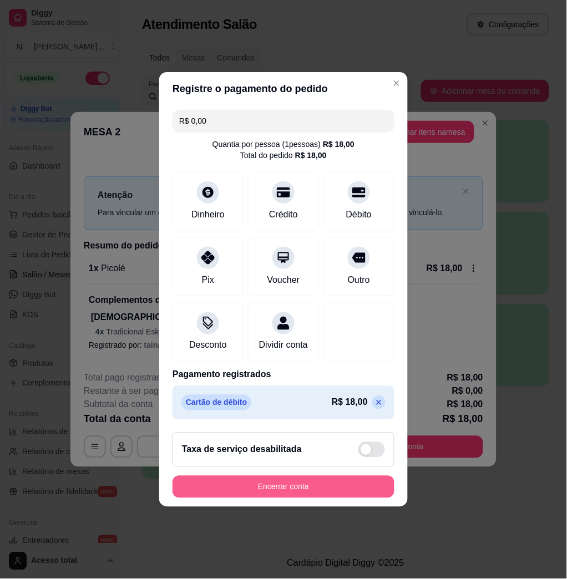
click at [335, 493] on button "Encerrar conta" at bounding box center [283, 487] width 222 height 22
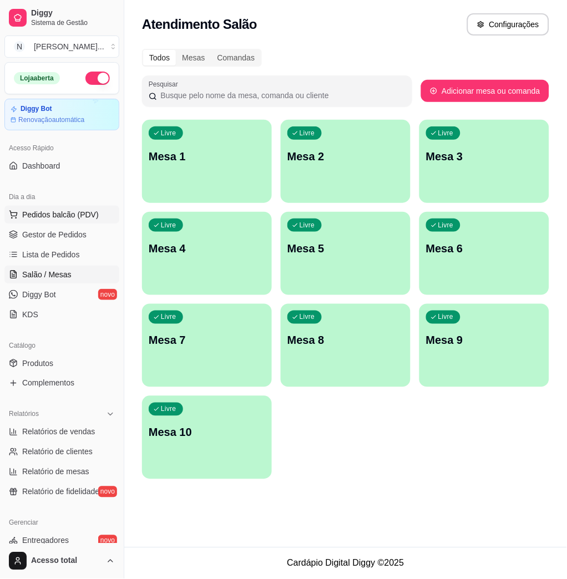
click at [81, 220] on button "Pedidos balcão (PDV)" at bounding box center [61, 215] width 115 height 18
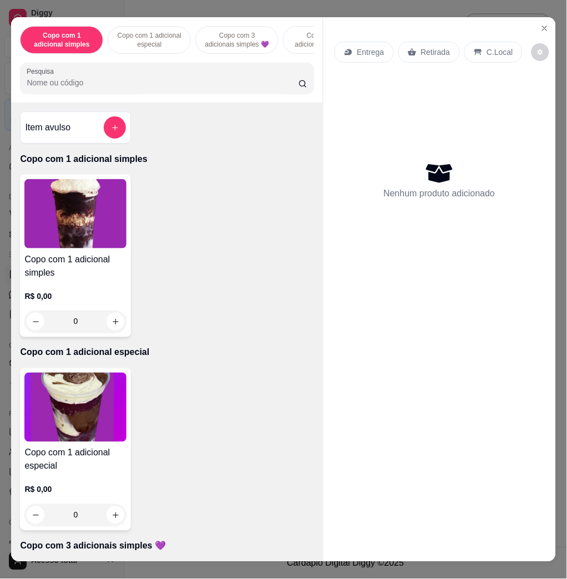
click at [78, 442] on img at bounding box center [75, 407] width 102 height 69
click at [536, 19] on button "Close" at bounding box center [545, 28] width 18 height 18
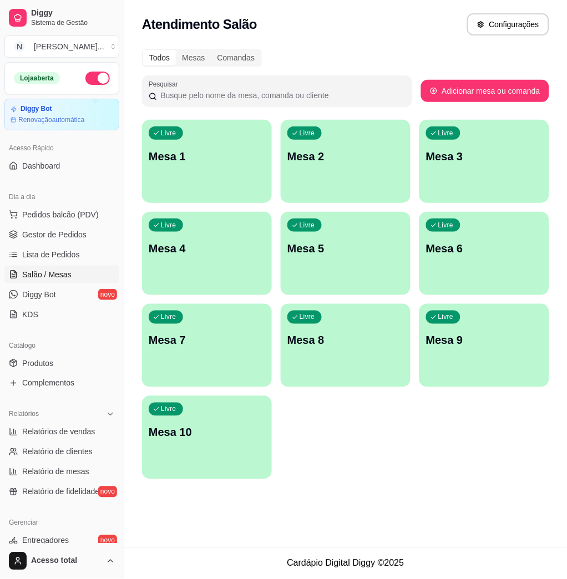
click at [208, 450] on div "Livre Mesa 10" at bounding box center [207, 431] width 130 height 70
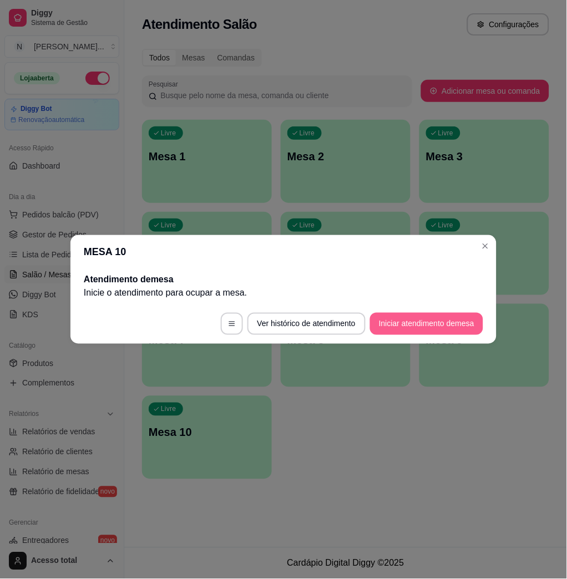
click at [431, 316] on button "Iniciar atendimento de mesa" at bounding box center [426, 324] width 113 height 22
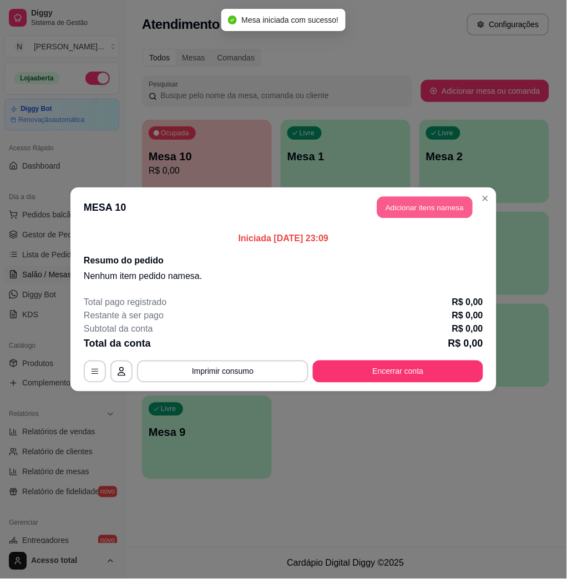
click at [442, 210] on button "Adicionar itens na mesa" at bounding box center [424, 208] width 95 height 22
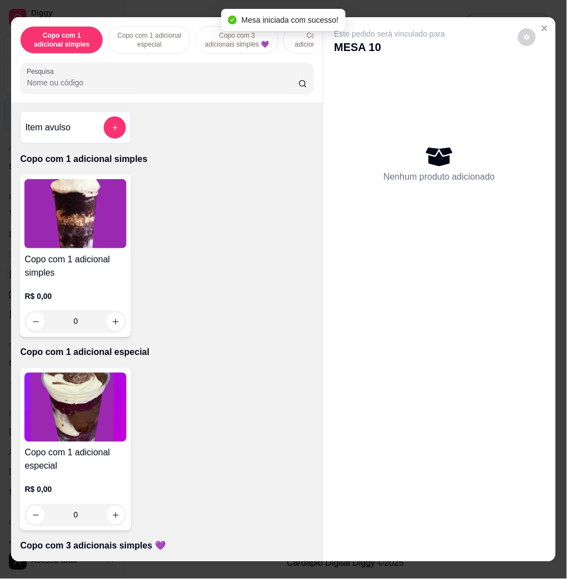
click at [105, 425] on img at bounding box center [75, 407] width 102 height 69
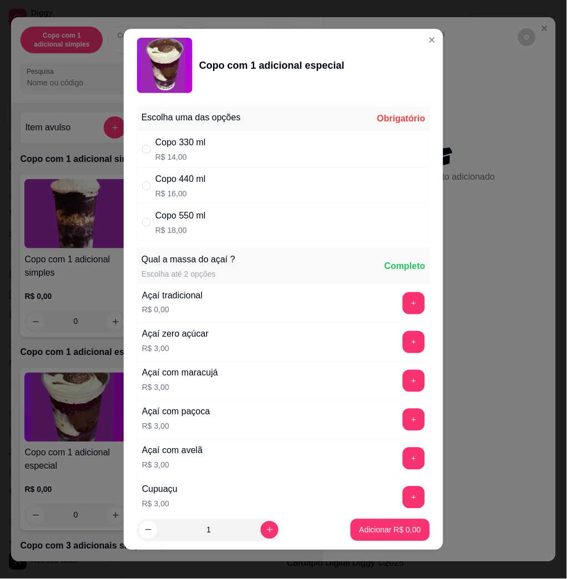
drag, startPoint x: 258, startPoint y: 152, endPoint x: 252, endPoint y: 158, distance: 8.6
click at [252, 156] on div "Copo 330 ml R$ 14,00" at bounding box center [283, 149] width 293 height 37
radio input "true"
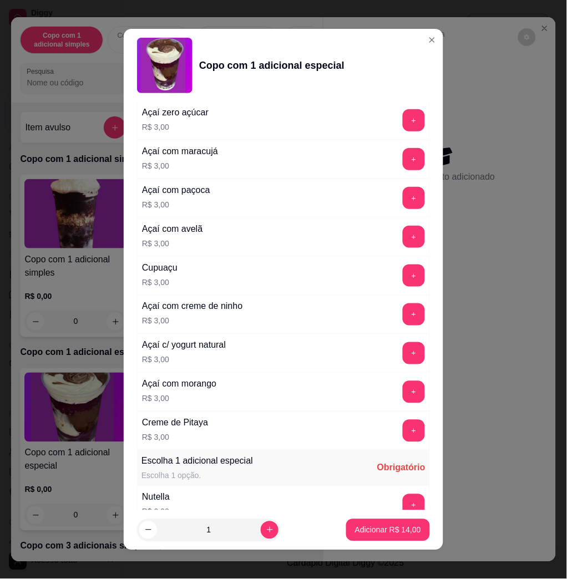
scroll to position [517, 0]
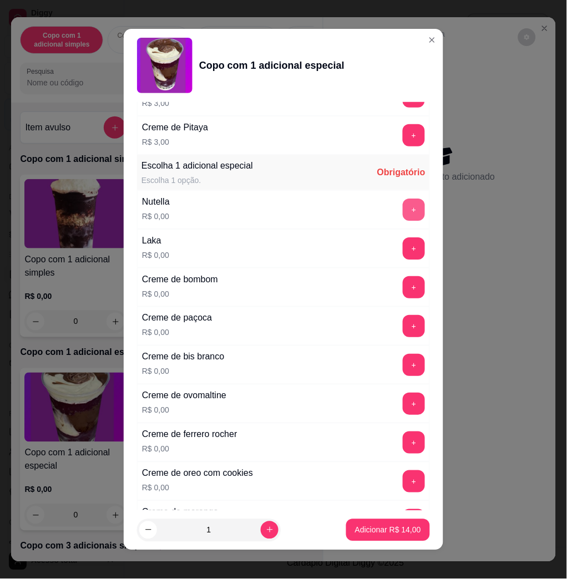
click at [402, 213] on button "+" at bounding box center [413, 209] width 22 height 22
click at [398, 213] on div "+" at bounding box center [413, 209] width 31 height 22
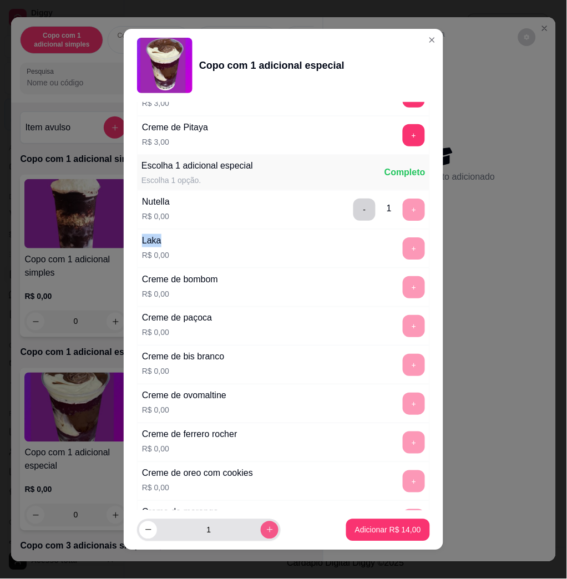
click at [266, 527] on icon "increase-product-quantity" at bounding box center [270, 530] width 8 height 8
type input "2"
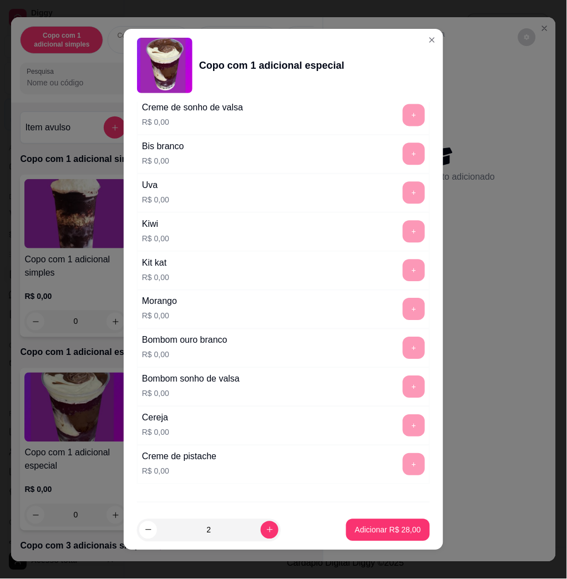
scroll to position [1020, 0]
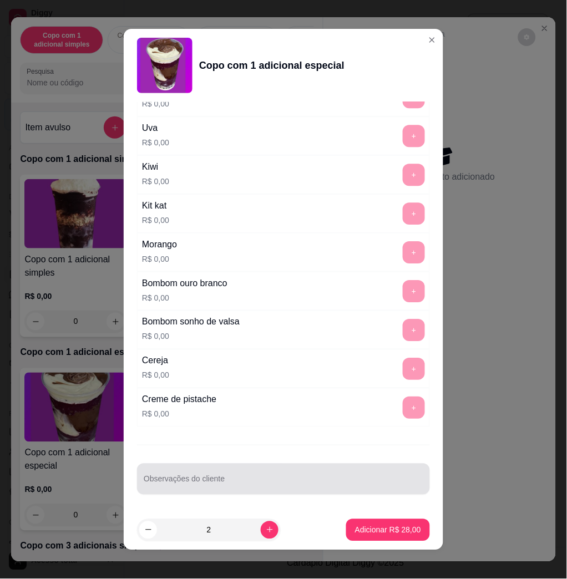
click at [265, 479] on input "Observações do cliente" at bounding box center [283, 483] width 279 height 11
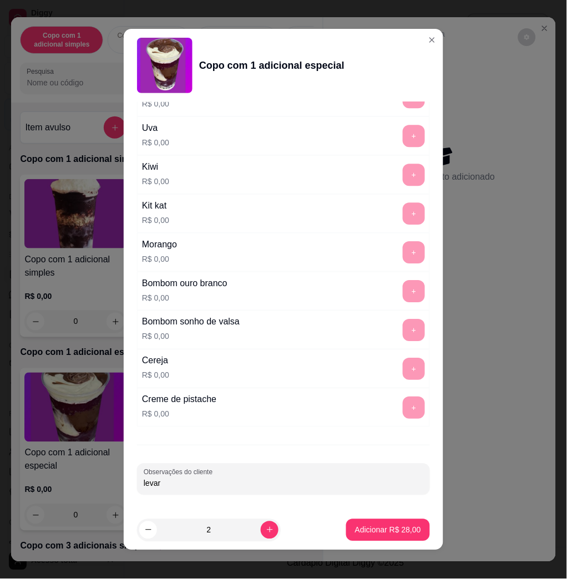
type input "levar"
click at [392, 528] on p "Adicionar R$ 28,00" at bounding box center [388, 529] width 64 height 11
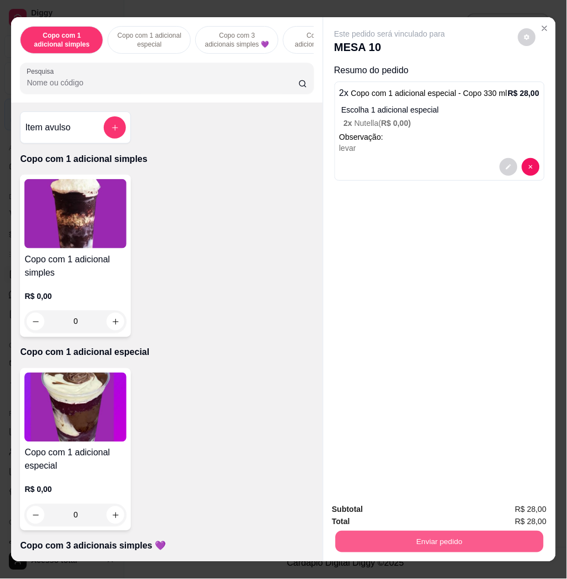
click at [391, 531] on button "Enviar pedido" at bounding box center [439, 542] width 208 height 22
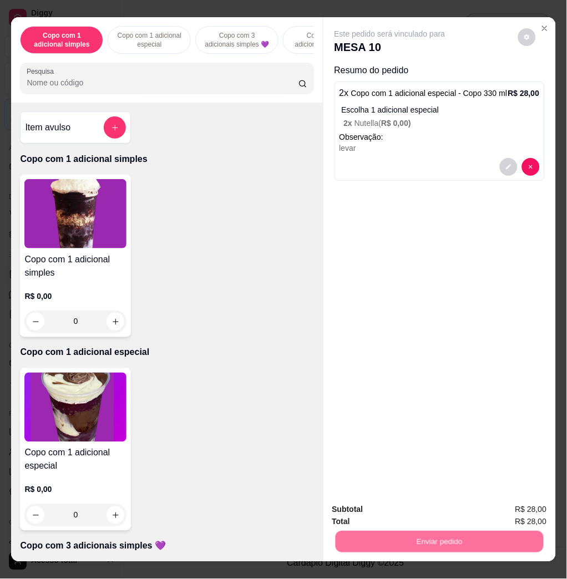
click at [391, 504] on button "Não registrar e enviar pedido" at bounding box center [401, 508] width 112 height 21
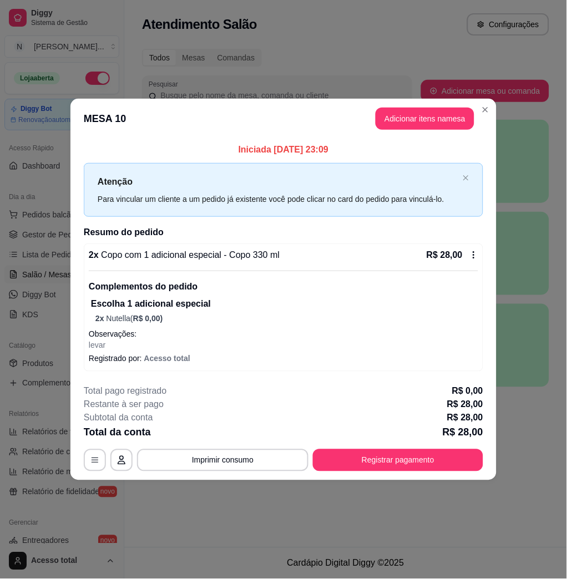
drag, startPoint x: 479, startPoint y: 229, endPoint x: 468, endPoint y: 247, distance: 21.1
click at [477, 233] on h2 "Resumo do pedido" at bounding box center [283, 232] width 399 height 13
click at [468, 248] on div "R$ 28,00" at bounding box center [452, 254] width 52 height 13
click at [477, 252] on div "2 x Copo com 1 adicional especial - Copo 330 ml R$ 28,00 Complementos do pedido…" at bounding box center [283, 307] width 399 height 128
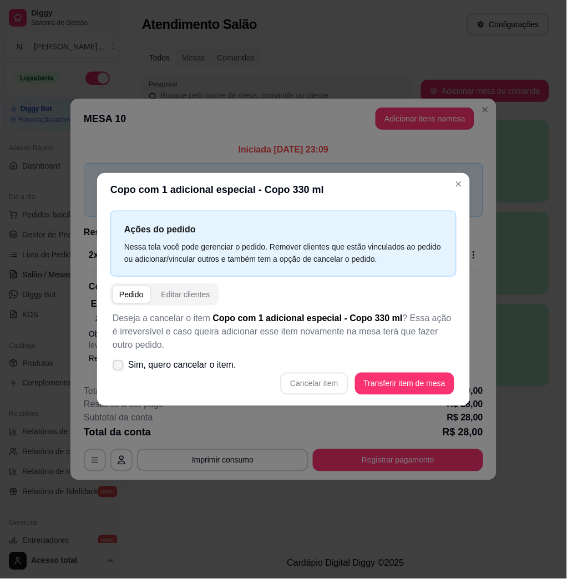
click at [201, 368] on span "Sim, quero cancelar o item." at bounding box center [182, 365] width 108 height 13
click at [119, 368] on input "Sim, quero cancelar o item." at bounding box center [115, 371] width 7 height 7
checkbox input "true"
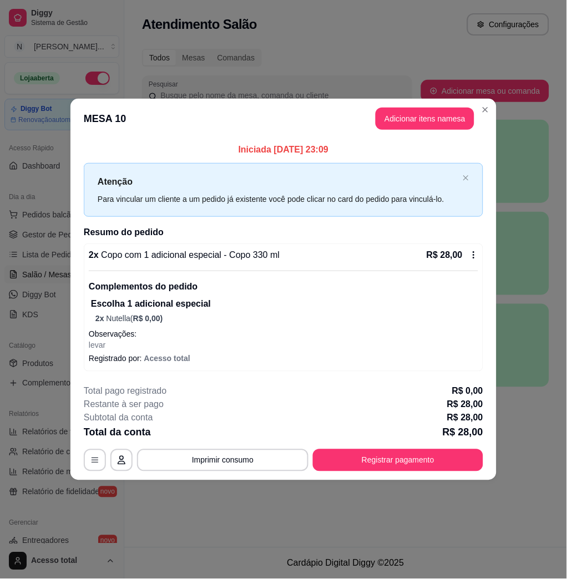
click at [468, 247] on div "2 x Copo com 1 adicional especial - Copo 330 ml R$ 28,00 Complementos do pedido…" at bounding box center [283, 307] width 399 height 128
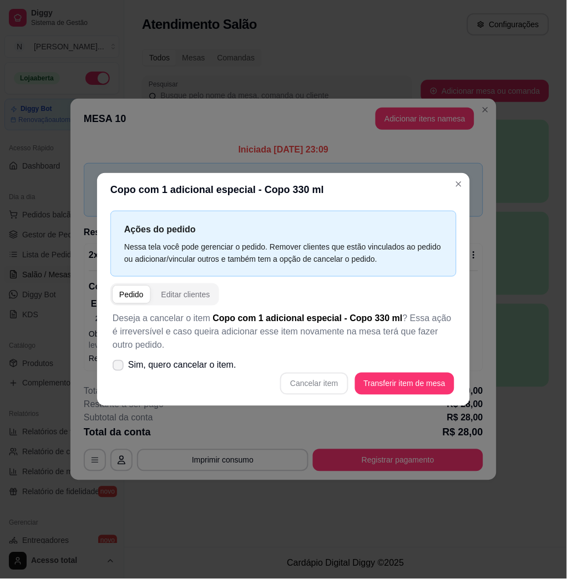
click at [185, 366] on span "Sim, quero cancelar o item." at bounding box center [182, 365] width 108 height 13
click at [119, 368] on input "Sim, quero cancelar o item." at bounding box center [115, 371] width 7 height 7
checkbox input "true"
click at [402, 368] on div "Deseja a cancelar o item Copo com 1 adicional especial - Copo 330 ml ? Essa açã…" at bounding box center [283, 353] width 346 height 96
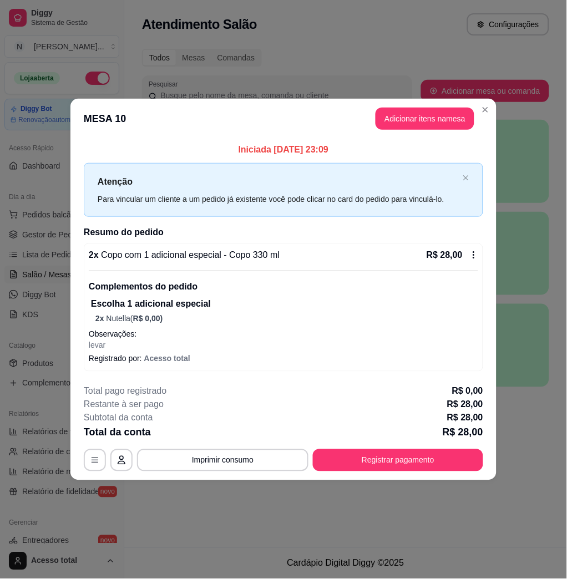
click at [476, 261] on div "R$ 28,00" at bounding box center [452, 254] width 52 height 13
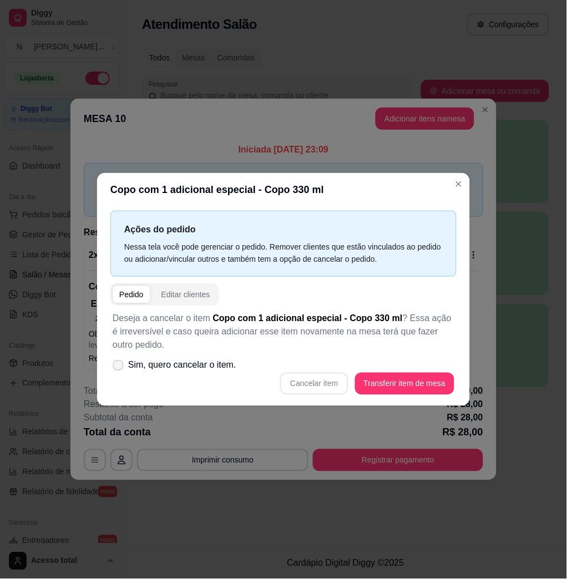
click at [181, 366] on span "Sim, quero cancelar o item." at bounding box center [182, 365] width 108 height 13
click at [119, 368] on input "Sim, quero cancelar o item." at bounding box center [115, 371] width 7 height 7
checkbox input "true"
click at [323, 385] on div "Cancelar item Transferir item de mesa" at bounding box center [283, 384] width 341 height 22
click at [320, 385] on button "Cancelar item" at bounding box center [314, 384] width 66 height 22
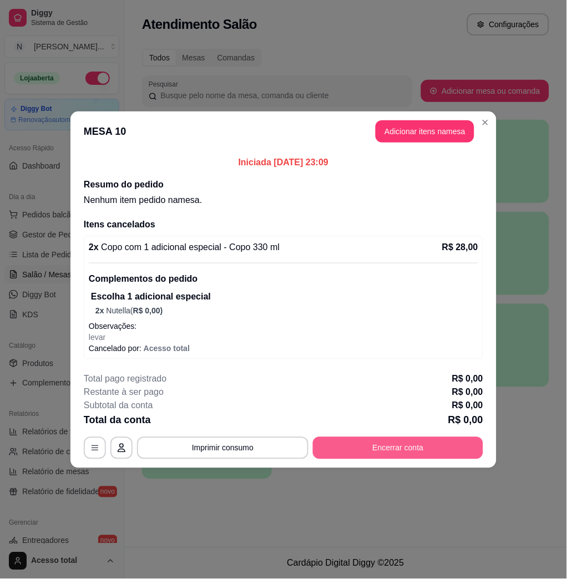
click at [401, 456] on button "Encerrar conta" at bounding box center [398, 448] width 170 height 22
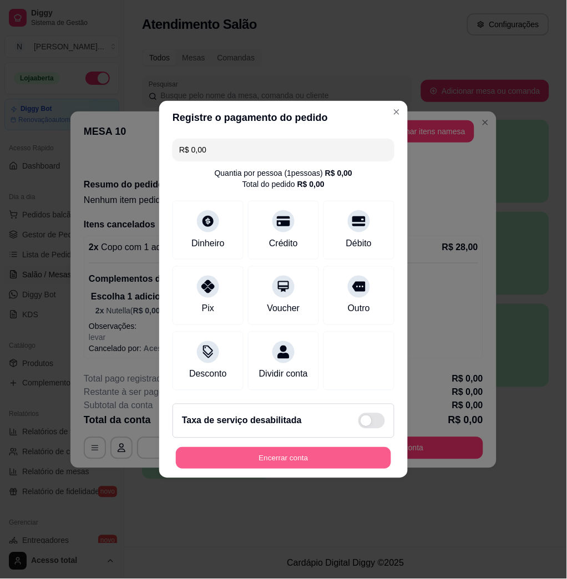
click at [323, 469] on button "Encerrar conta" at bounding box center [283, 458] width 215 height 22
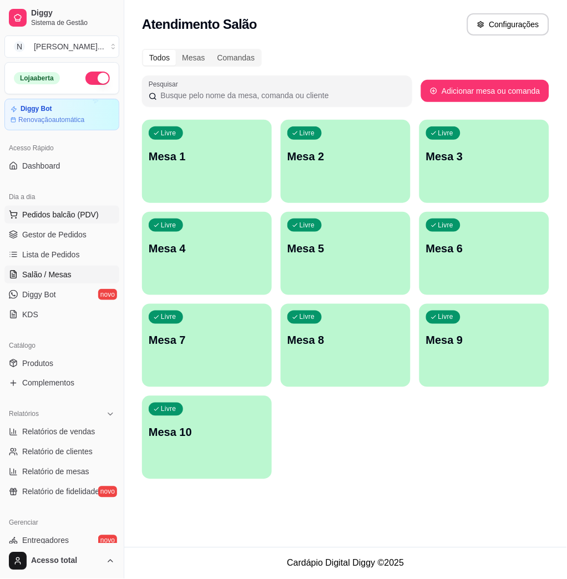
click at [95, 208] on button "Pedidos balcão (PDV)" at bounding box center [61, 215] width 115 height 18
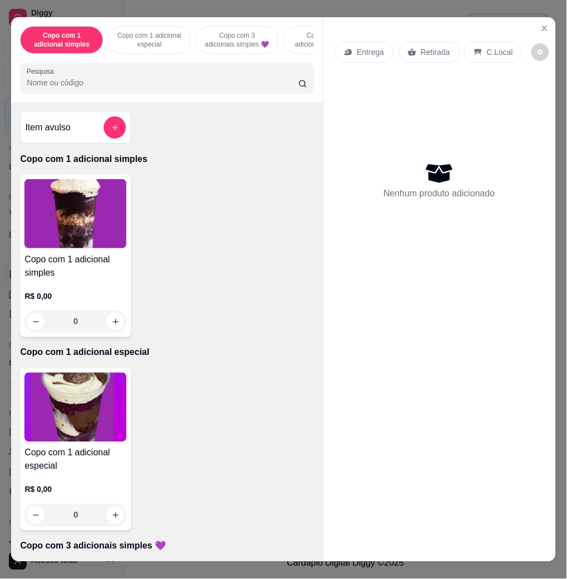
click at [182, 85] on input "Pesquisa" at bounding box center [163, 82] width 272 height 11
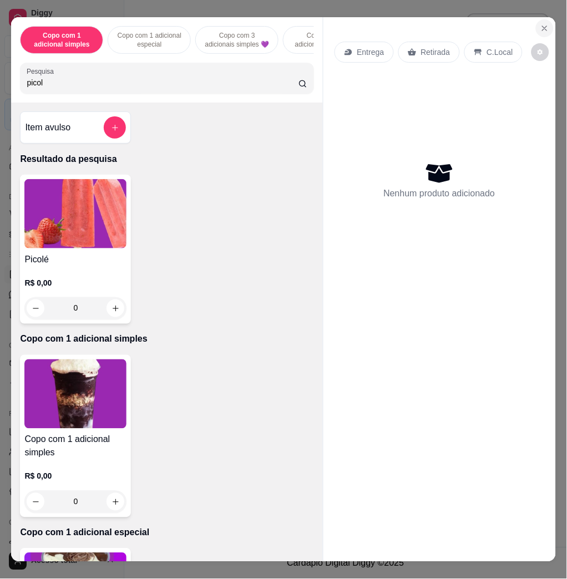
type input "picol"
click at [540, 24] on icon "Close" at bounding box center [544, 28] width 9 height 9
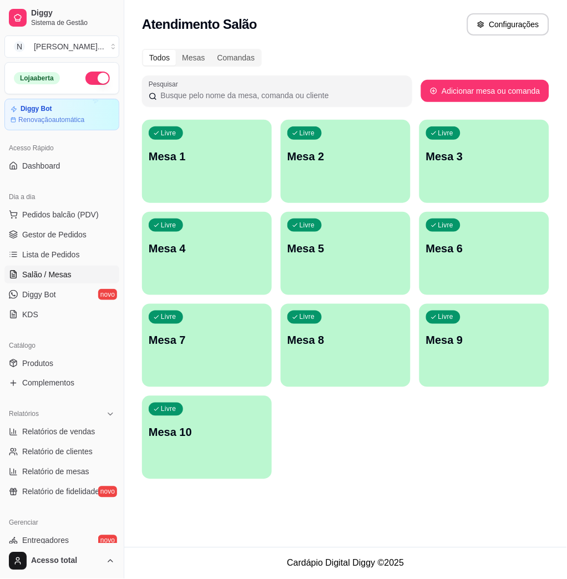
click at [244, 161] on p "Mesa 1" at bounding box center [207, 157] width 116 height 16
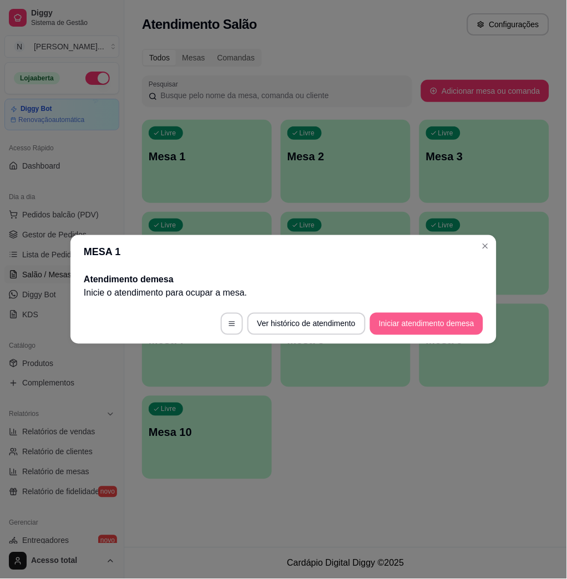
click at [441, 329] on button "Iniciar atendimento de mesa" at bounding box center [426, 324] width 113 height 22
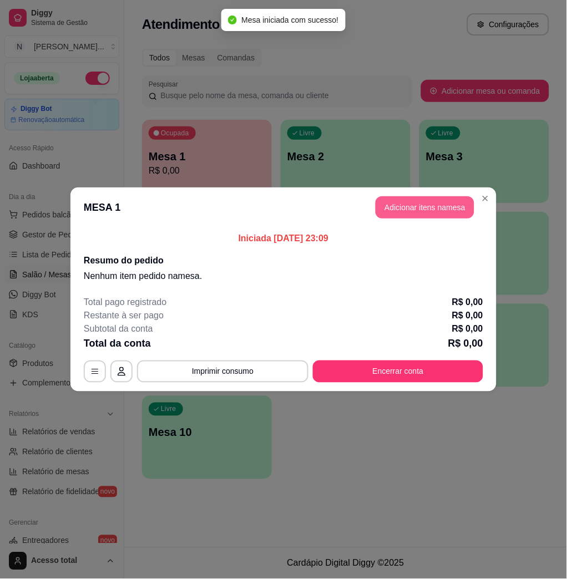
click at [413, 205] on button "Adicionar itens na mesa" at bounding box center [424, 207] width 99 height 22
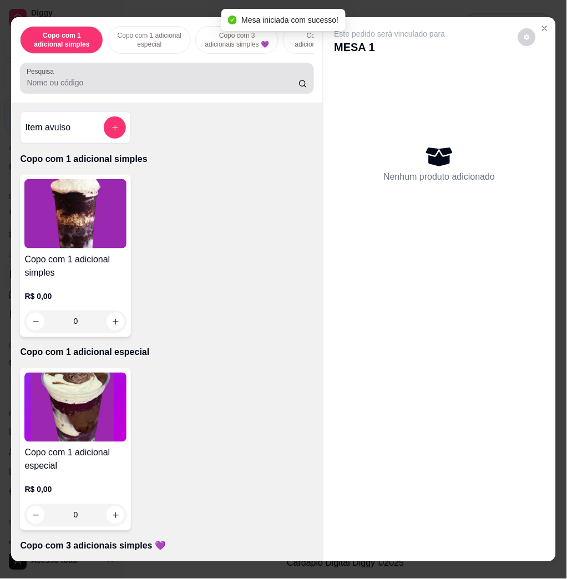
click at [231, 87] on input "Pesquisa" at bounding box center [163, 82] width 272 height 11
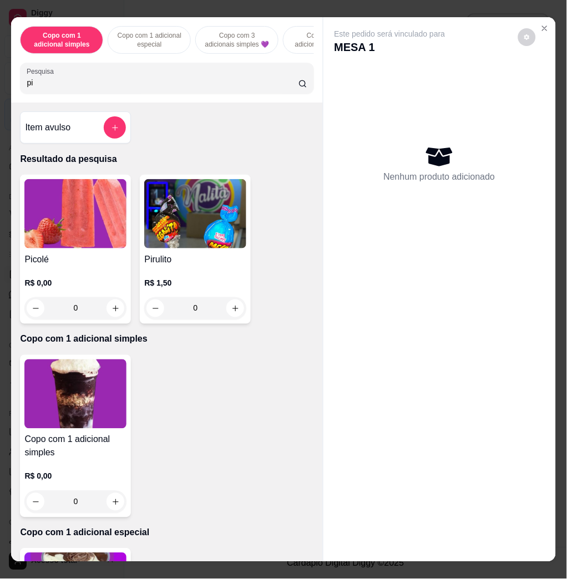
type input "pi"
click at [59, 236] on img at bounding box center [75, 213] width 102 height 69
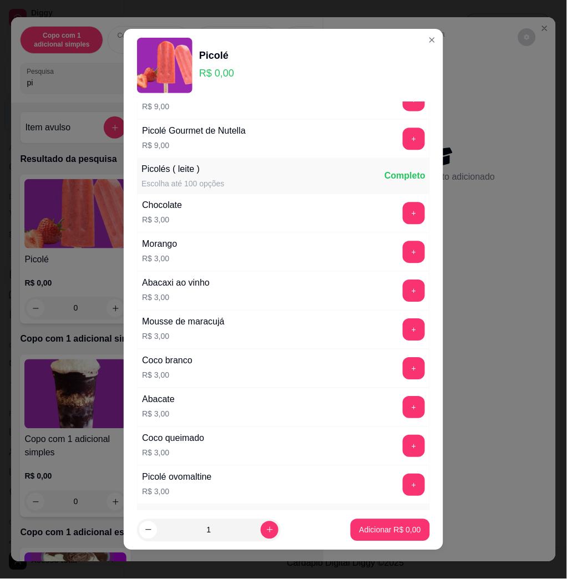
scroll to position [739, 0]
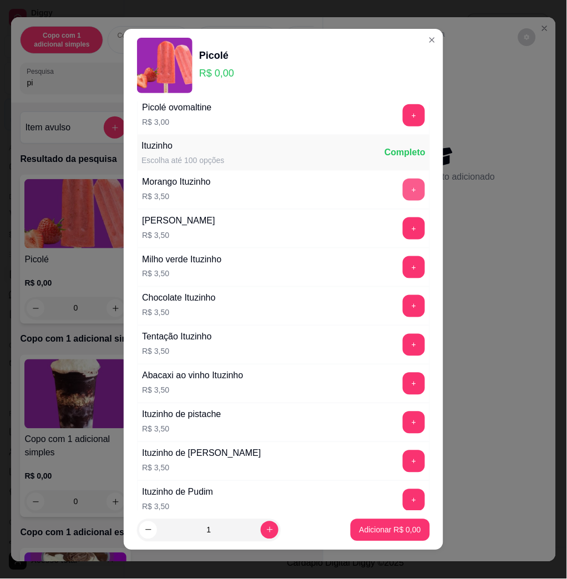
click at [402, 196] on button "+" at bounding box center [413, 190] width 22 height 22
click at [392, 529] on p "Adicionar R$ 3,50" at bounding box center [390, 529] width 62 height 11
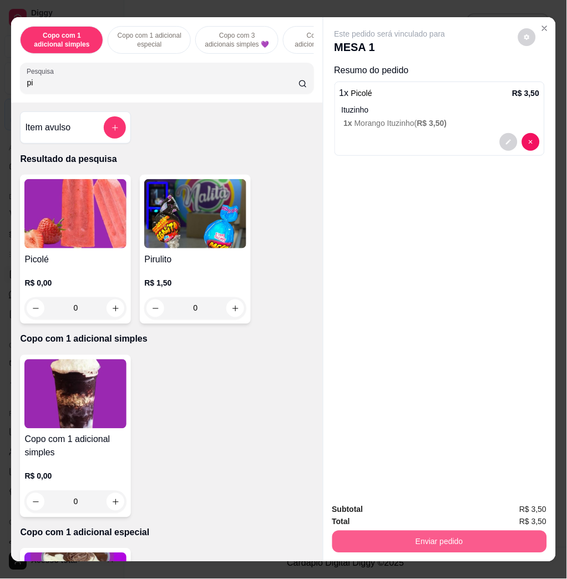
click at [432, 538] on button "Enviar pedido" at bounding box center [439, 542] width 215 height 22
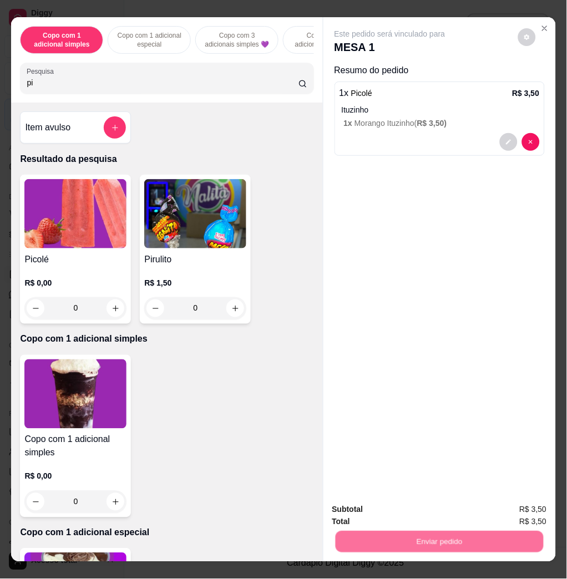
click at [420, 514] on button "Não registrar e enviar pedido" at bounding box center [401, 508] width 115 height 21
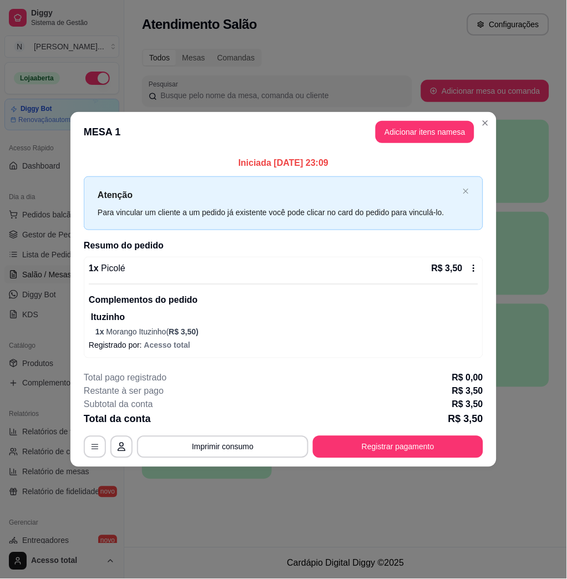
click at [415, 142] on button "Adicionar itens na mesa" at bounding box center [424, 132] width 99 height 22
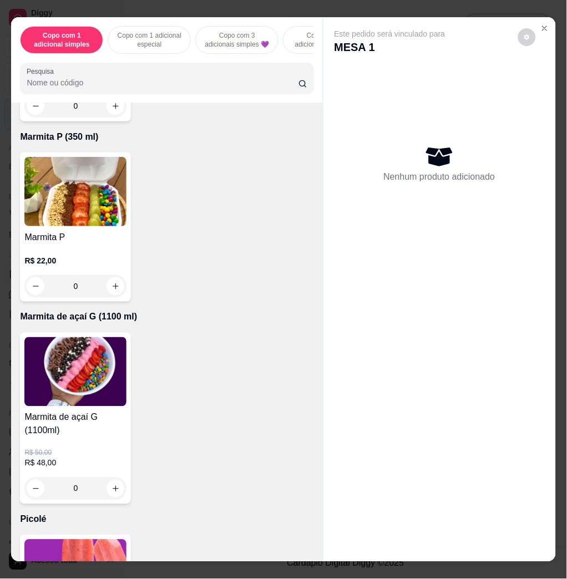
scroll to position [5026, 0]
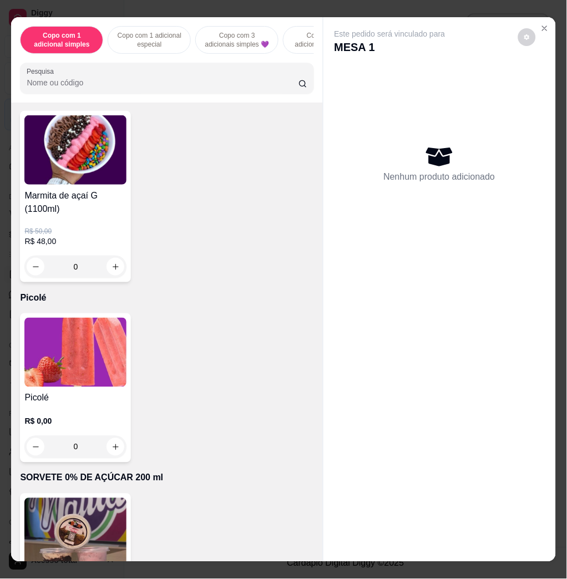
click at [74, 330] on img at bounding box center [75, 352] width 102 height 69
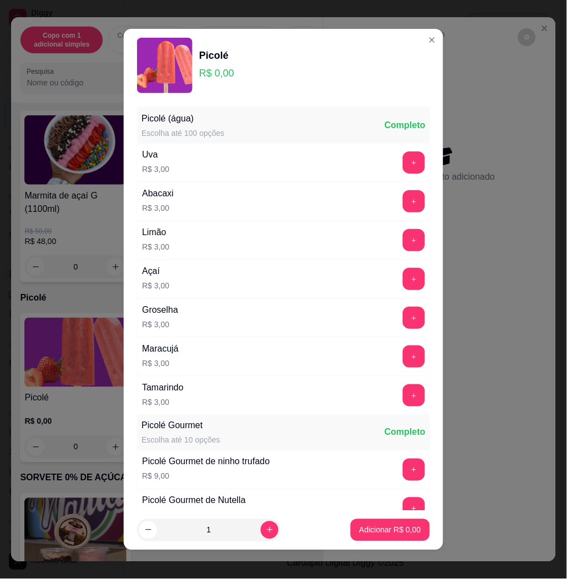
scroll to position [591, 0]
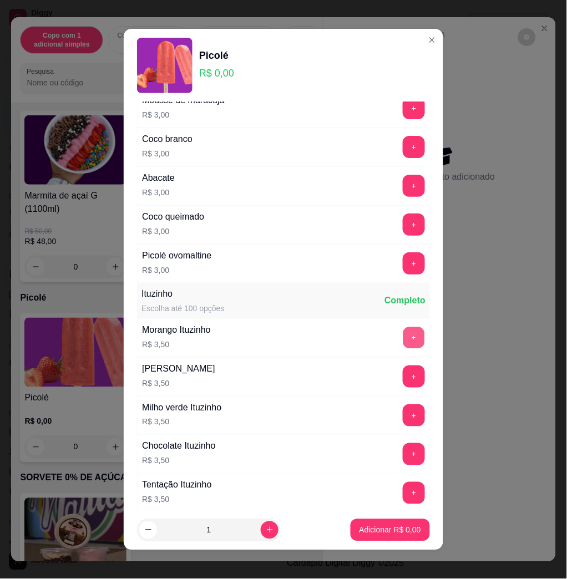
click at [403, 346] on button "+" at bounding box center [414, 338] width 22 height 22
click at [384, 527] on p "Adicionar R$ 3,50" at bounding box center [390, 529] width 62 height 11
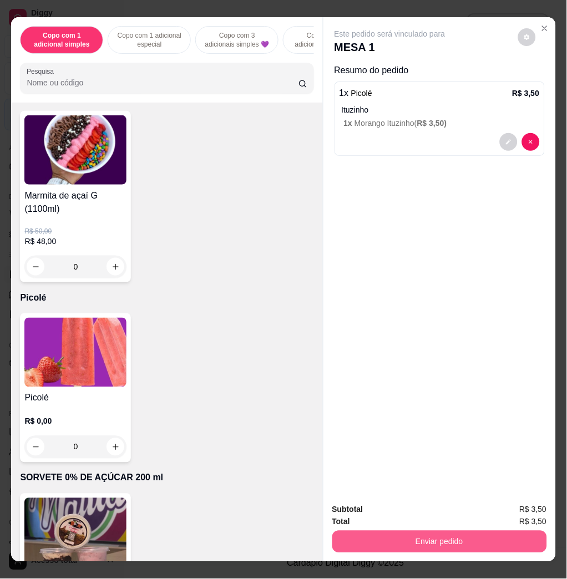
click at [427, 536] on button "Enviar pedido" at bounding box center [439, 542] width 215 height 22
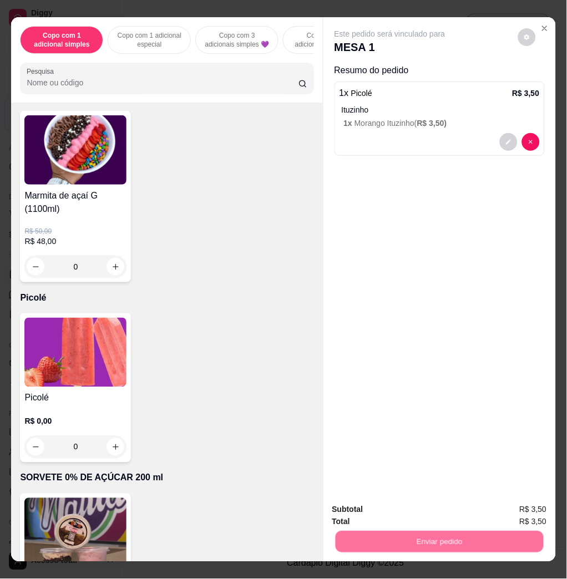
click at [402, 502] on button "Não registrar e enviar pedido" at bounding box center [401, 508] width 115 height 21
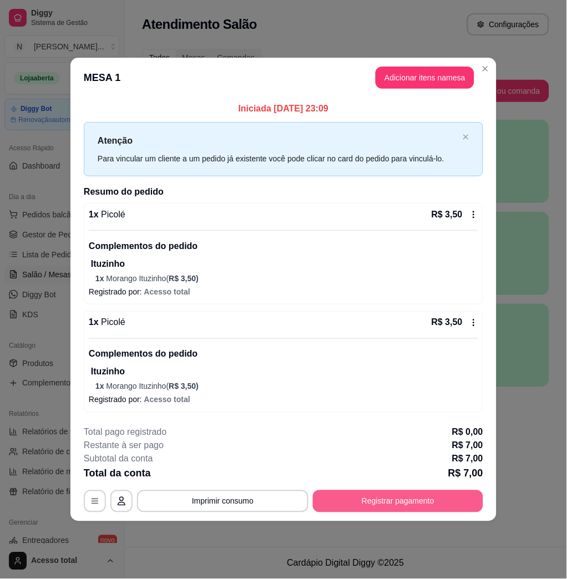
click at [375, 503] on button "Registrar pagamento" at bounding box center [398, 501] width 170 height 22
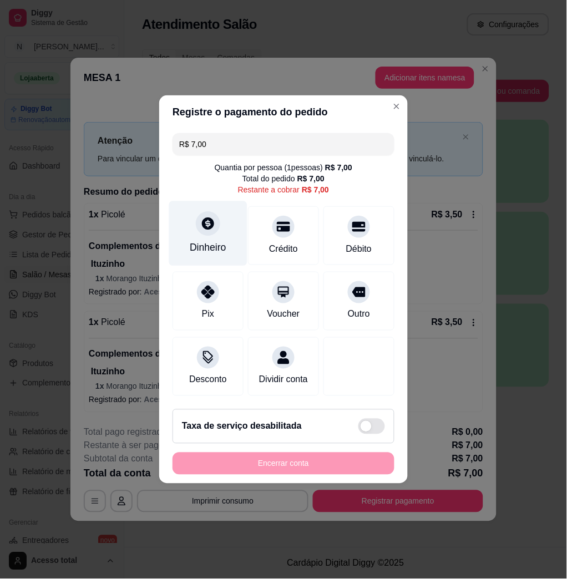
click at [209, 241] on div "Dinheiro" at bounding box center [208, 248] width 37 height 14
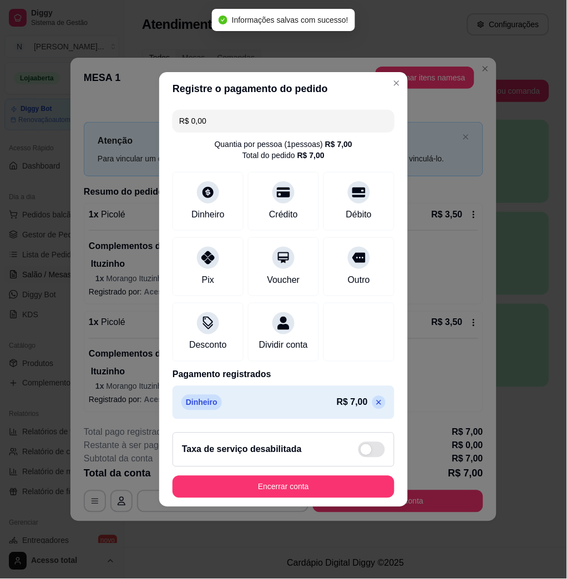
type input "R$ 0,00"
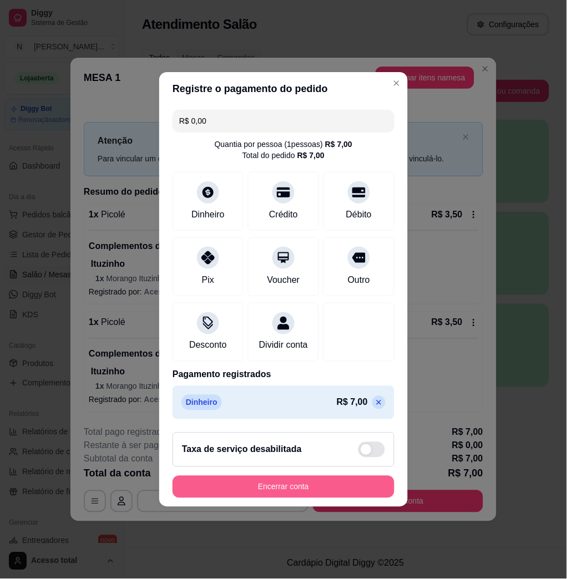
click at [348, 487] on button "Encerrar conta" at bounding box center [283, 487] width 222 height 22
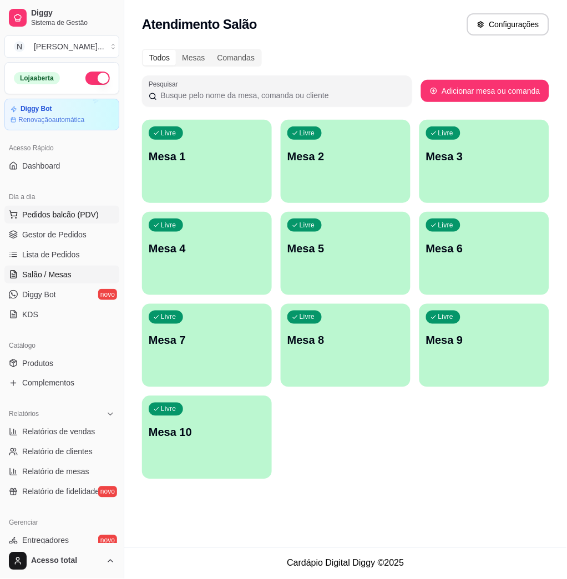
drag, startPoint x: 67, startPoint y: 207, endPoint x: 67, endPoint y: 213, distance: 6.7
click at [67, 210] on button "Pedidos balcão (PDV)" at bounding box center [61, 215] width 115 height 18
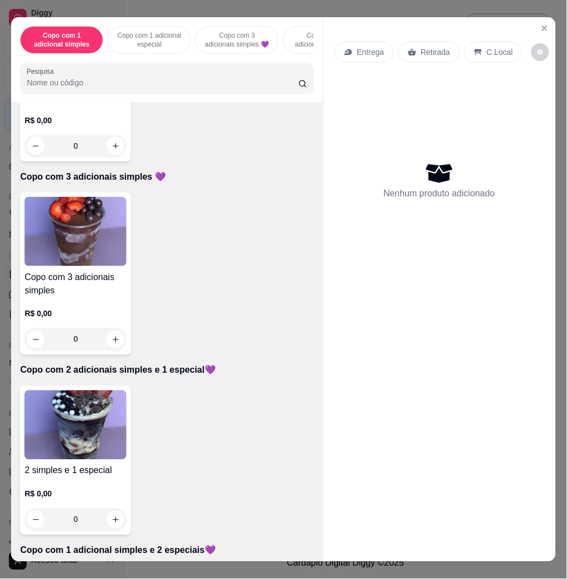
scroll to position [591, 0]
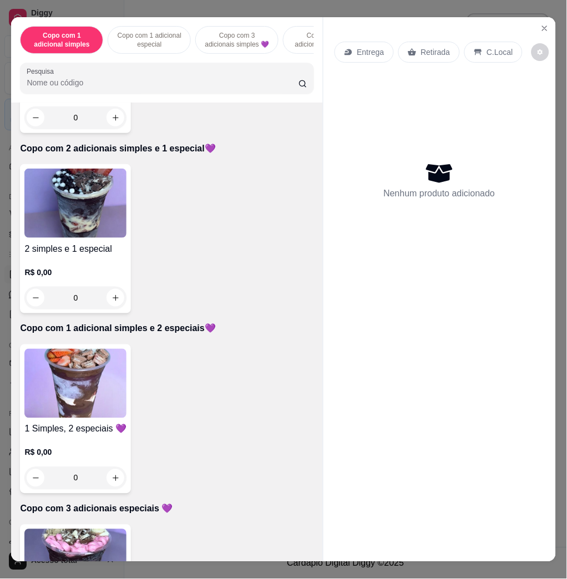
click at [90, 233] on img at bounding box center [75, 203] width 102 height 69
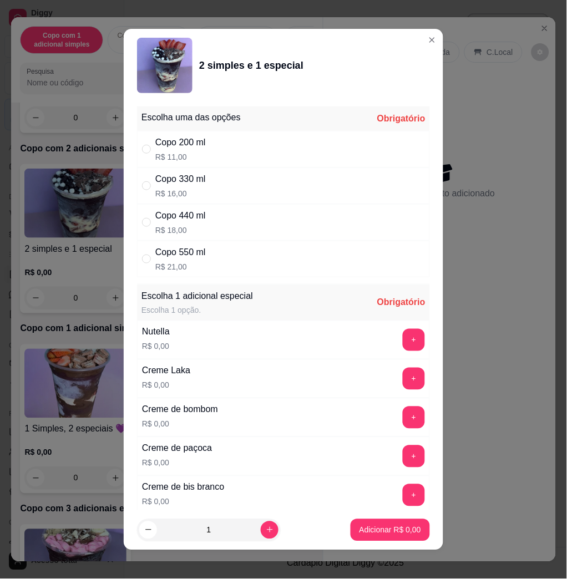
click at [241, 258] on div "Copo 550 ml R$ 21,00" at bounding box center [283, 259] width 293 height 37
radio input "true"
click at [398, 341] on div "+" at bounding box center [413, 340] width 31 height 22
click at [403, 341] on button "+" at bounding box center [414, 340] width 22 height 22
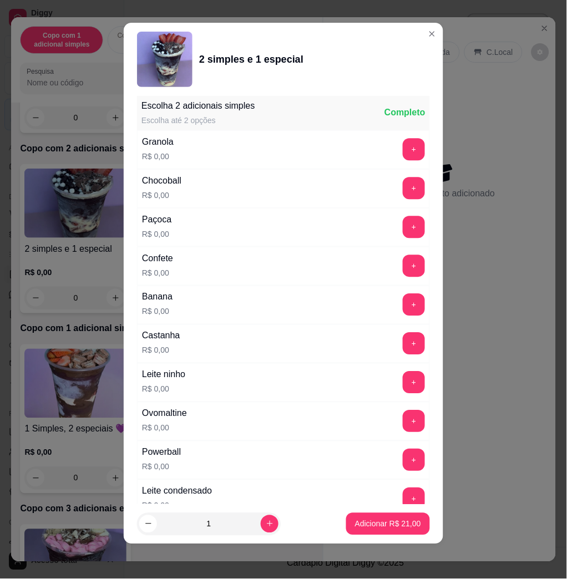
click at [402, 381] on button "+" at bounding box center [413, 382] width 22 height 22
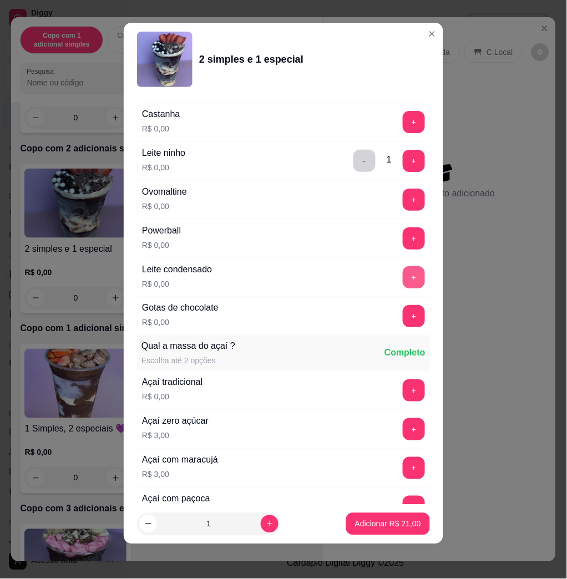
click at [389, 267] on div "Leite condensado R$ 0,00 +" at bounding box center [283, 277] width 293 height 39
click at [403, 271] on button "+" at bounding box center [414, 278] width 22 height 22
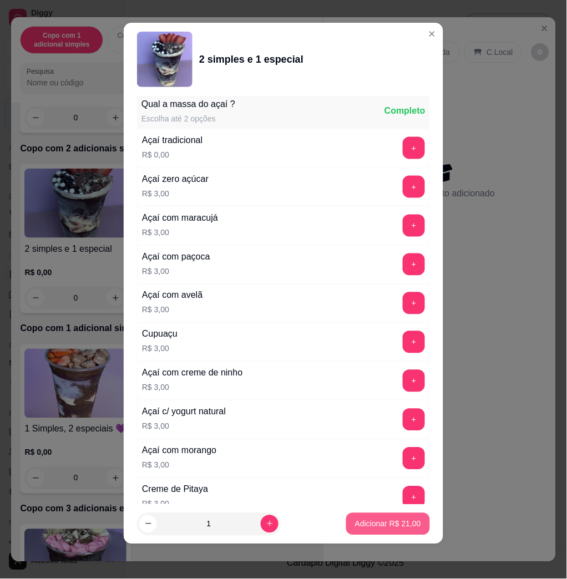
click at [370, 526] on p "Adicionar R$ 21,00" at bounding box center [388, 523] width 66 height 11
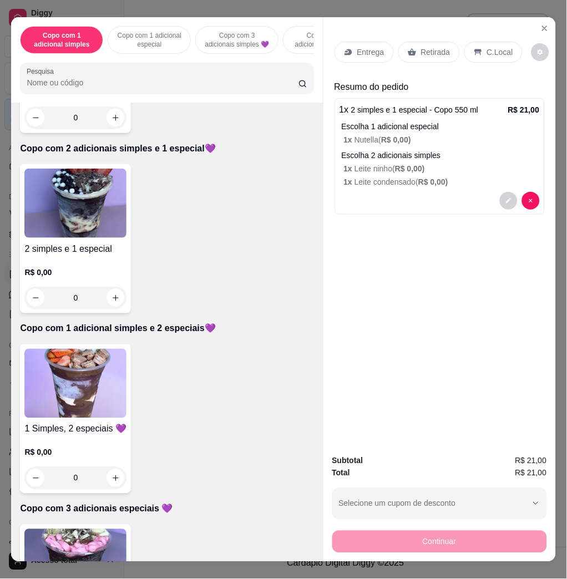
click at [365, 47] on p "Entrega" at bounding box center [370, 52] width 27 height 11
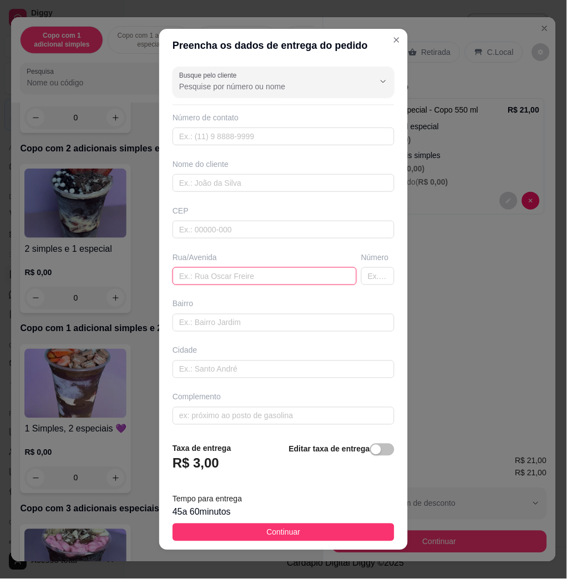
click at [296, 283] on input "text" at bounding box center [264, 276] width 184 height 18
paste input "Tufik abbud 461"
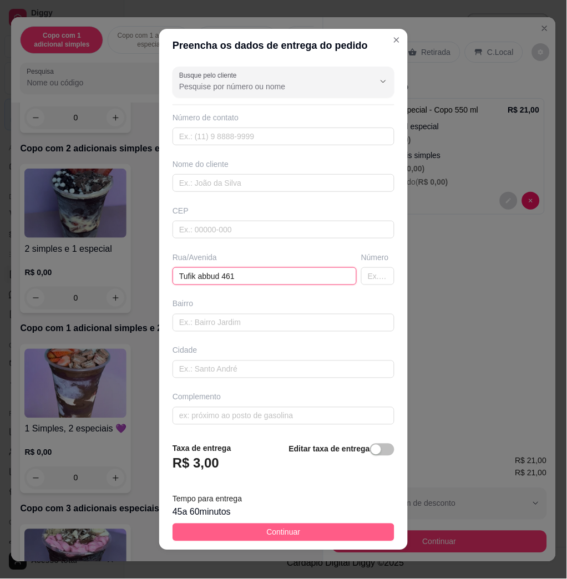
type input "Tufik abbud 461"
click at [331, 534] on button "Continuar" at bounding box center [283, 532] width 222 height 18
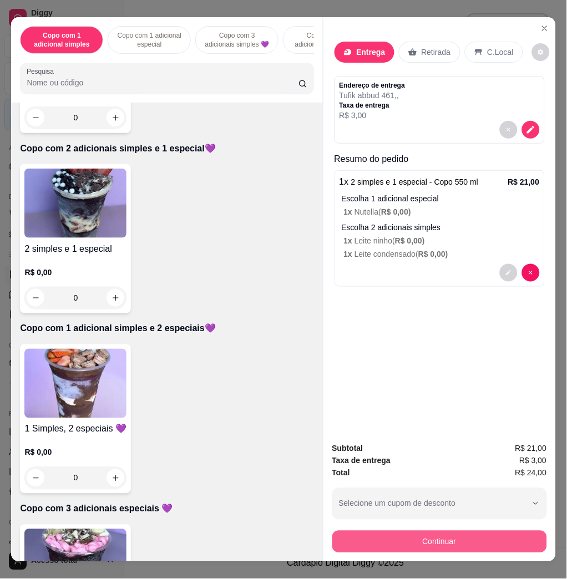
click at [354, 532] on button "Continuar" at bounding box center [439, 542] width 215 height 22
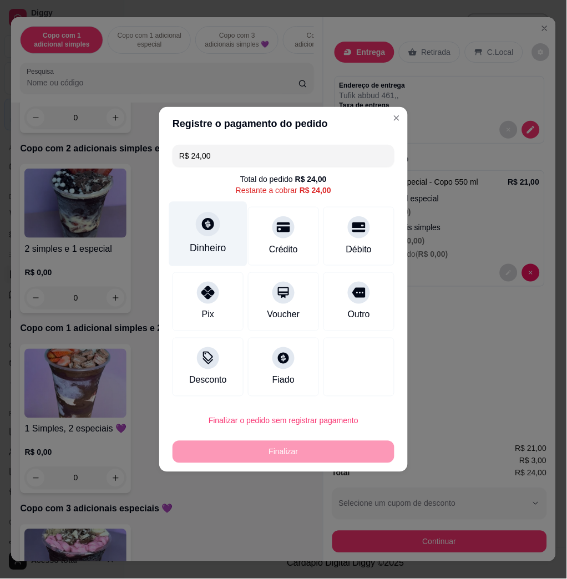
click at [200, 239] on div "Dinheiro" at bounding box center [208, 234] width 78 height 65
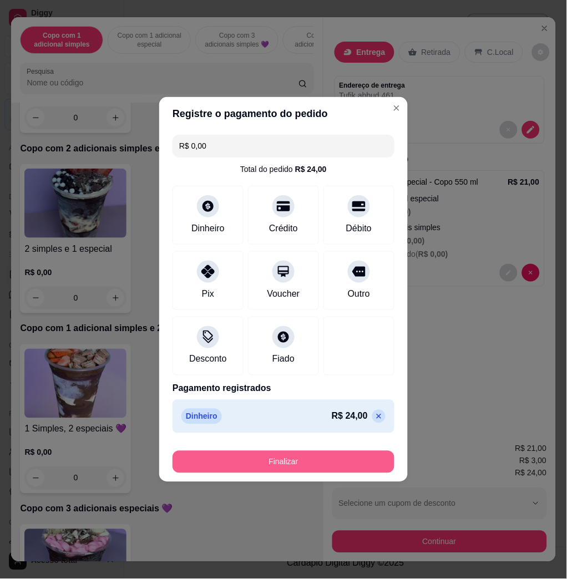
click at [338, 460] on button "Finalizar" at bounding box center [283, 462] width 222 height 22
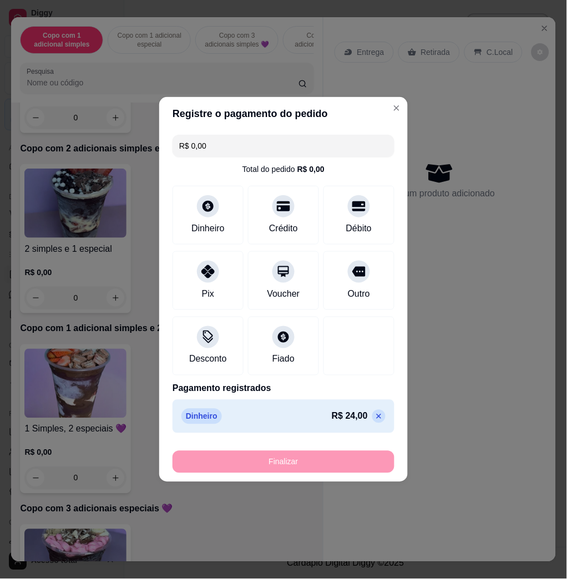
type input "-R$ 24,00"
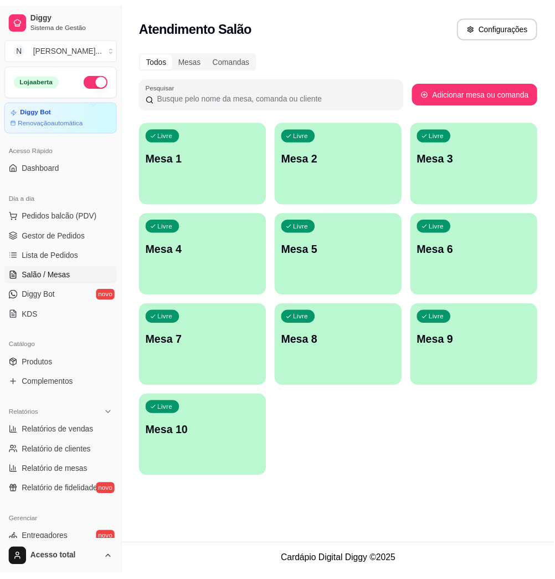
scroll to position [218, 0]
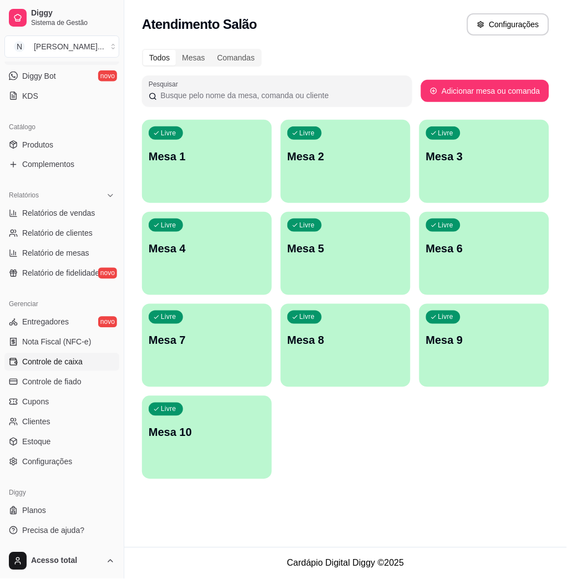
click at [43, 368] on link "Controle de caixa" at bounding box center [61, 362] width 115 height 18
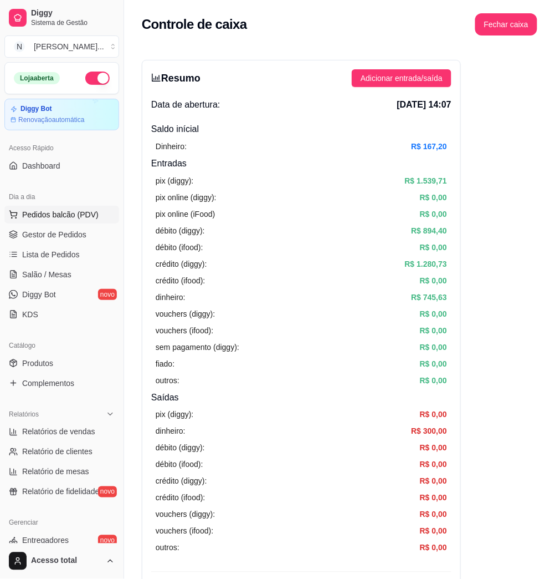
click at [89, 222] on button "Pedidos balcão (PDV)" at bounding box center [61, 215] width 115 height 18
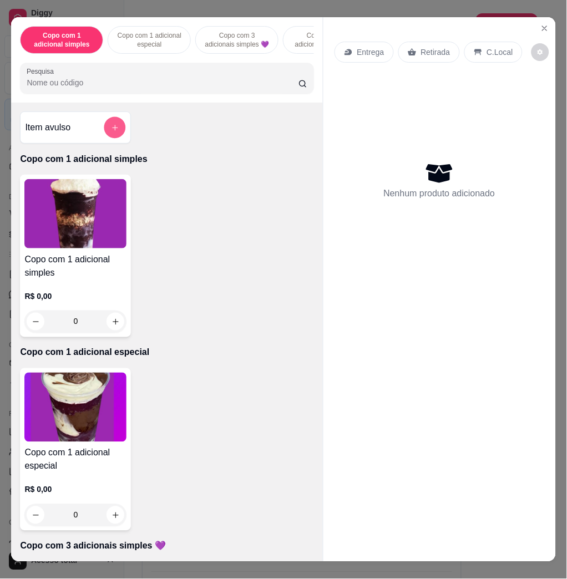
click at [114, 137] on button "add-separate-item" at bounding box center [115, 128] width 22 height 22
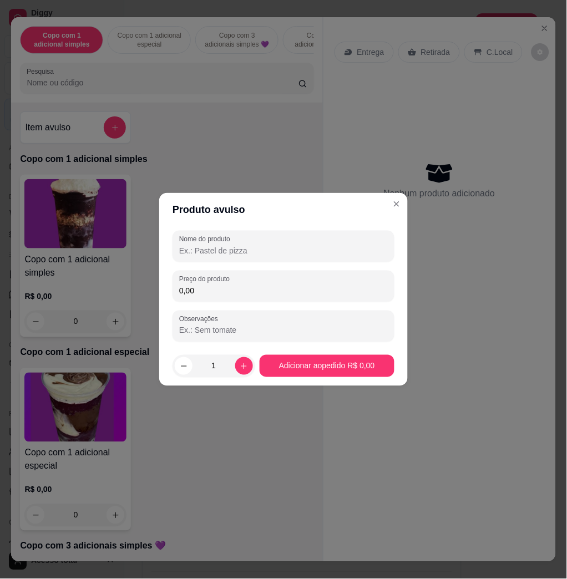
click at [260, 289] on input "0,00" at bounding box center [283, 290] width 208 height 11
type input "22,00"
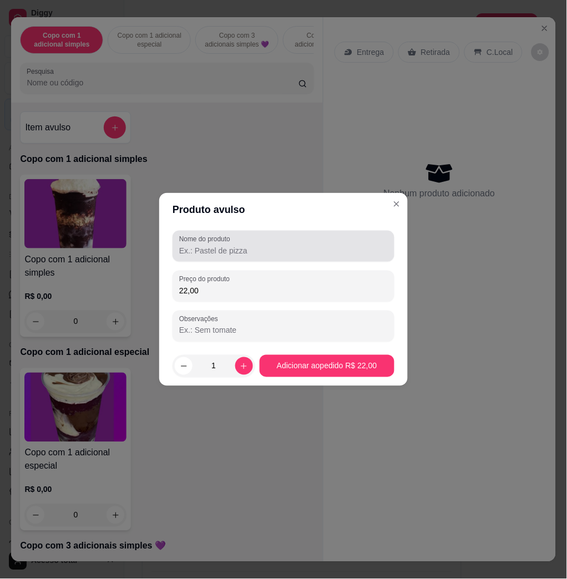
click at [261, 257] on div at bounding box center [283, 246] width 208 height 22
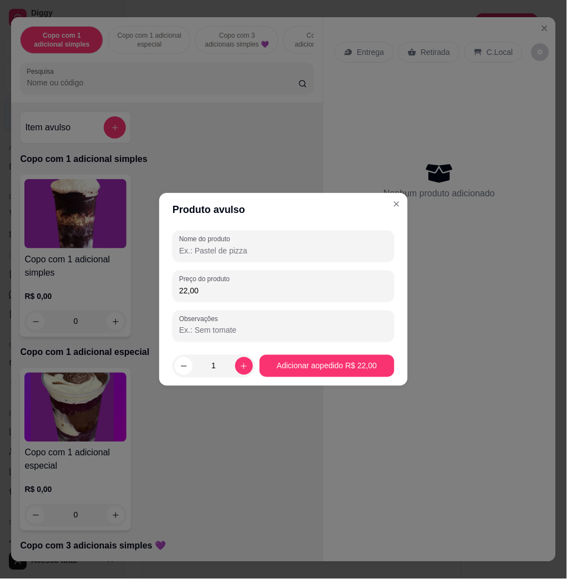
type input "k"
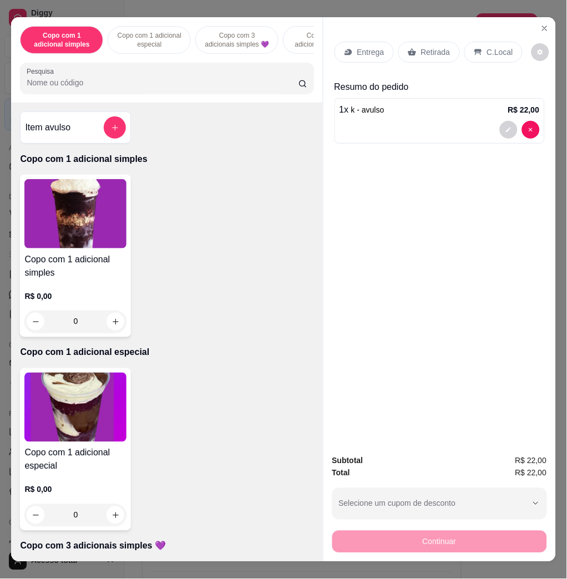
click at [348, 49] on div "Entrega" at bounding box center [363, 52] width 59 height 21
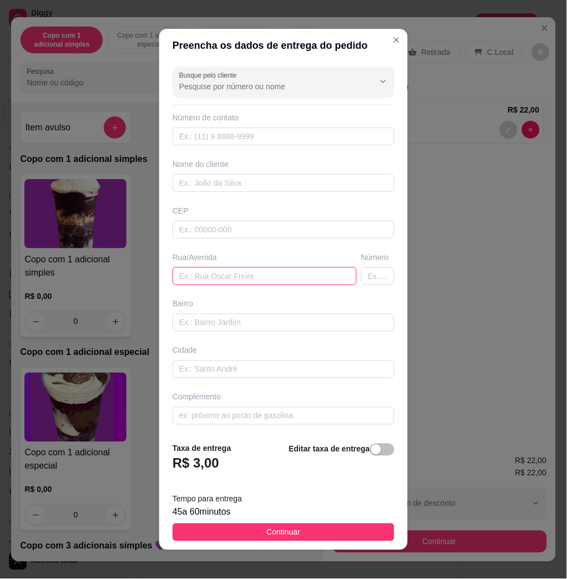
click at [235, 283] on input "text" at bounding box center [264, 276] width 184 height 18
type input "pade claro 608"
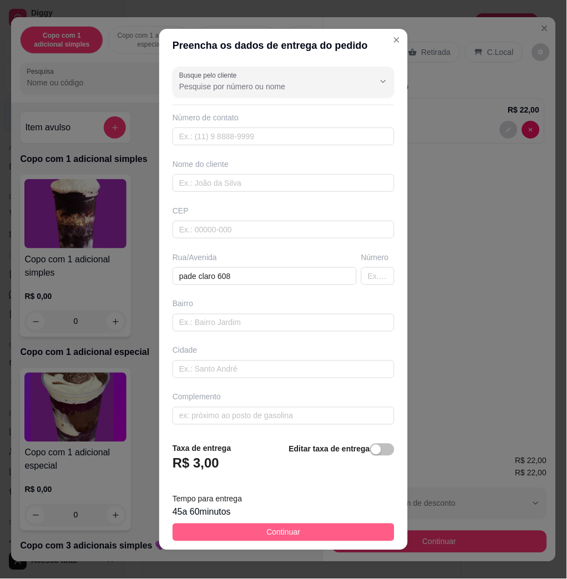
click at [233, 537] on button "Continuar" at bounding box center [283, 532] width 222 height 18
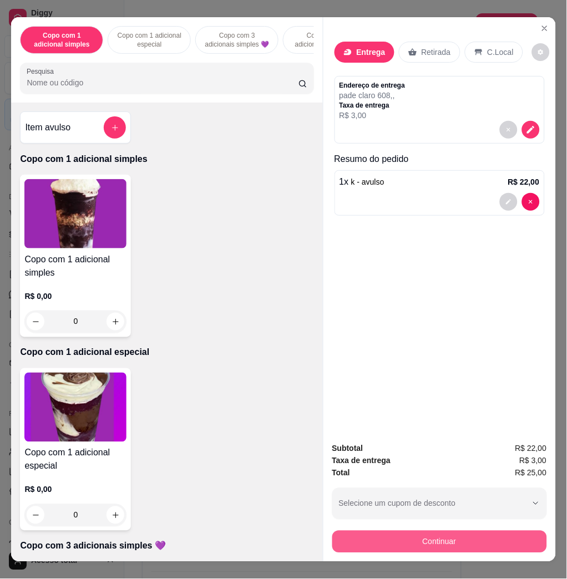
click at [481, 533] on button "Continuar" at bounding box center [439, 542] width 215 height 22
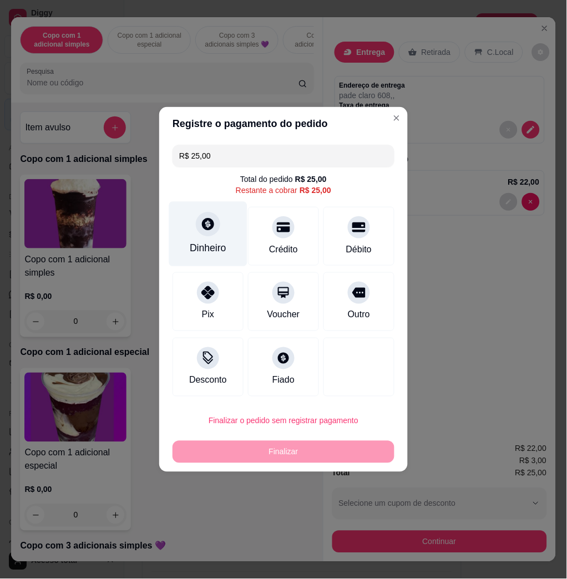
click at [194, 242] on div "Dinheiro" at bounding box center [208, 248] width 37 height 14
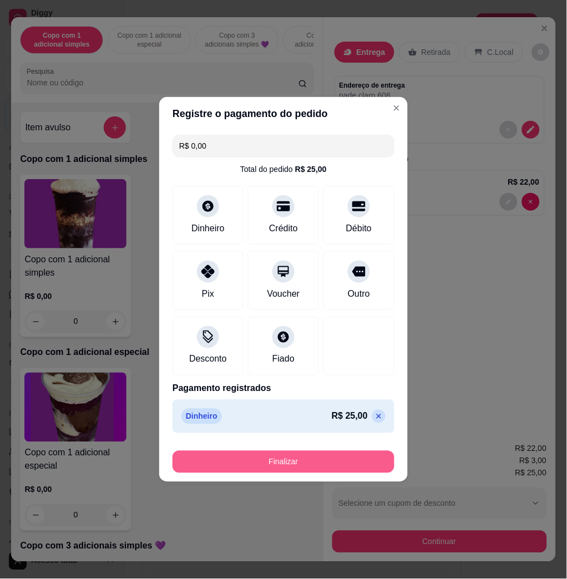
click at [268, 458] on button "Finalizar" at bounding box center [283, 462] width 222 height 22
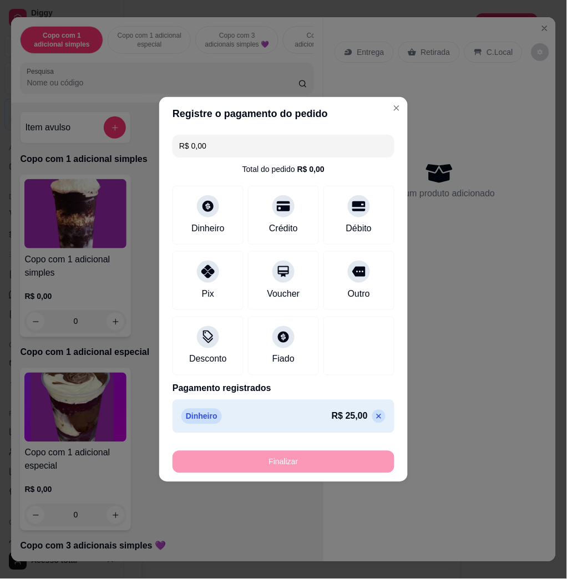
type input "-R$ 25,00"
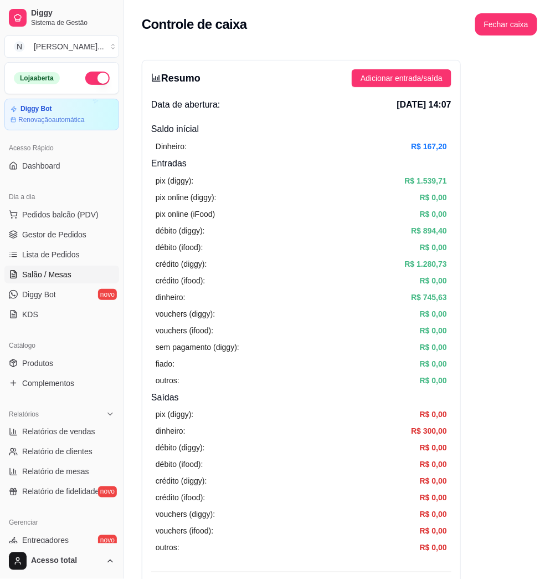
click at [74, 271] on link "Salão / Mesas" at bounding box center [61, 275] width 115 height 18
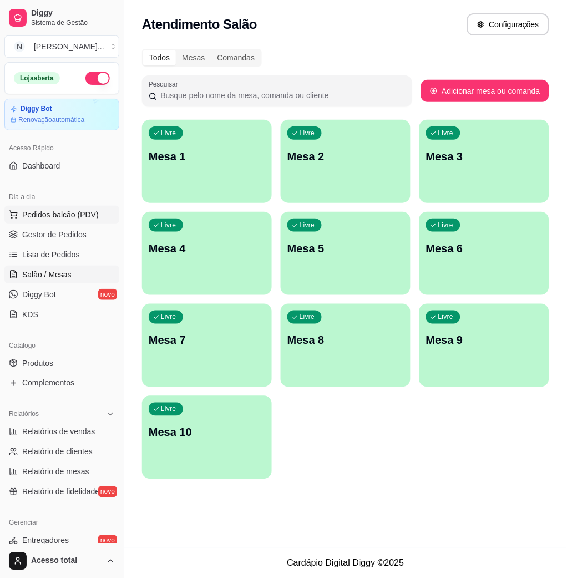
click at [95, 212] on span "Pedidos balcão (PDV)" at bounding box center [60, 214] width 77 height 11
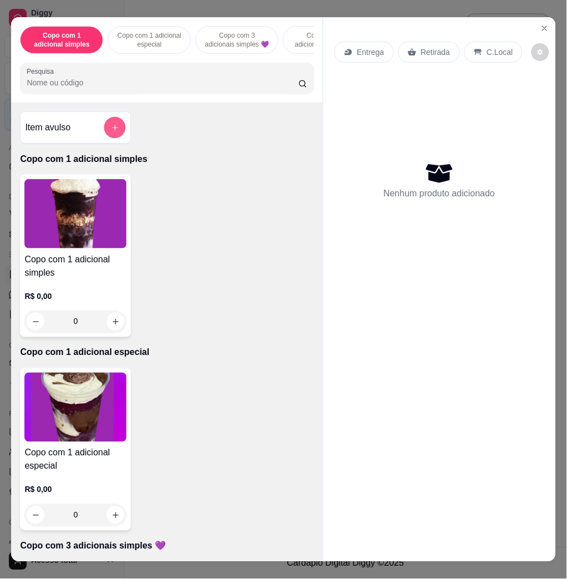
click at [114, 137] on button "add-separate-item" at bounding box center [115, 128] width 22 height 22
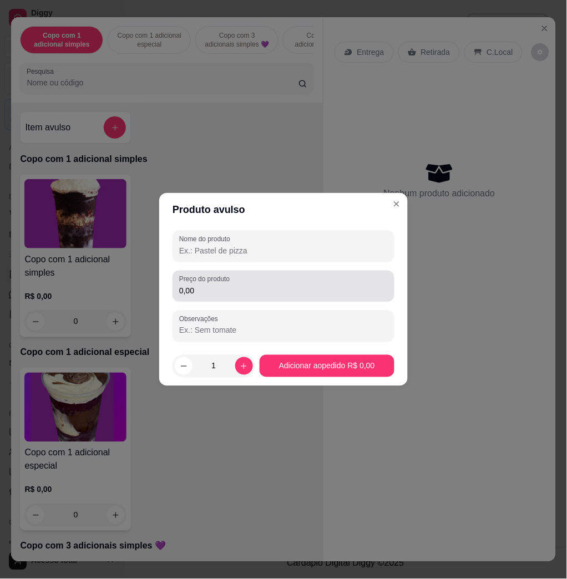
click at [231, 280] on label "Preço do produto" at bounding box center [206, 278] width 54 height 9
click at [231, 285] on input "0,00" at bounding box center [283, 290] width 208 height 11
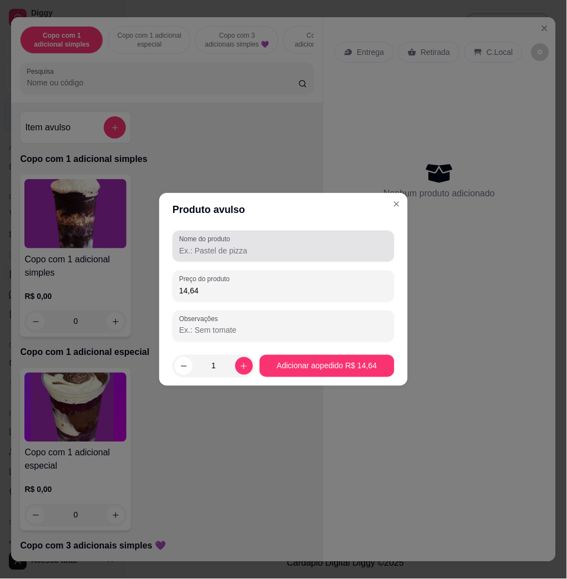
type input "14,64"
click at [244, 257] on div at bounding box center [283, 246] width 208 height 22
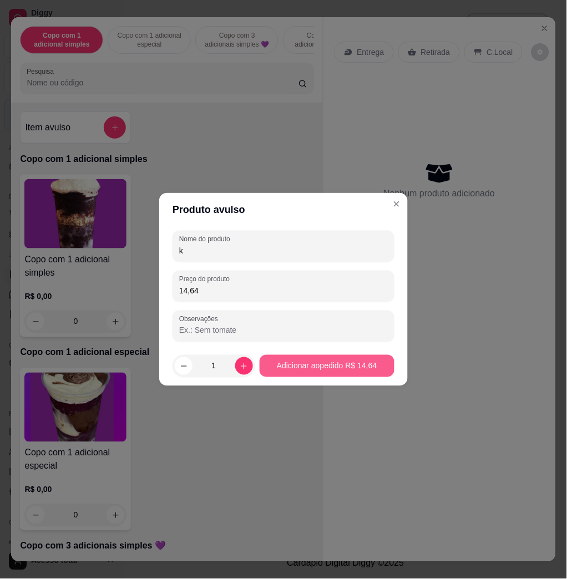
type input "k"
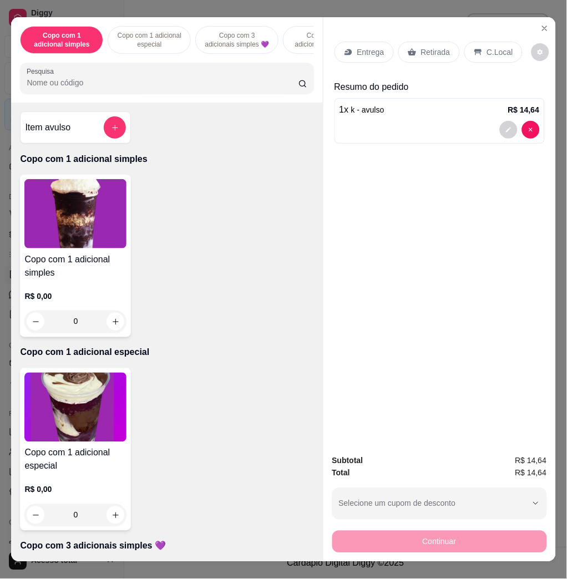
click at [487, 47] on p "C.Local" at bounding box center [500, 52] width 26 height 11
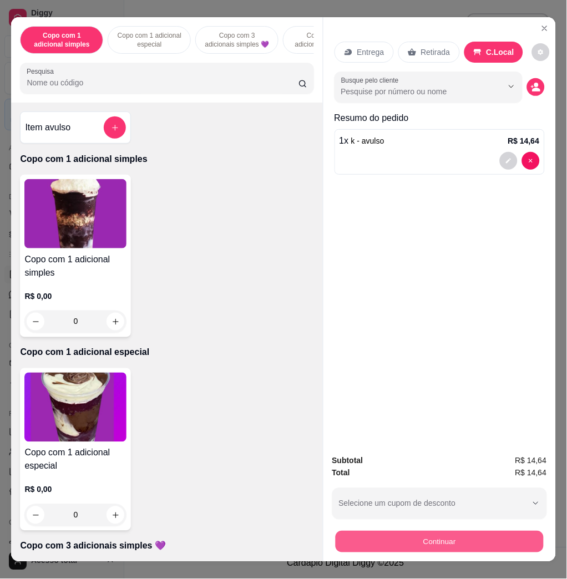
click at [475, 531] on button "Continuar" at bounding box center [439, 542] width 208 height 22
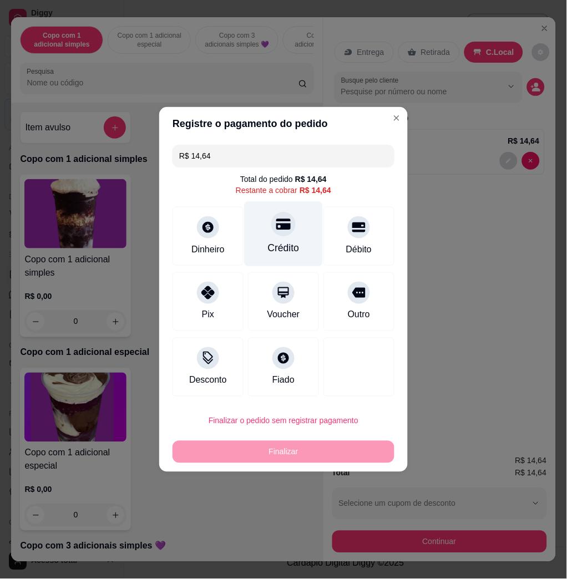
click at [298, 247] on div "Crédito" at bounding box center [283, 234] width 78 height 65
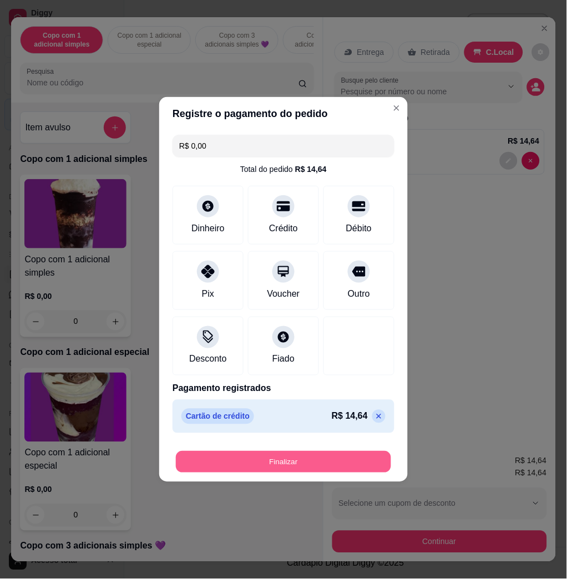
click at [348, 468] on button "Finalizar" at bounding box center [283, 462] width 215 height 22
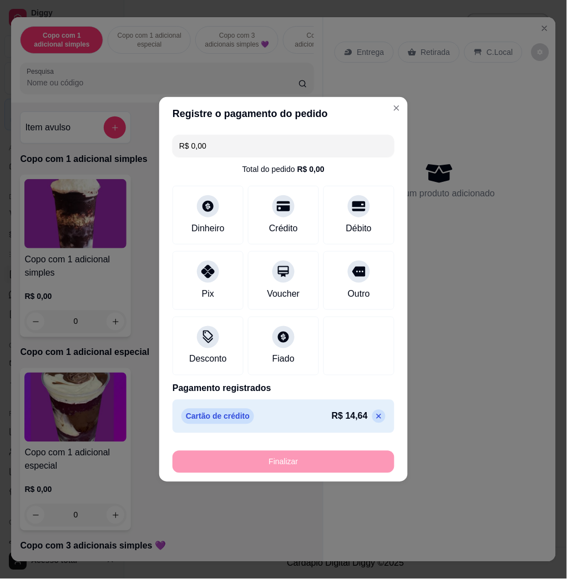
type input "-R$ 14,64"
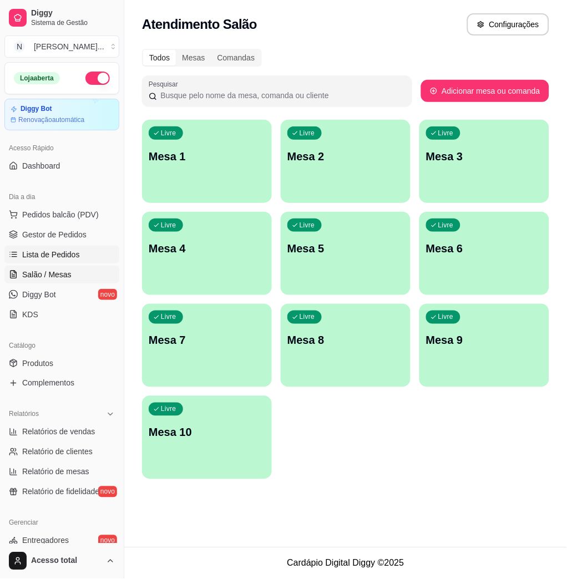
click at [80, 253] on link "Lista de Pedidos" at bounding box center [61, 255] width 115 height 18
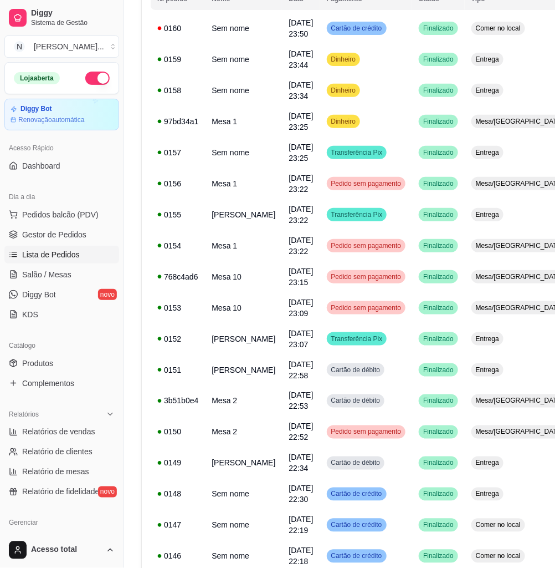
scroll to position [147, 0]
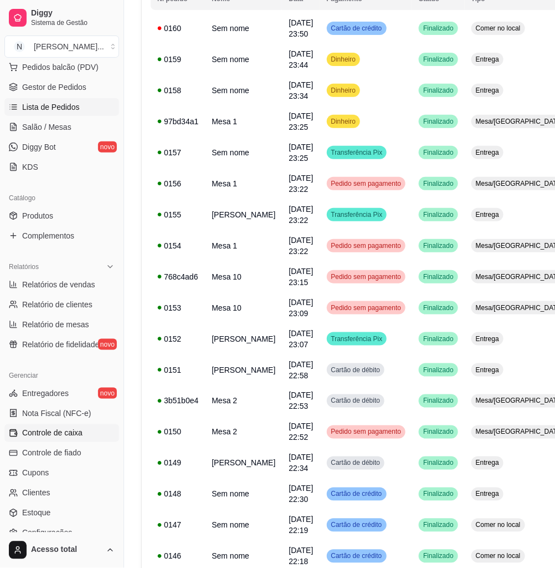
click at [69, 429] on span "Controle de caixa" at bounding box center [52, 432] width 60 height 11
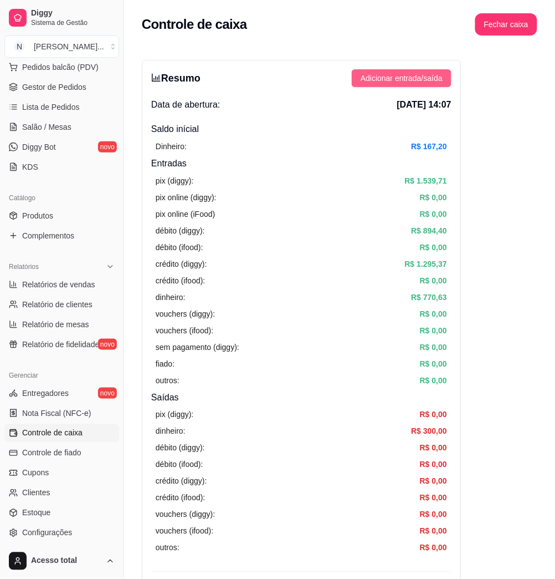
click at [411, 77] on span "Adicionar entrada/saída" at bounding box center [402, 78] width 82 height 12
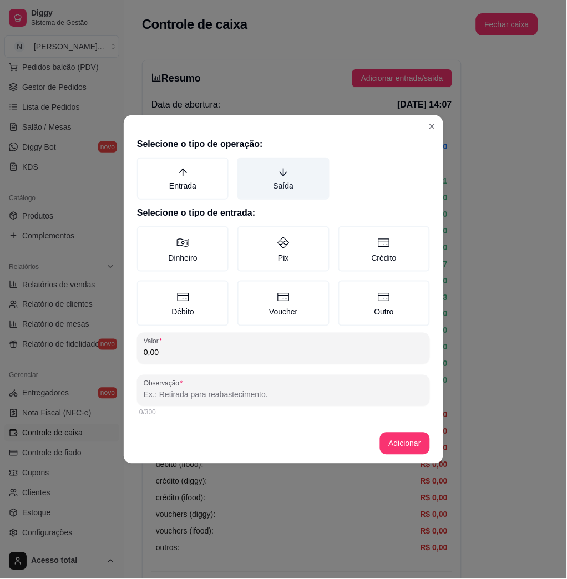
click at [296, 177] on label "Saída" at bounding box center [282, 178] width 91 height 42
click at [246, 166] on button "Saída" at bounding box center [241, 161] width 9 height 9
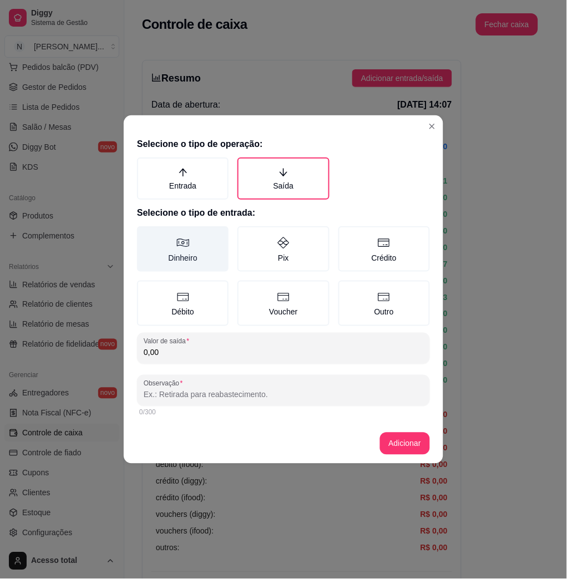
click at [167, 269] on label "Dinheiro" at bounding box center [182, 248] width 91 height 45
click at [145, 234] on button "Dinheiro" at bounding box center [140, 230] width 9 height 9
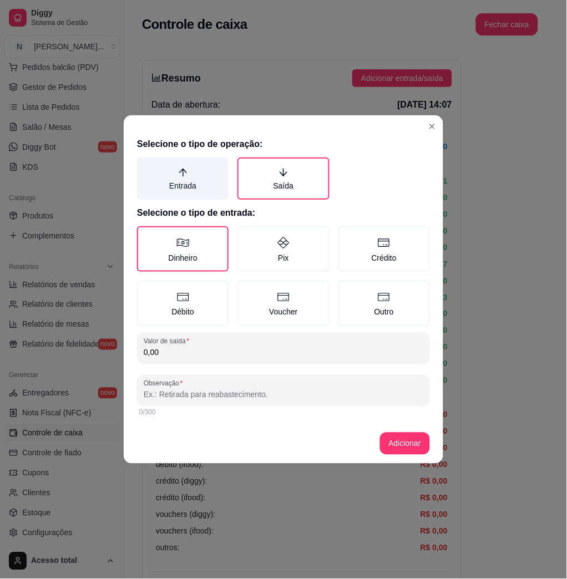
click at [167, 186] on label "Entrada" at bounding box center [182, 178] width 91 height 42
click at [145, 166] on button "Entrada" at bounding box center [140, 161] width 9 height 9
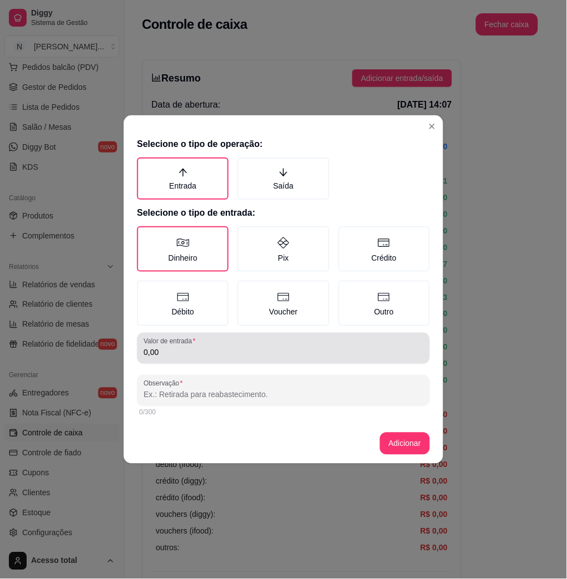
click at [219, 347] on input "0,00" at bounding box center [283, 352] width 279 height 11
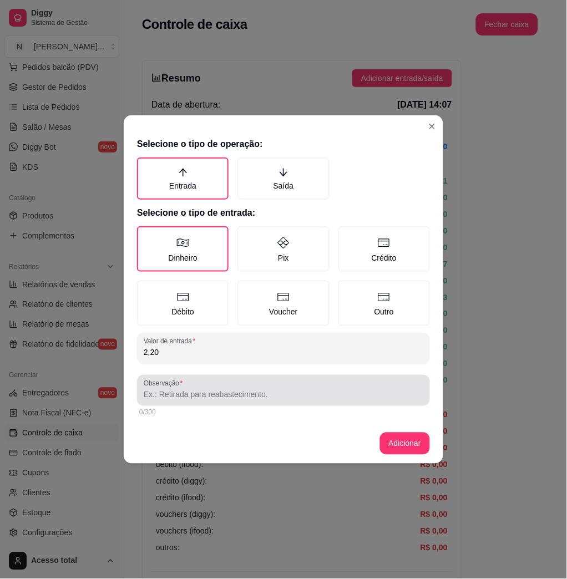
click at [206, 402] on div "Observação" at bounding box center [283, 390] width 293 height 31
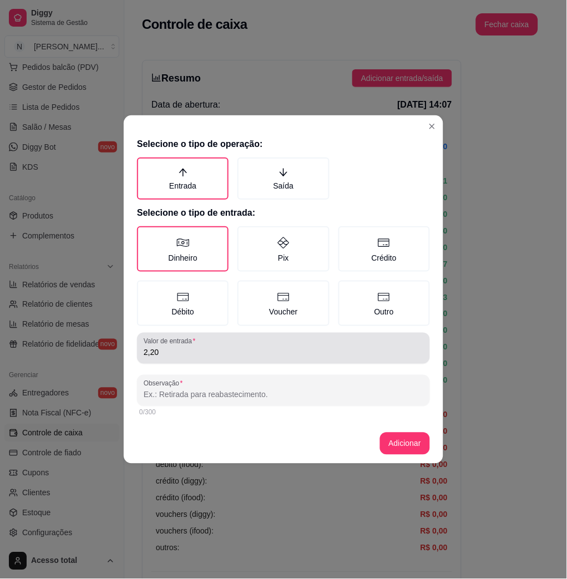
click at [223, 359] on div "Valor de entrada 2,20" at bounding box center [283, 348] width 293 height 31
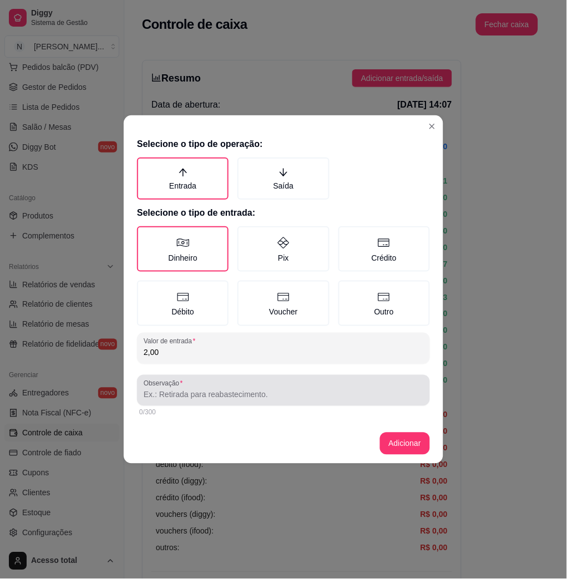
type input "2,00"
click at [220, 389] on input "Observação" at bounding box center [283, 394] width 279 height 11
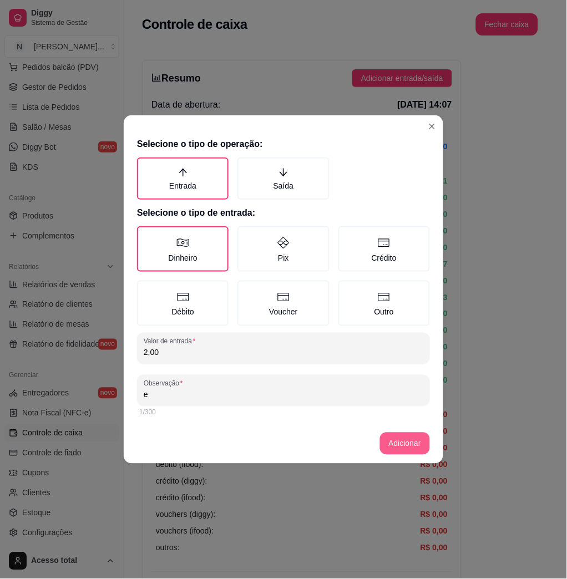
type input "e"
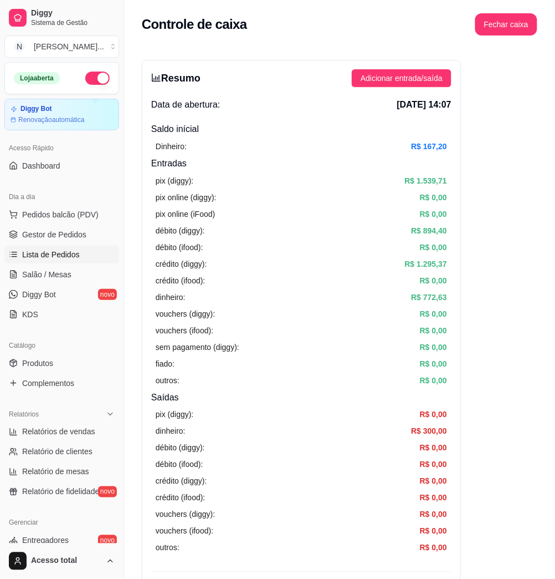
click at [43, 254] on span "Lista de Pedidos" at bounding box center [51, 254] width 58 height 11
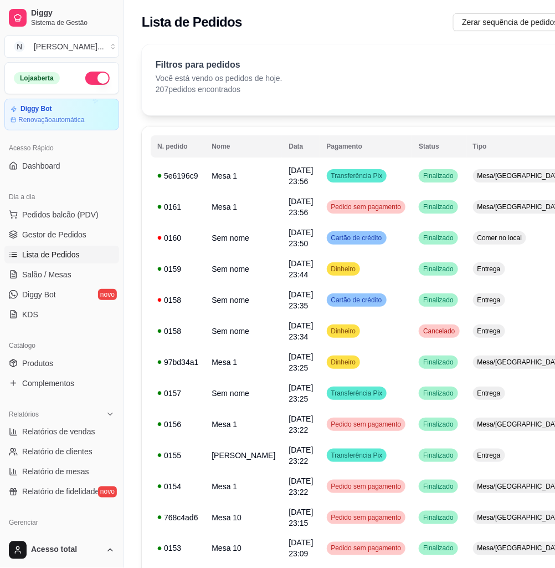
click at [84, 261] on link "Lista de Pedidos" at bounding box center [61, 255] width 115 height 18
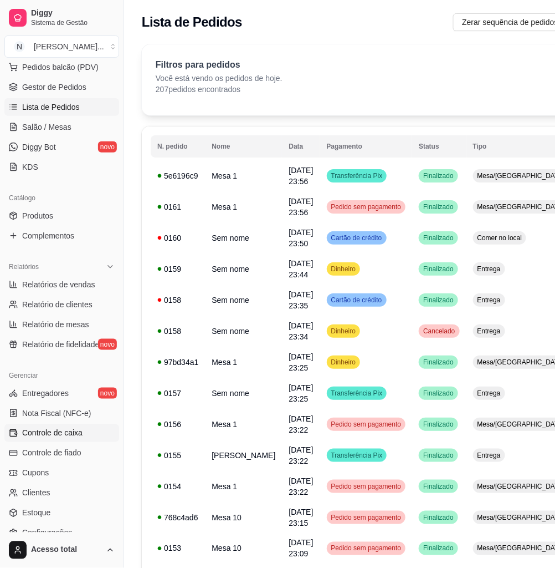
click at [84, 435] on link "Controle de caixa" at bounding box center [61, 433] width 115 height 18
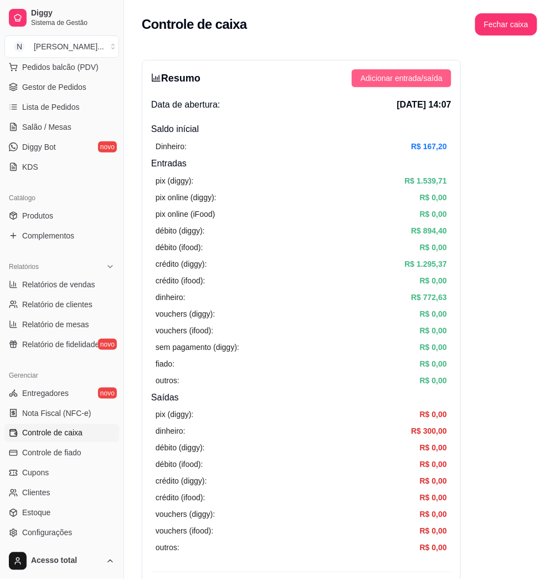
click at [419, 85] on button "Adicionar entrada/saída" at bounding box center [402, 78] width 100 height 18
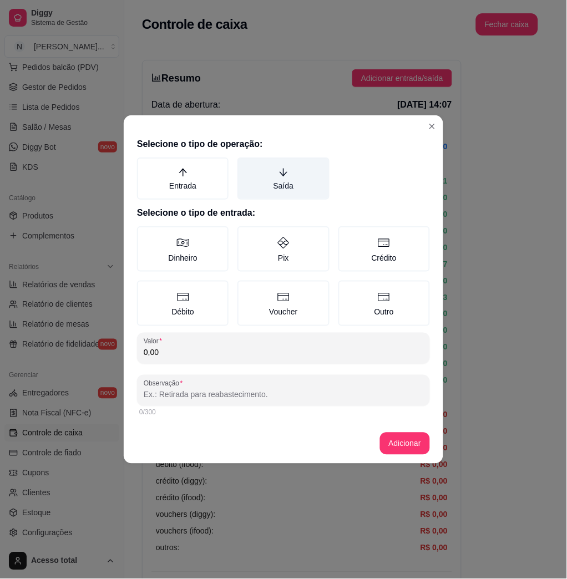
drag, startPoint x: 293, startPoint y: 174, endPoint x: 217, endPoint y: 290, distance: 138.5
click at [290, 176] on label "Saída" at bounding box center [282, 178] width 91 height 42
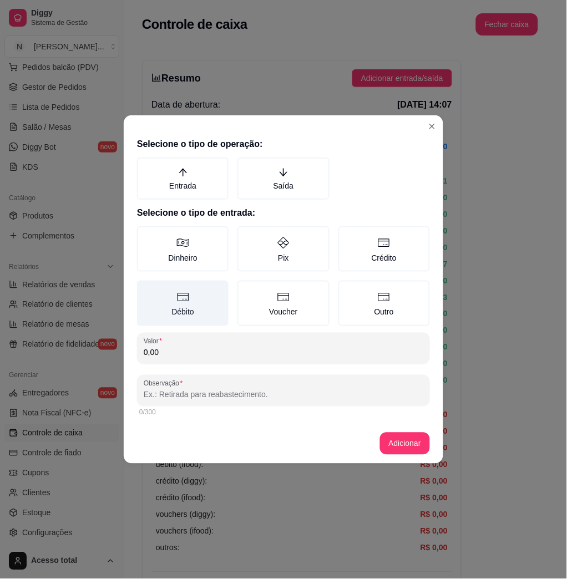
click at [246, 166] on button "Saída" at bounding box center [241, 161] width 9 height 9
click at [211, 251] on label "Dinheiro" at bounding box center [182, 248] width 91 height 45
click at [145, 234] on button "Dinheiro" at bounding box center [140, 230] width 9 height 9
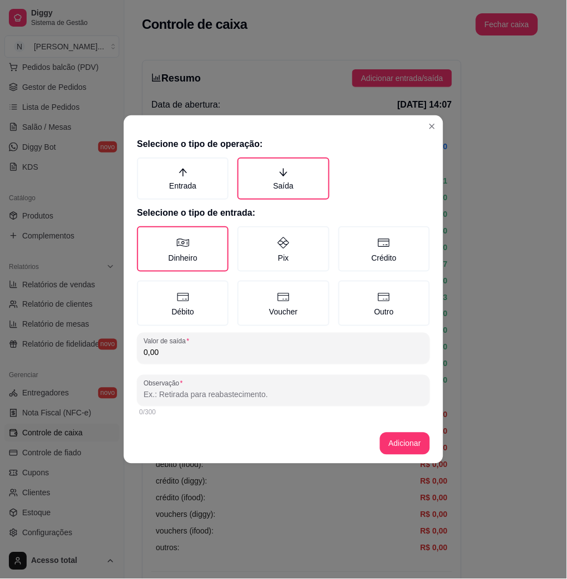
click at [233, 347] on input "0,00" at bounding box center [283, 352] width 279 height 11
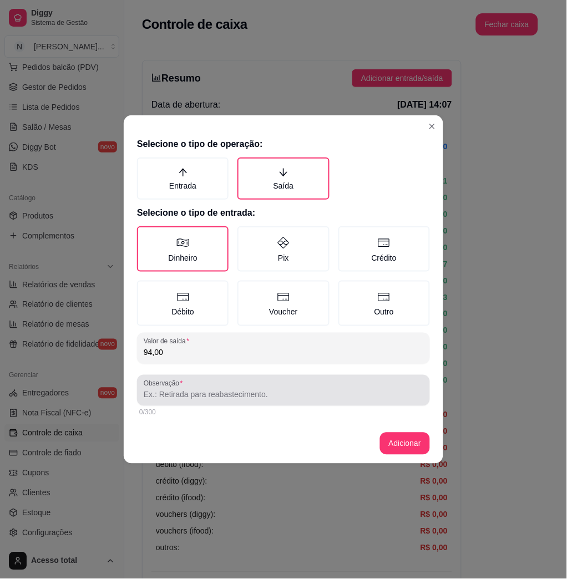
type input "94,00"
click at [208, 394] on input "Observação" at bounding box center [283, 394] width 279 height 11
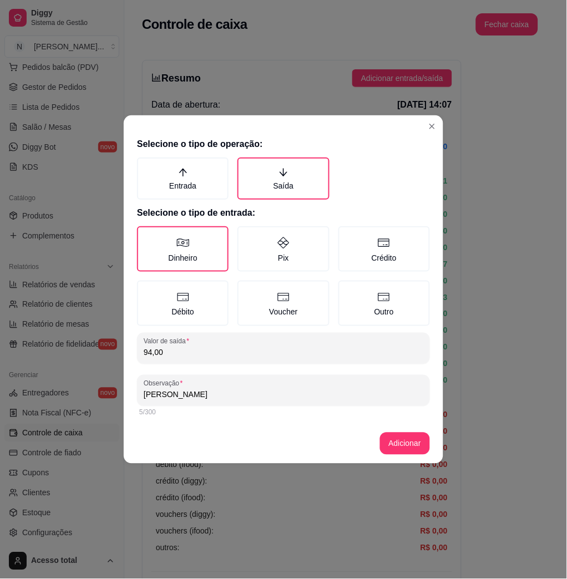
type input "[PERSON_NAME]"
click at [430, 442] on footer "Adicionar" at bounding box center [283, 444] width 319 height 40
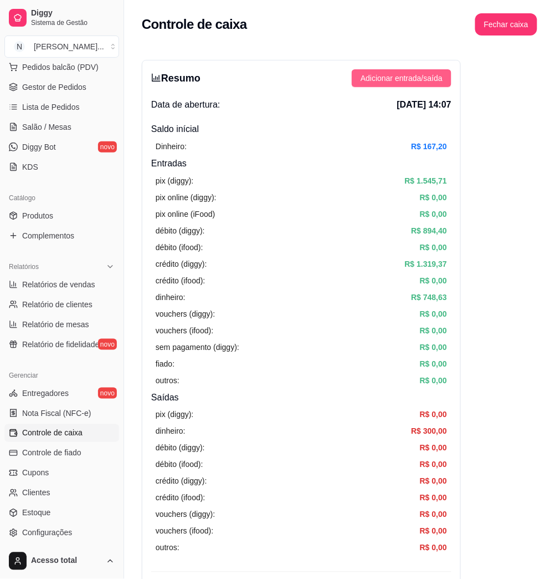
click at [443, 73] on button "Adicionar entrada/saída" at bounding box center [402, 78] width 100 height 18
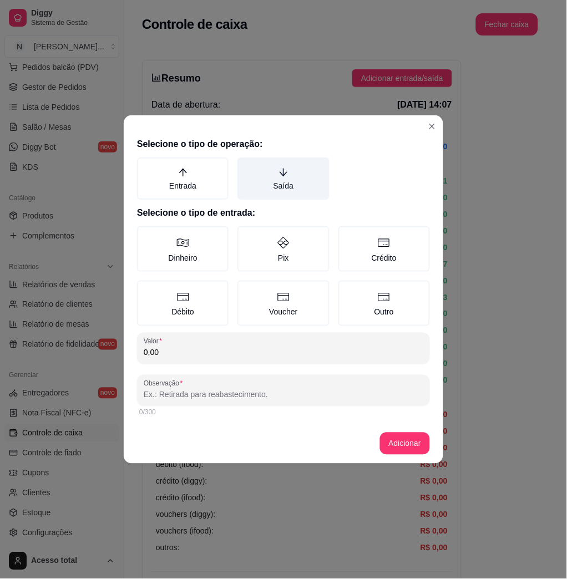
click at [279, 177] on icon "arrow-down" at bounding box center [283, 172] width 10 height 10
click at [246, 166] on button "Saída" at bounding box center [241, 161] width 9 height 9
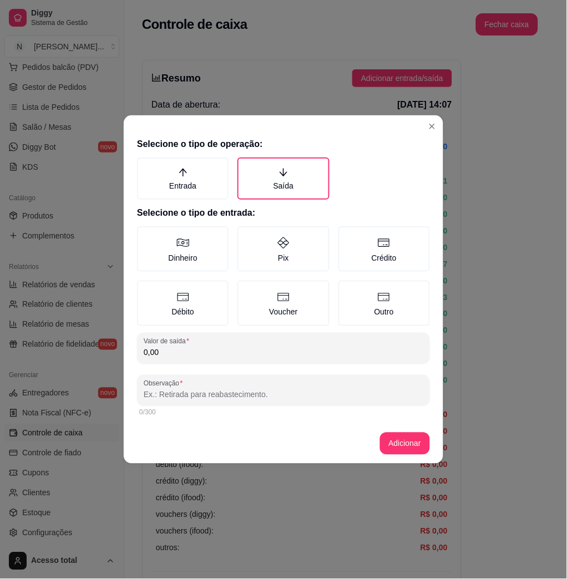
drag, startPoint x: 206, startPoint y: 261, endPoint x: 205, endPoint y: 327, distance: 66.0
click at [205, 261] on label "Dinheiro" at bounding box center [182, 248] width 91 height 45
click at [145, 234] on button "Dinheiro" at bounding box center [140, 230] width 9 height 9
click at [208, 347] on input "0,00" at bounding box center [283, 352] width 279 height 11
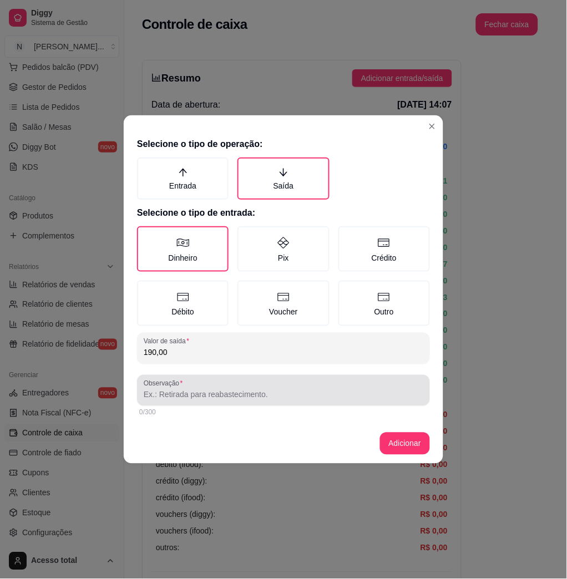
type input "190,00"
click at [184, 382] on label "Observação" at bounding box center [165, 383] width 43 height 9
click at [184, 389] on input "Observação" at bounding box center [283, 394] width 279 height 11
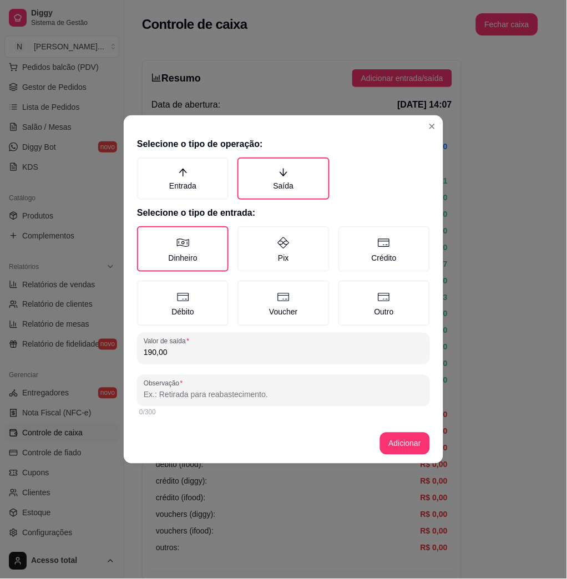
click at [183, 391] on input "Observação" at bounding box center [283, 394] width 279 height 11
type input "[PERSON_NAME]"
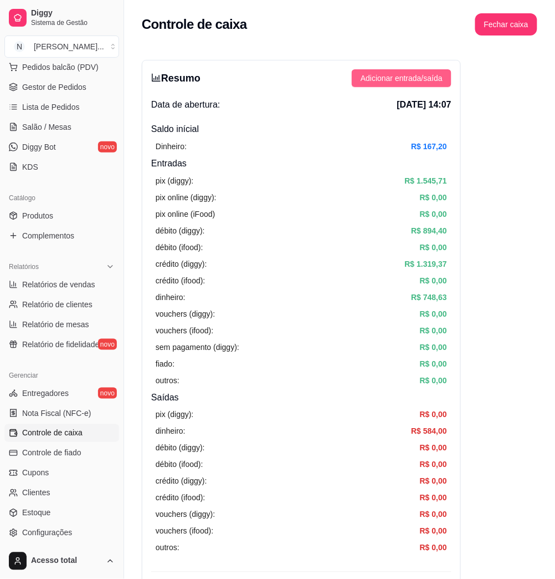
click at [398, 75] on span "Adicionar entrada/saída" at bounding box center [402, 78] width 82 height 12
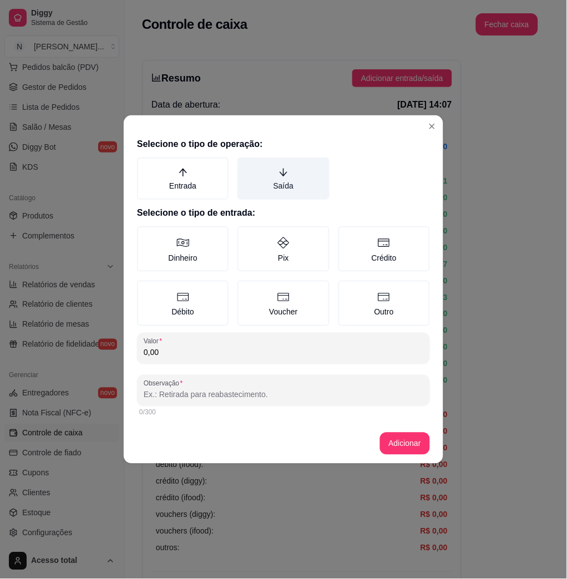
click at [298, 187] on label "Saída" at bounding box center [282, 178] width 91 height 42
click at [246, 166] on button "Saída" at bounding box center [241, 161] width 9 height 9
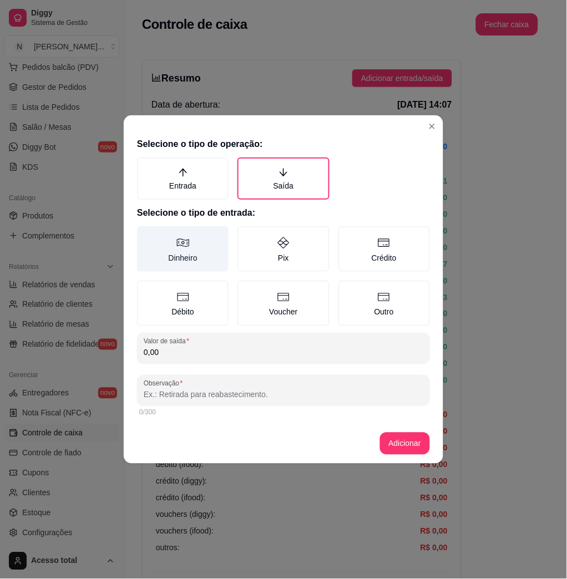
drag, startPoint x: 214, startPoint y: 245, endPoint x: 200, endPoint y: 287, distance: 43.8
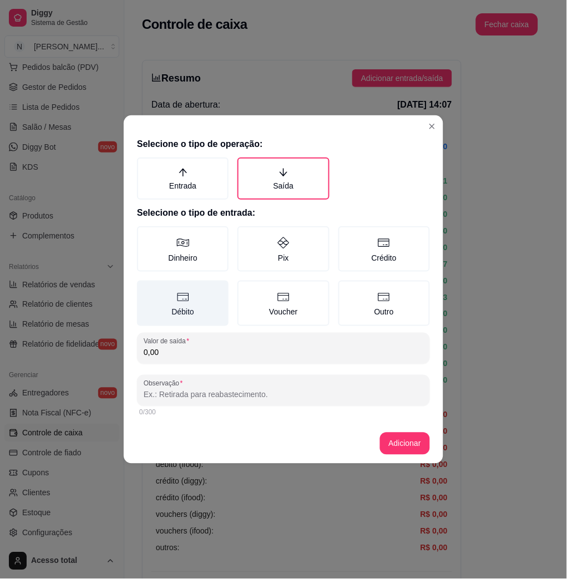
click at [213, 246] on label "Dinheiro" at bounding box center [182, 248] width 91 height 45
click at [145, 234] on button "Dinheiro" at bounding box center [140, 230] width 9 height 9
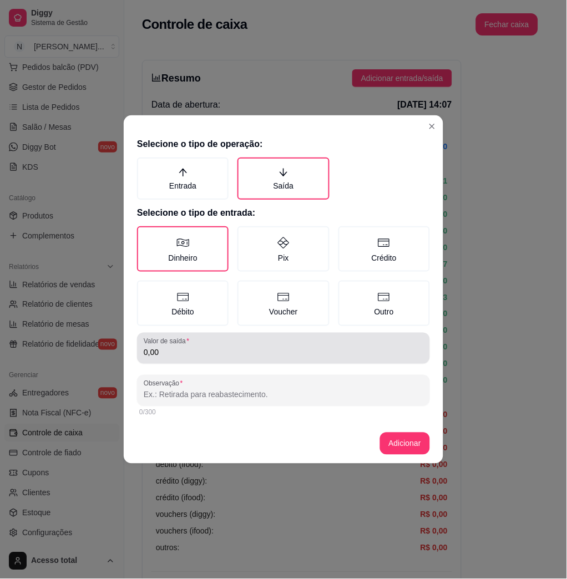
click at [219, 341] on div "0,00" at bounding box center [283, 348] width 279 height 22
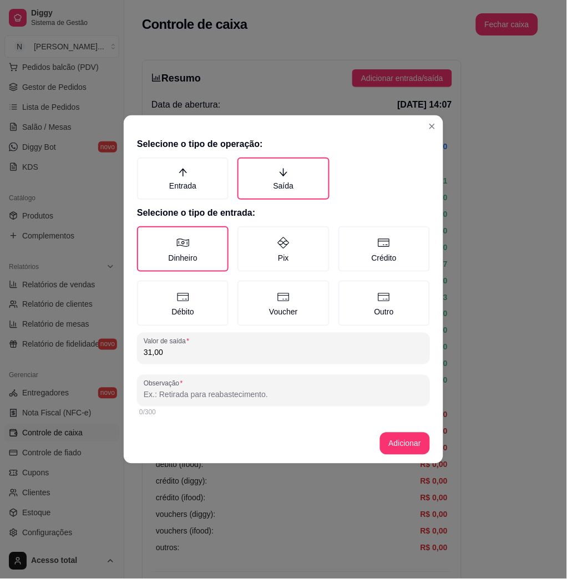
type input "31,00"
click at [235, 395] on input "Observação" at bounding box center [283, 394] width 279 height 11
type input "taina"
drag, startPoint x: 421, startPoint y: 439, endPoint x: 418, endPoint y: 444, distance: 6.0
click at [420, 440] on footer "Adicionar" at bounding box center [283, 444] width 319 height 40
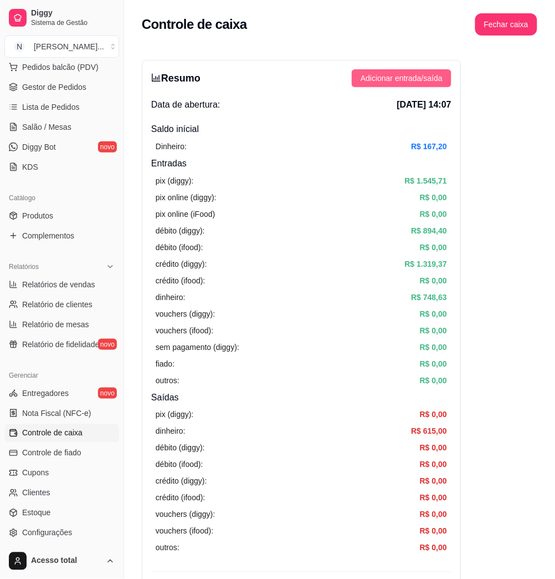
click at [435, 77] on span "Adicionar entrada/saída" at bounding box center [402, 78] width 82 height 12
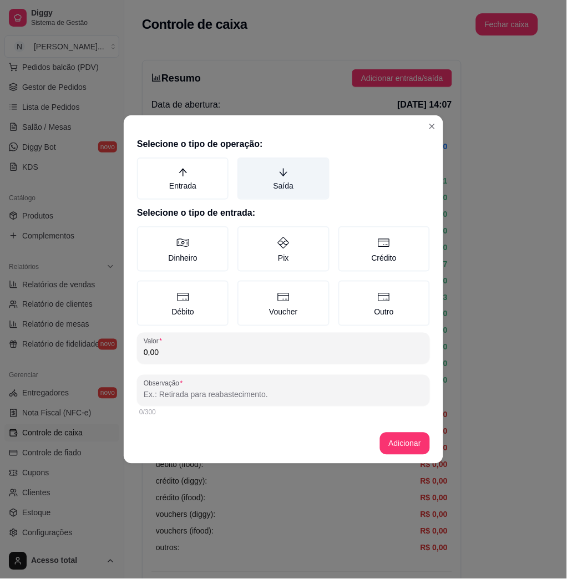
click at [281, 187] on label "Saída" at bounding box center [282, 178] width 91 height 42
click at [246, 166] on button "Saída" at bounding box center [241, 161] width 9 height 9
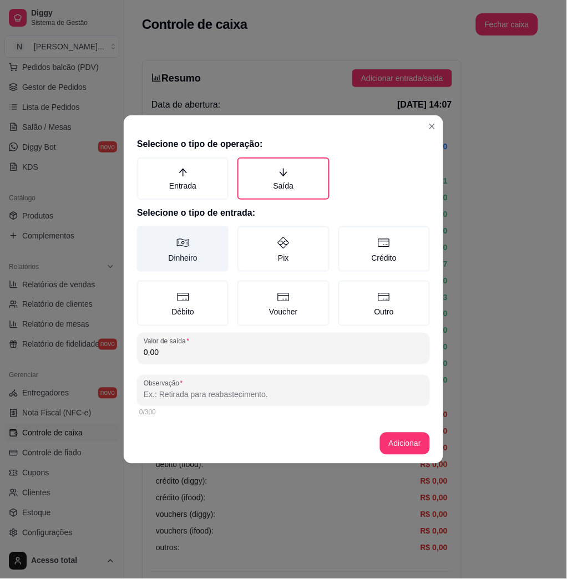
click at [176, 247] on icon at bounding box center [182, 242] width 13 height 13
click at [145, 234] on button "Dinheiro" at bounding box center [140, 230] width 9 height 9
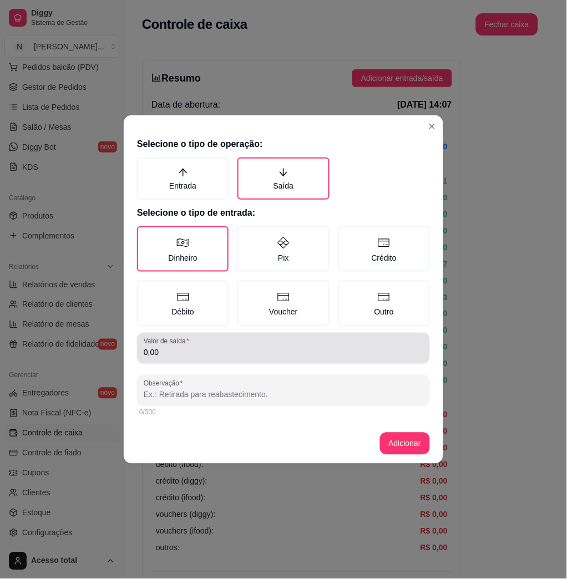
click at [172, 356] on input "0,00" at bounding box center [283, 352] width 279 height 11
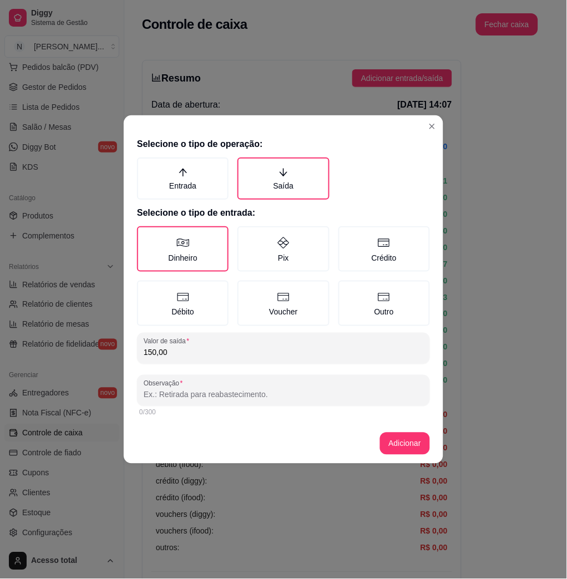
type input "150,00"
click at [207, 389] on input "Observação" at bounding box center [283, 394] width 279 height 11
type input "s"
click at [405, 432] on footer "Adicionar" at bounding box center [283, 444] width 319 height 40
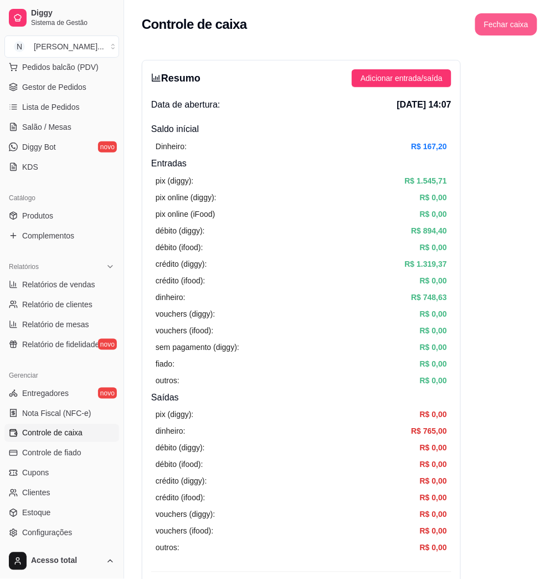
click at [498, 27] on button "Fechar caixa" at bounding box center [507, 24] width 62 height 22
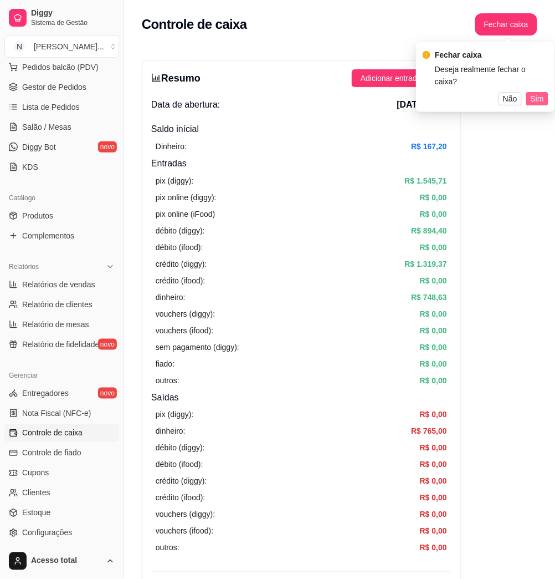
click at [547, 92] on button "Sim" at bounding box center [538, 98] width 22 height 13
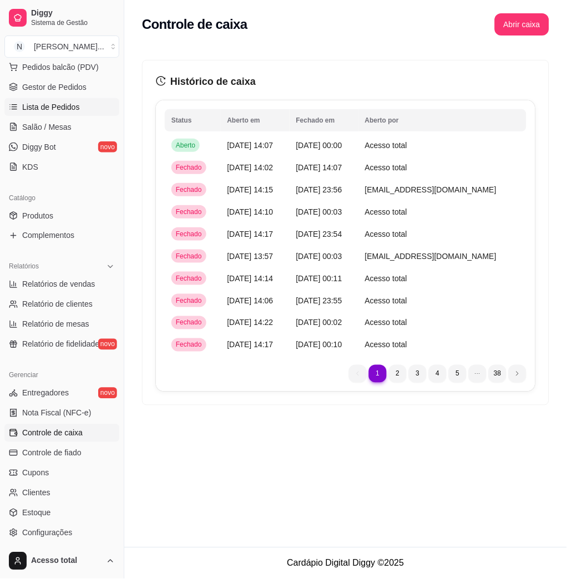
click at [62, 107] on span "Lista de Pedidos" at bounding box center [51, 106] width 58 height 11
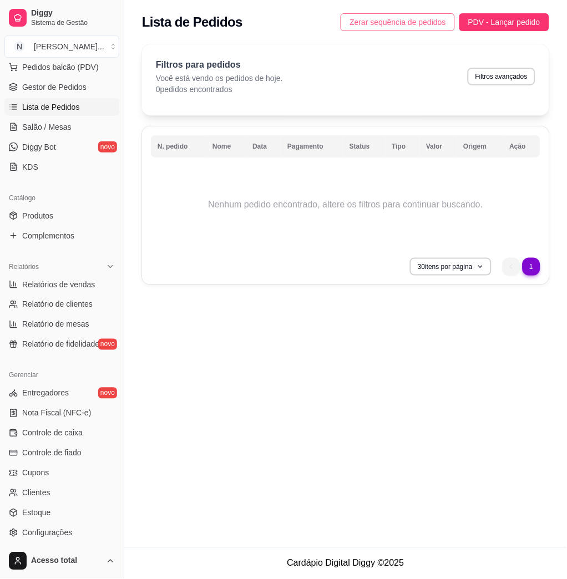
click at [371, 18] on span "Zerar sequência de pedidos" at bounding box center [397, 22] width 96 height 12
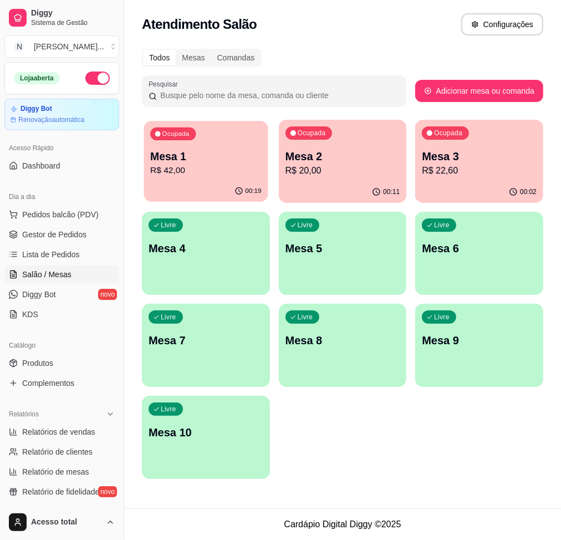
click at [195, 151] on p "Mesa 1" at bounding box center [205, 156] width 111 height 15
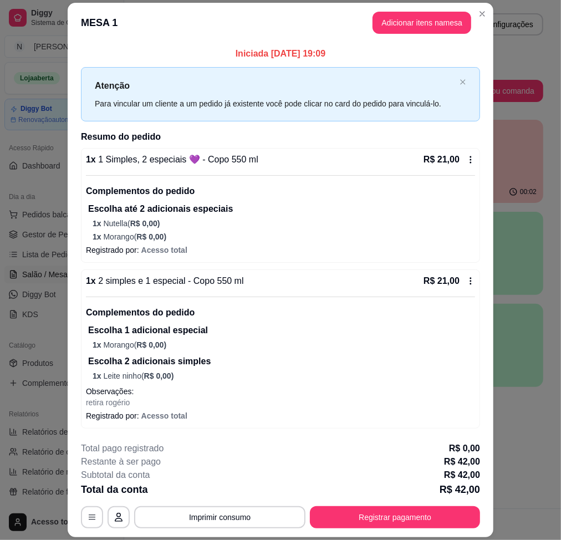
click at [374, 504] on div "**********" at bounding box center [280, 485] width 399 height 86
click at [376, 514] on button "Registrar pagamento" at bounding box center [395, 517] width 170 height 22
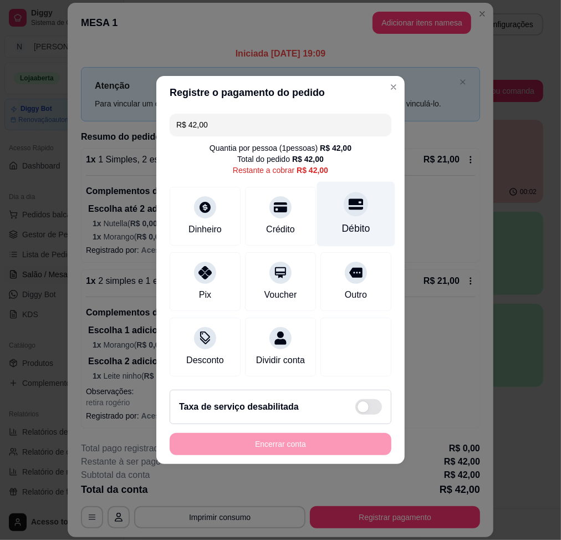
click at [355, 221] on div "Débito" at bounding box center [356, 228] width 28 height 14
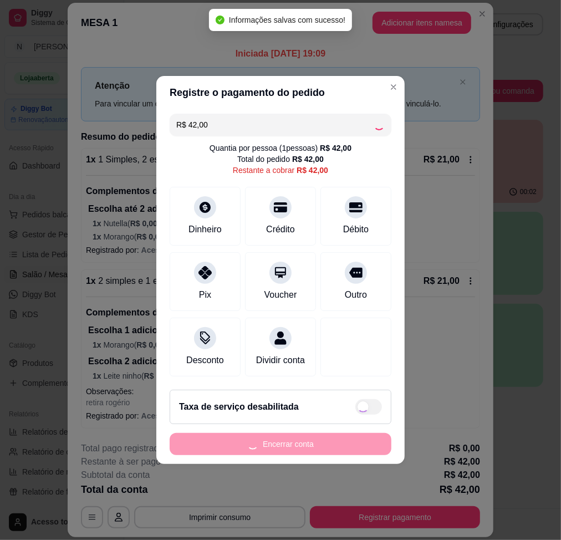
type input "R$ 0,00"
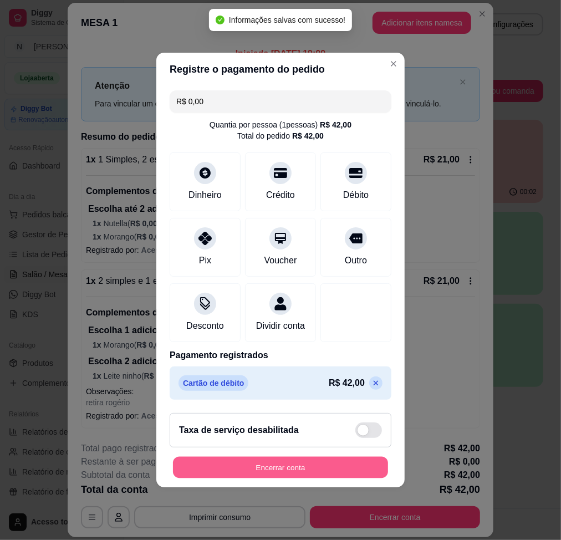
click at [349, 477] on button "Encerrar conta" at bounding box center [280, 468] width 215 height 22
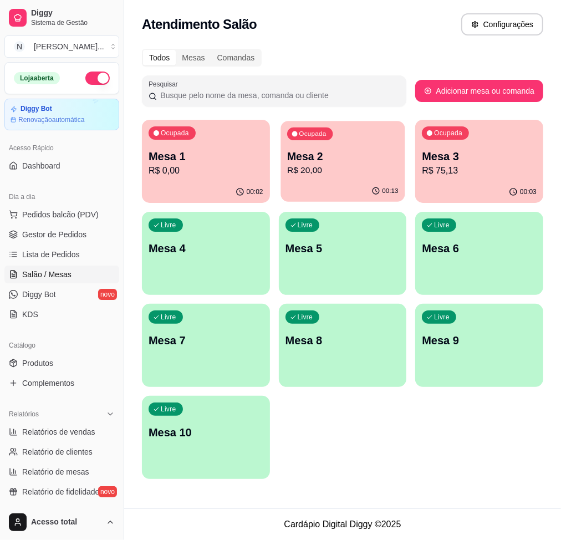
click at [324, 178] on div "Ocupada Mesa 2 R$ 20,00" at bounding box center [343, 151] width 124 height 60
click at [160, 146] on div "Ocupada Mesa 1 R$ 0,00" at bounding box center [206, 151] width 128 height 62
click at [213, 161] on p "Mesa 1" at bounding box center [206, 157] width 115 height 16
click at [352, 175] on p "R$ 20,00" at bounding box center [342, 170] width 111 height 13
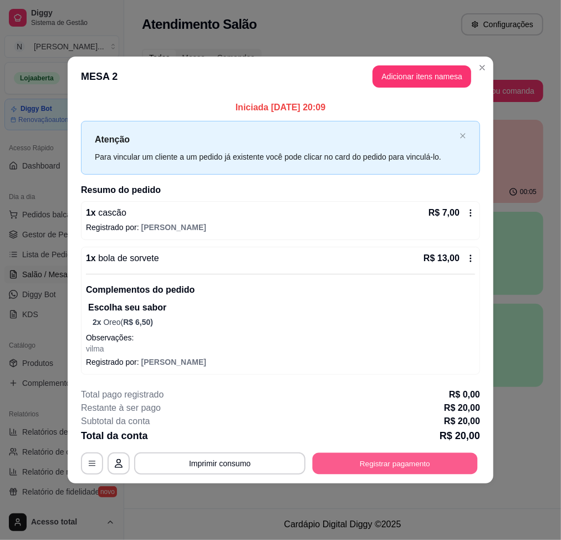
click at [402, 461] on button "Registrar pagamento" at bounding box center [395, 464] width 165 height 22
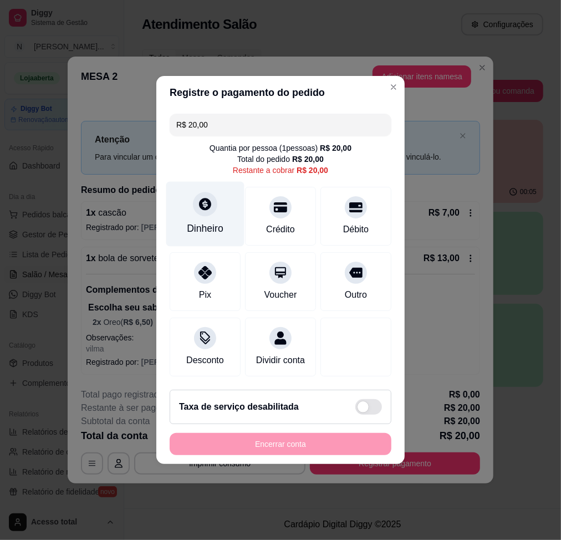
click at [225, 198] on div "Dinheiro" at bounding box center [205, 214] width 78 height 65
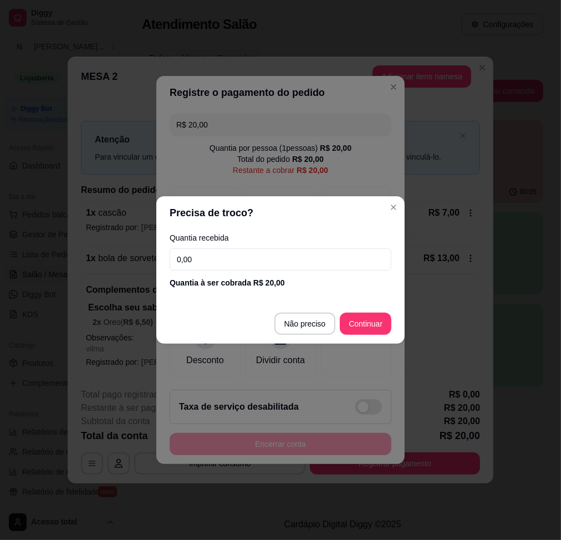
click at [294, 258] on input "0,00" at bounding box center [281, 259] width 222 height 22
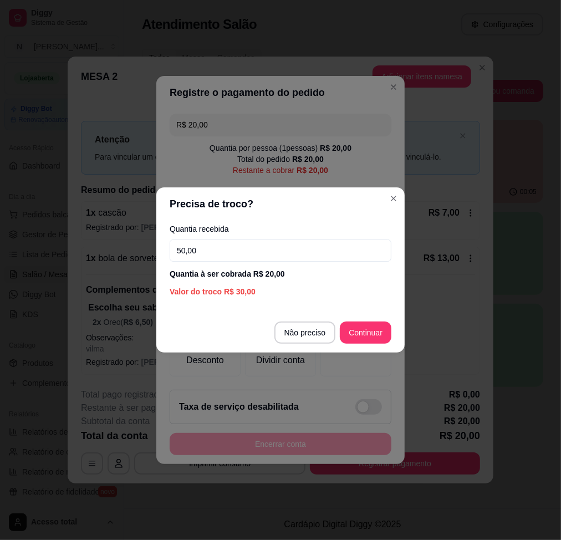
type input "50,00"
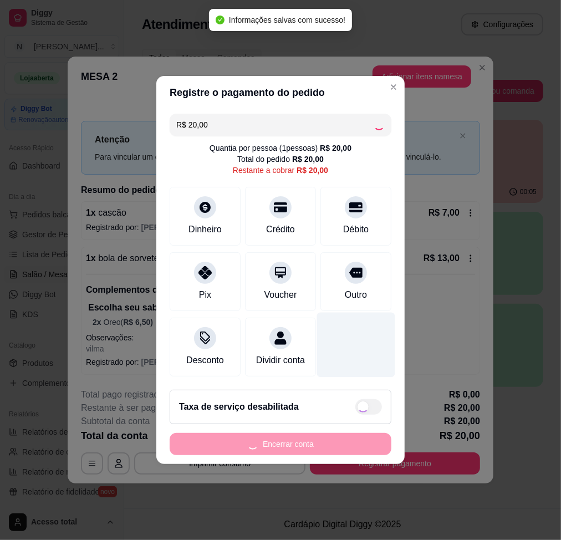
type input "R$ 0,00"
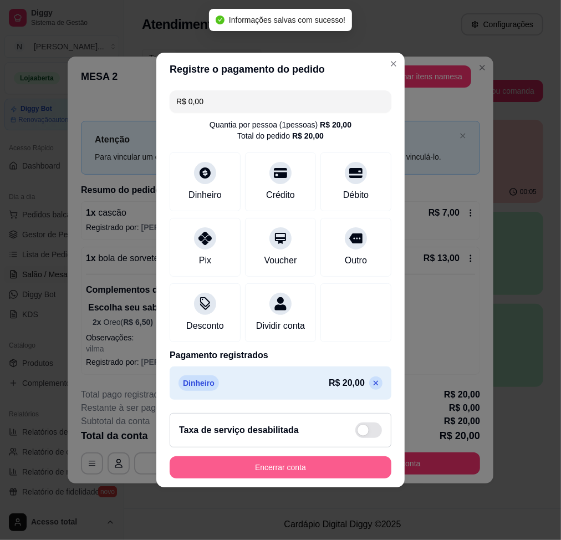
click at [355, 478] on button "Encerrar conta" at bounding box center [281, 467] width 222 height 22
